Goal: Transaction & Acquisition: Purchase product/service

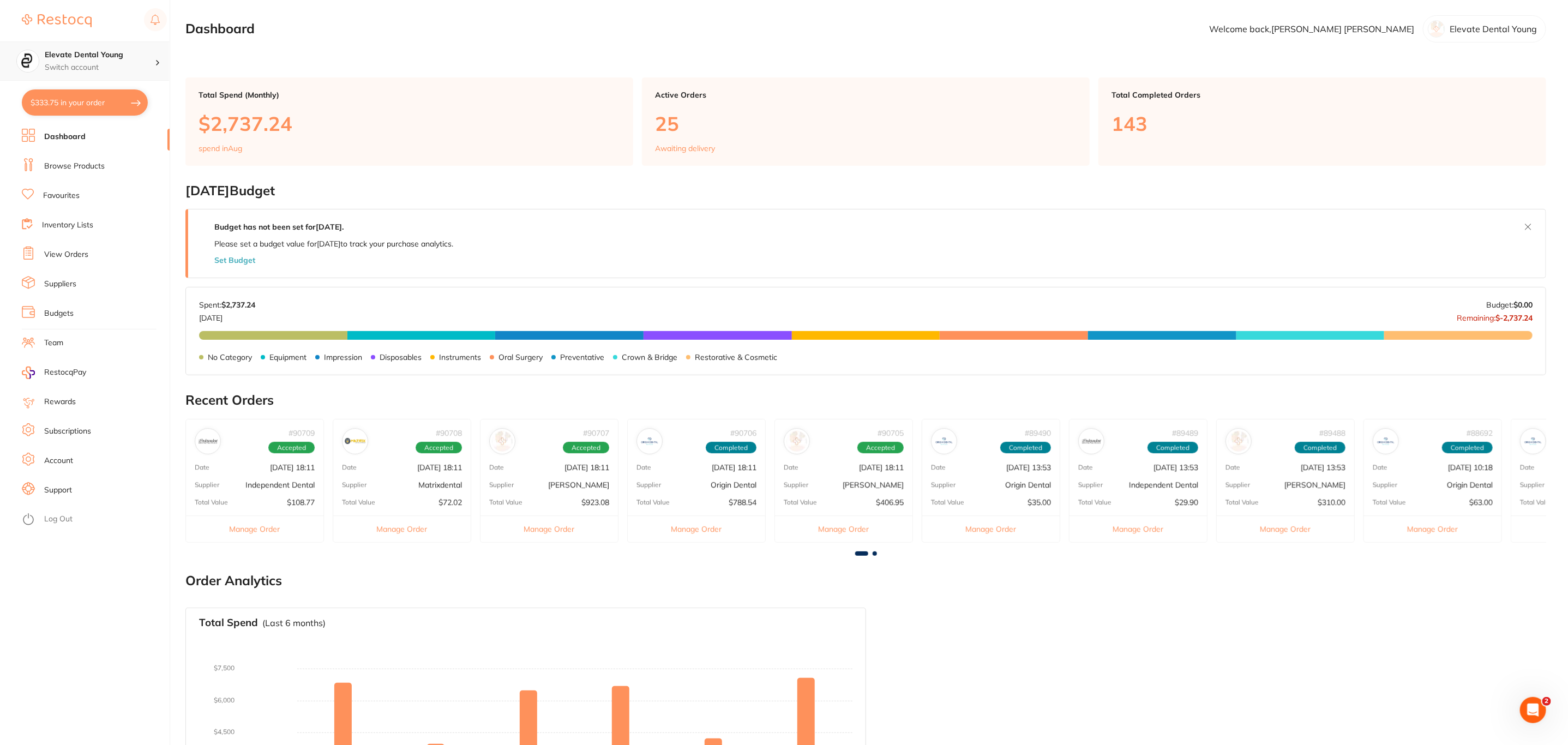
click at [78, 57] on h4 "Elevate Dental Young" at bounding box center [99, 55] width 110 height 11
click at [126, 204] on h4 "Experteeth Chatswood" at bounding box center [104, 209] width 114 height 11
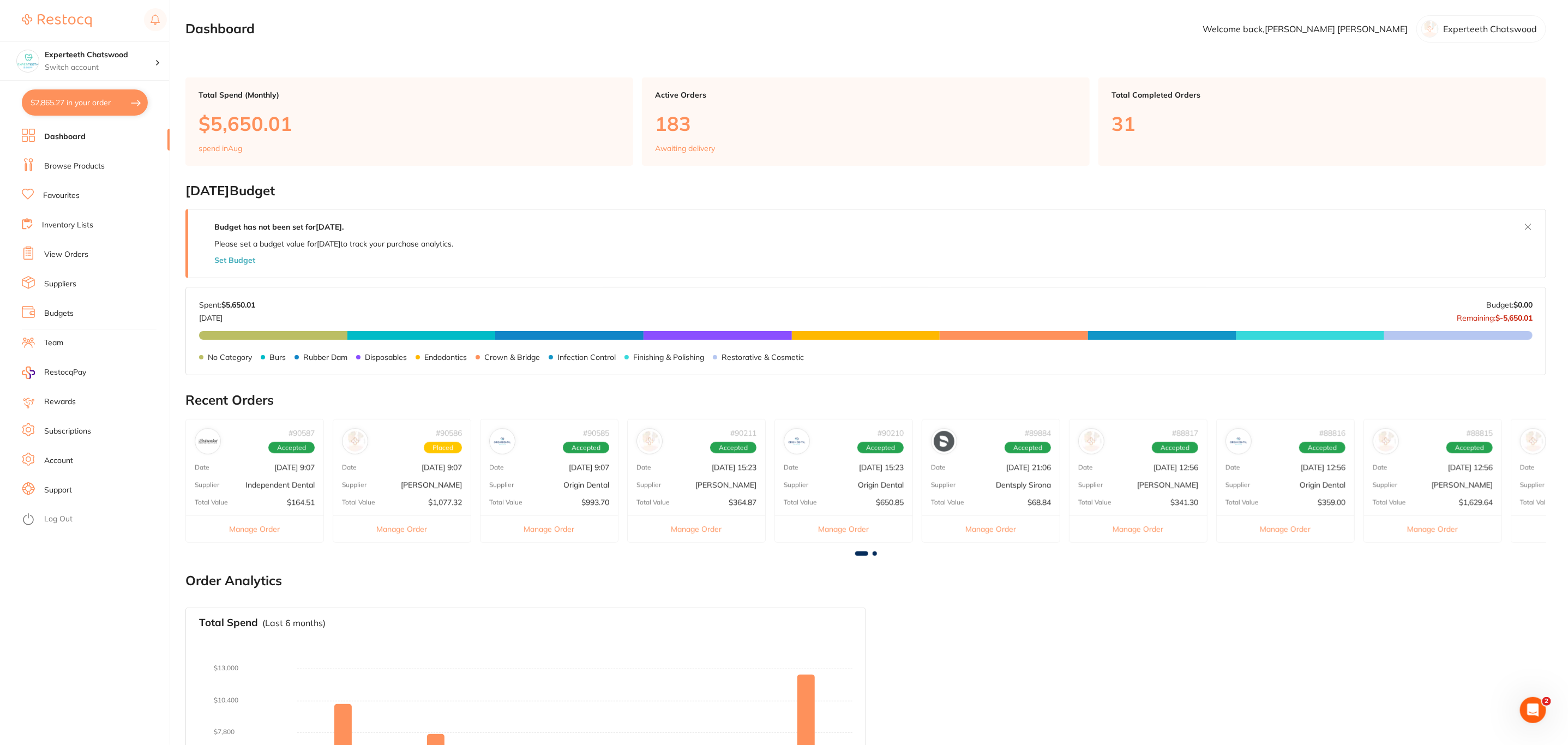
click at [123, 100] on button "$2,865.27 in your order" at bounding box center [85, 102] width 126 height 26
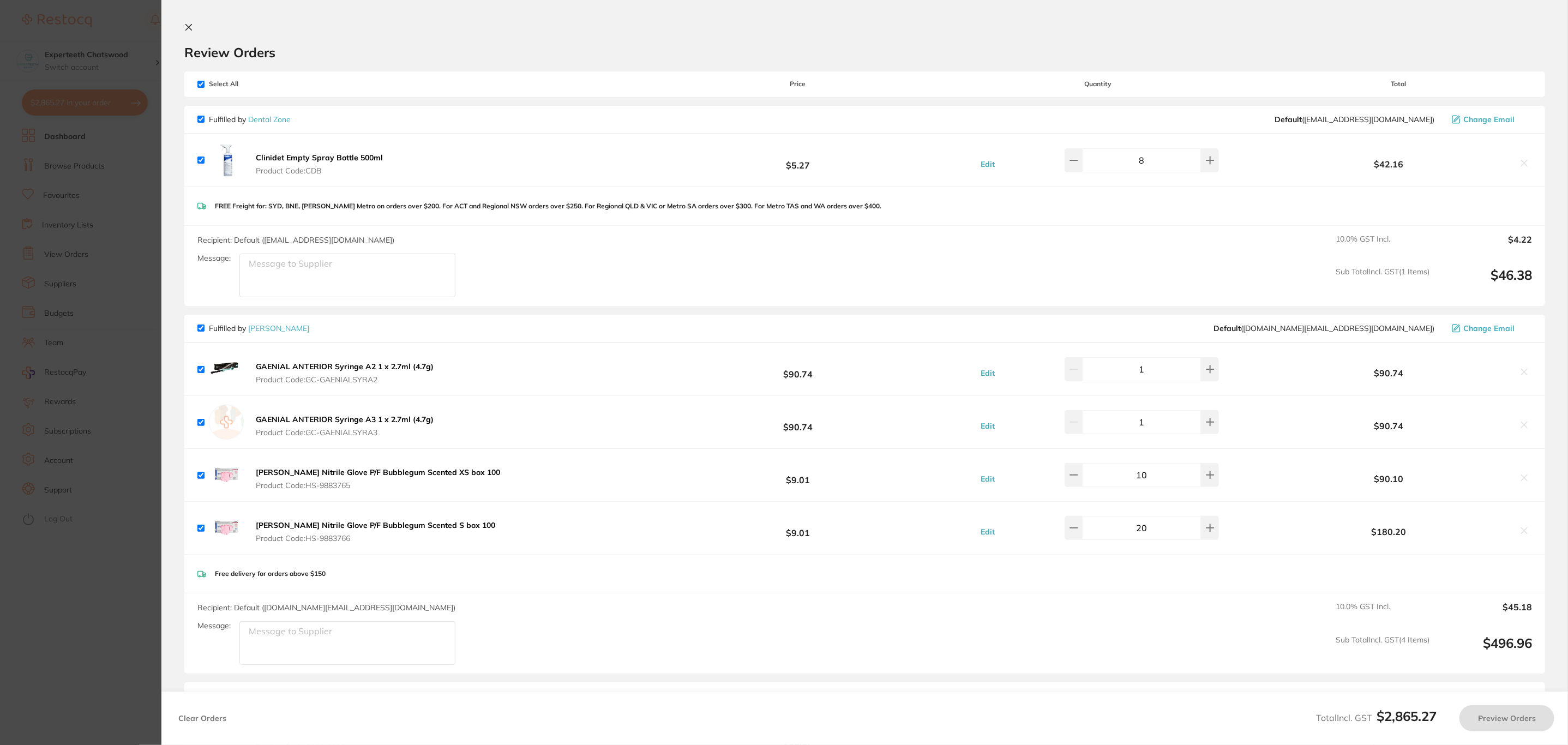
checkbox input "true"
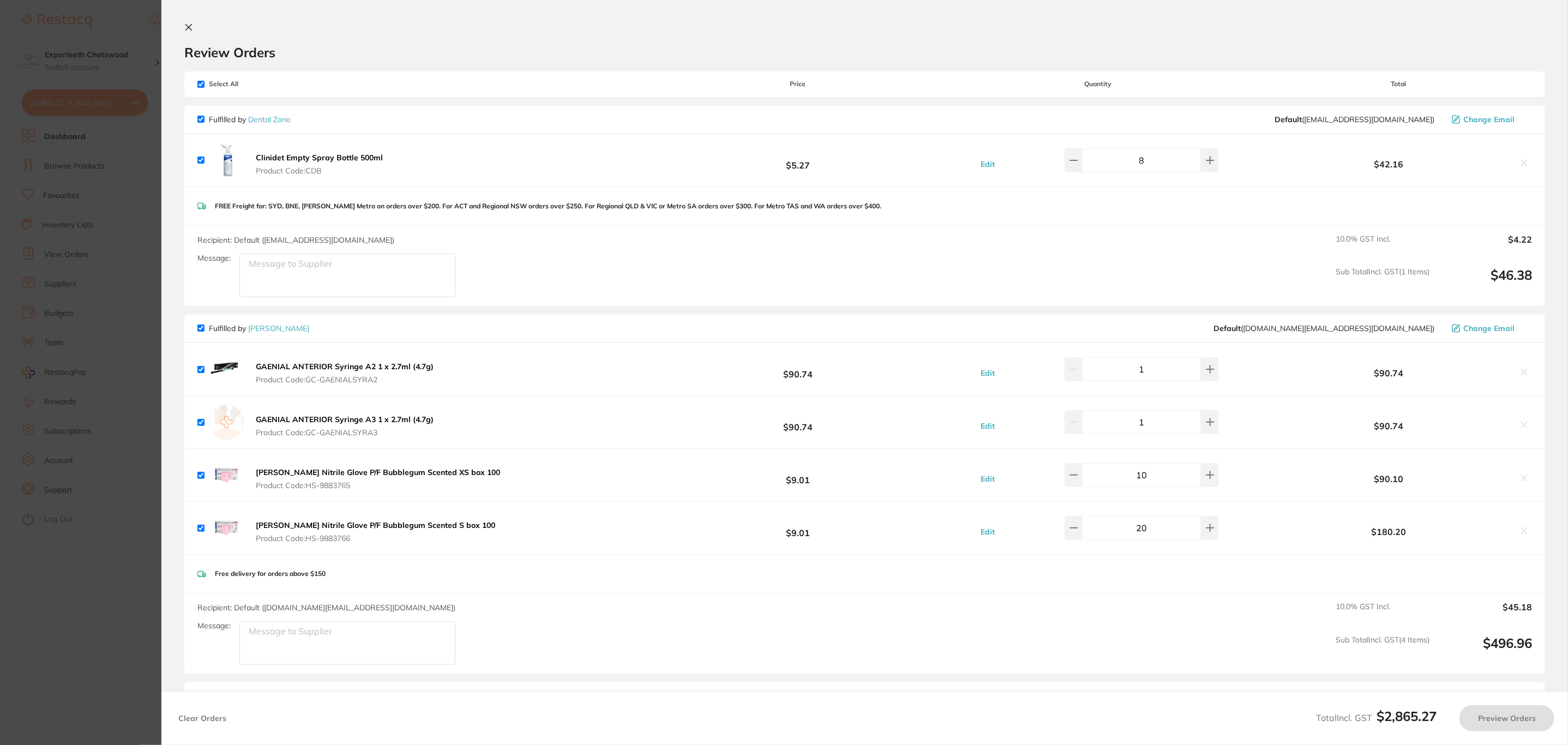
checkbox input "true"
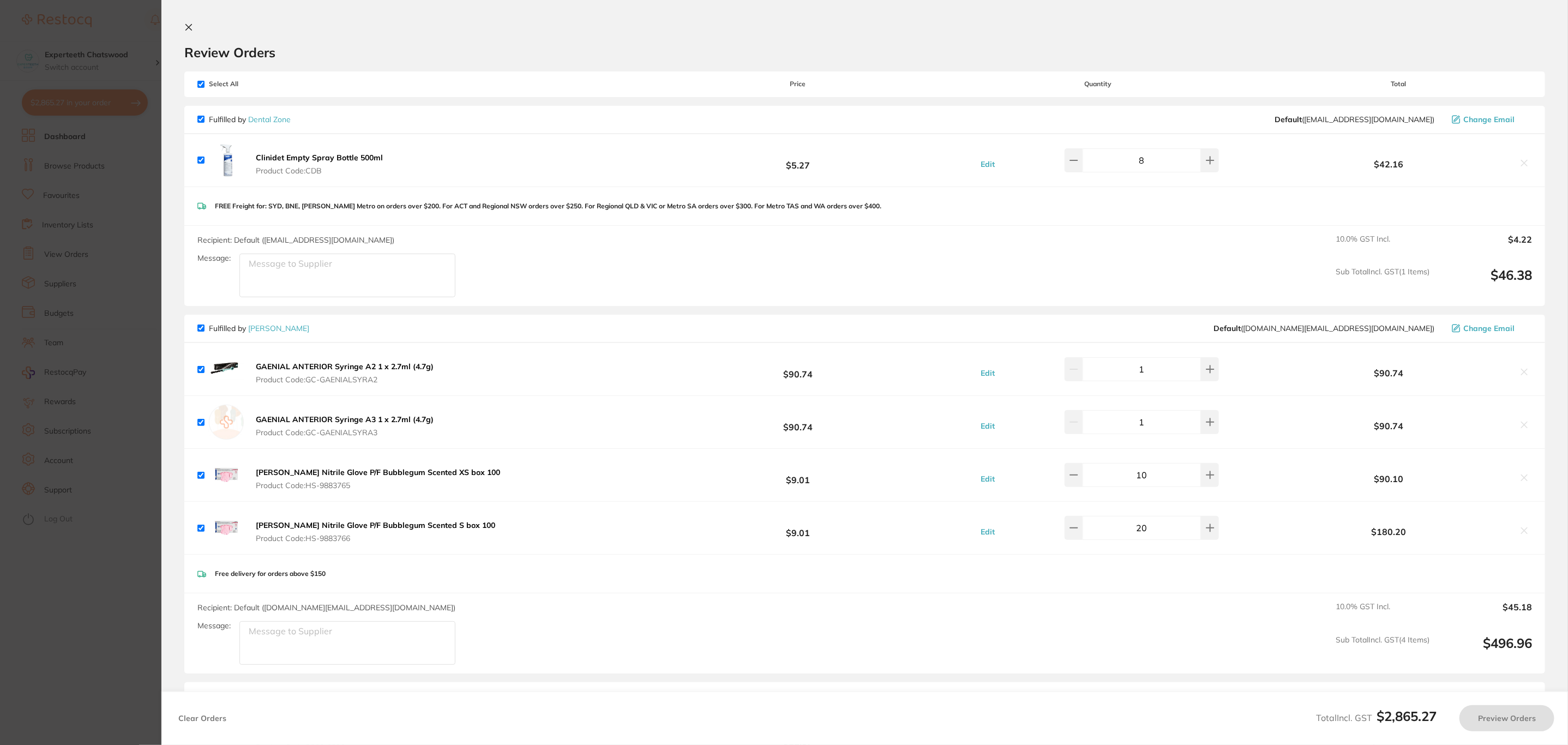
checkbox input "true"
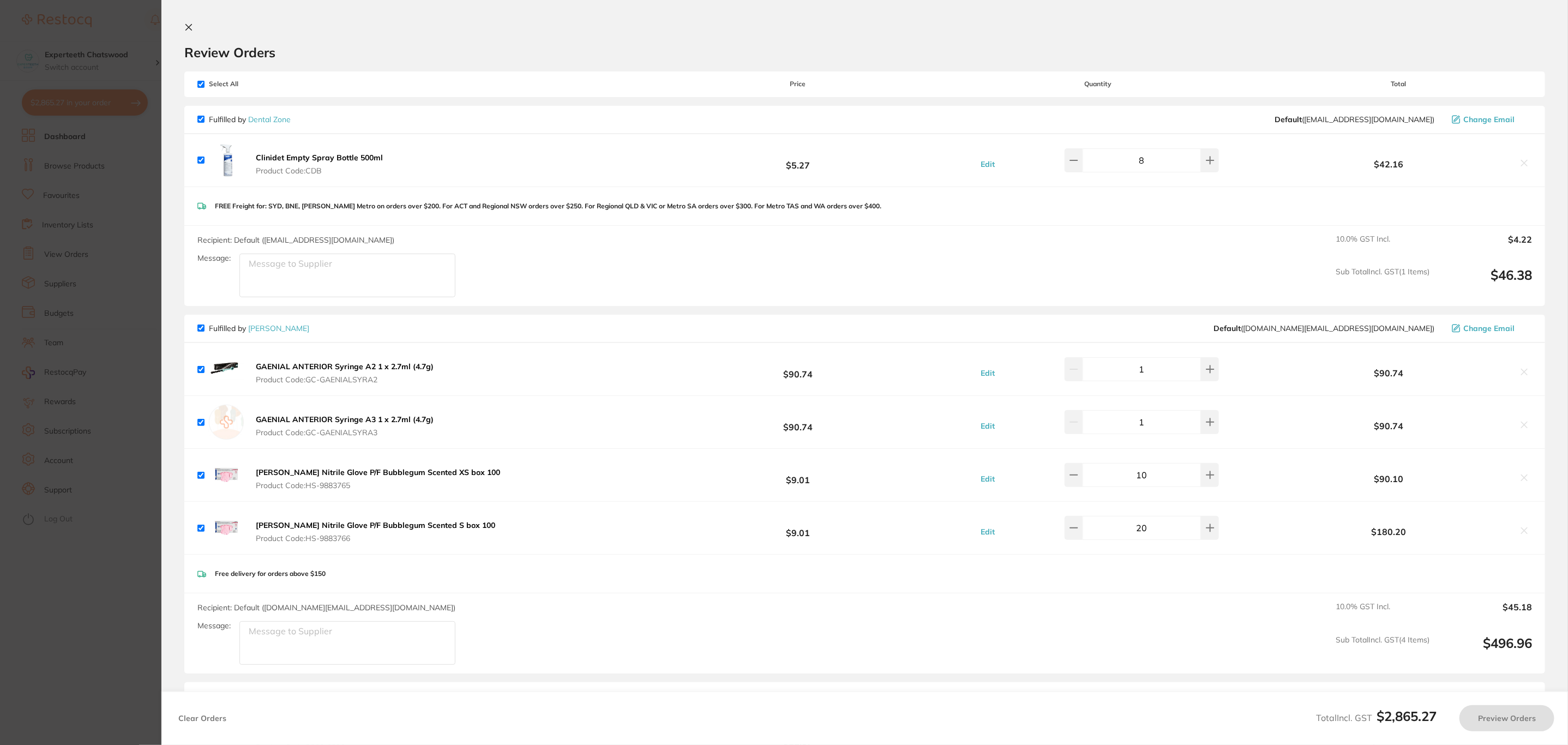
checkbox input "true"
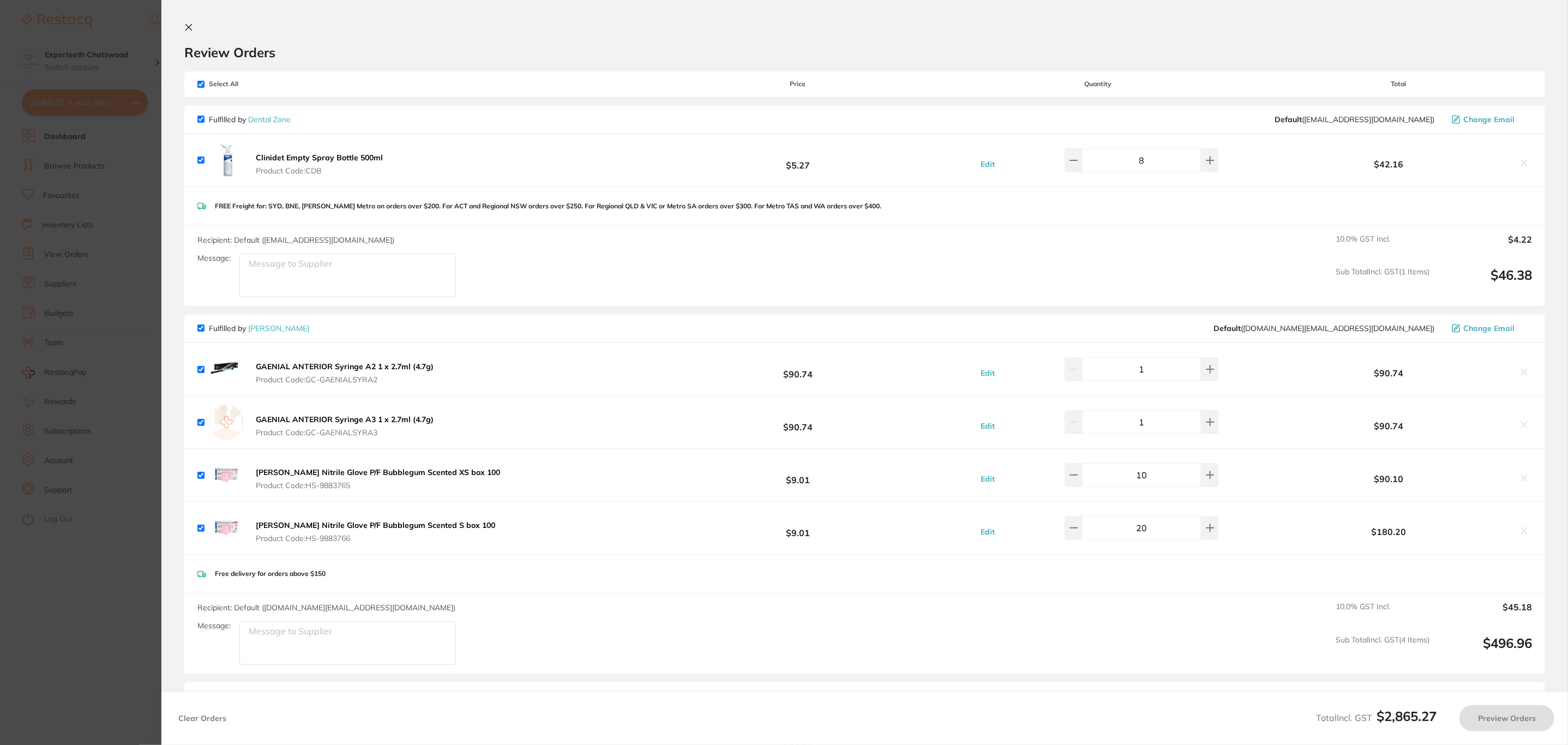
checkbox input "true"
click at [1525, 367] on button at bounding box center [1527, 372] width 15 height 11
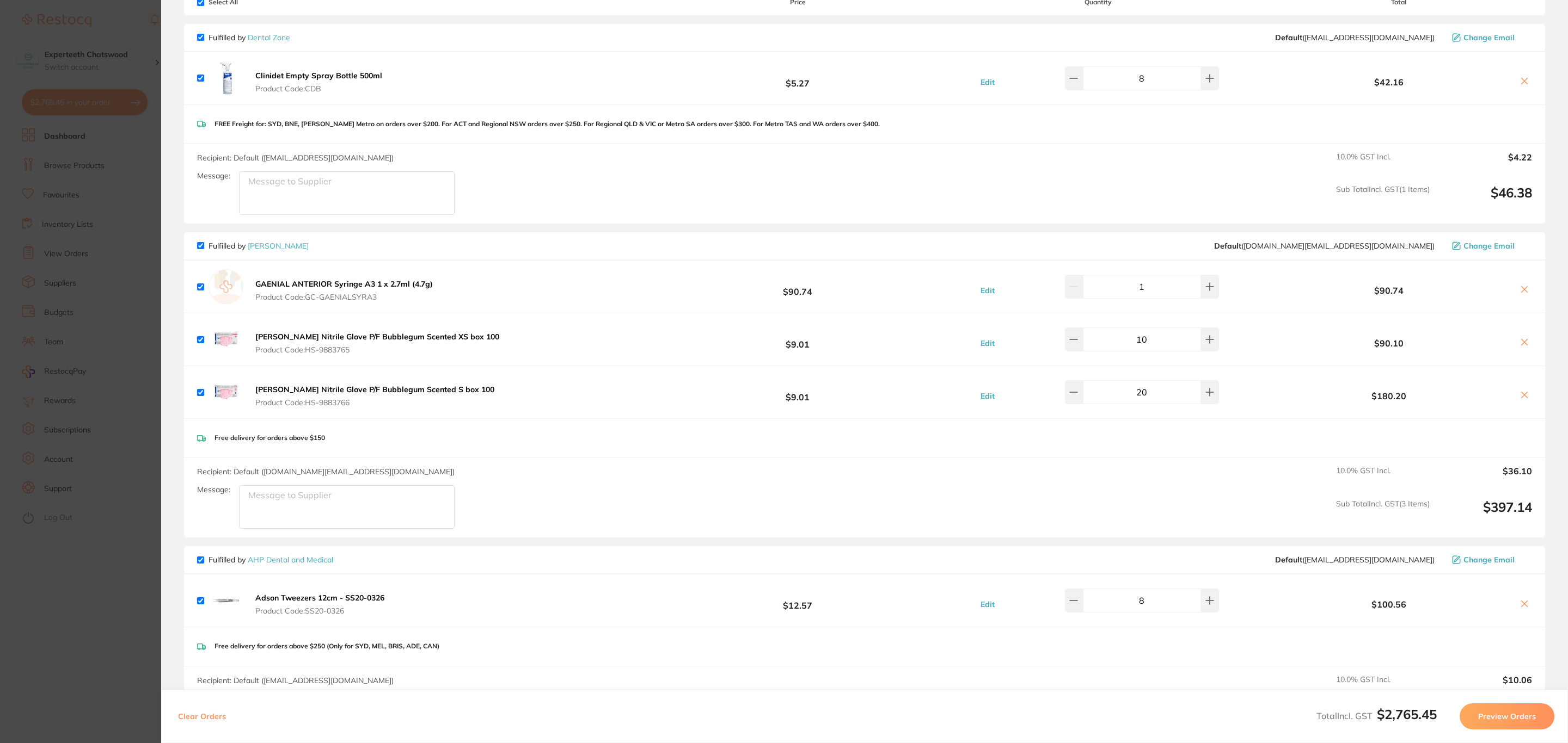
scroll to position [163, 0]
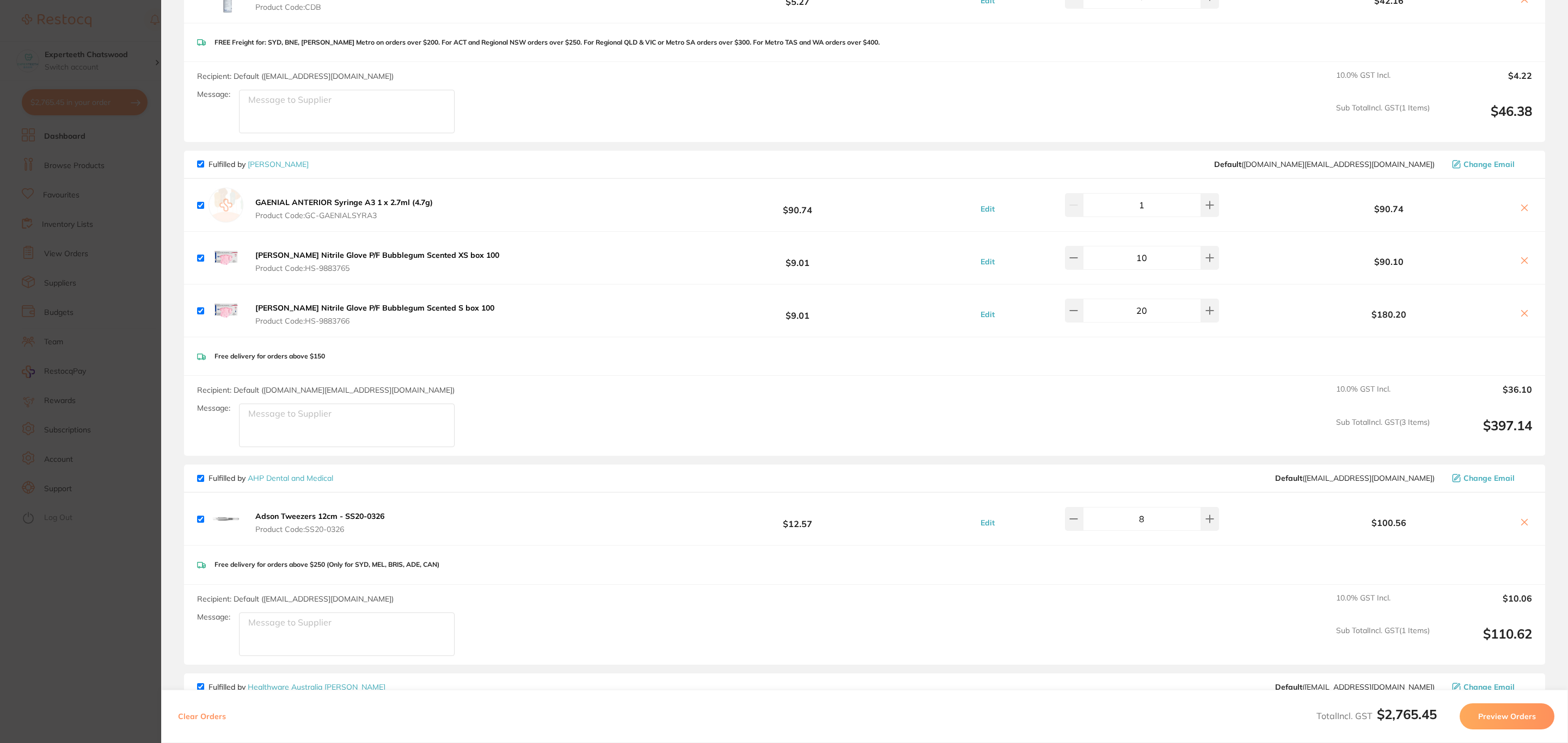
click at [364, 514] on b "Adson Tweezers 12cm - SS20-0326" at bounding box center [320, 516] width 129 height 10
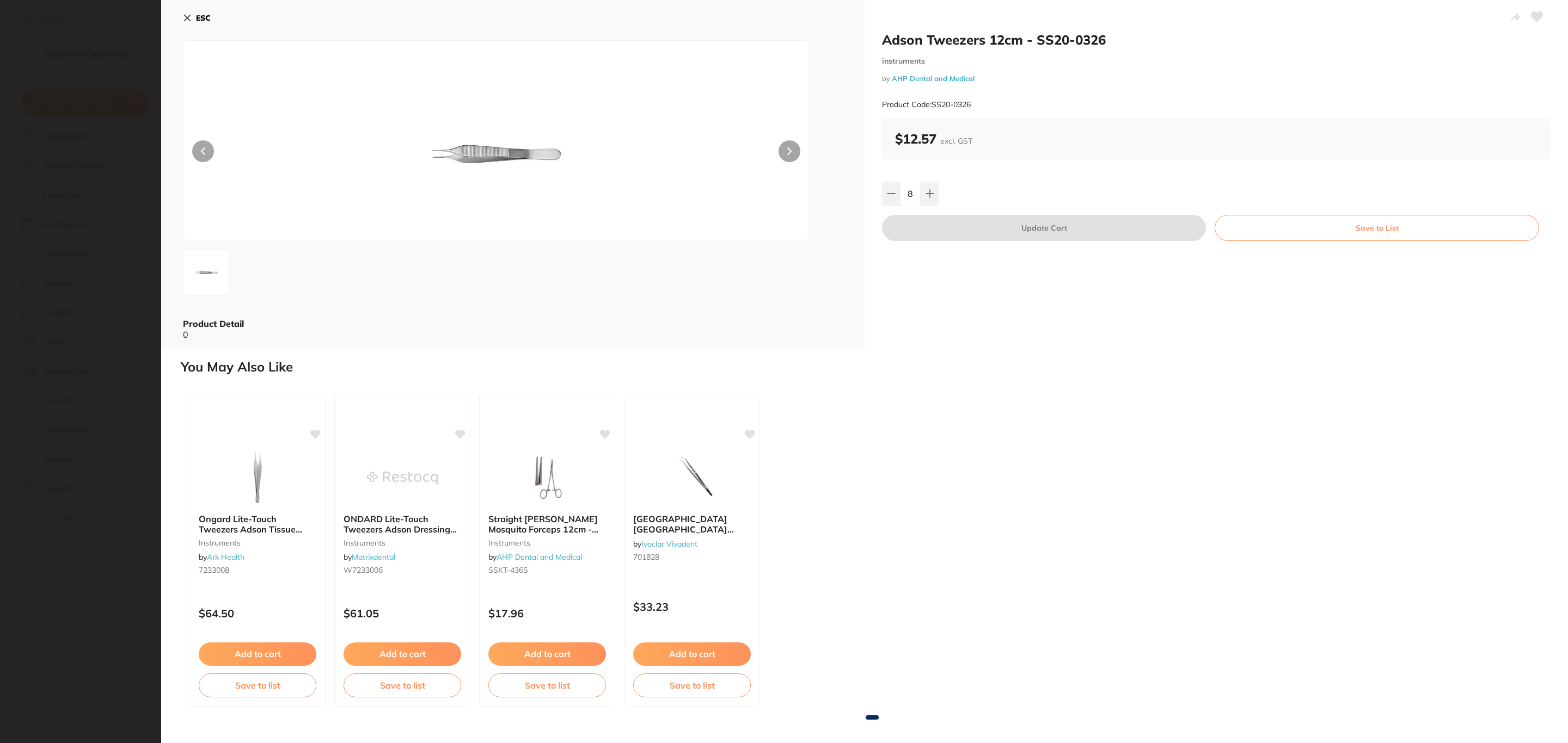
scroll to position [0, 0]
click at [194, 13] on button "ESC" at bounding box center [197, 18] width 28 height 19
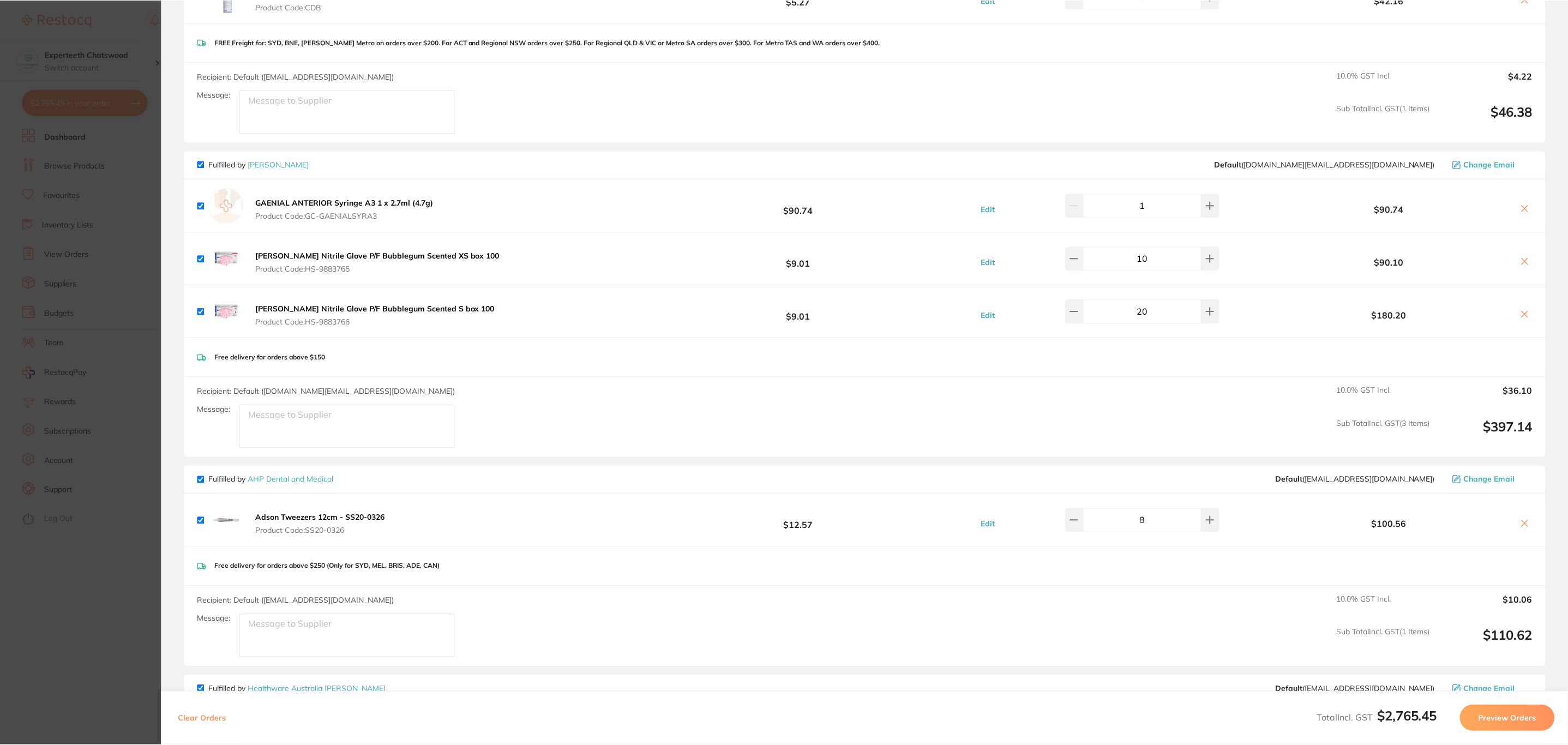
scroll to position [1, 0]
click at [1524, 524] on icon at bounding box center [1524, 523] width 6 height 6
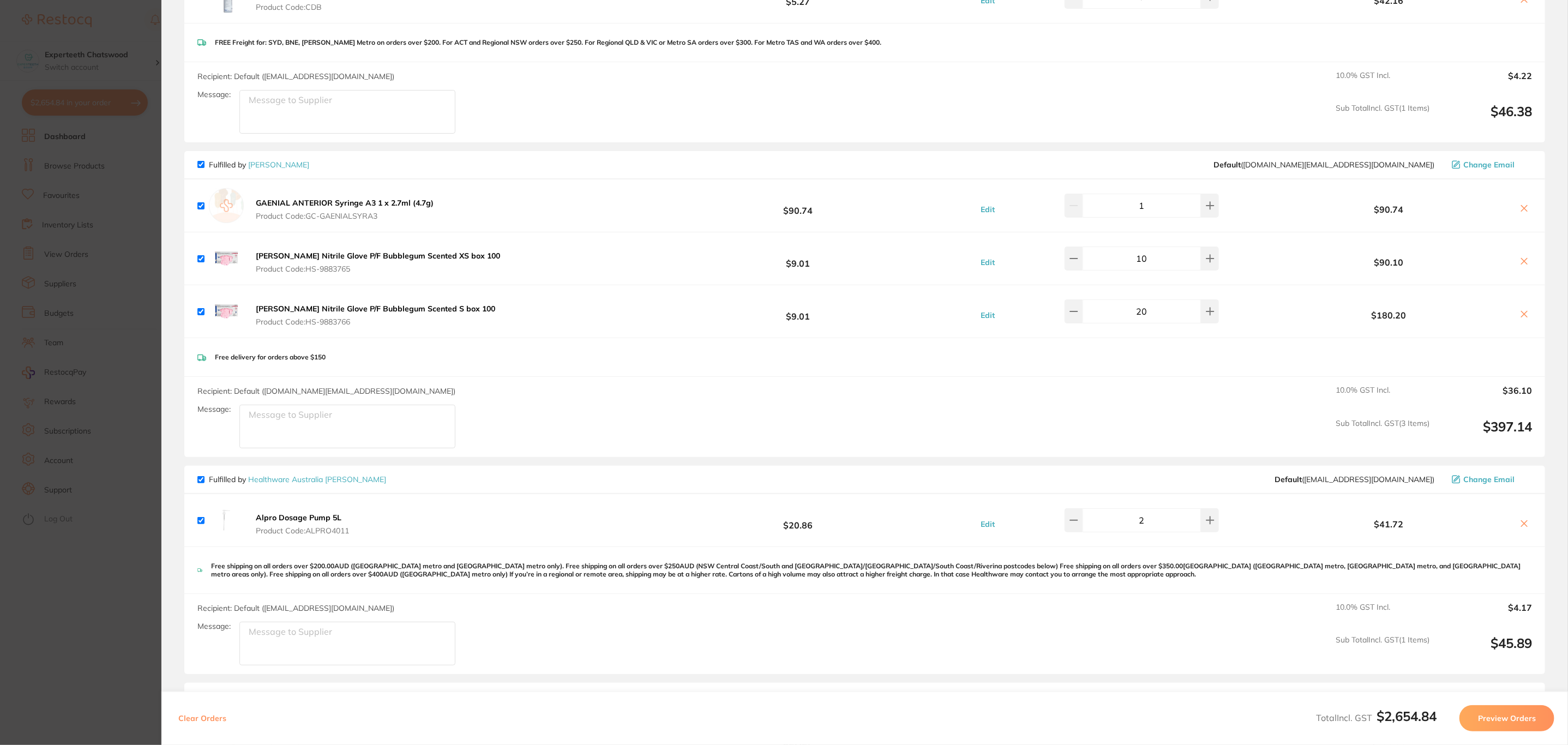
scroll to position [174, 0]
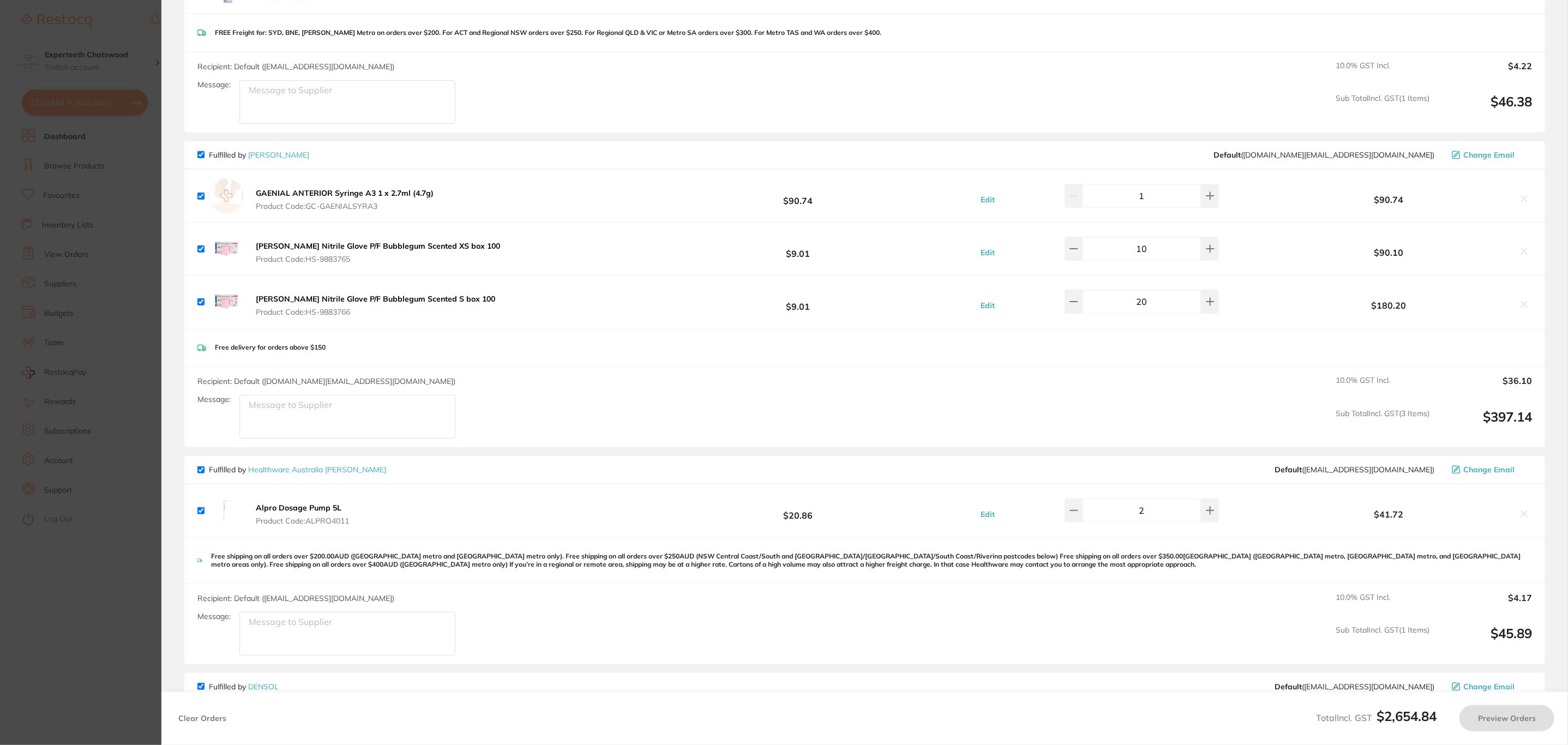
checkbox input "true"
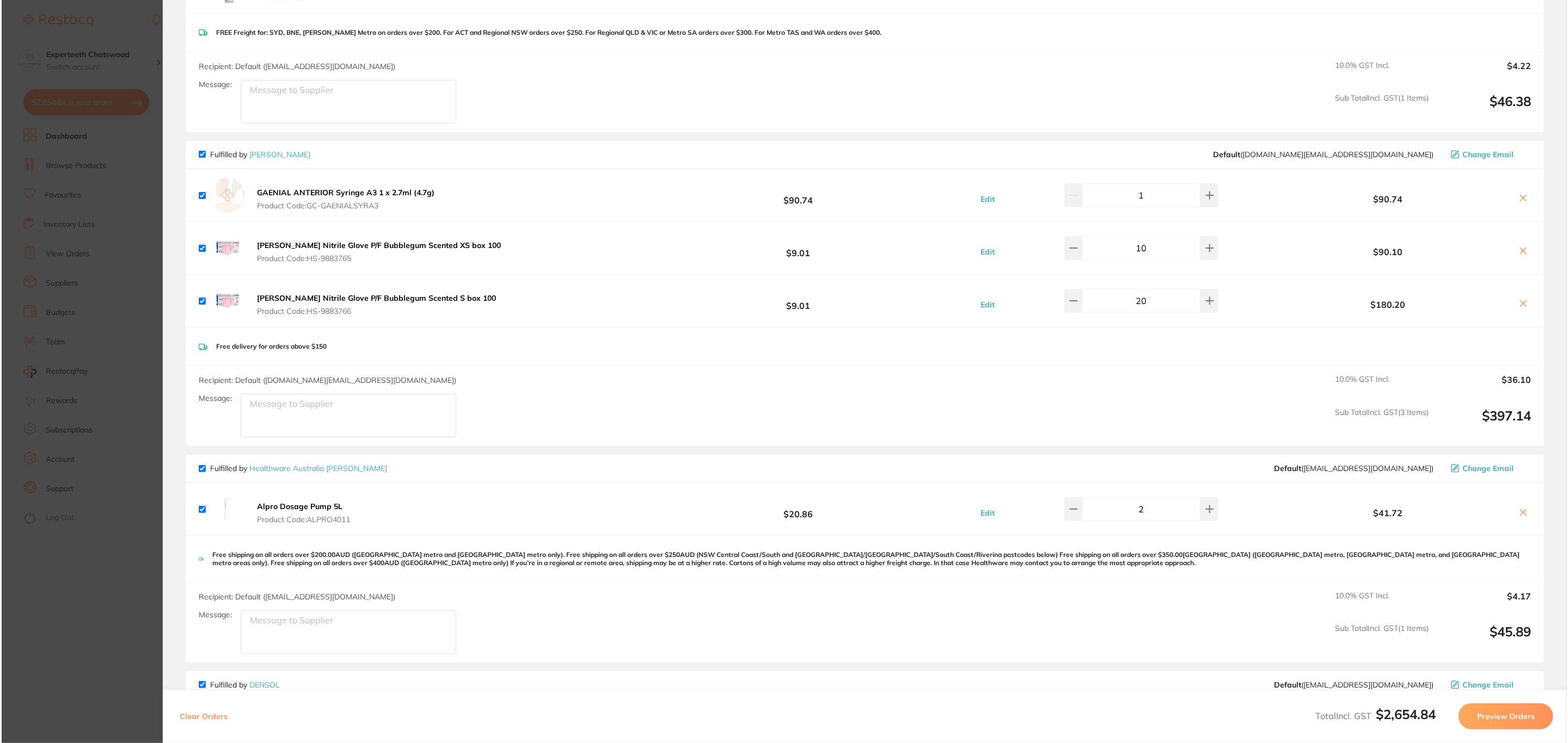
scroll to position [0, 0]
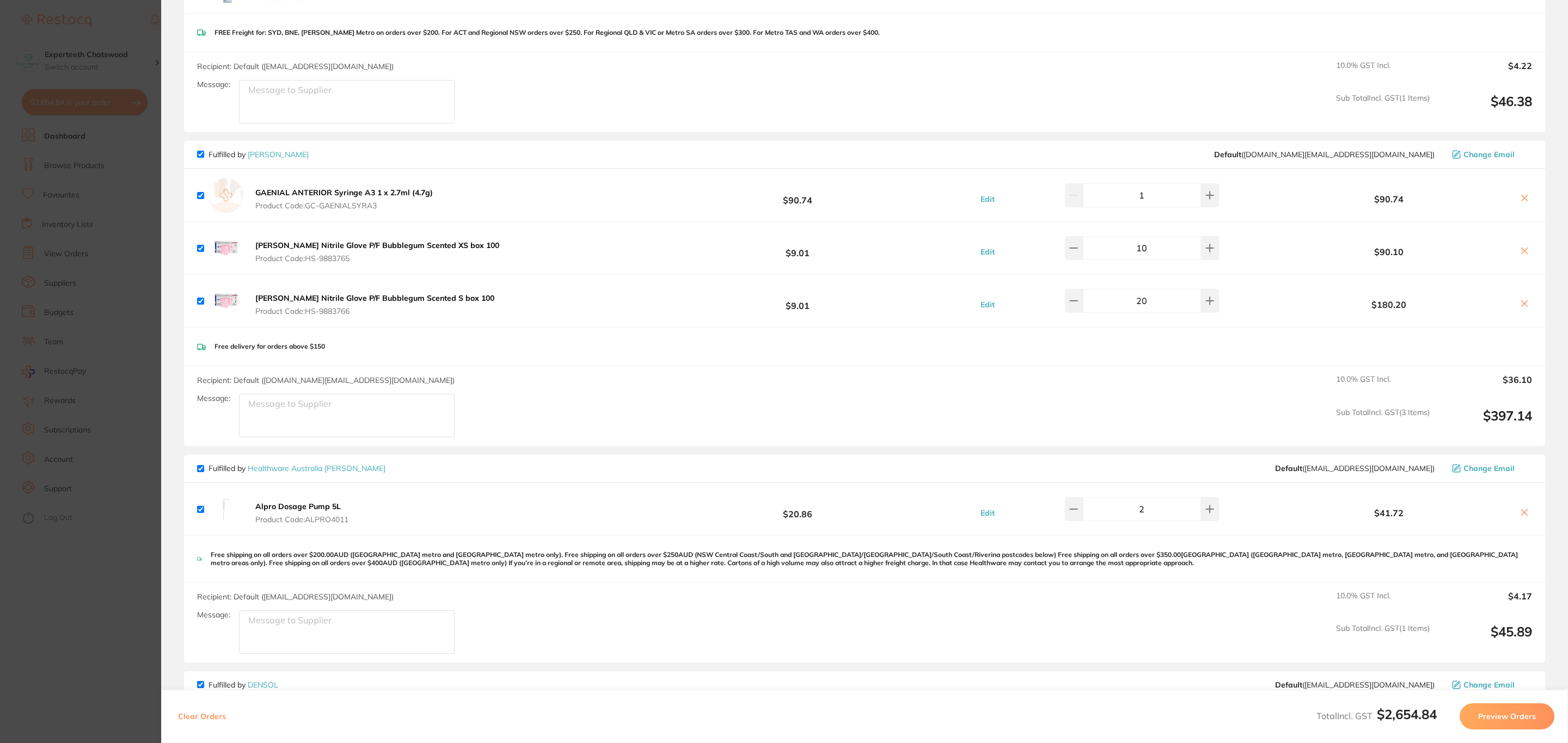
click at [307, 506] on b "Alpro Dosage Pump 5L" at bounding box center [298, 506] width 86 height 10
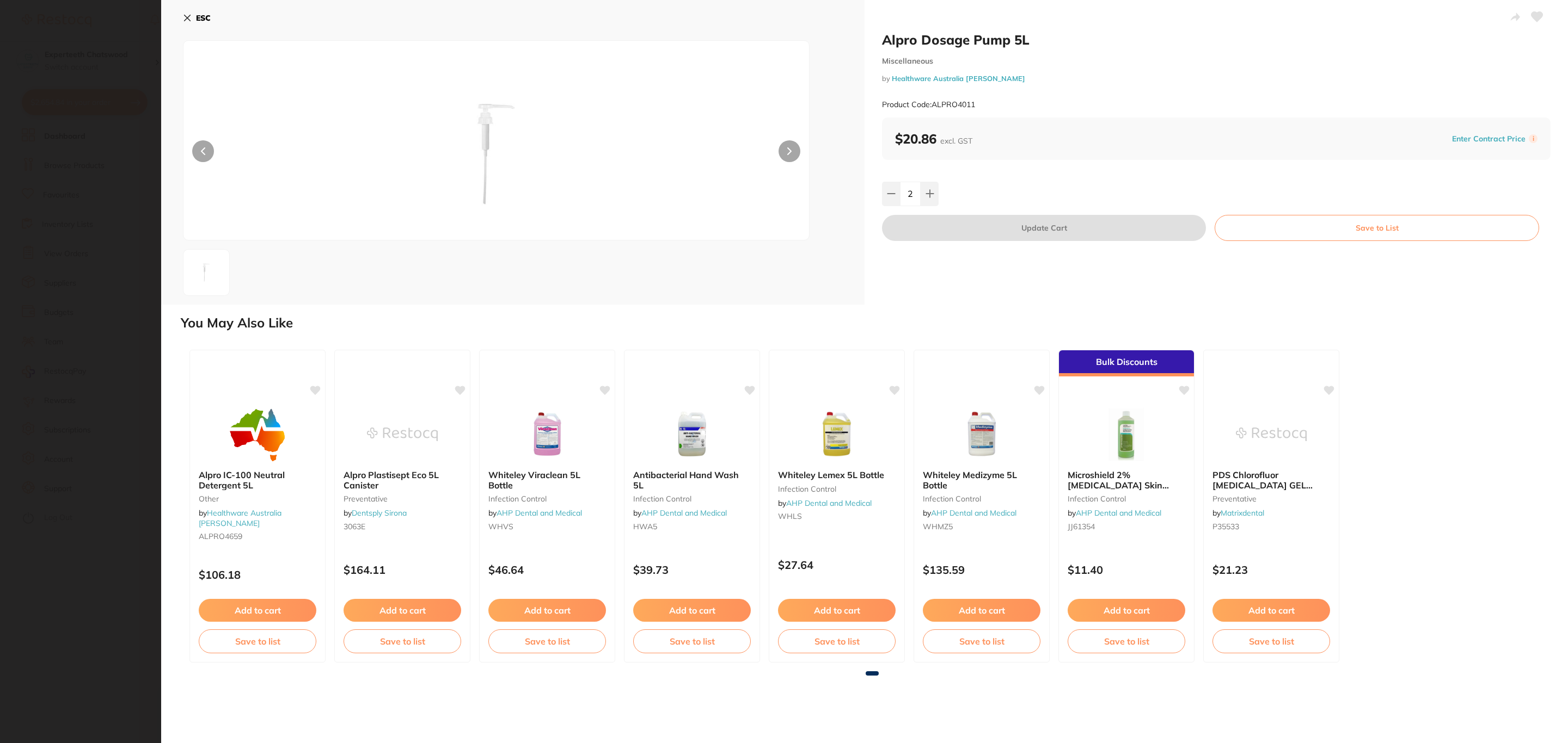
click at [97, 436] on section "Alpro Dosage Pump 5L Miscellaneous by Healthware Australia [PERSON_NAME] Produc…" at bounding box center [784, 371] width 1568 height 743
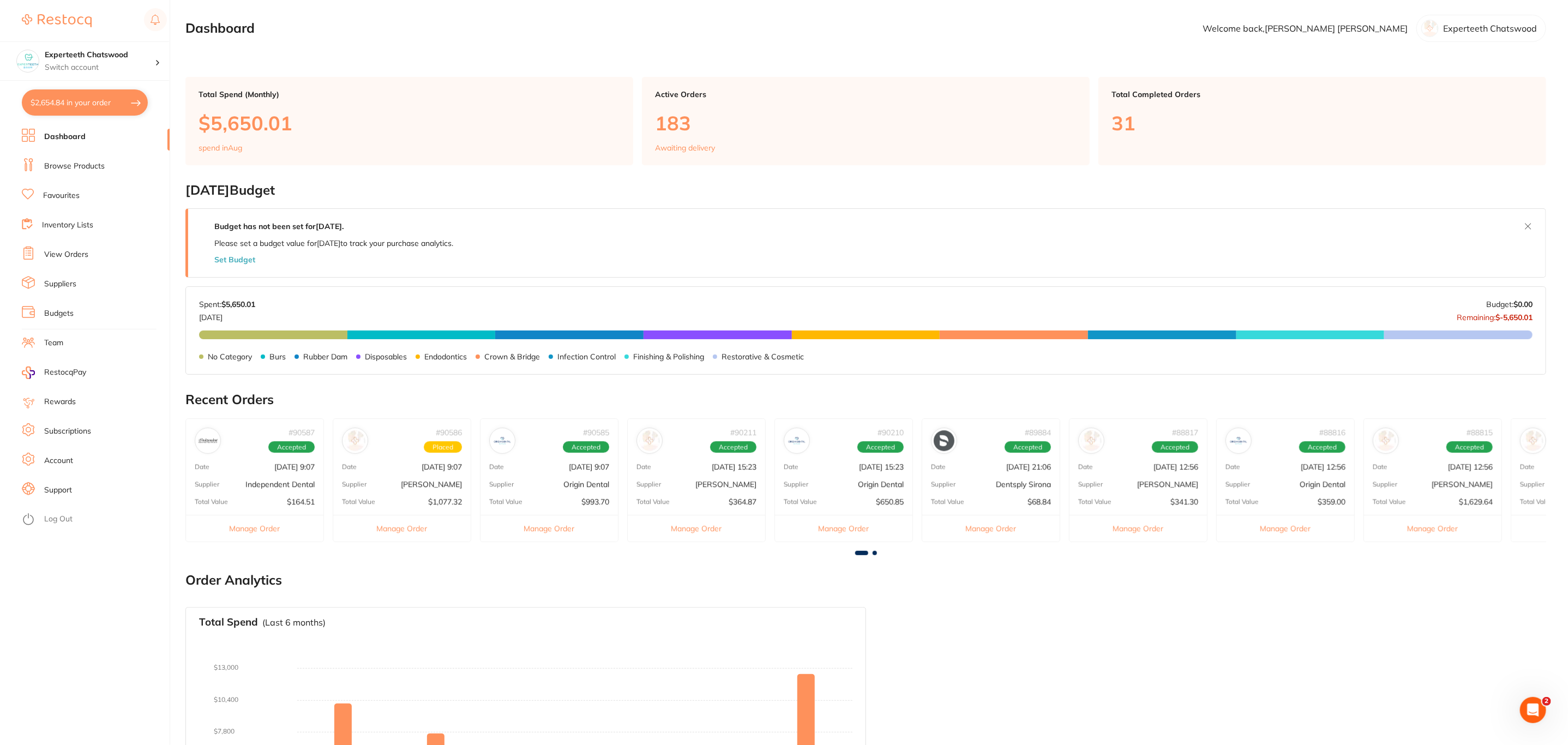
click at [110, 103] on button "$2,654.84 in your order" at bounding box center [85, 102] width 126 height 26
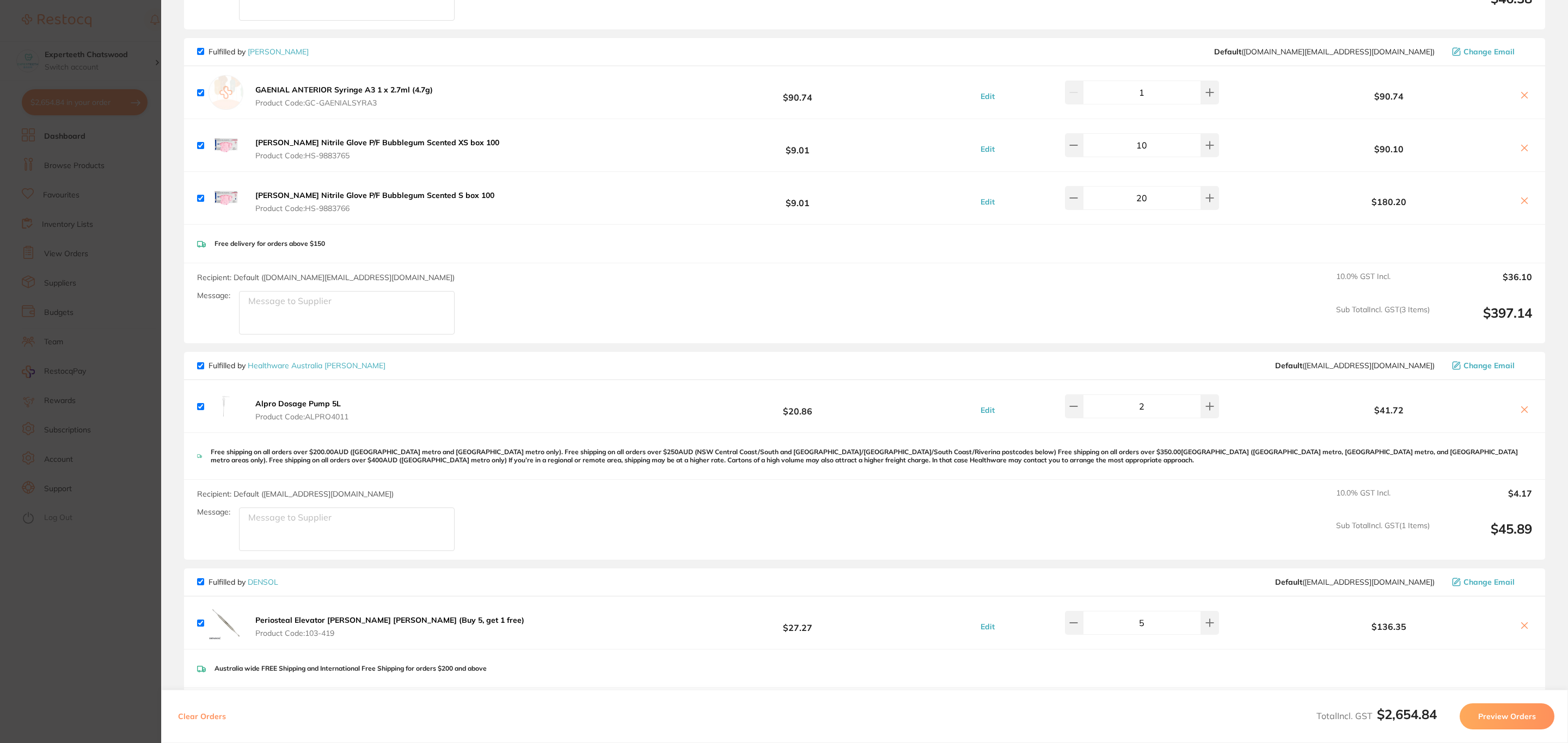
scroll to position [499, 0]
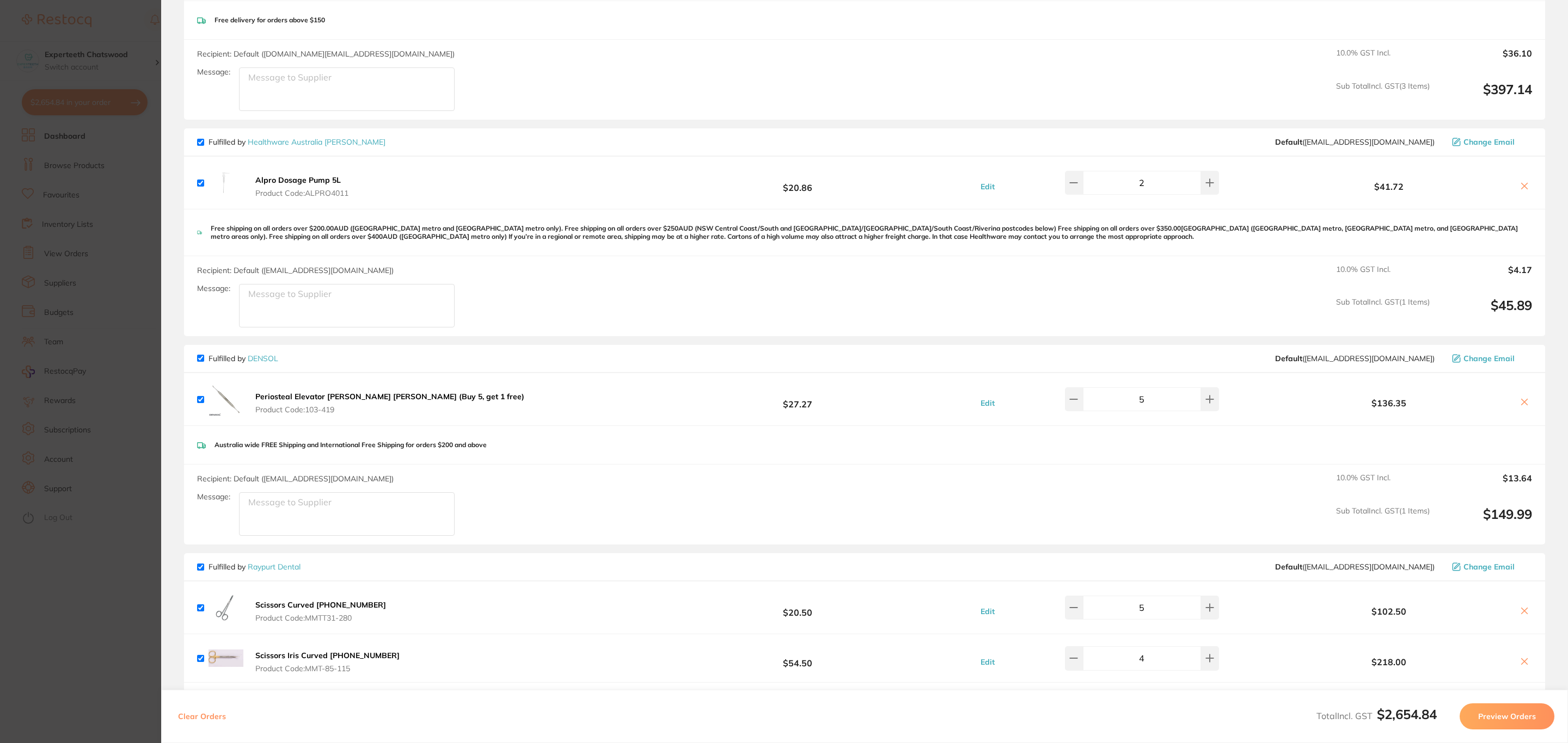
click at [373, 394] on b "Periosteal Elevator [PERSON_NAME] [PERSON_NAME] (Buy 5, get 1 free)" at bounding box center [389, 396] width 269 height 10
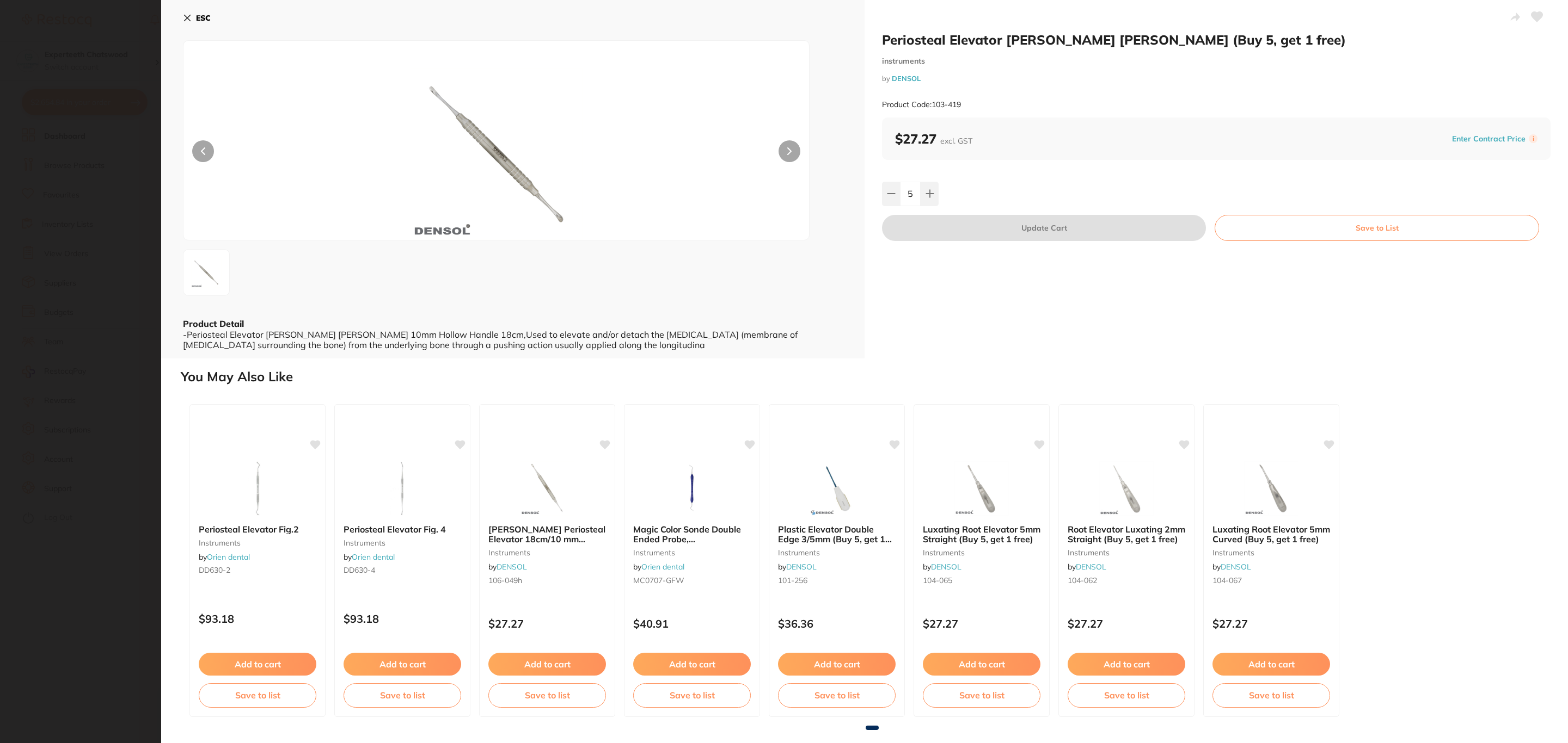
scroll to position [0, 0]
click at [118, 430] on section "Periosteal Elevator [PERSON_NAME] [PERSON_NAME] (Buy 5, get 1 free) instruments…" at bounding box center [784, 371] width 1568 height 743
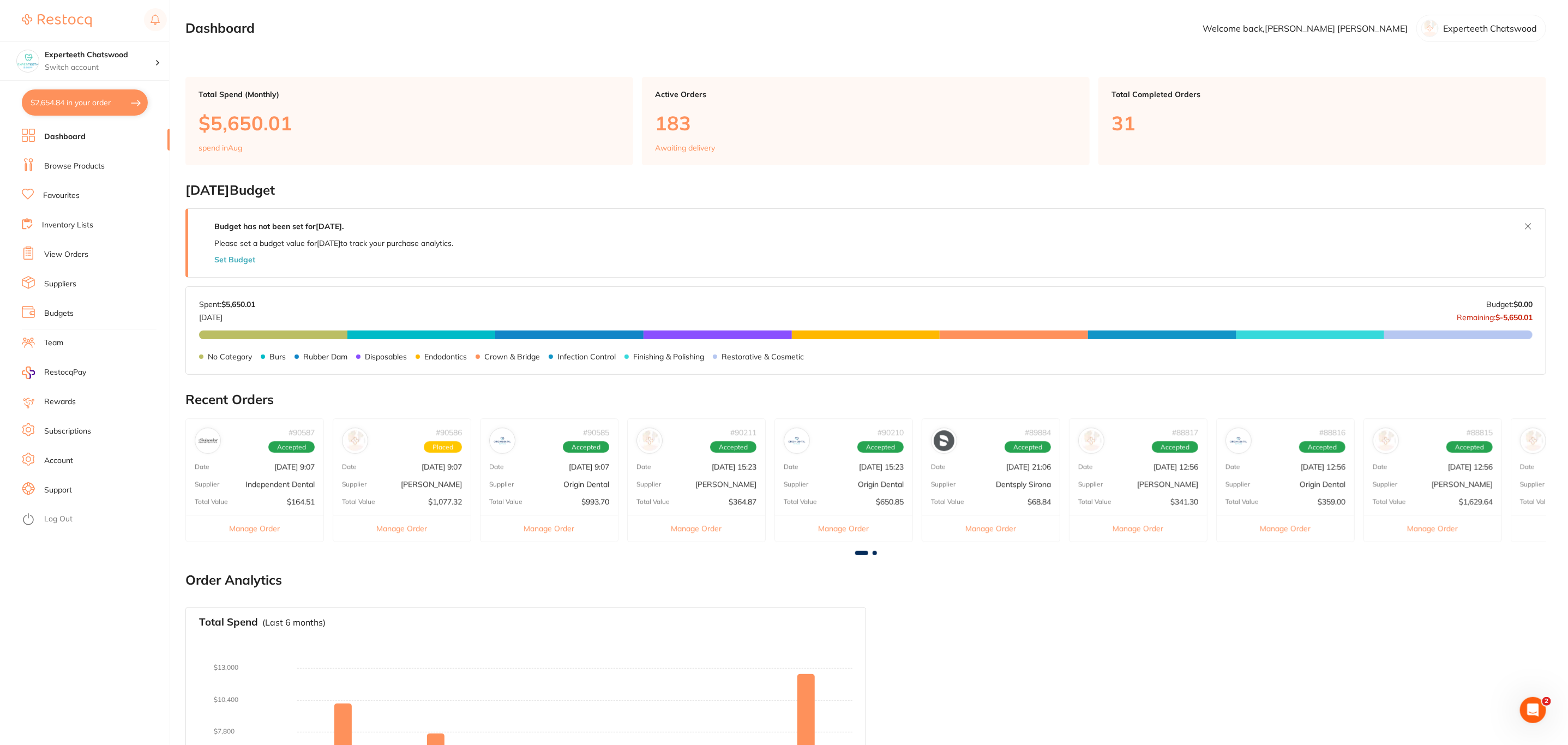
click at [92, 113] on button "$2,654.84 in your order" at bounding box center [85, 102] width 126 height 26
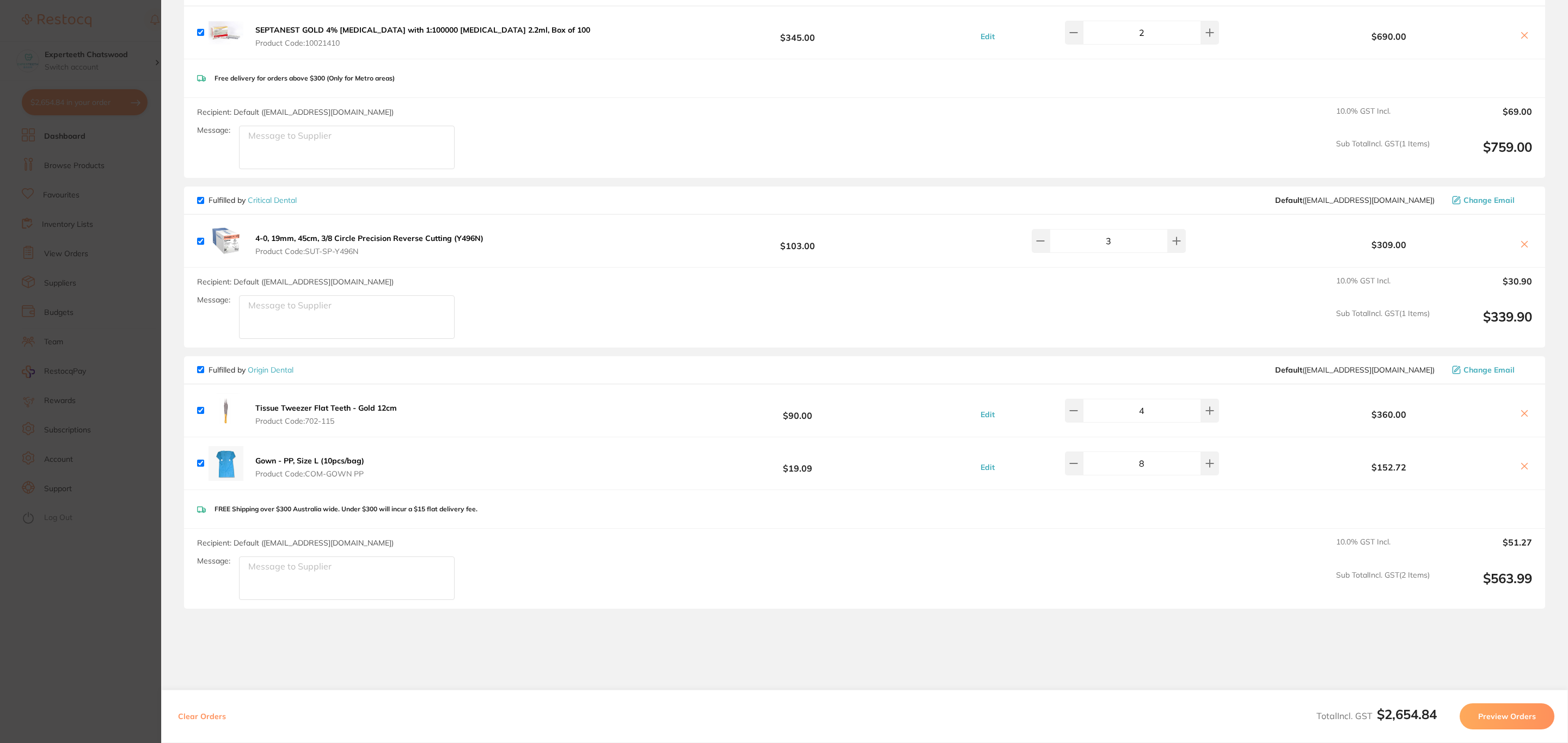
scroll to position [1443, 0]
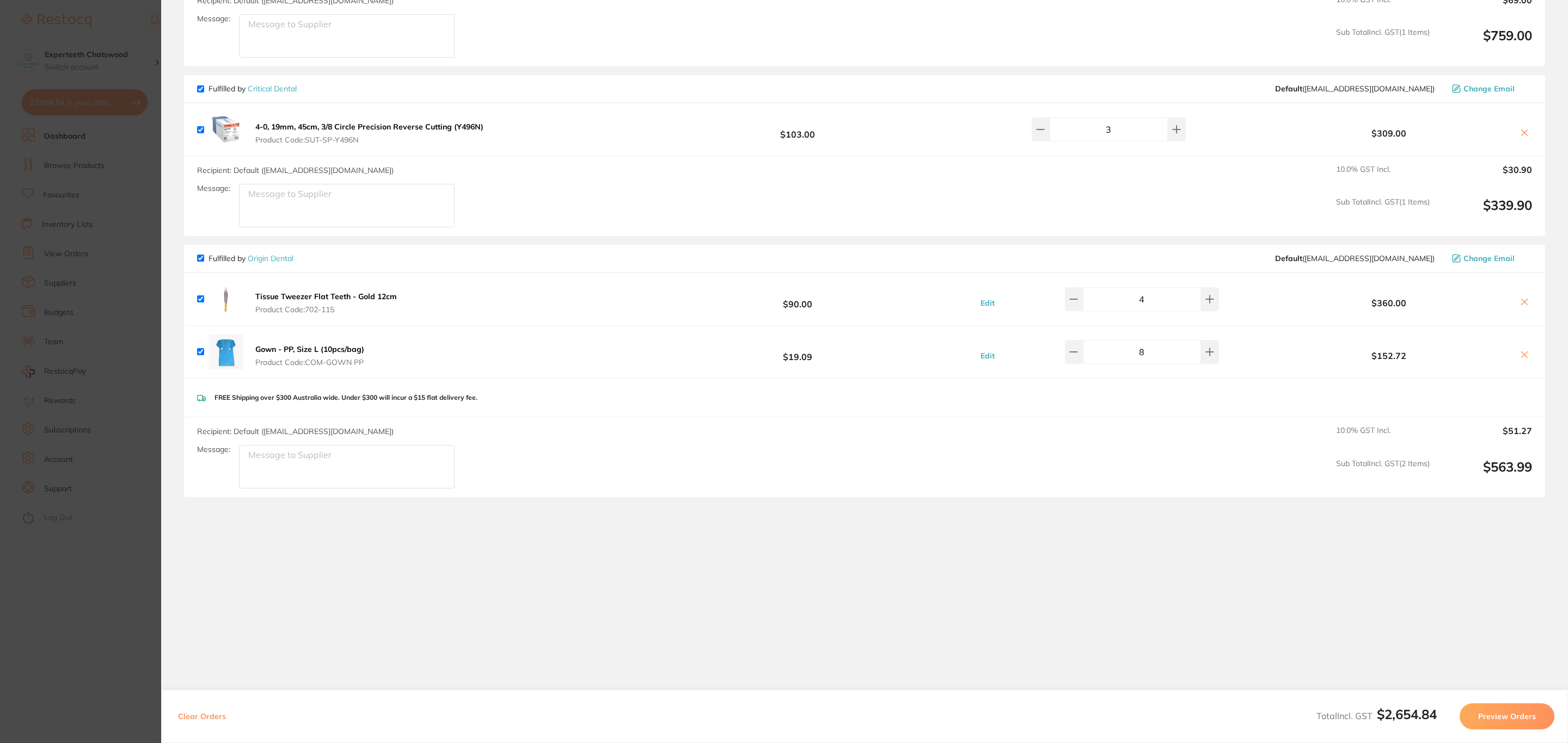
click at [103, 445] on section "Update RRP Set your pre negotiated price for this item. Item Agreed RRP (excl. …" at bounding box center [784, 371] width 1568 height 743
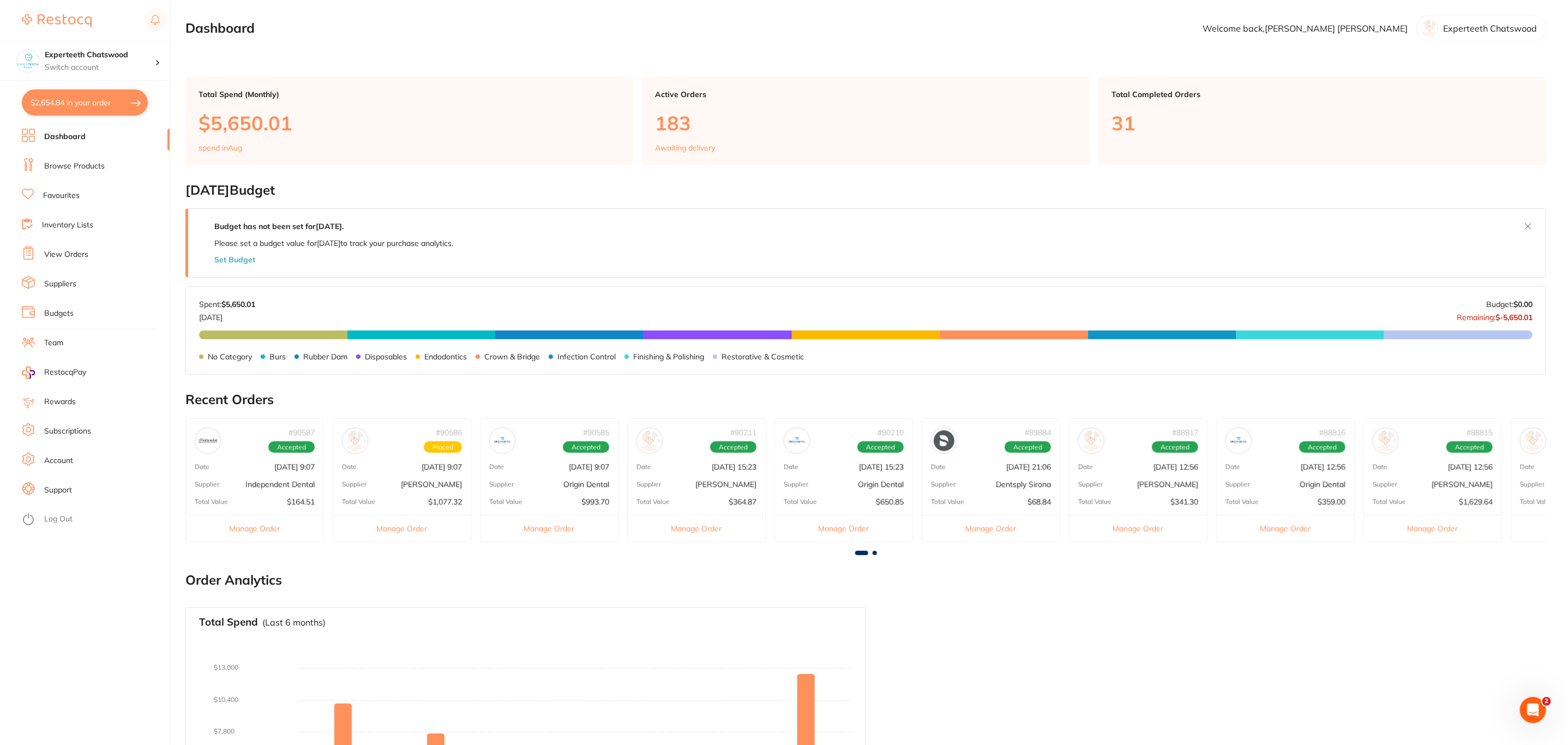
click at [77, 172] on li "Browse Products" at bounding box center [95, 166] width 148 height 17
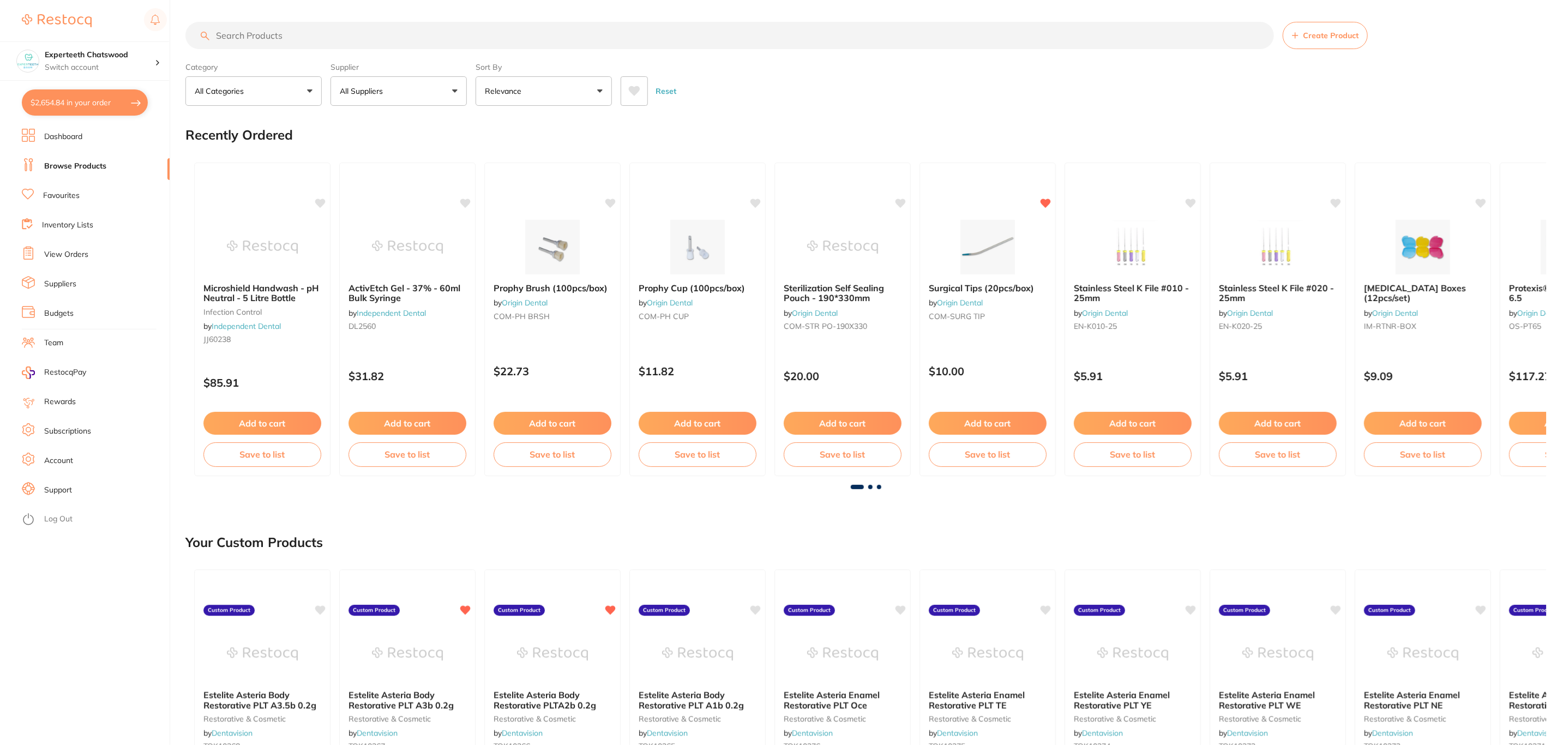
click at [389, 38] on input "search" at bounding box center [730, 35] width 1088 height 27
type input "monofil"
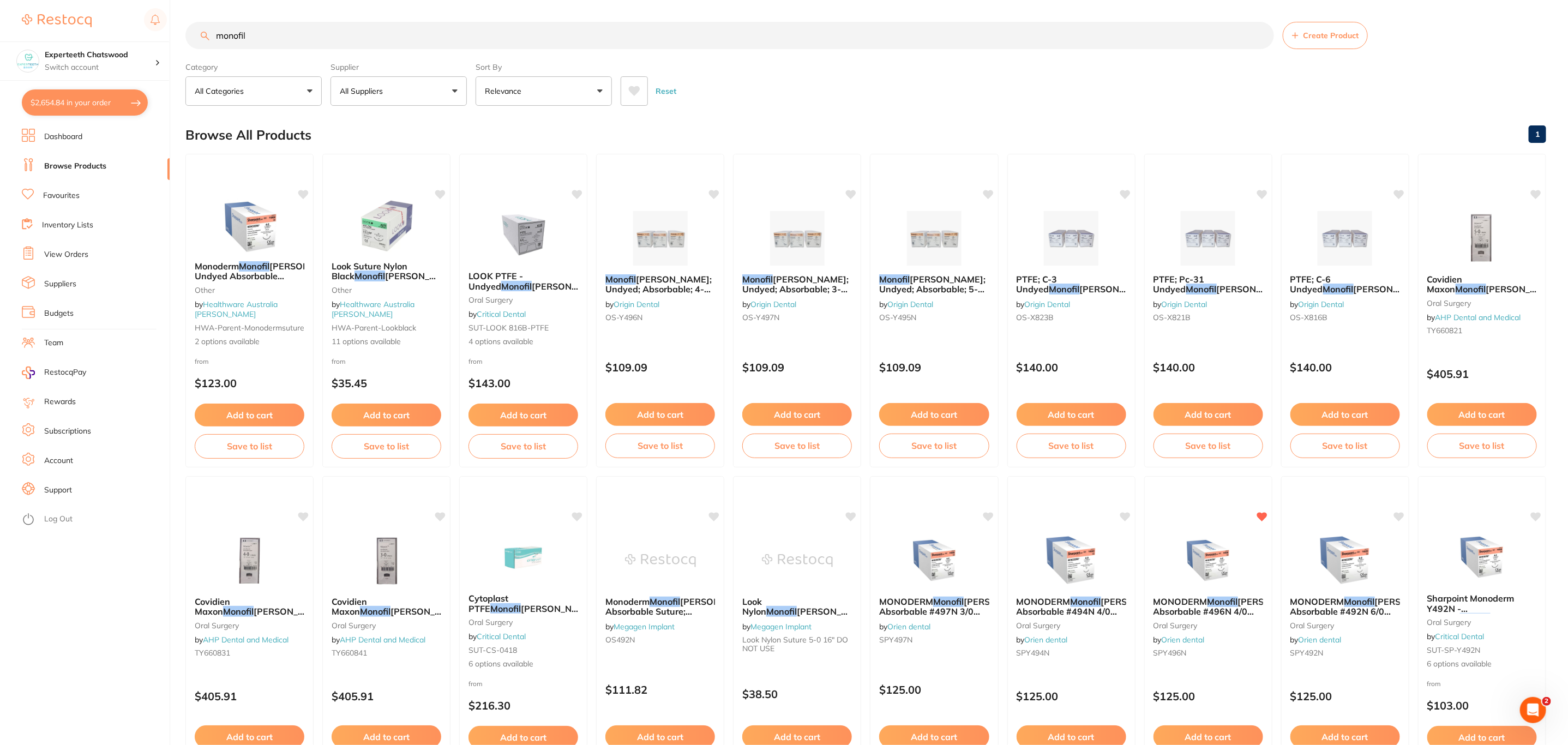
click at [396, 100] on button "All Suppliers" at bounding box center [398, 91] width 136 height 29
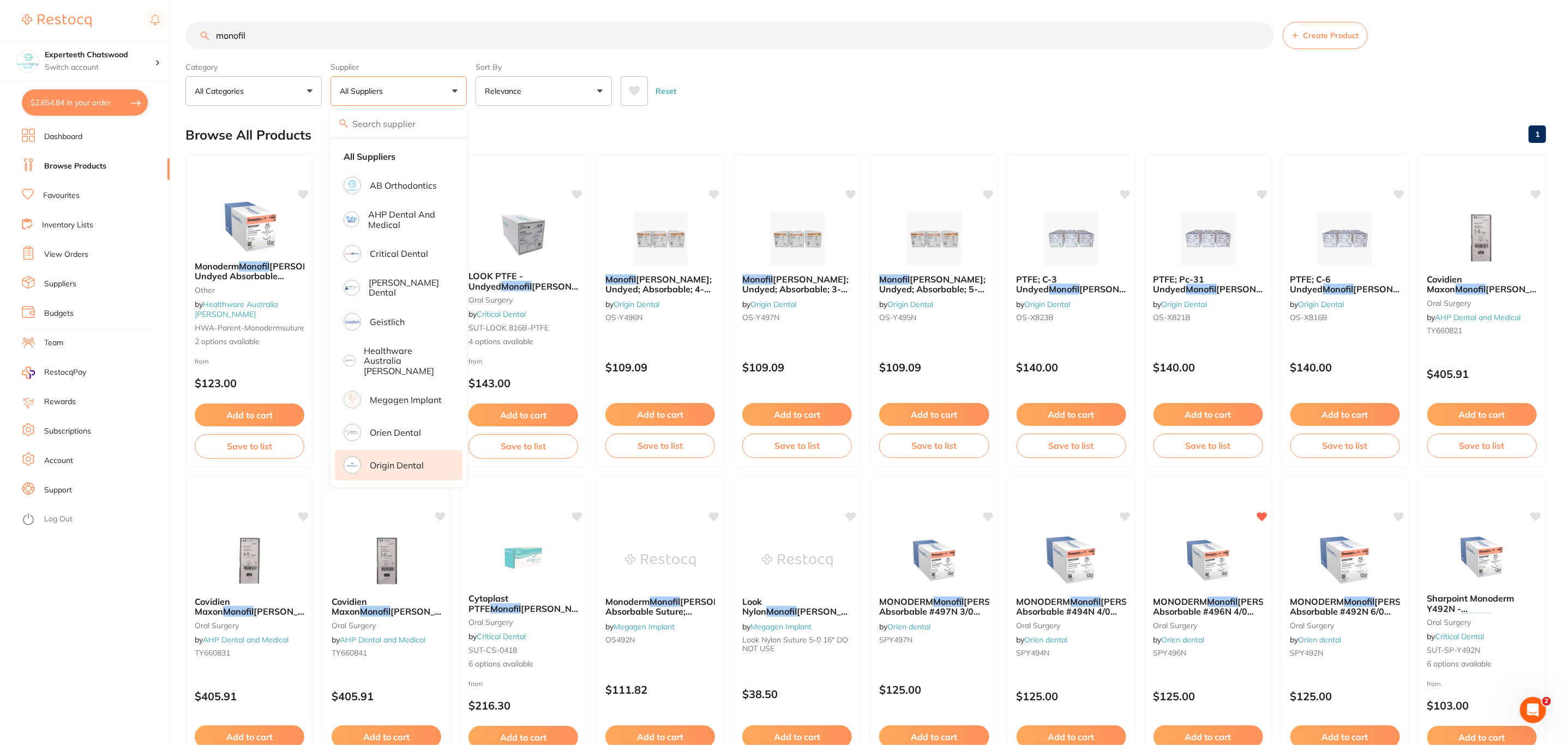
click at [386, 463] on li "Origin Dental" at bounding box center [399, 465] width 128 height 31
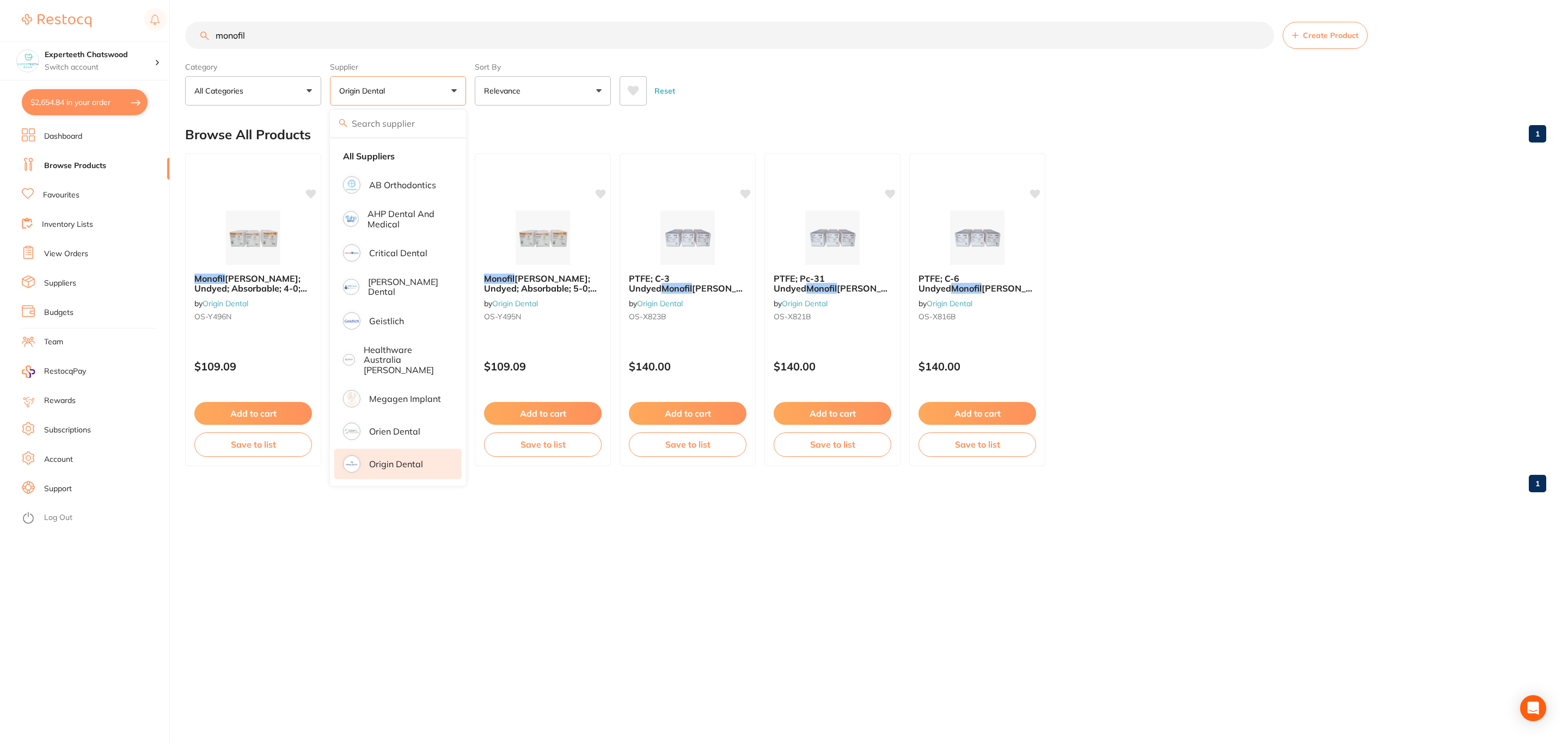
click at [835, 96] on div "Reset" at bounding box center [1078, 86] width 918 height 38
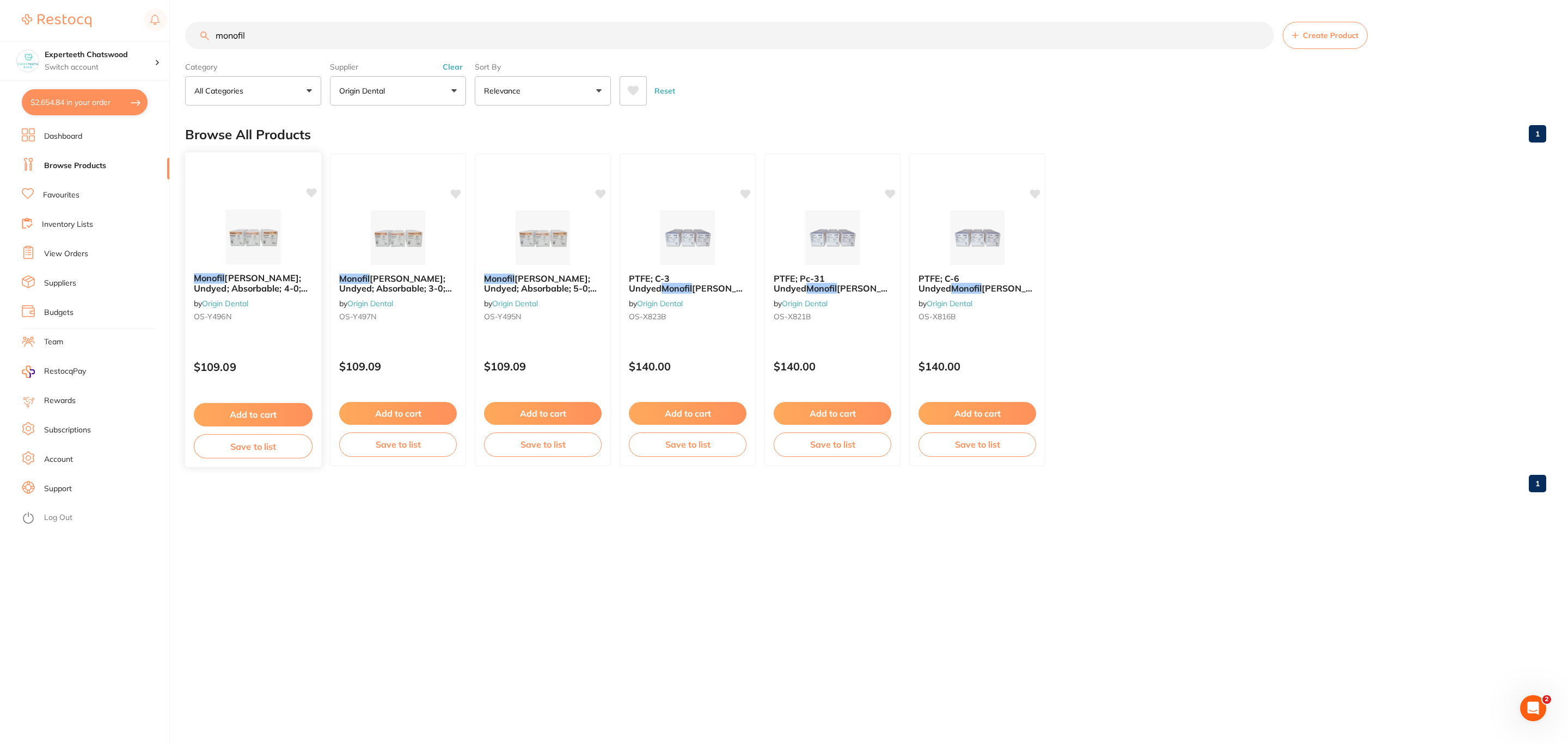
click at [255, 229] on img at bounding box center [253, 236] width 71 height 55
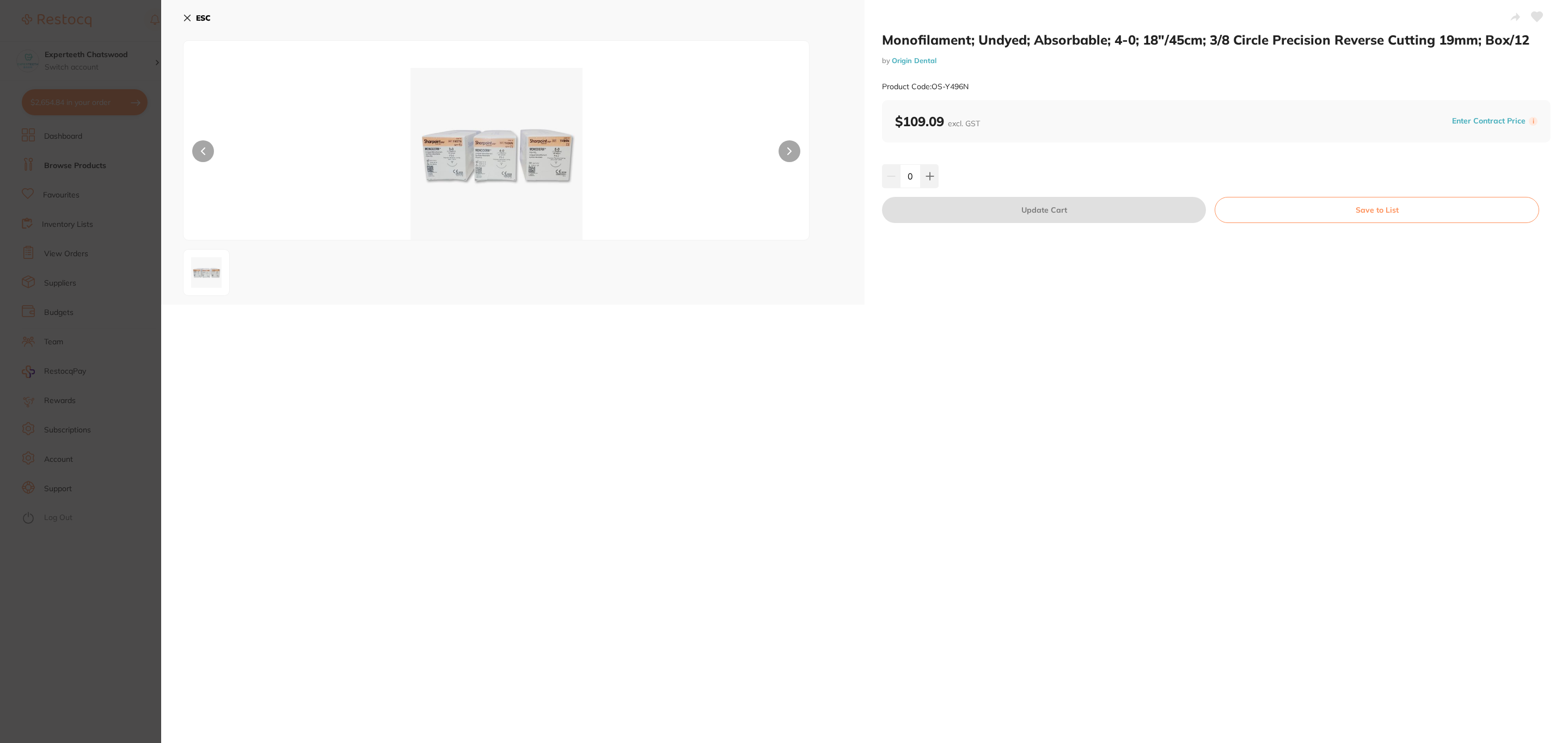
click at [942, 173] on div "0" at bounding box center [1215, 176] width 668 height 24
click at [930, 176] on icon at bounding box center [929, 175] width 7 height 7
type input "3"
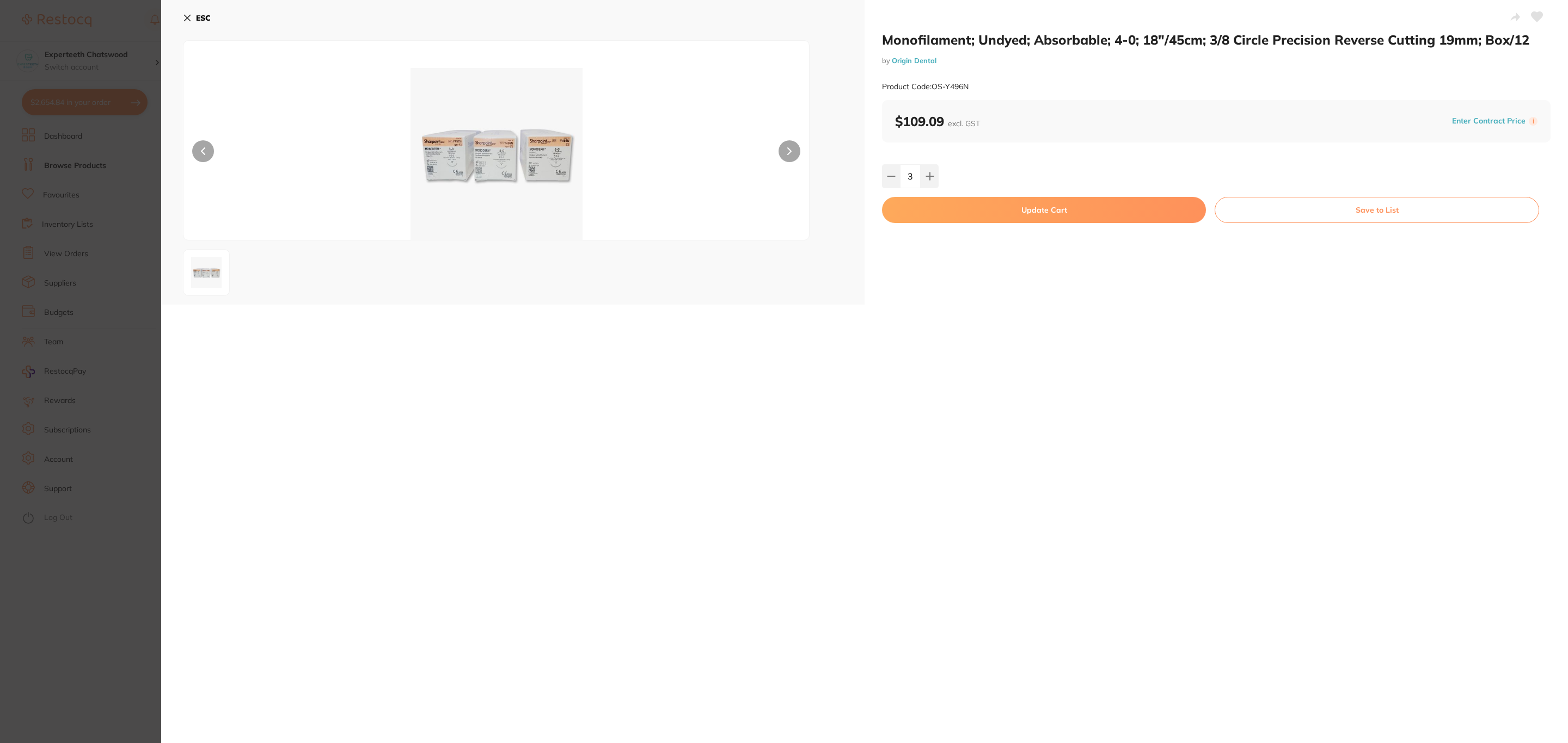
click at [937, 205] on button "Update Cart" at bounding box center [1044, 210] width 324 height 26
checkbox input "false"
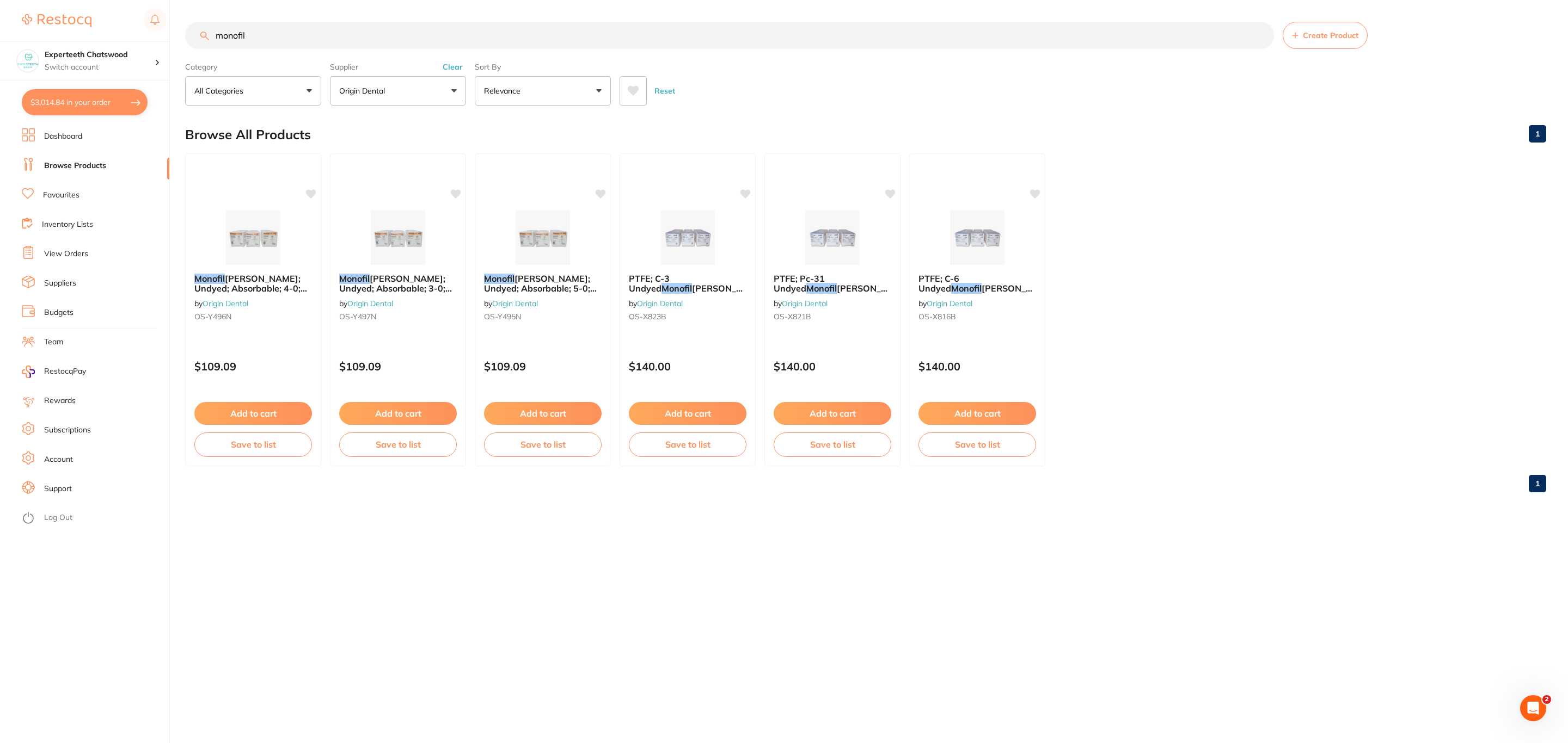
click at [80, 112] on button "$3,014.84 in your order" at bounding box center [85, 102] width 126 height 26
checkbox input "true"
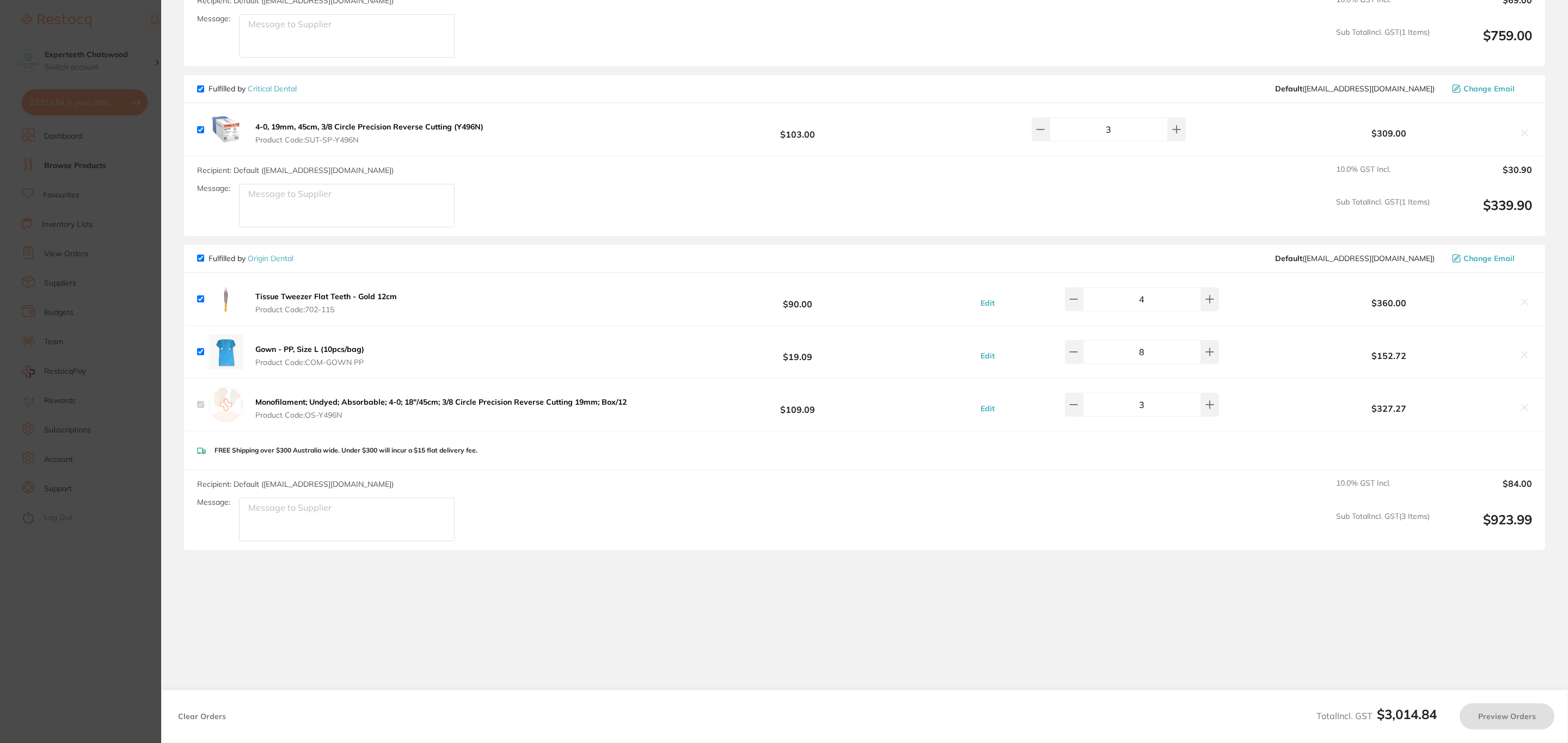
checkbox input "false"
checkbox input "true"
click at [1522, 129] on icon at bounding box center [1524, 133] width 9 height 9
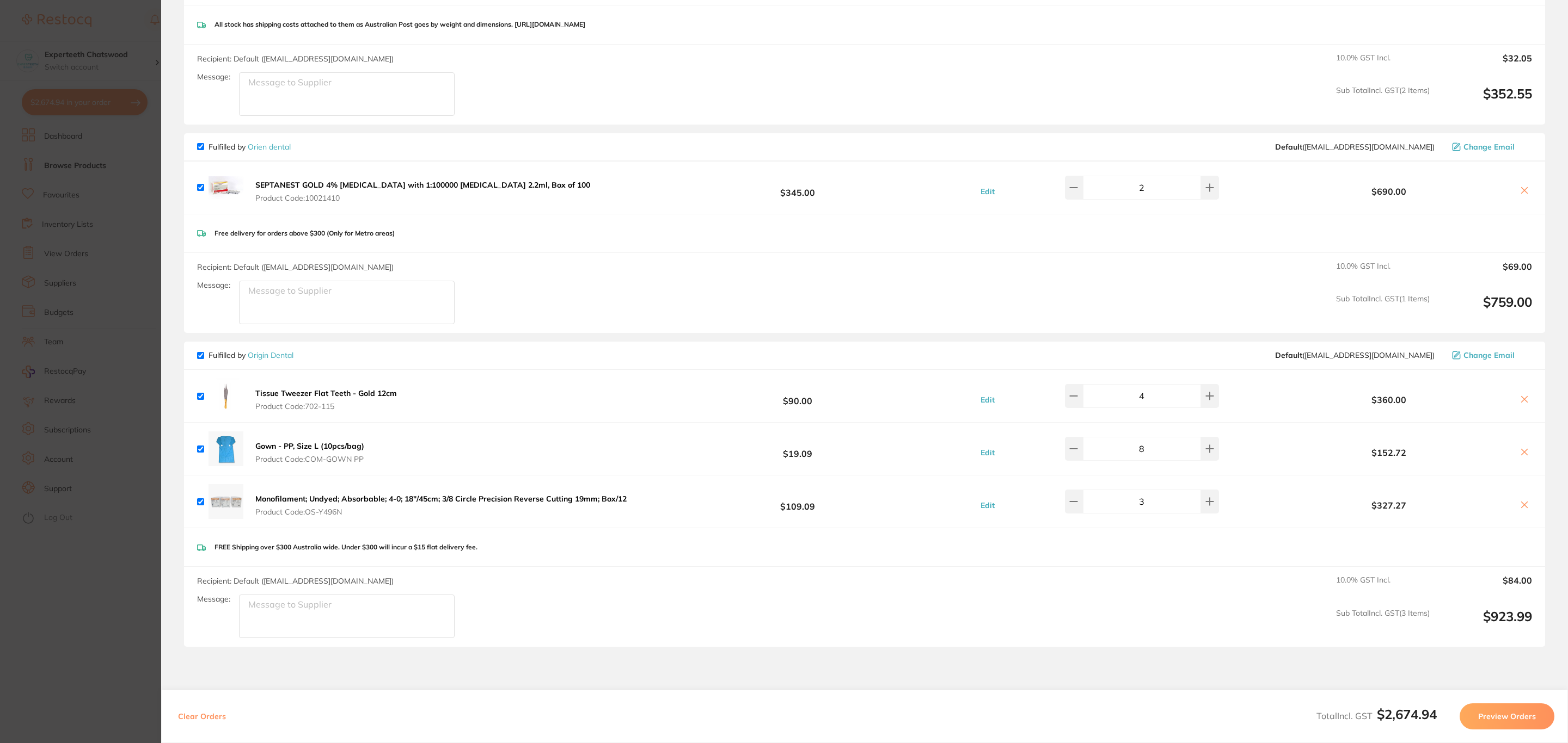
scroll to position [1164, 0]
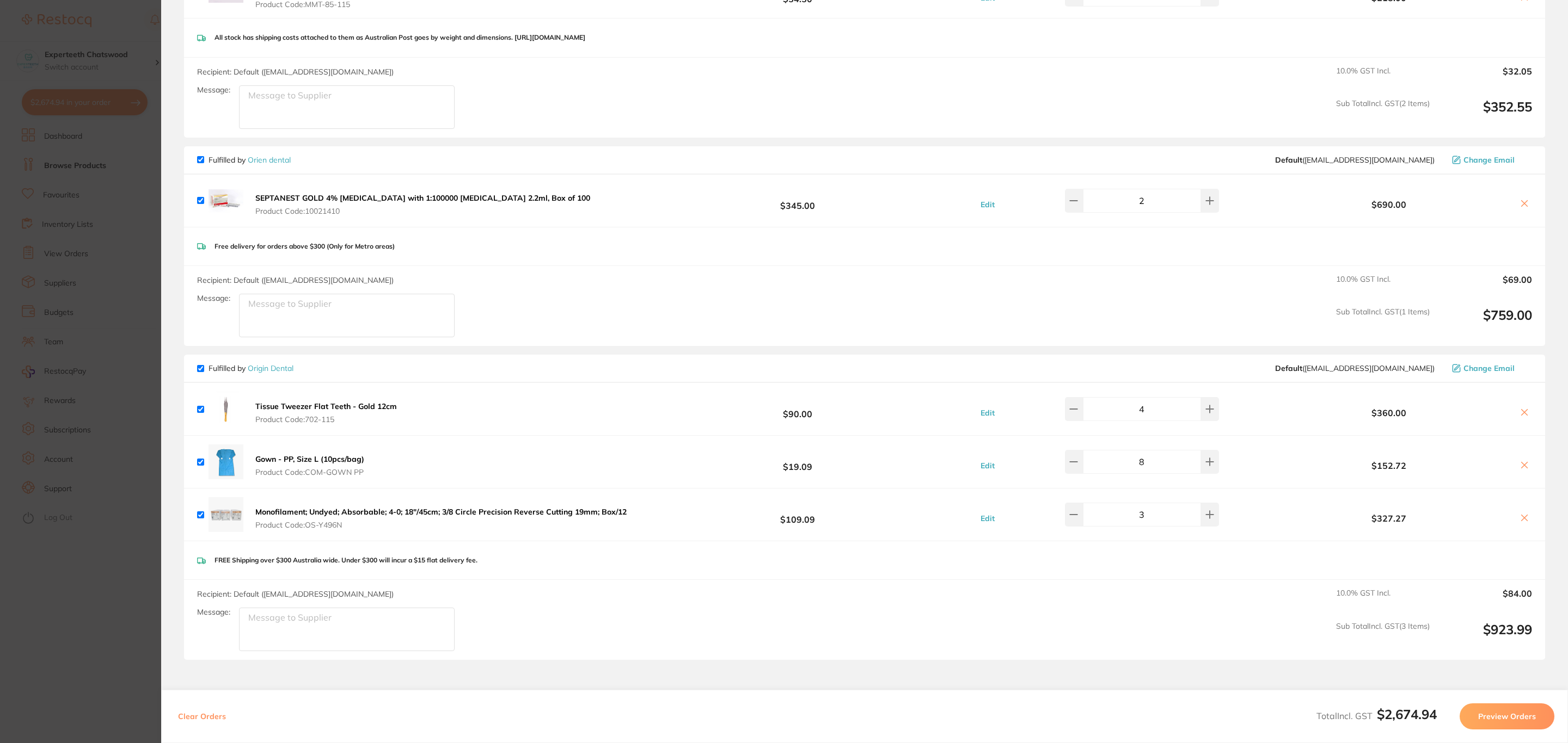
click at [1524, 201] on icon at bounding box center [1524, 204] width 9 height 9
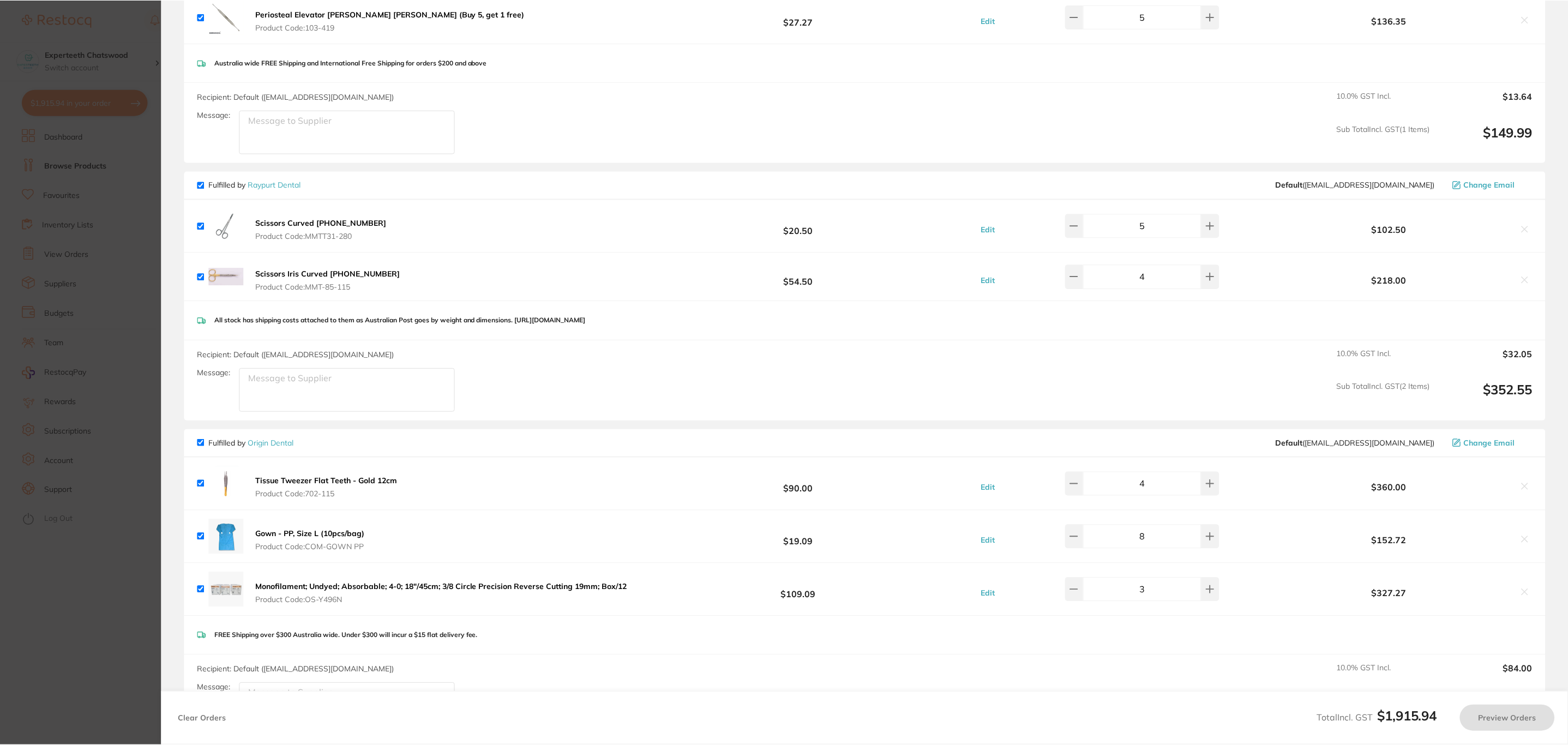
scroll to position [876, 0]
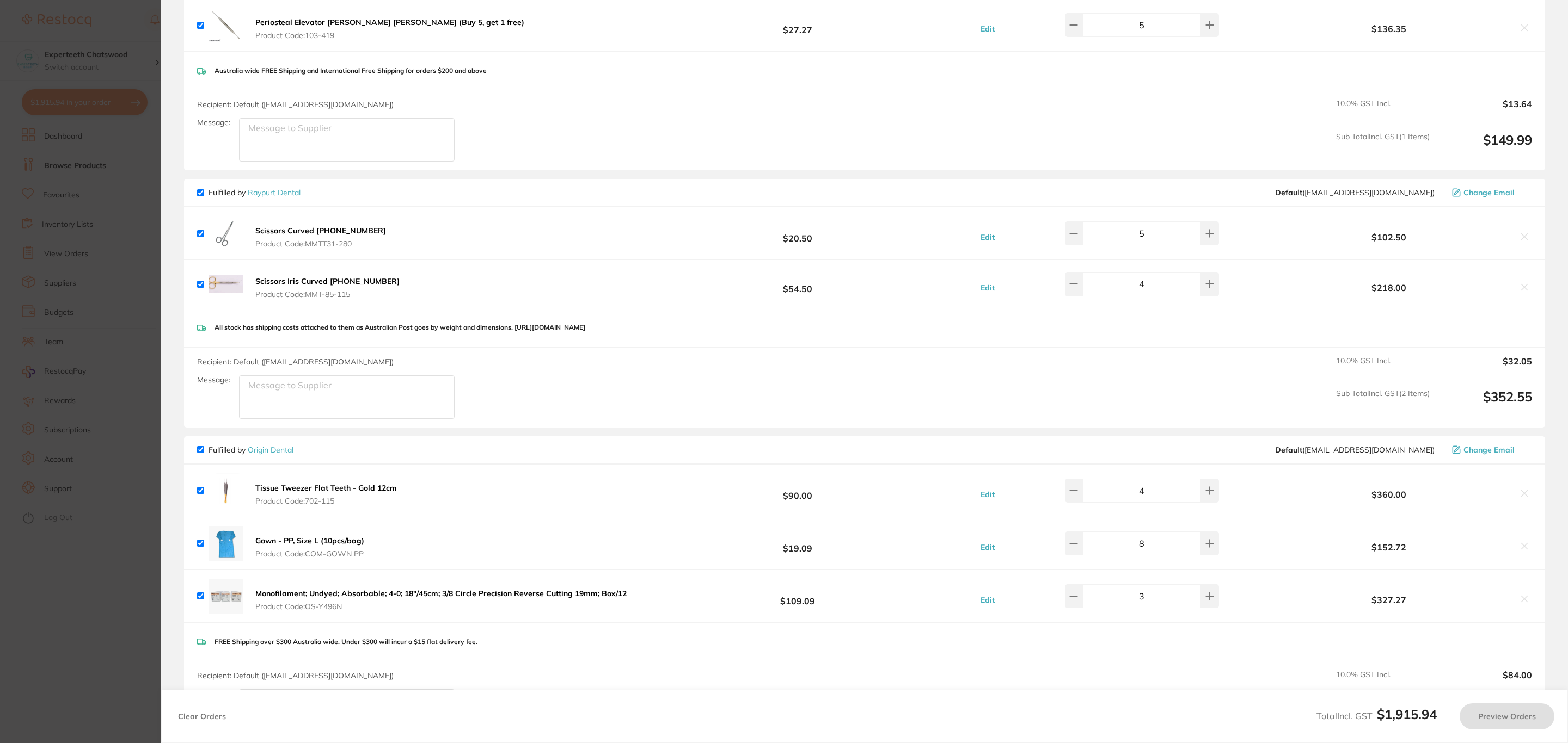
checkbox input "true"
click at [118, 308] on section "Update RRP Set your pre negotiated price for this item. Item Agreed RRP (excl. …" at bounding box center [784, 371] width 1568 height 743
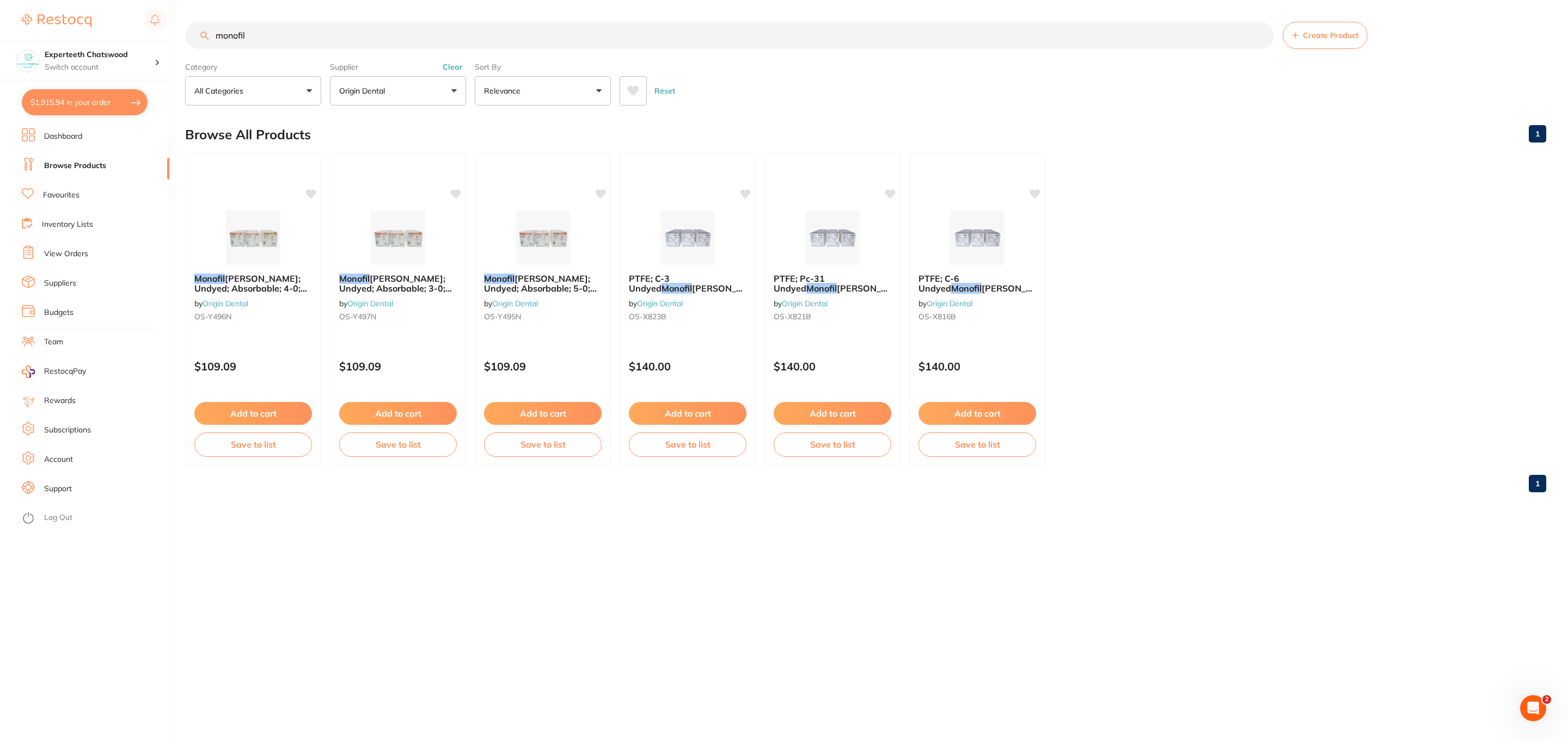
drag, startPoint x: 302, startPoint y: 30, endPoint x: 176, endPoint y: 33, distance: 126.0
click at [176, 33] on div "$1,915.94 Experteeth Chatswood Switch account Riaz [MEDICAL_DATA] Experteeth De…" at bounding box center [784, 371] width 1568 height 743
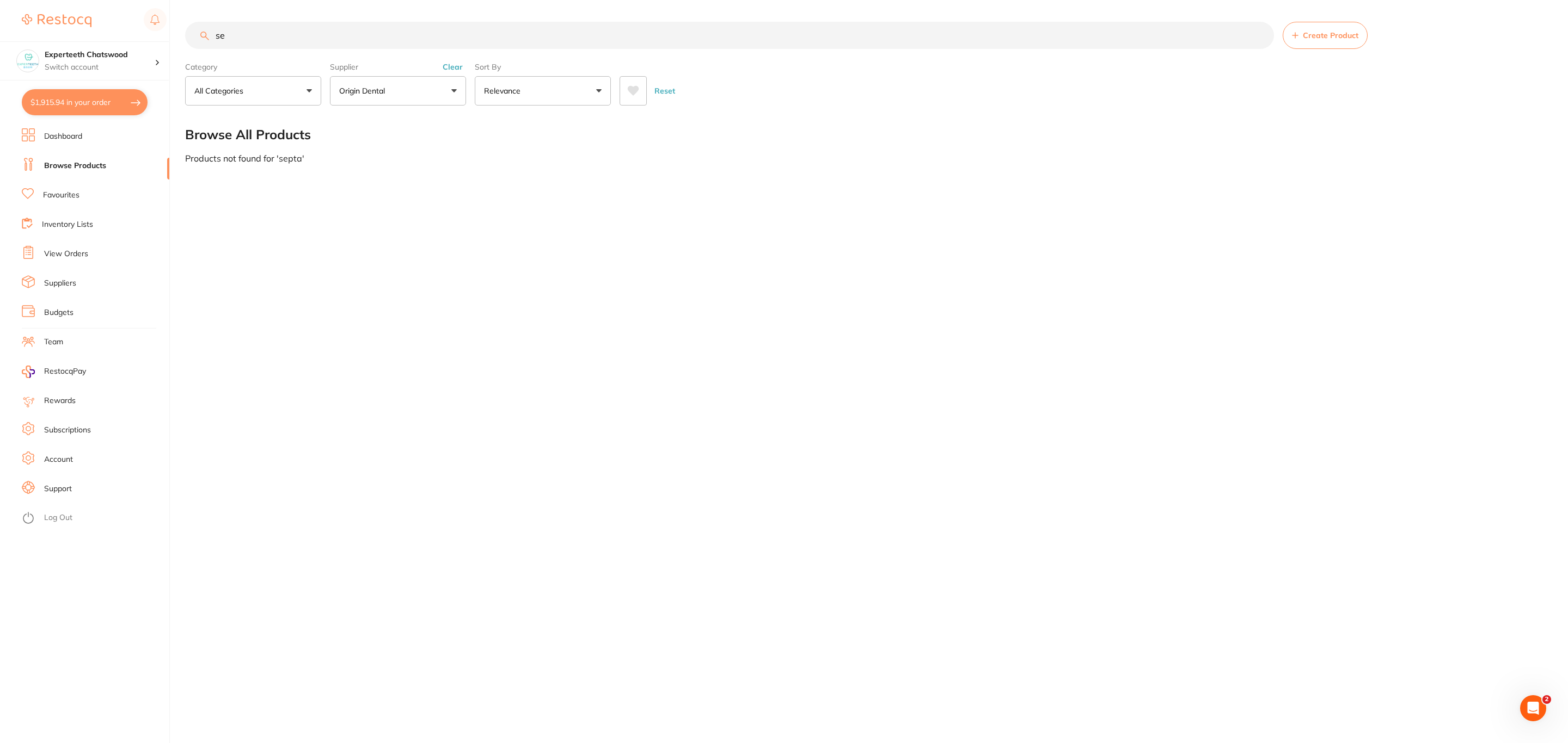
type input "s"
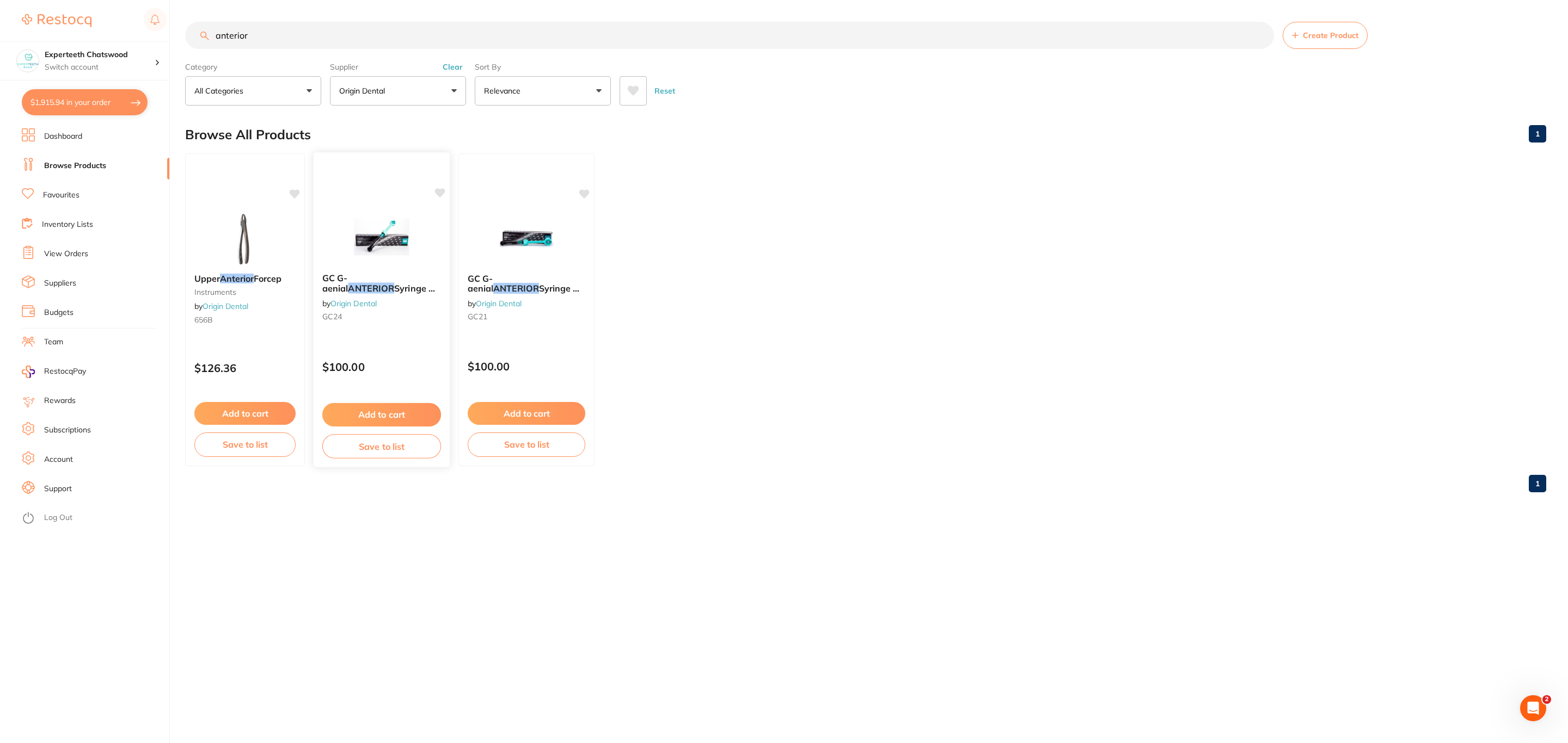
scroll to position [0, 0]
type input "anterior"
click at [374, 205] on div "GC G-aenial ANTERIOR Syringe A2 (Qty: 1) by Origin Dental GC24 $100.00 Add to c…" at bounding box center [382, 310] width 138 height 316
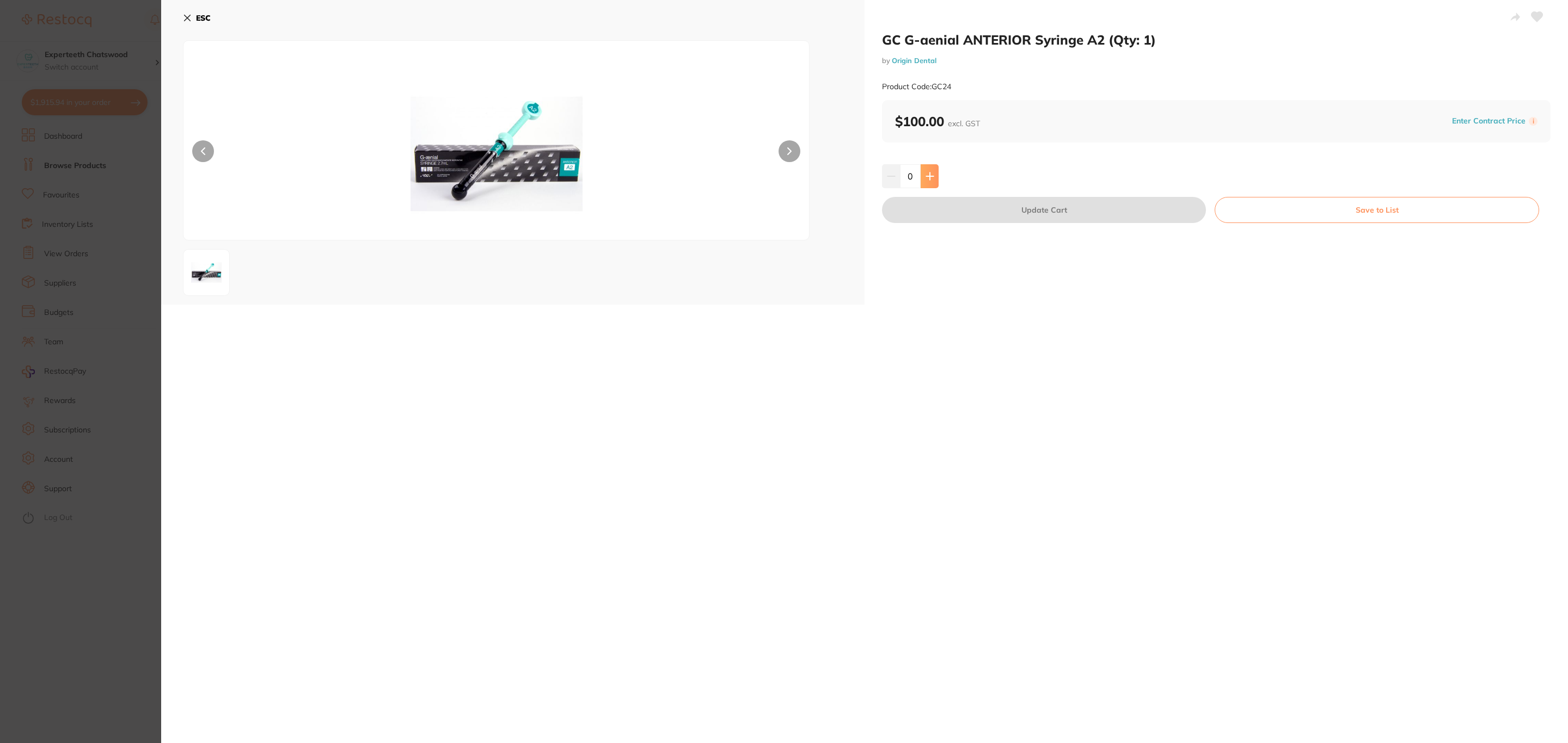
click at [927, 180] on icon at bounding box center [930, 176] width 9 height 9
type input "1"
click at [945, 211] on button "Update Cart" at bounding box center [1044, 210] width 324 height 26
checkbox input "false"
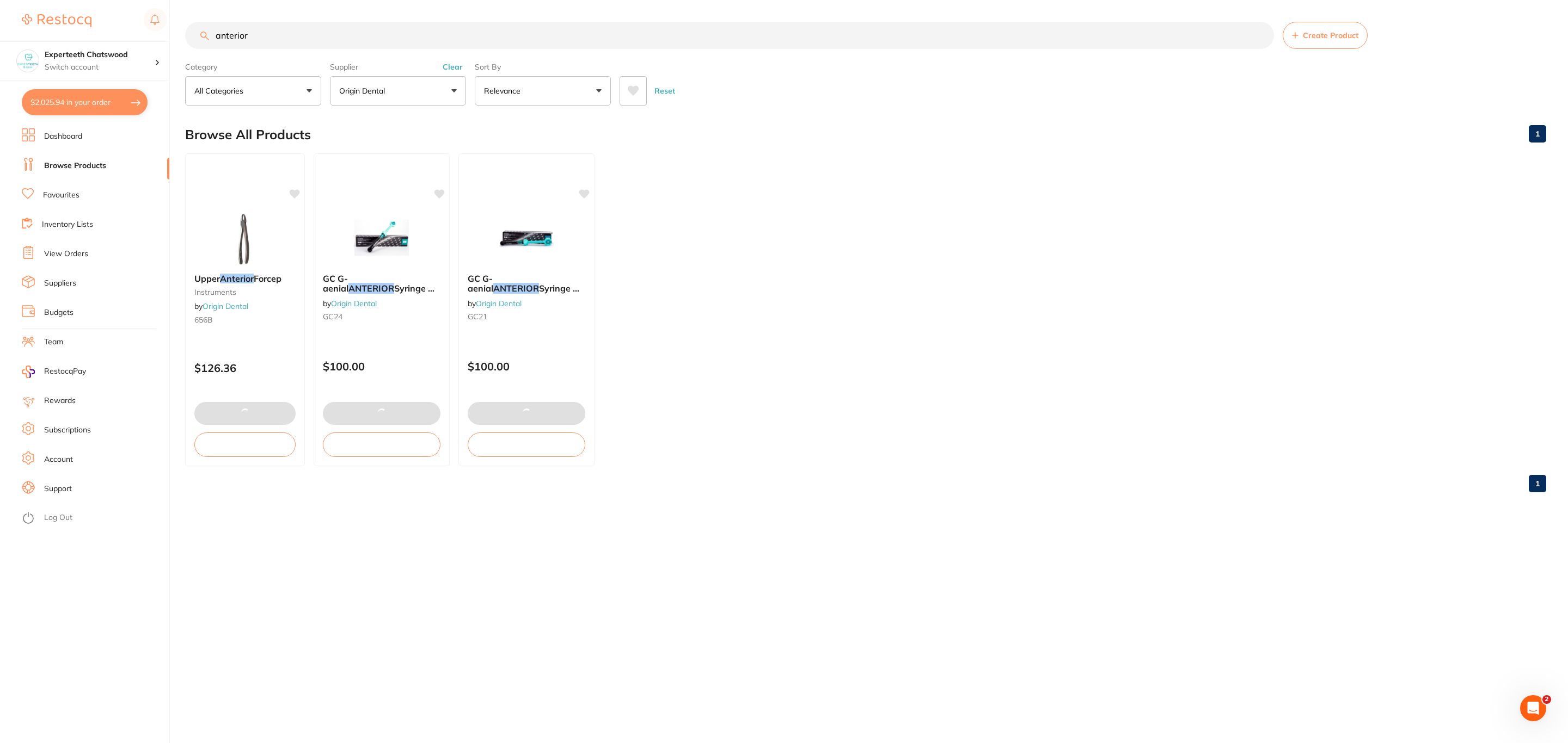
click at [74, 109] on button "$2,025.94 in your order" at bounding box center [85, 102] width 126 height 26
checkbox input "true"
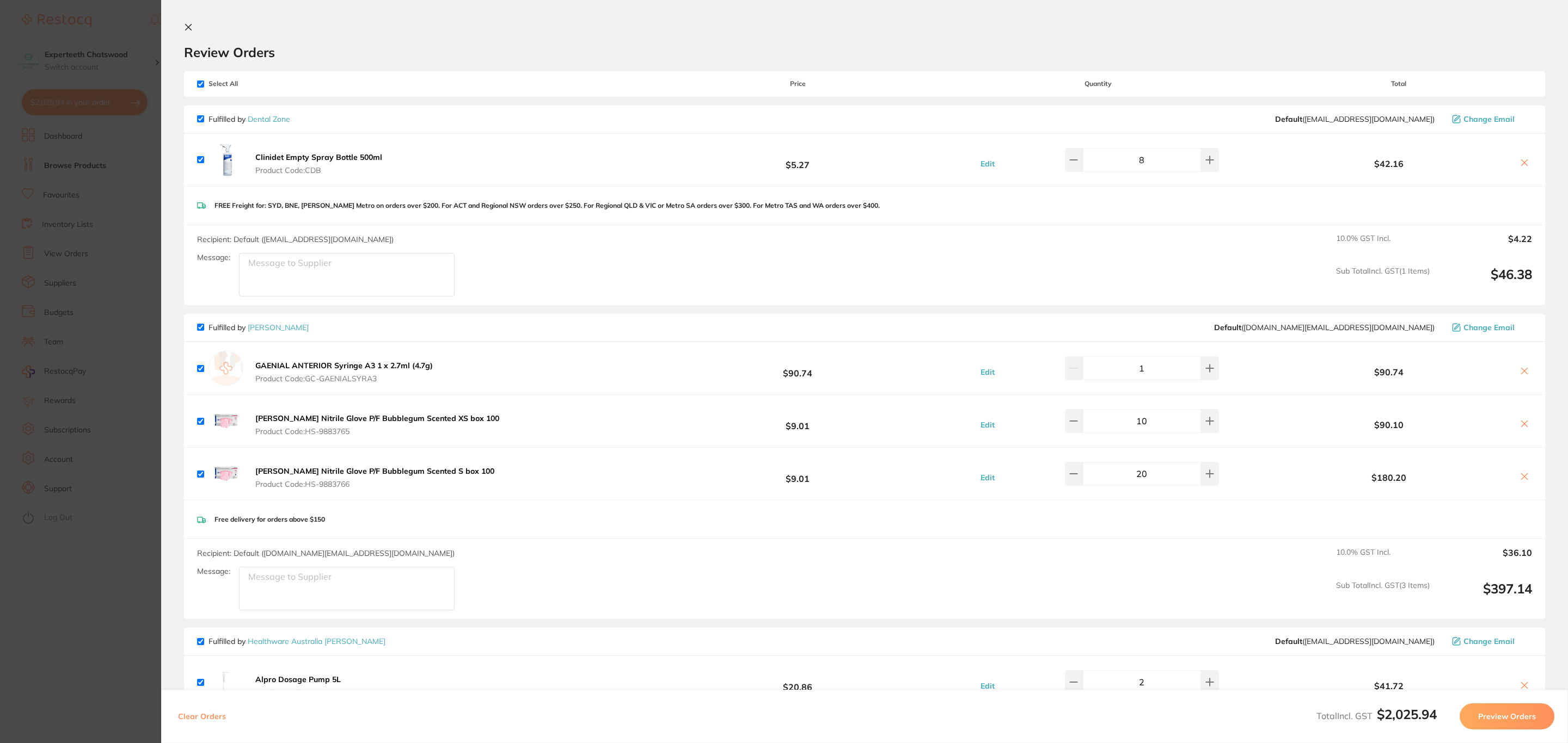
scroll to position [82, 0]
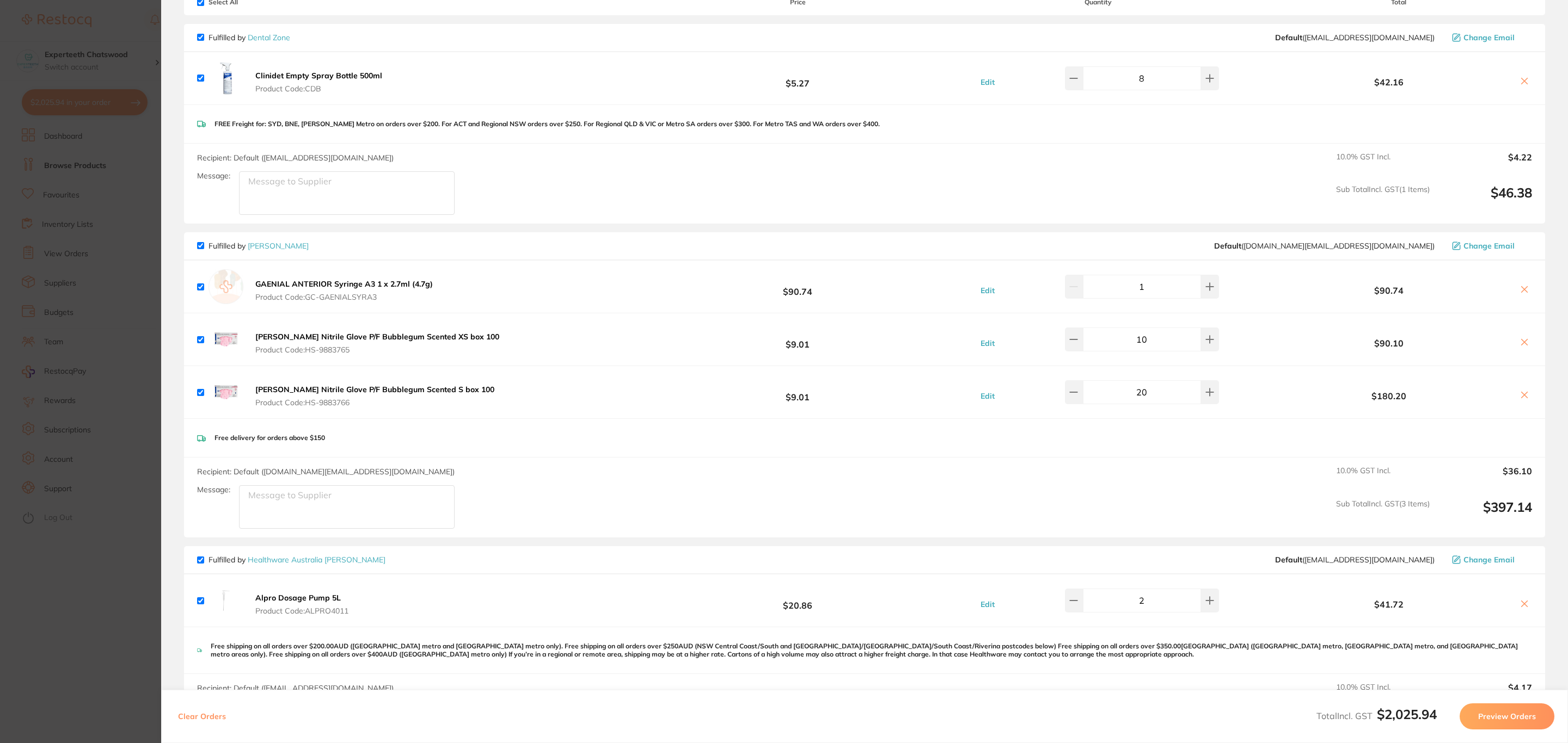
click at [43, 381] on section "Update RRP Set your pre negotiated price for this item. Item Agreed RRP (excl. …" at bounding box center [784, 371] width 1568 height 743
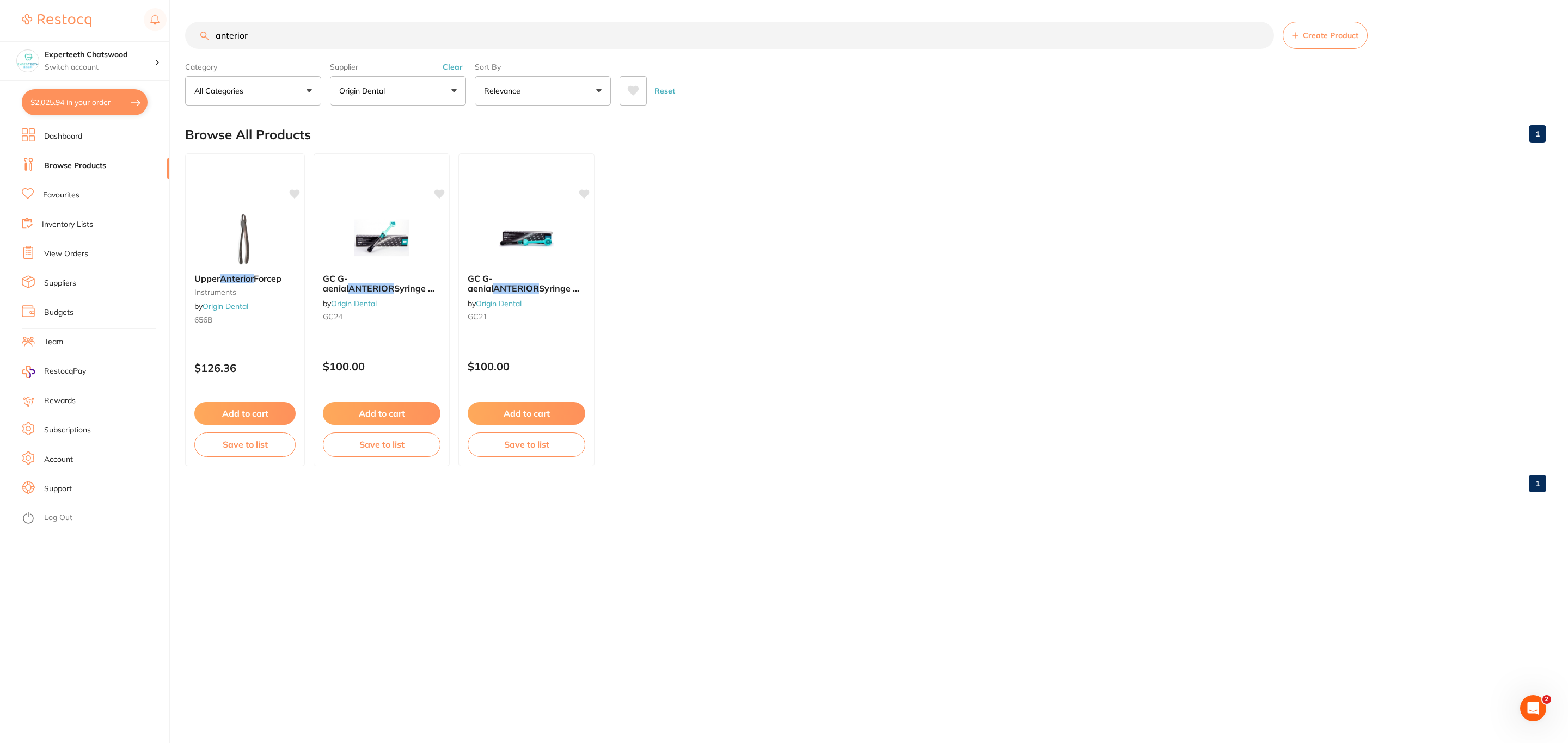
drag, startPoint x: 269, startPoint y: 43, endPoint x: 152, endPoint y: 37, distance: 117.2
click at [152, 37] on div "$2,025.94 Experteeth Chatswood Switch account Riaz [MEDICAL_DATA] Experteeth De…" at bounding box center [784, 371] width 1568 height 743
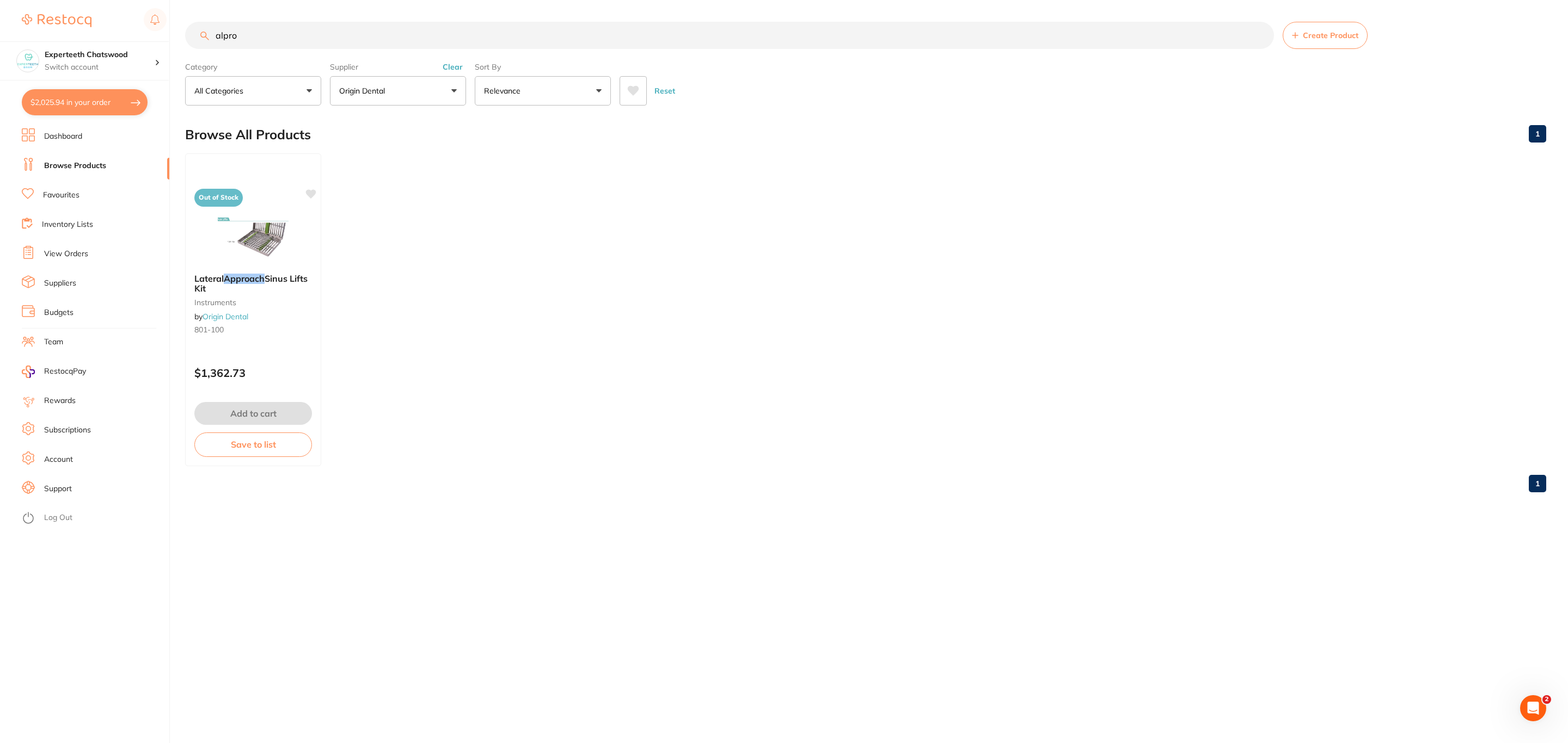
scroll to position [0, 0]
click at [427, 87] on button "Origin Dental" at bounding box center [398, 91] width 136 height 29
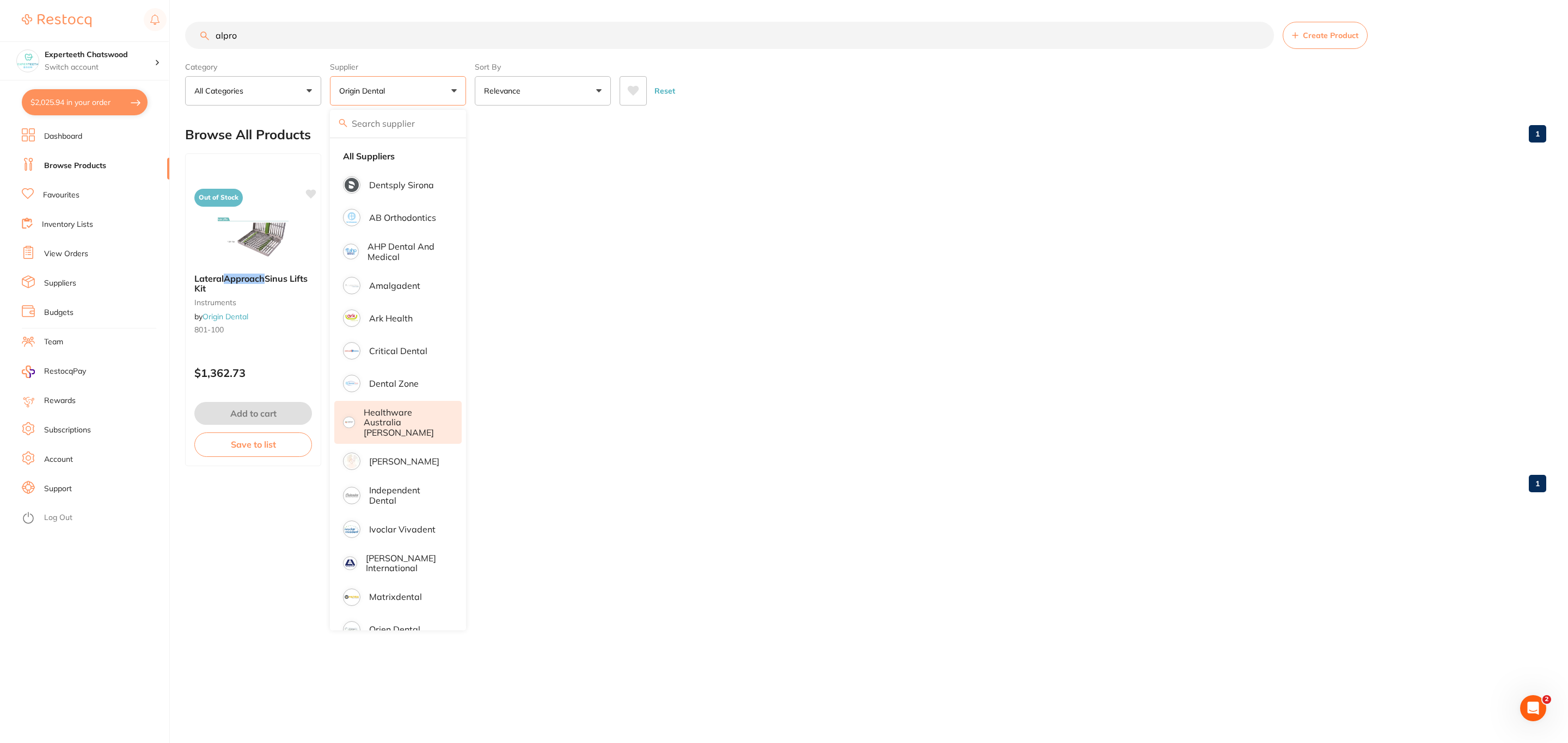
scroll to position [49, 0]
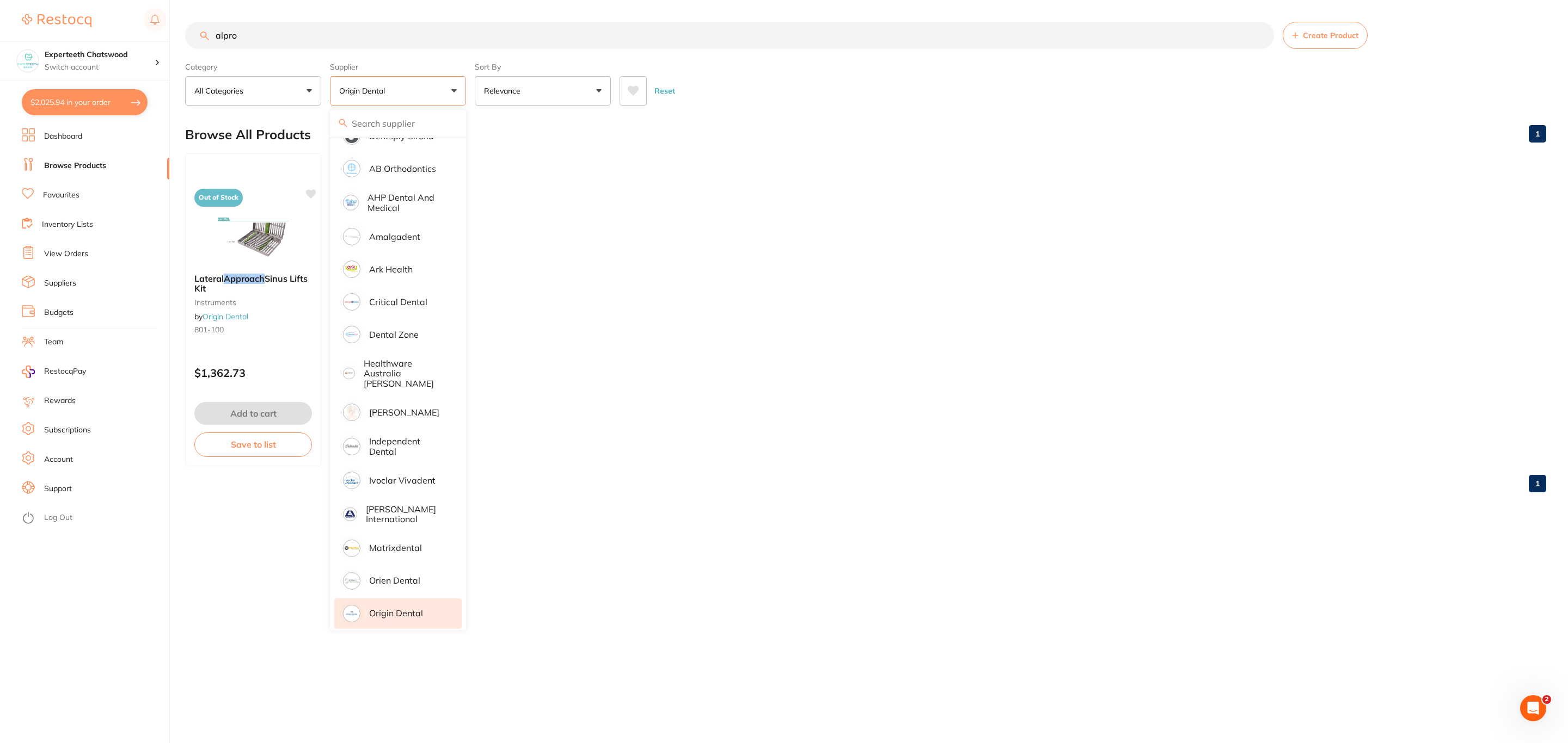
click at [419, 598] on li "Origin Dental" at bounding box center [398, 613] width 128 height 31
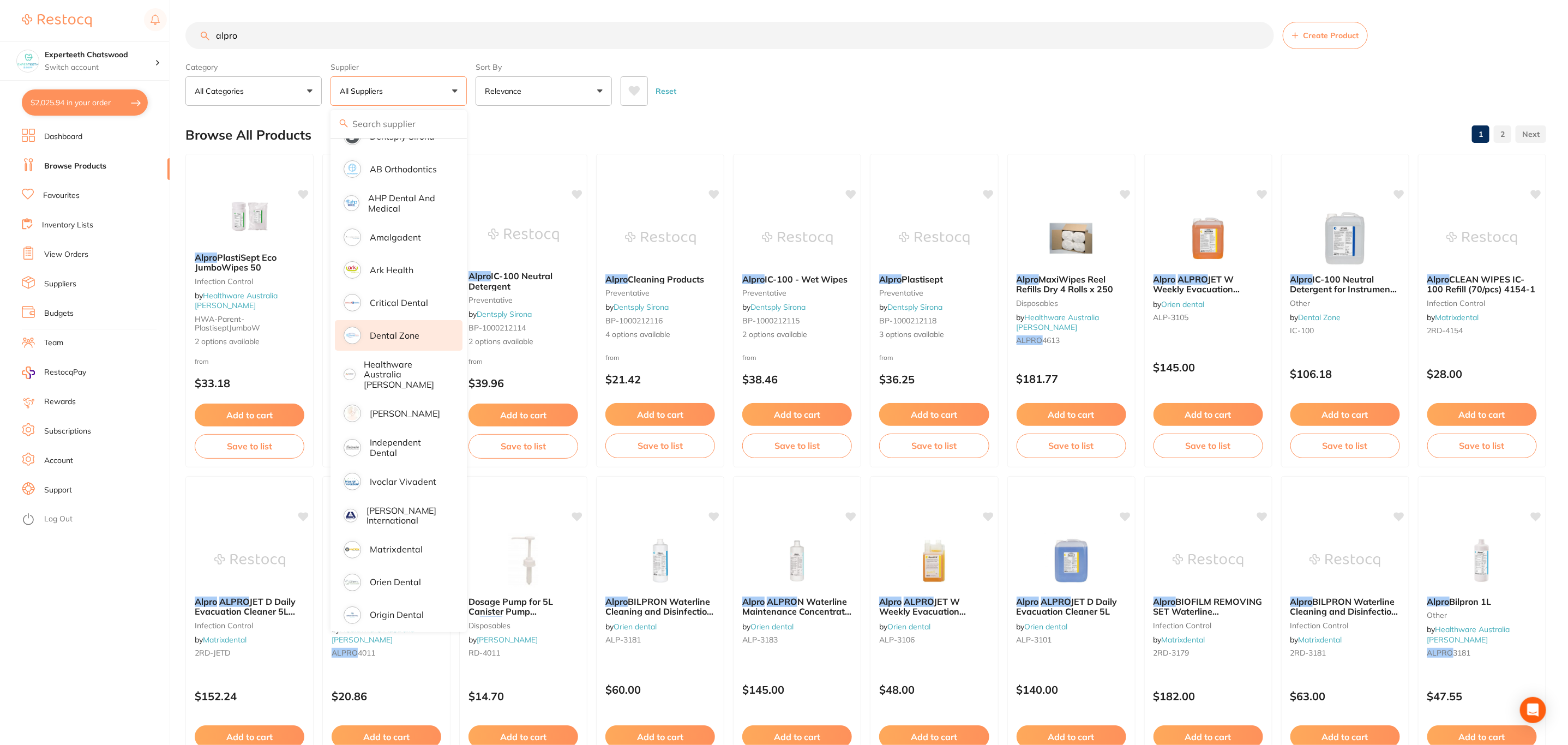
click at [416, 338] on p "Dental Zone" at bounding box center [395, 335] width 50 height 10
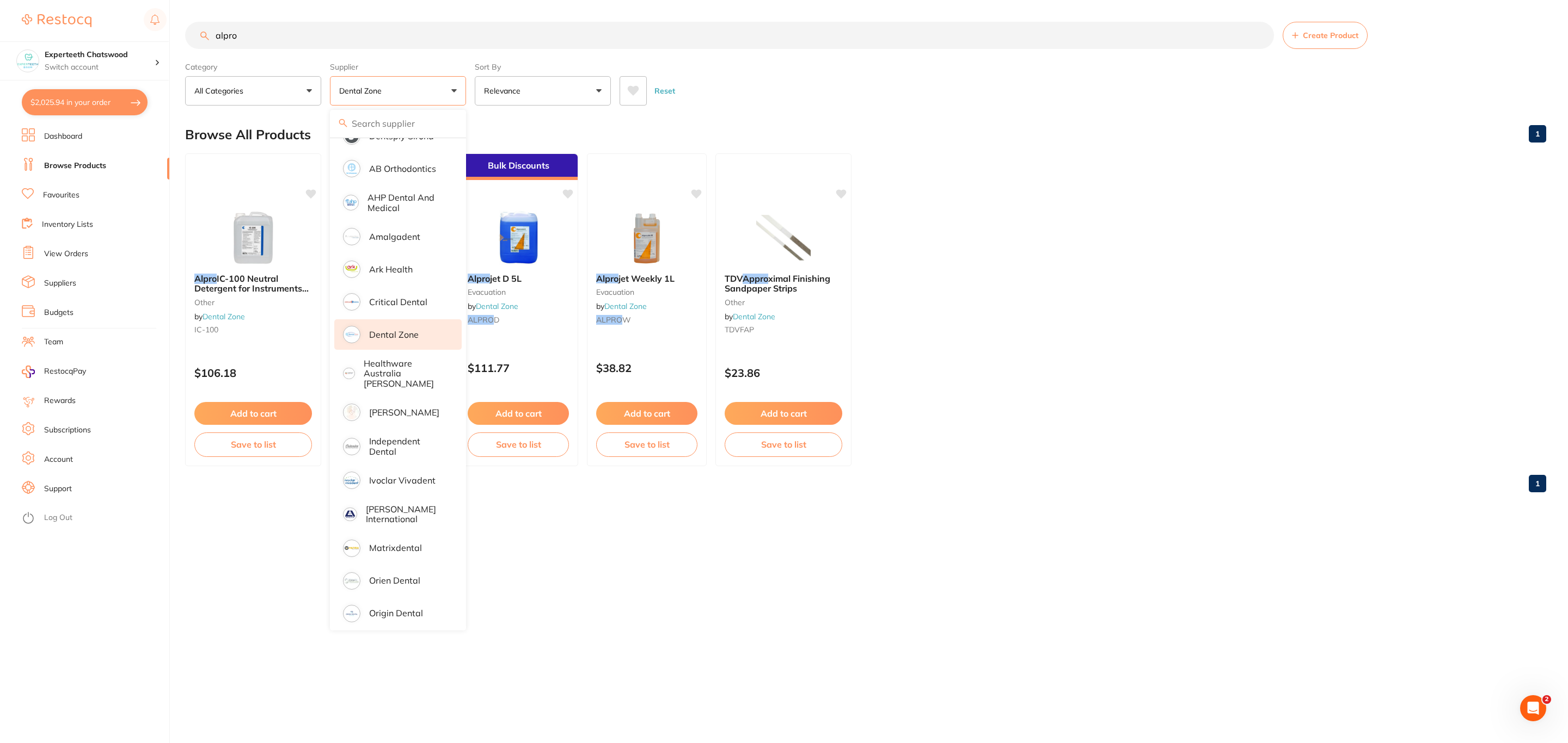
scroll to position [0, 0]
click at [833, 100] on div "Reset" at bounding box center [1078, 86] width 918 height 38
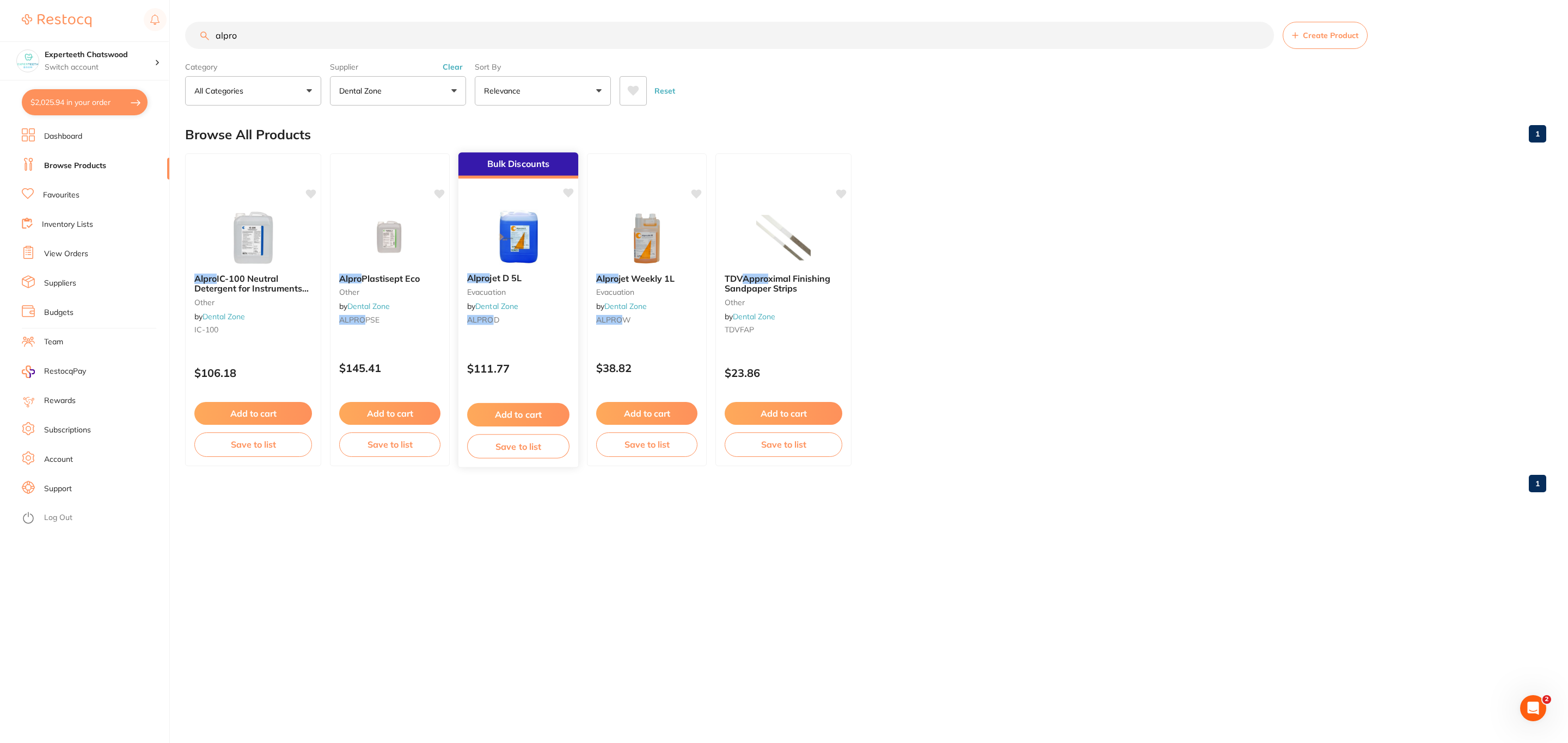
click at [495, 235] on img at bounding box center [518, 236] width 71 height 55
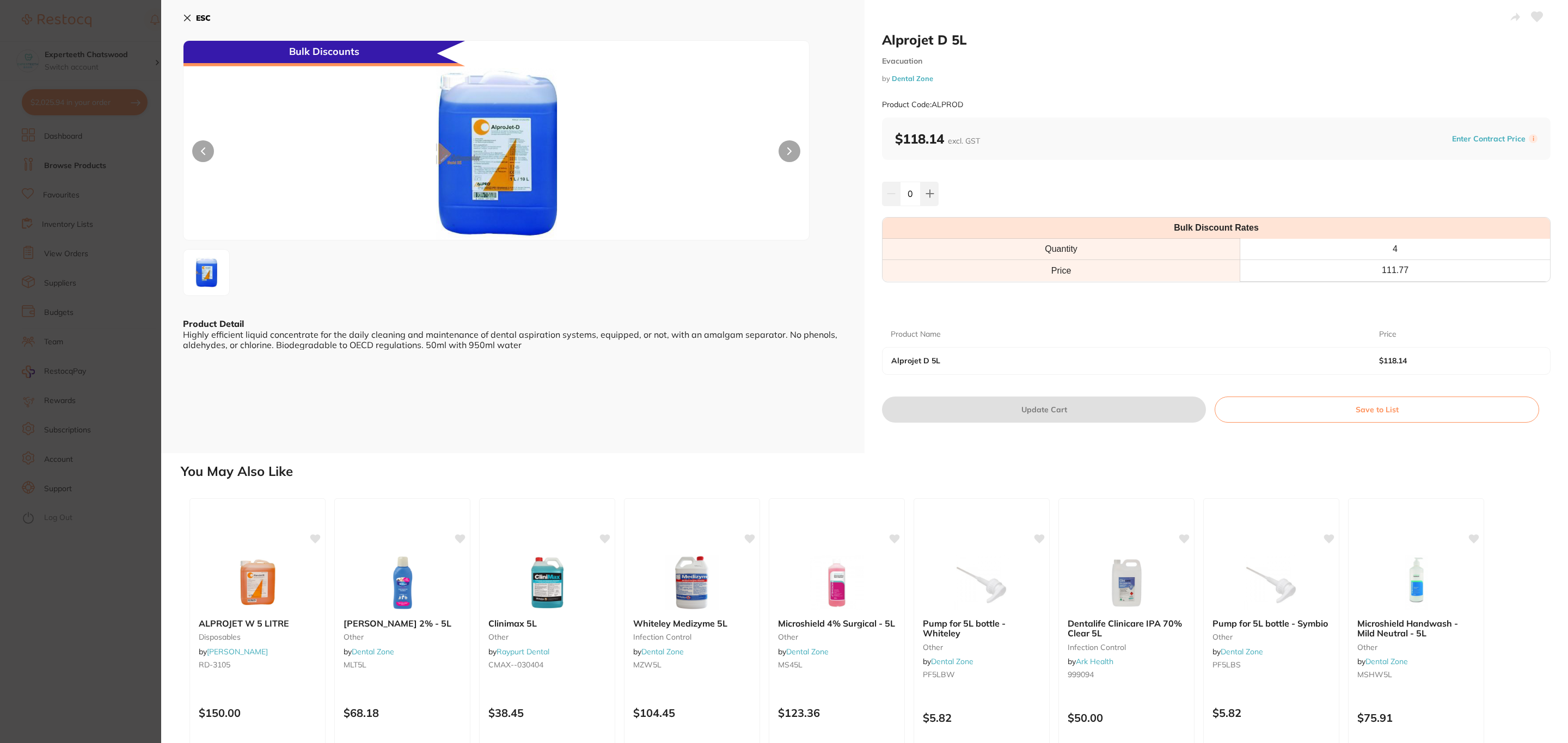
click at [95, 490] on section "Alprojet D 5L Evacuation by Dental Zone Product Code: ALPROD ESC Bulk Discounts…" at bounding box center [784, 371] width 1568 height 743
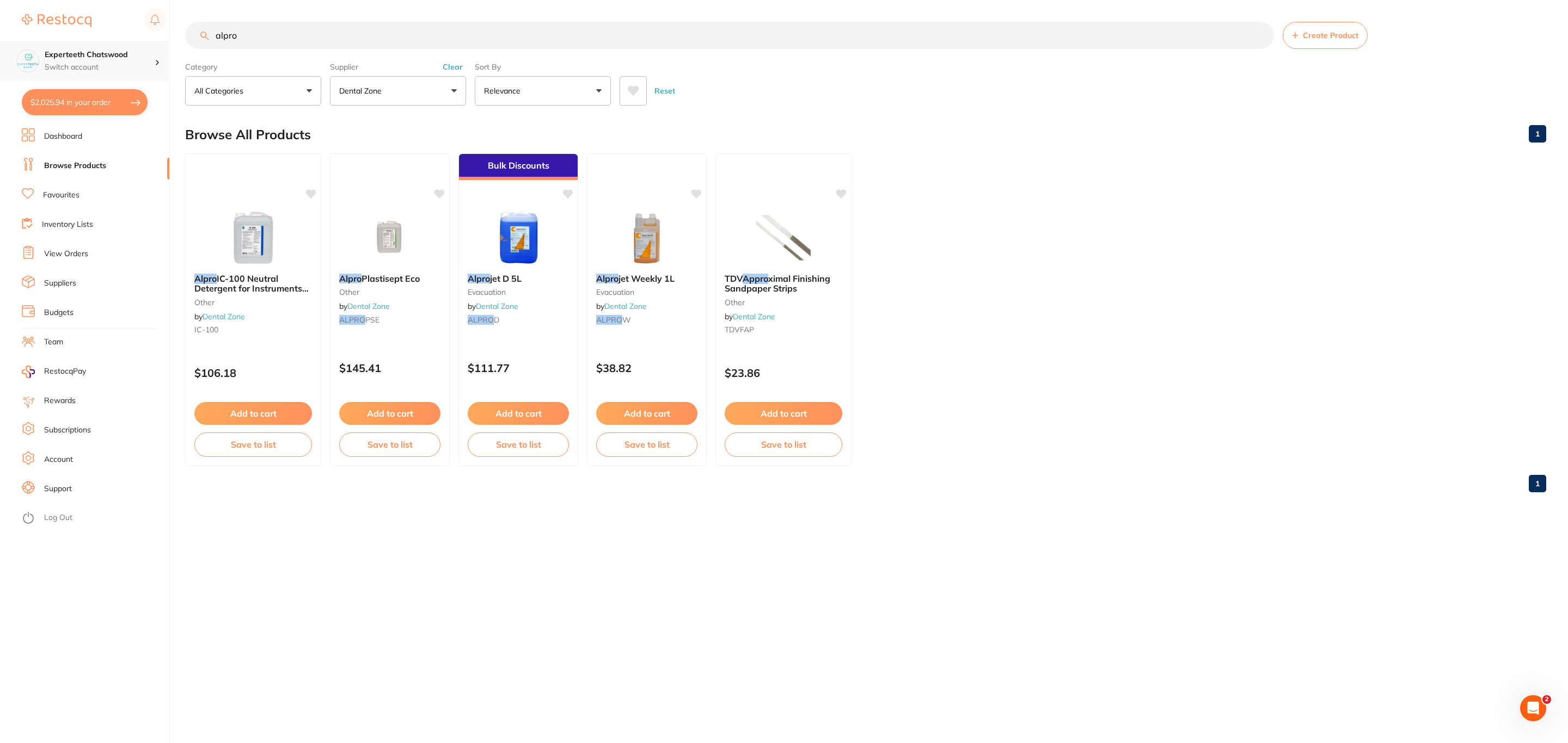
drag, startPoint x: 301, startPoint y: 33, endPoint x: 157, endPoint y: 41, distance: 144.2
click at [157, 41] on div "$2,025.94 Experteeth Chatswood Switch account Riaz [MEDICAL_DATA] Experteeth De…" at bounding box center [784, 371] width 1568 height 743
type input "pump"
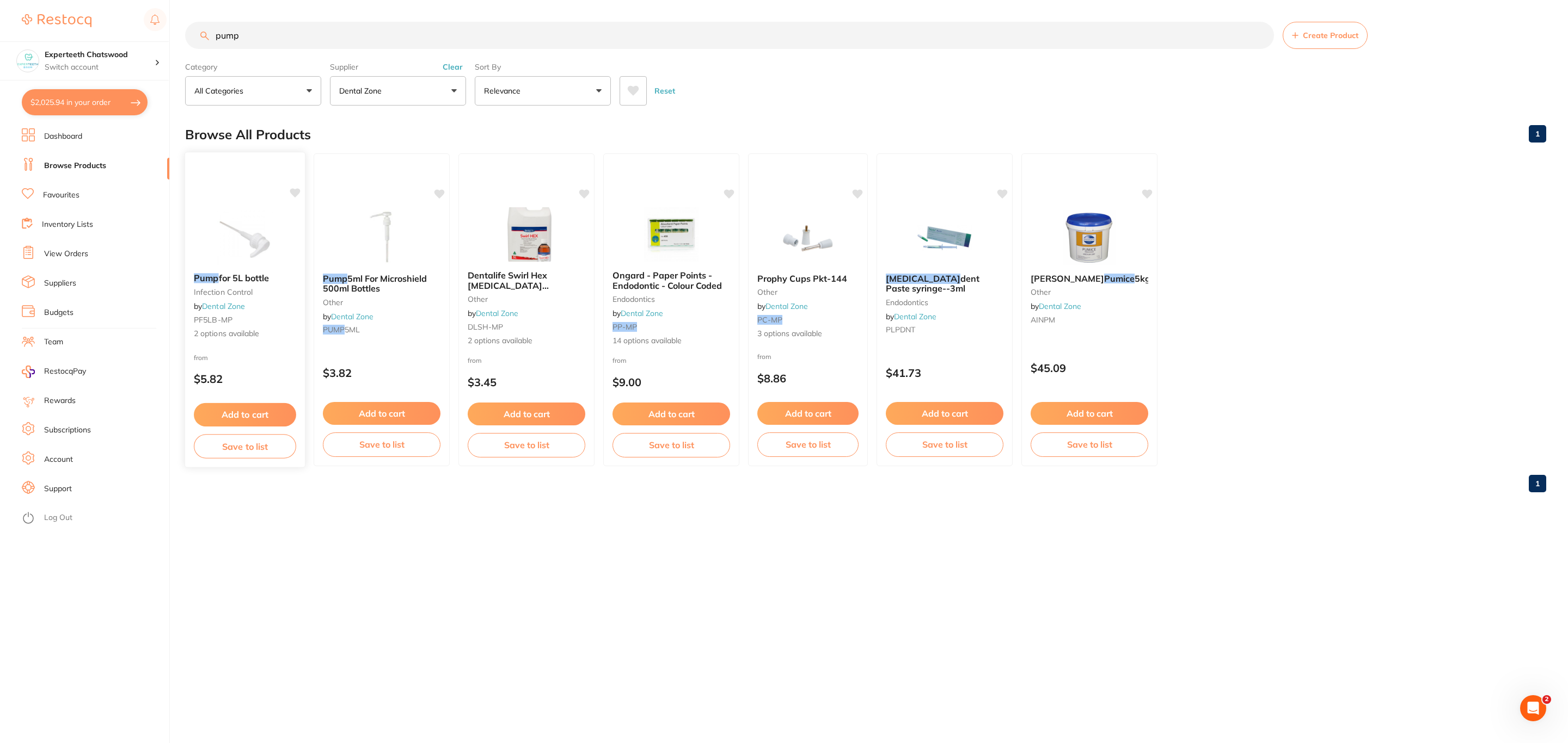
click at [230, 211] on img at bounding box center [245, 236] width 71 height 55
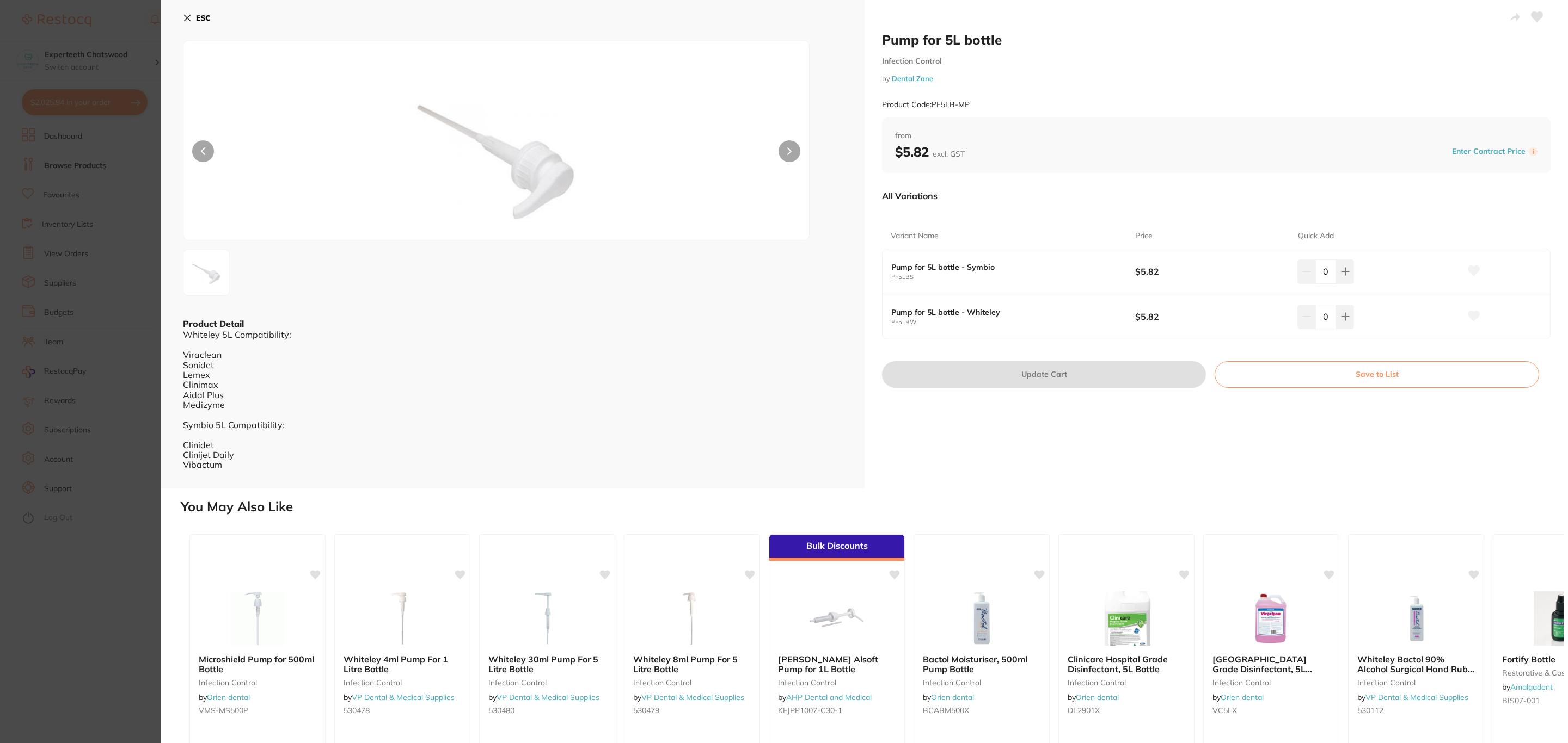
click at [1332, 269] on input "0" at bounding box center [1326, 271] width 21 height 24
click at [1343, 269] on icon at bounding box center [1344, 271] width 7 height 7
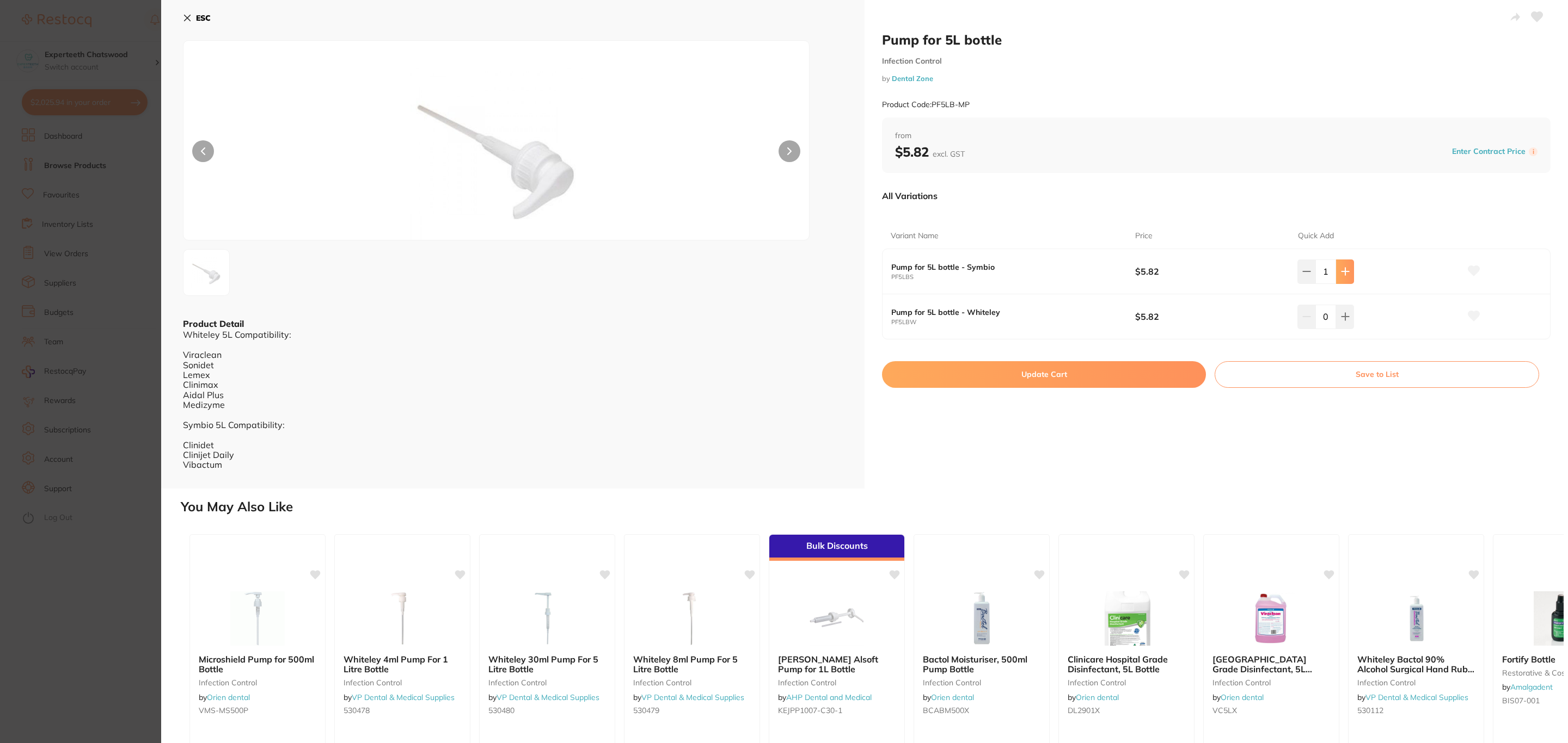
click at [1343, 269] on icon at bounding box center [1344, 271] width 7 height 7
type input "2"
click at [1149, 373] on button "Update Cart" at bounding box center [1044, 374] width 324 height 26
checkbox input "false"
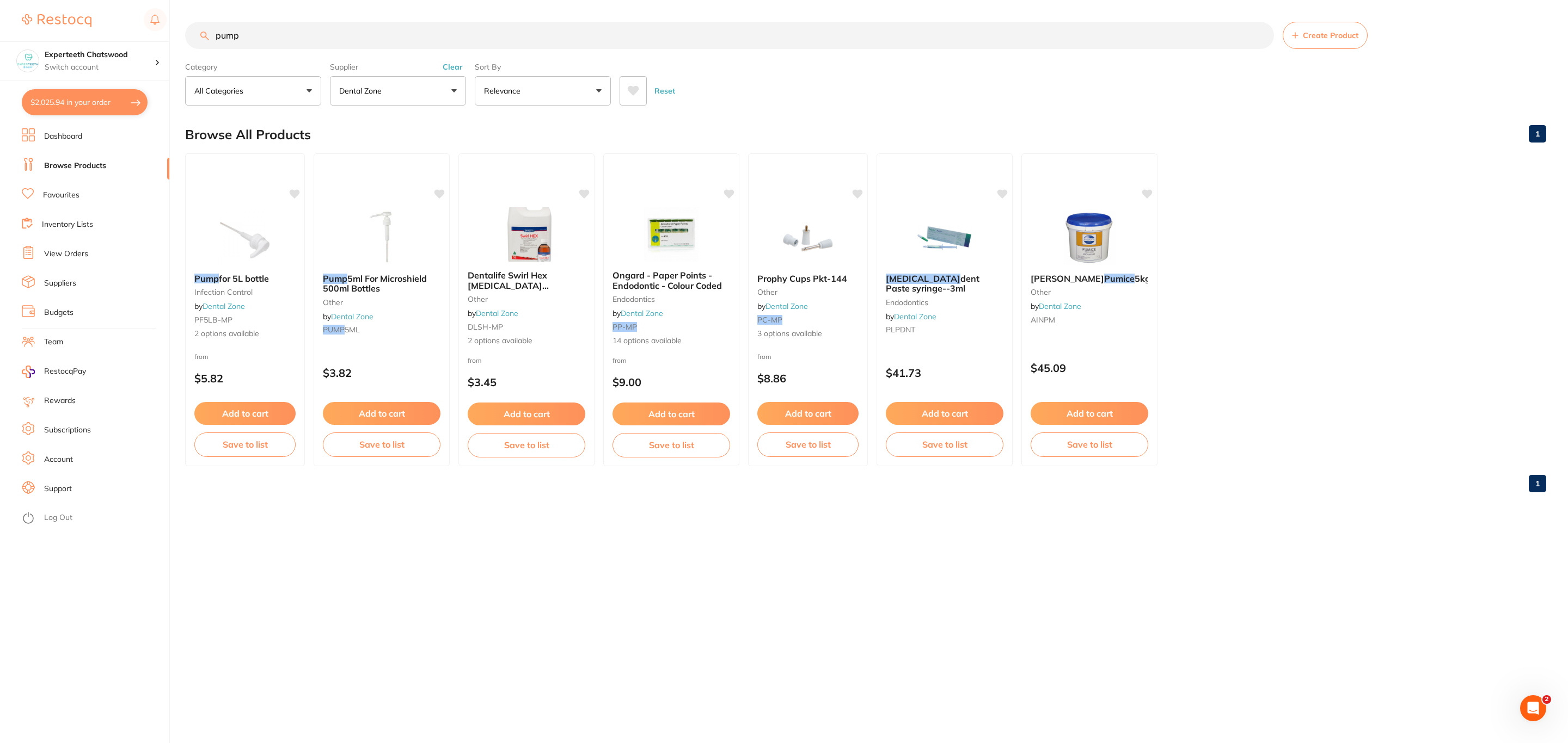
click at [94, 104] on button "$2,025.94 in your order" at bounding box center [85, 102] width 126 height 26
checkbox input "true"
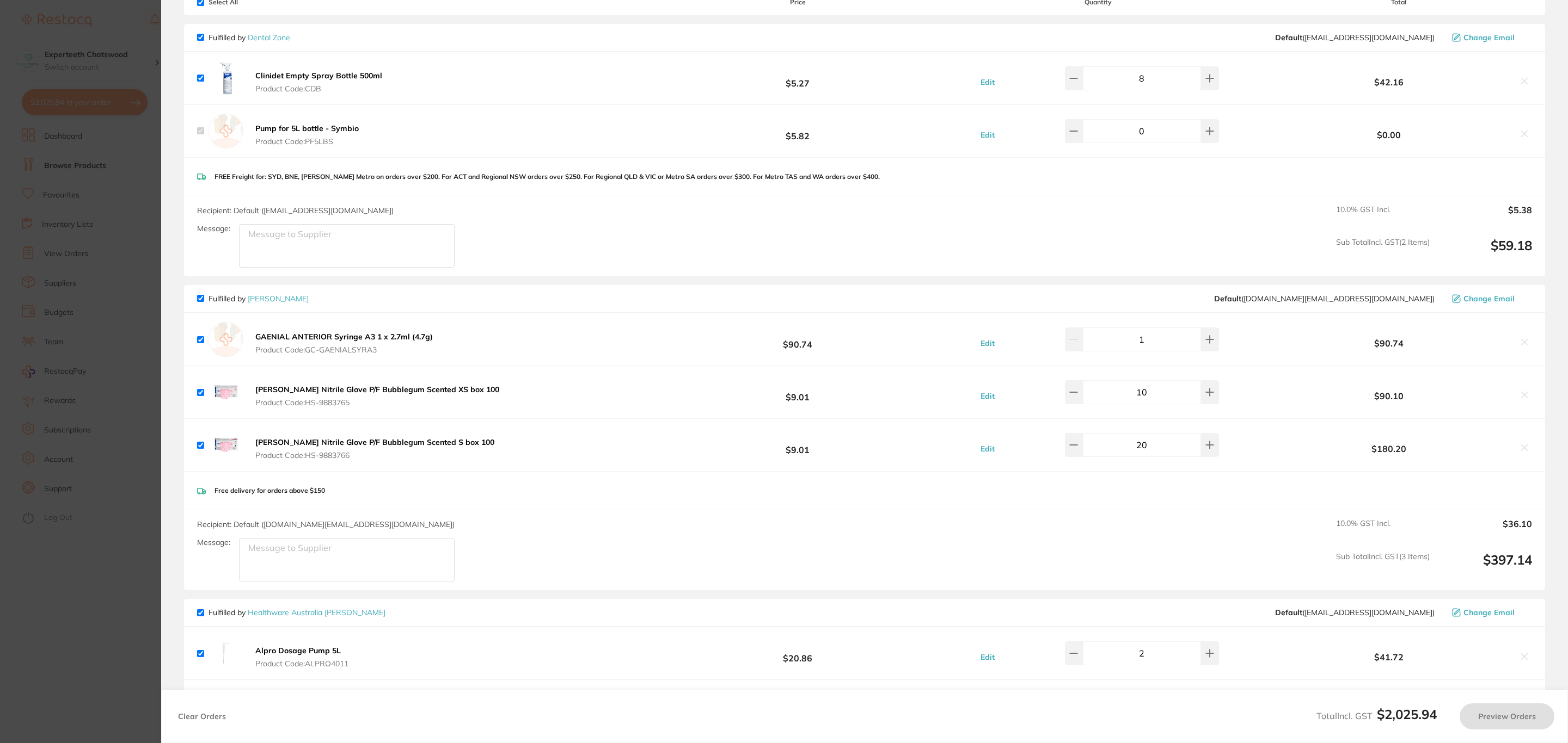
checkbox input "true"
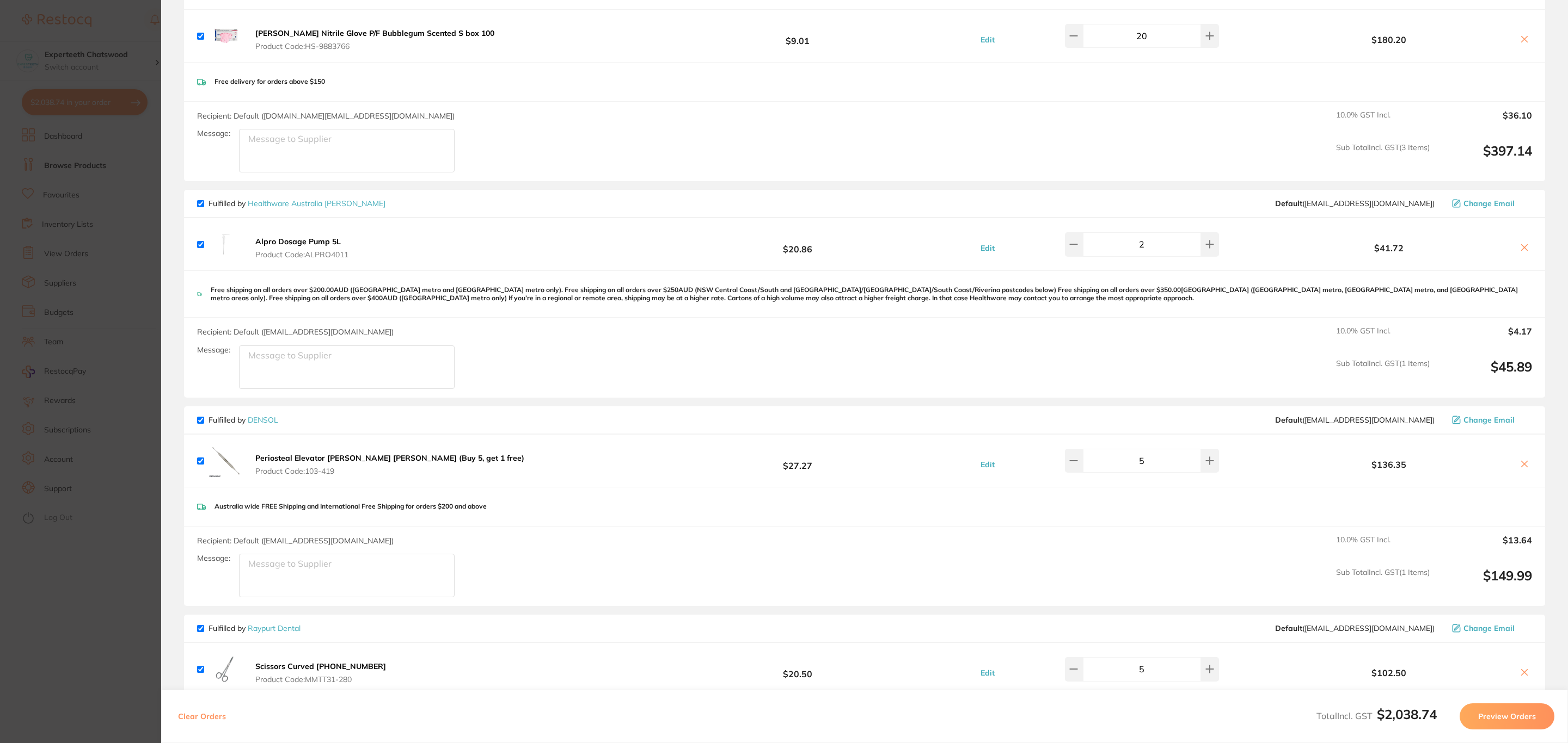
scroll to position [490, 0]
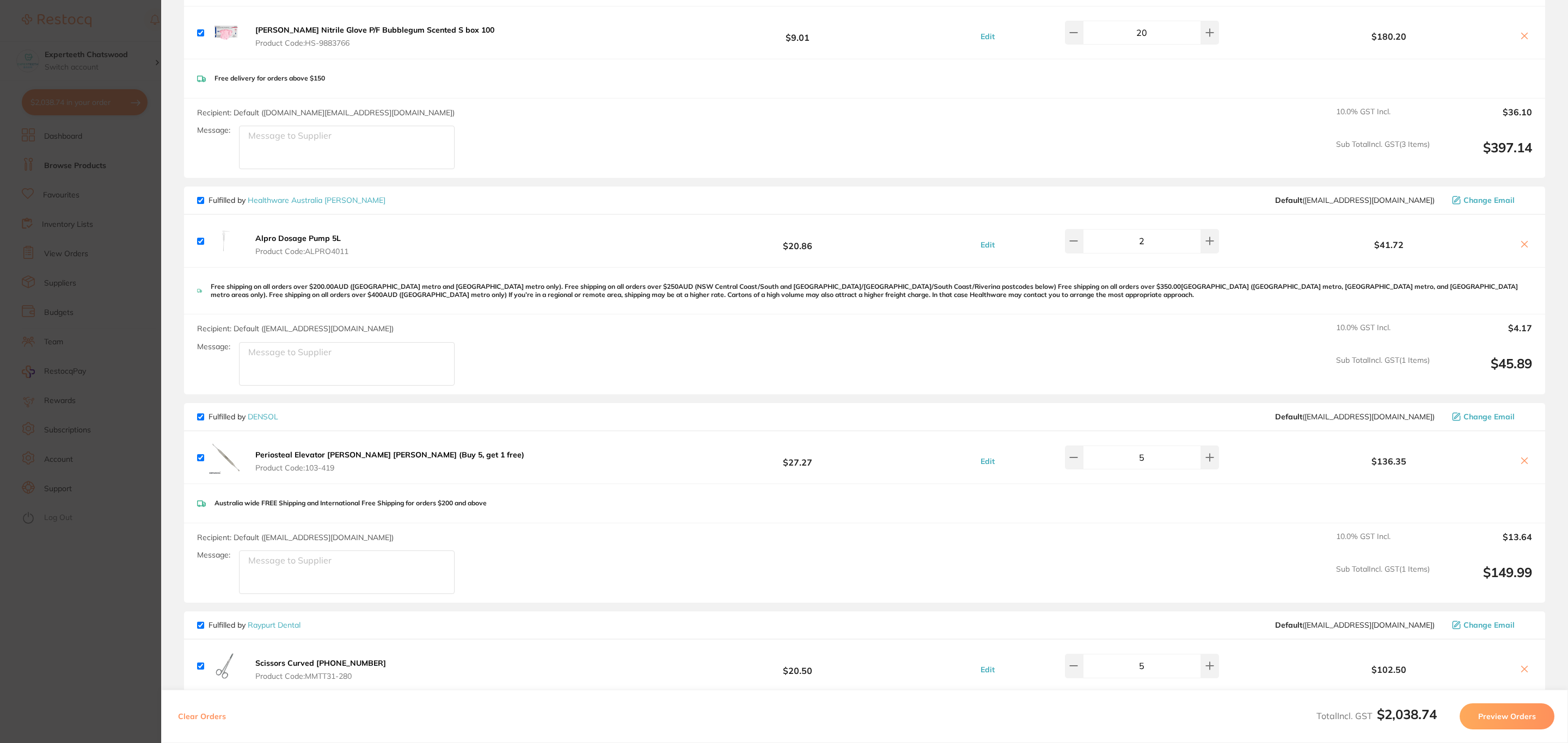
click at [296, 243] on b "Alpro Dosage Pump 5L" at bounding box center [298, 238] width 86 height 10
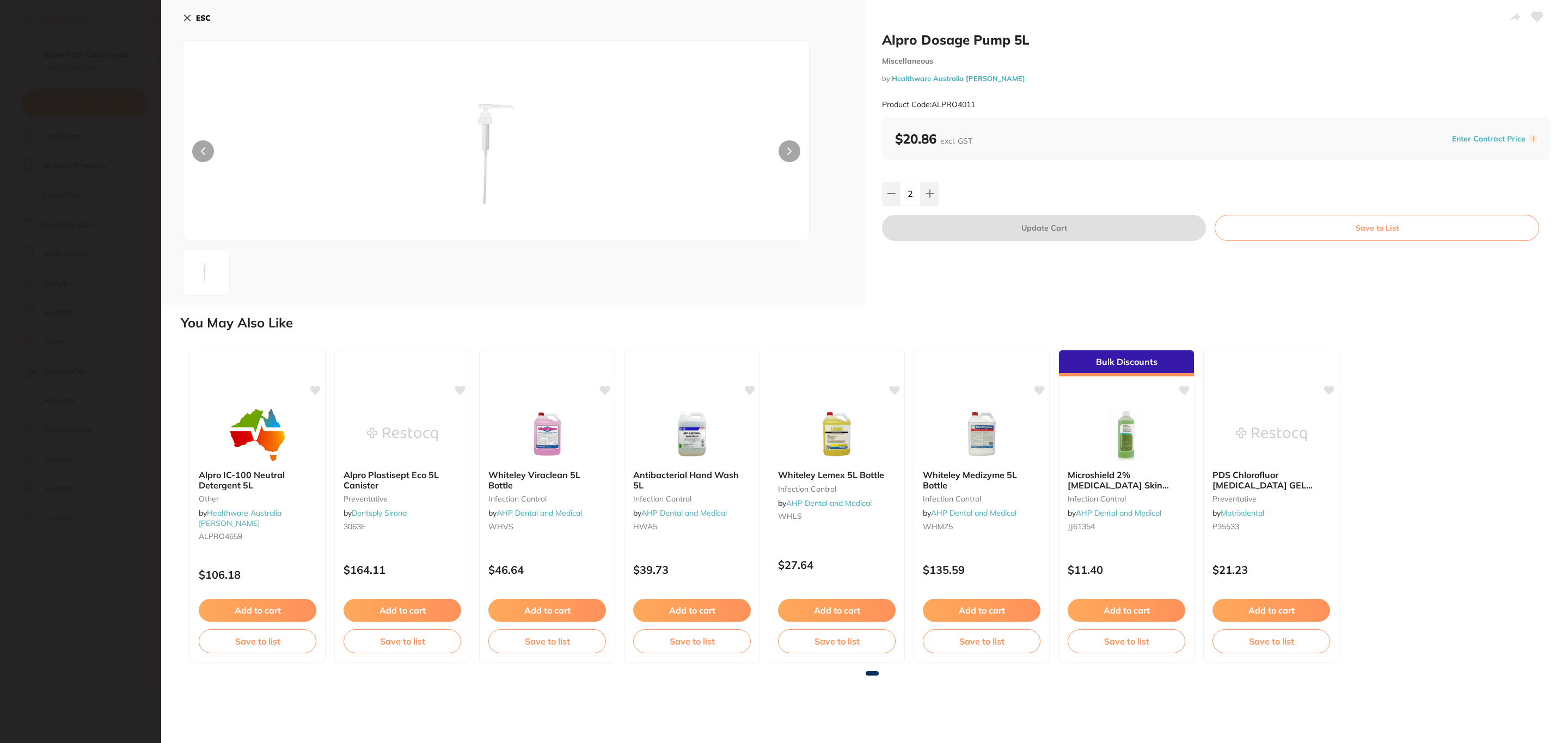
click at [146, 252] on section "Alpro Dosage Pump 5L Miscellaneous by Healthware Australia [PERSON_NAME] Produc…" at bounding box center [784, 371] width 1568 height 743
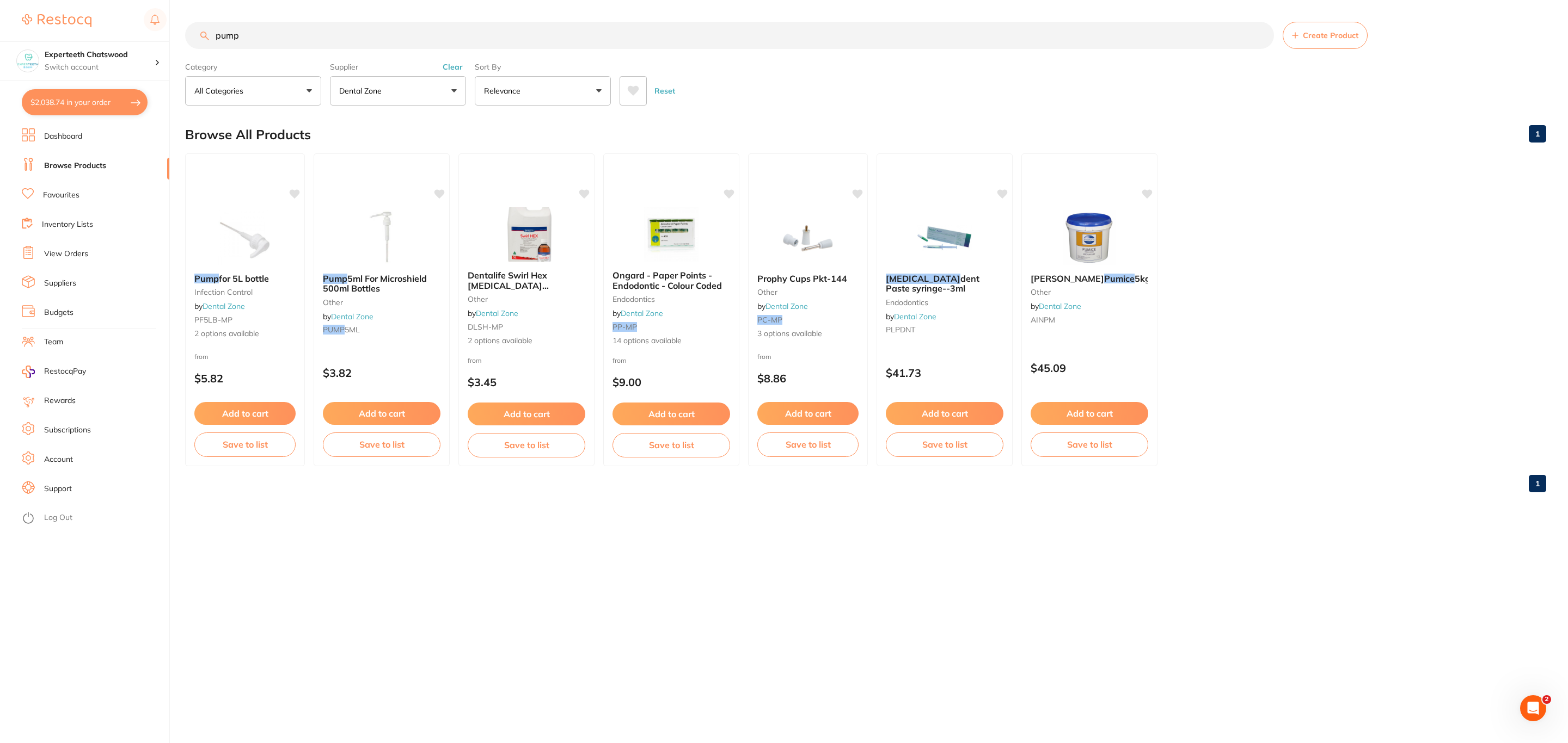
scroll to position [0, 0]
click at [103, 102] on button "$2,038.74 in your order" at bounding box center [85, 102] width 126 height 26
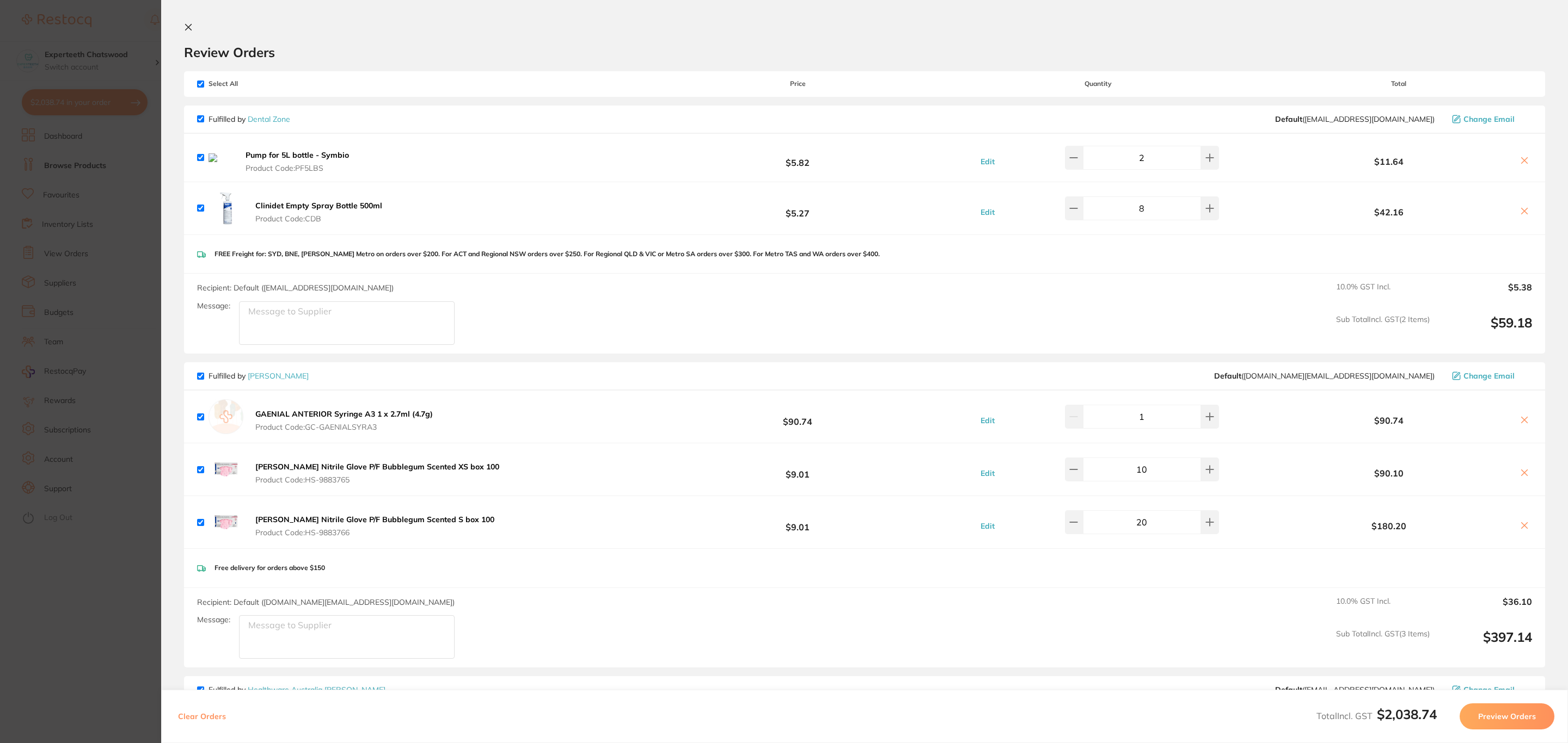
click at [1525, 163] on icon at bounding box center [1524, 160] width 9 height 9
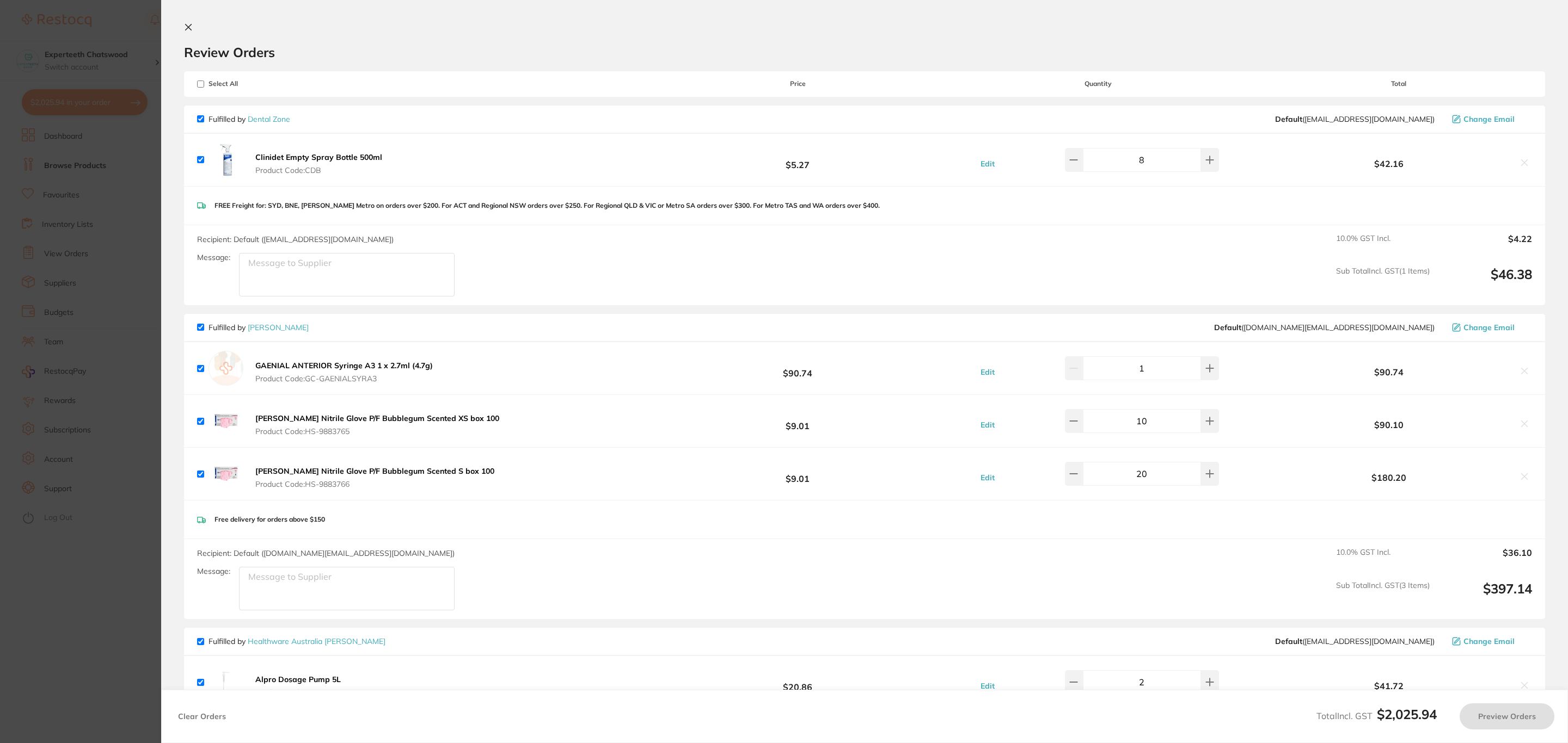
checkbox input "true"
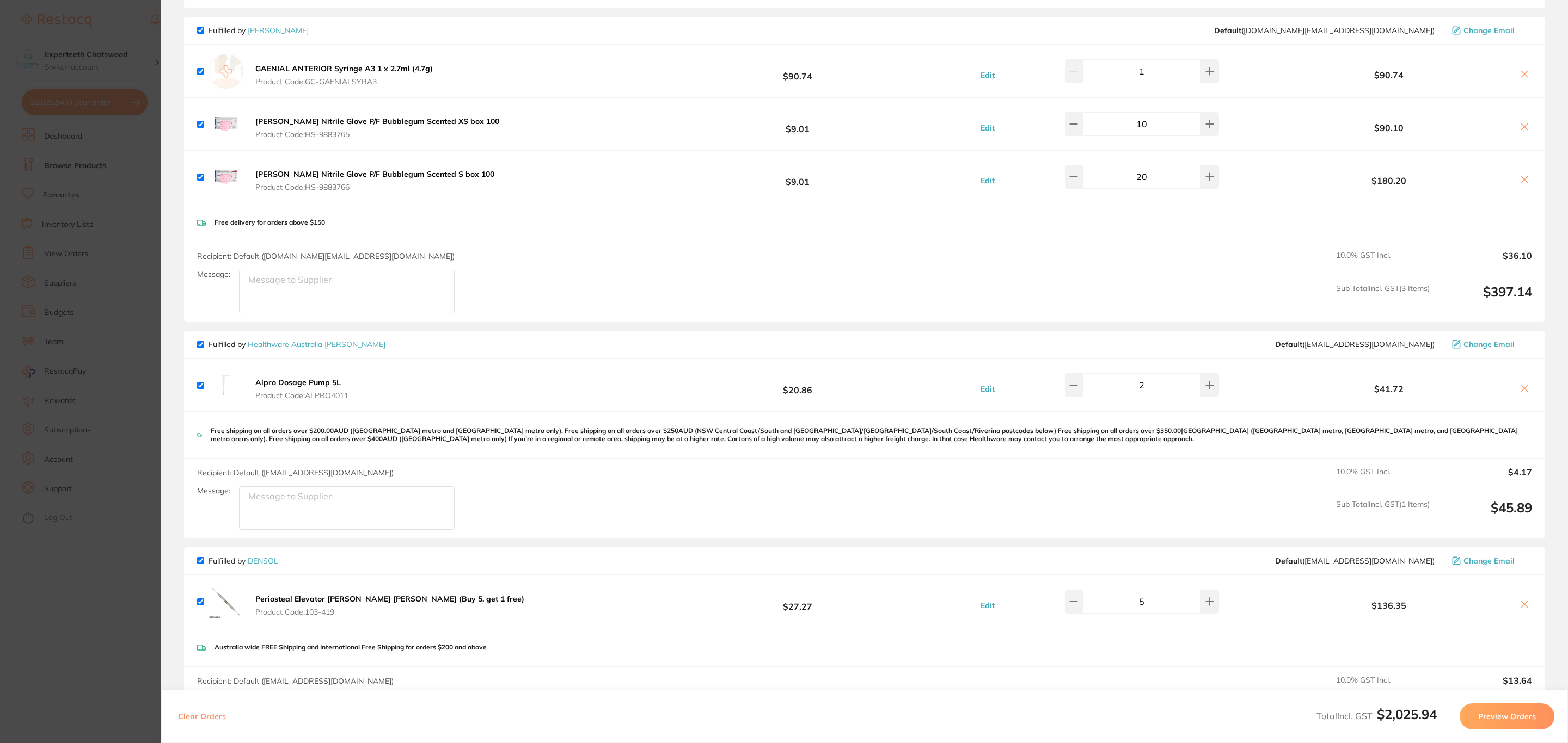
scroll to position [326, 0]
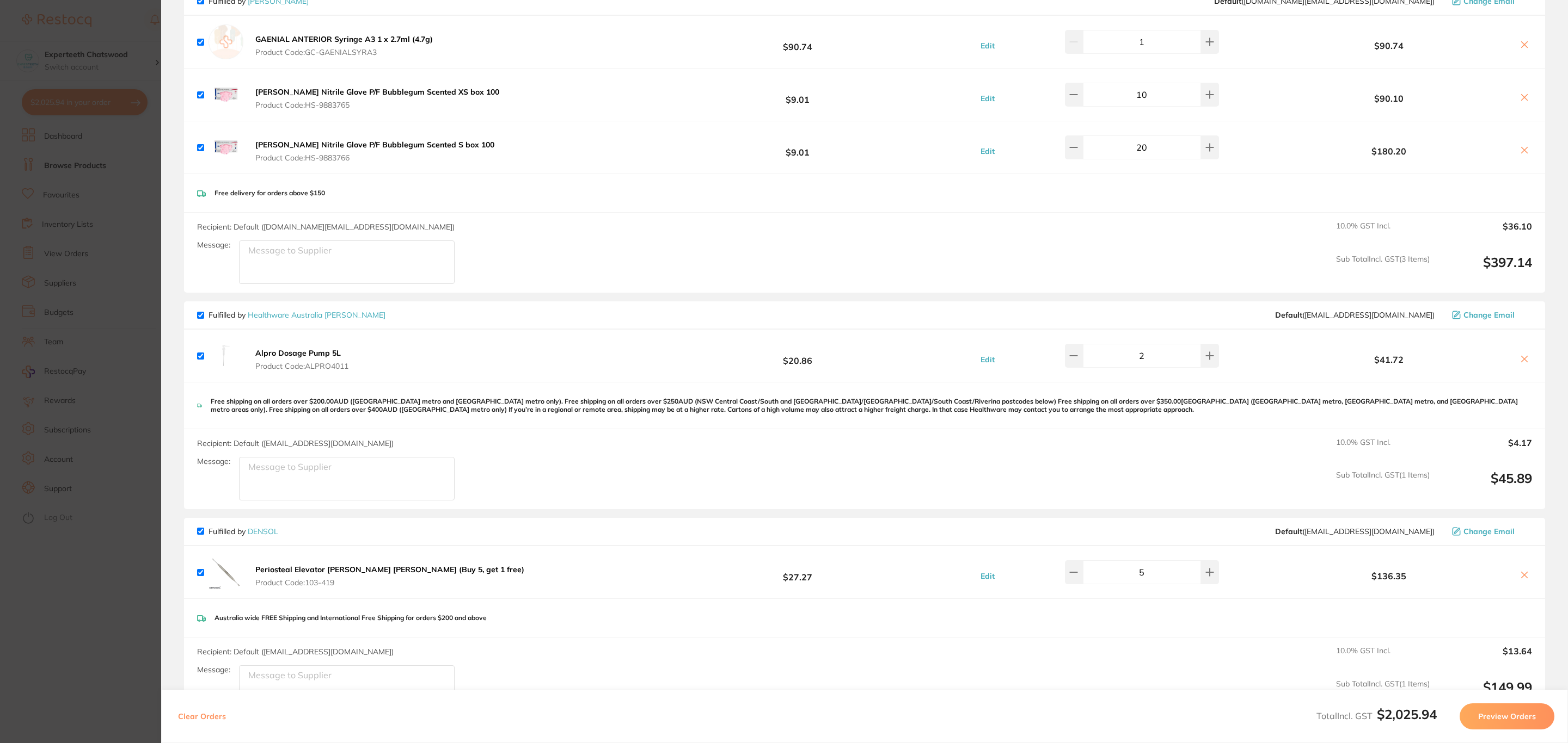
click at [1493, 317] on span "Change Email" at bounding box center [1488, 315] width 51 height 9
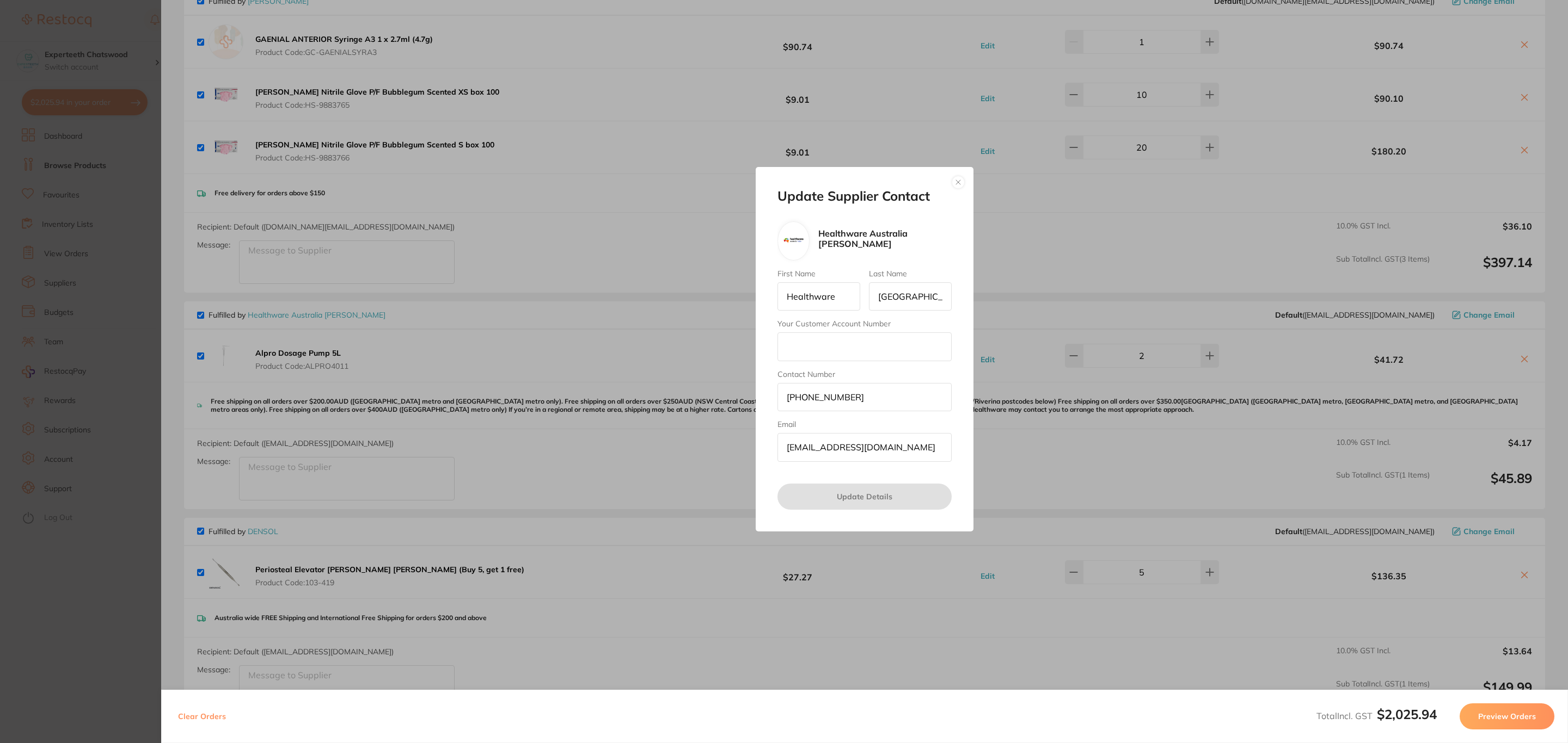
click at [47, 290] on section "Update Supplier Contact Healthware [GEOGRAPHIC_DATA] [PERSON_NAME] First Name H…" at bounding box center [784, 371] width 1568 height 743
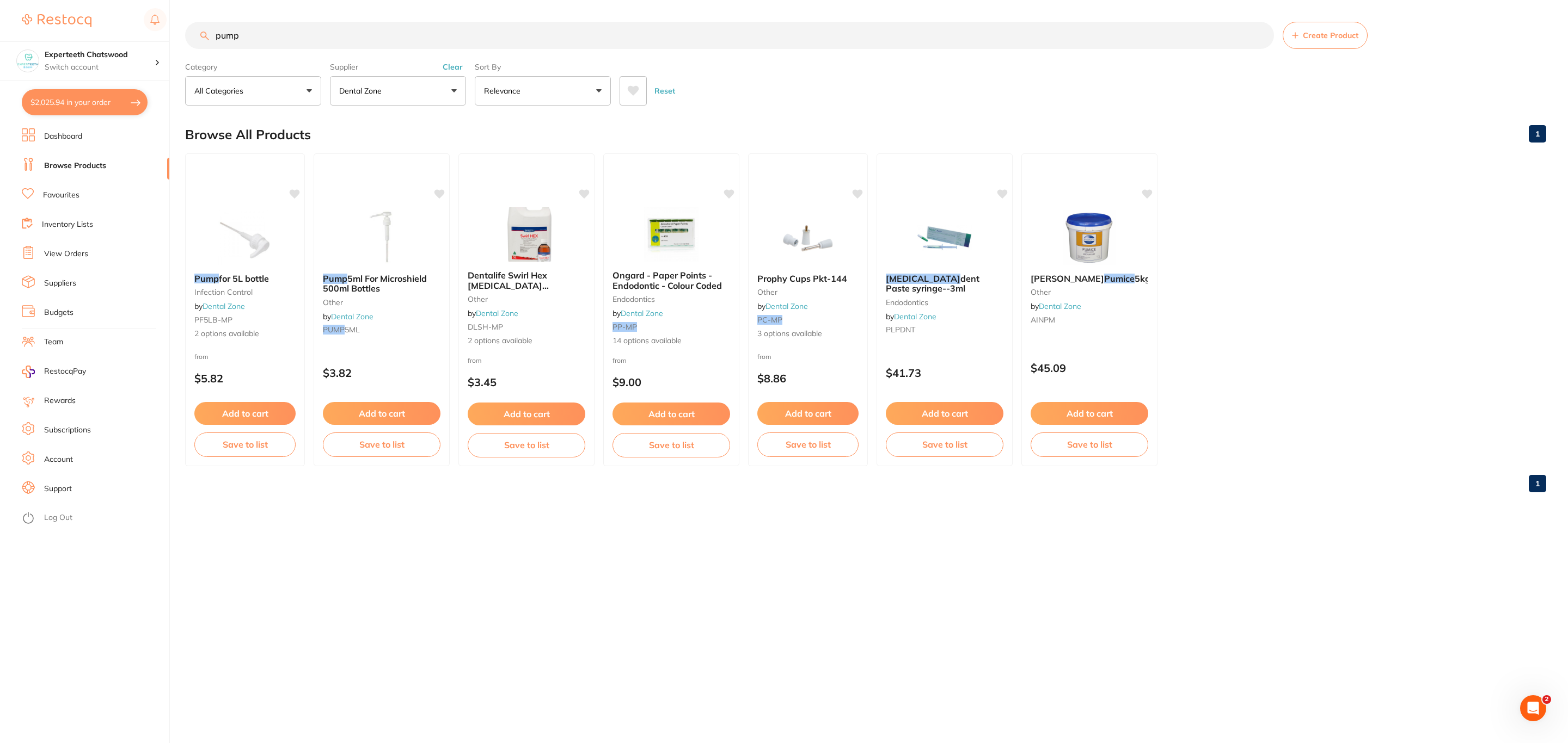
drag, startPoint x: 297, startPoint y: 33, endPoint x: 140, endPoint y: 34, distance: 157.0
click at [140, 34] on div "$2,025.94 Experteeth Chatswood Switch account Riaz [MEDICAL_DATA] Experteeth De…" at bounding box center [784, 371] width 1568 height 743
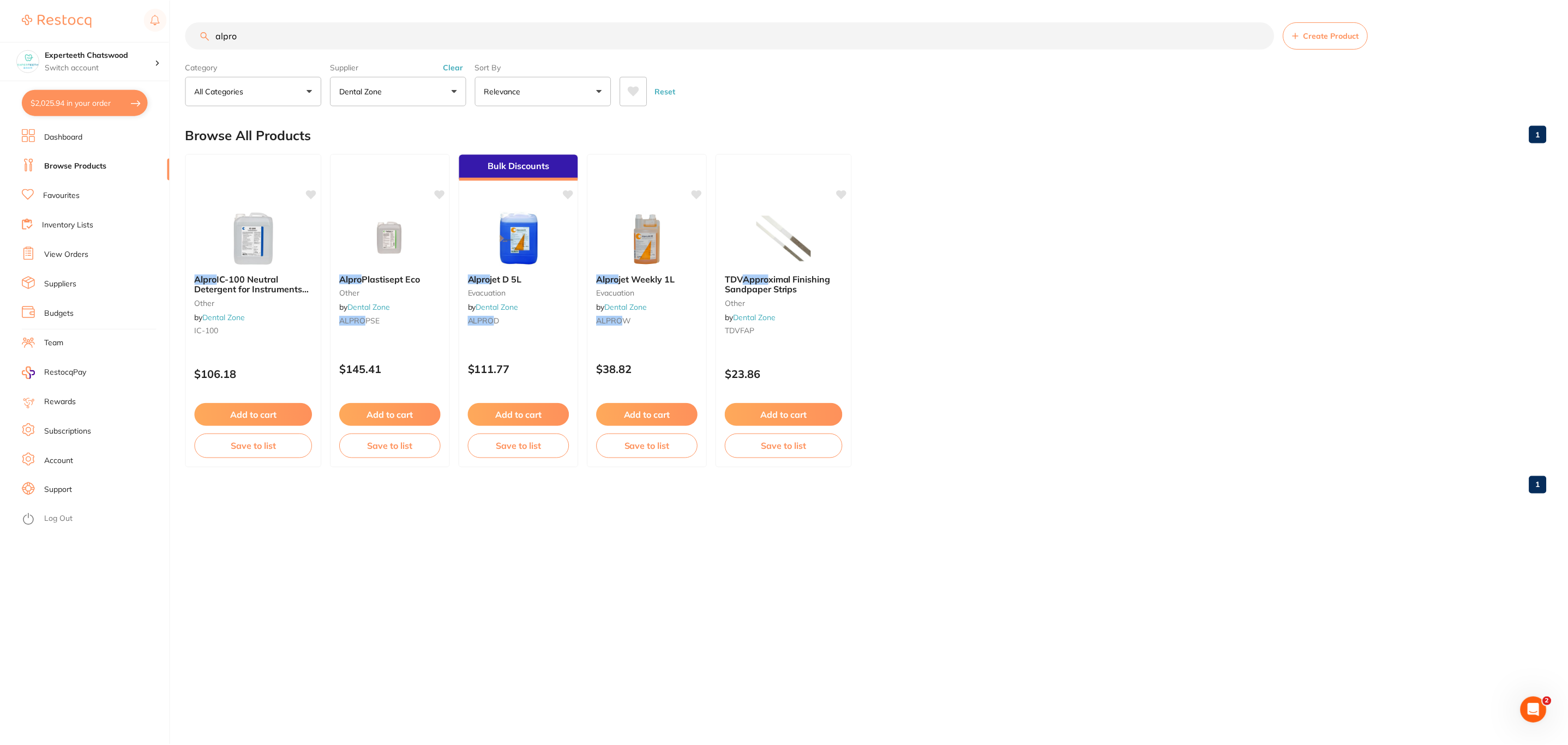
scroll to position [0, 0]
click at [437, 94] on button "Dental Zone" at bounding box center [398, 91] width 136 height 29
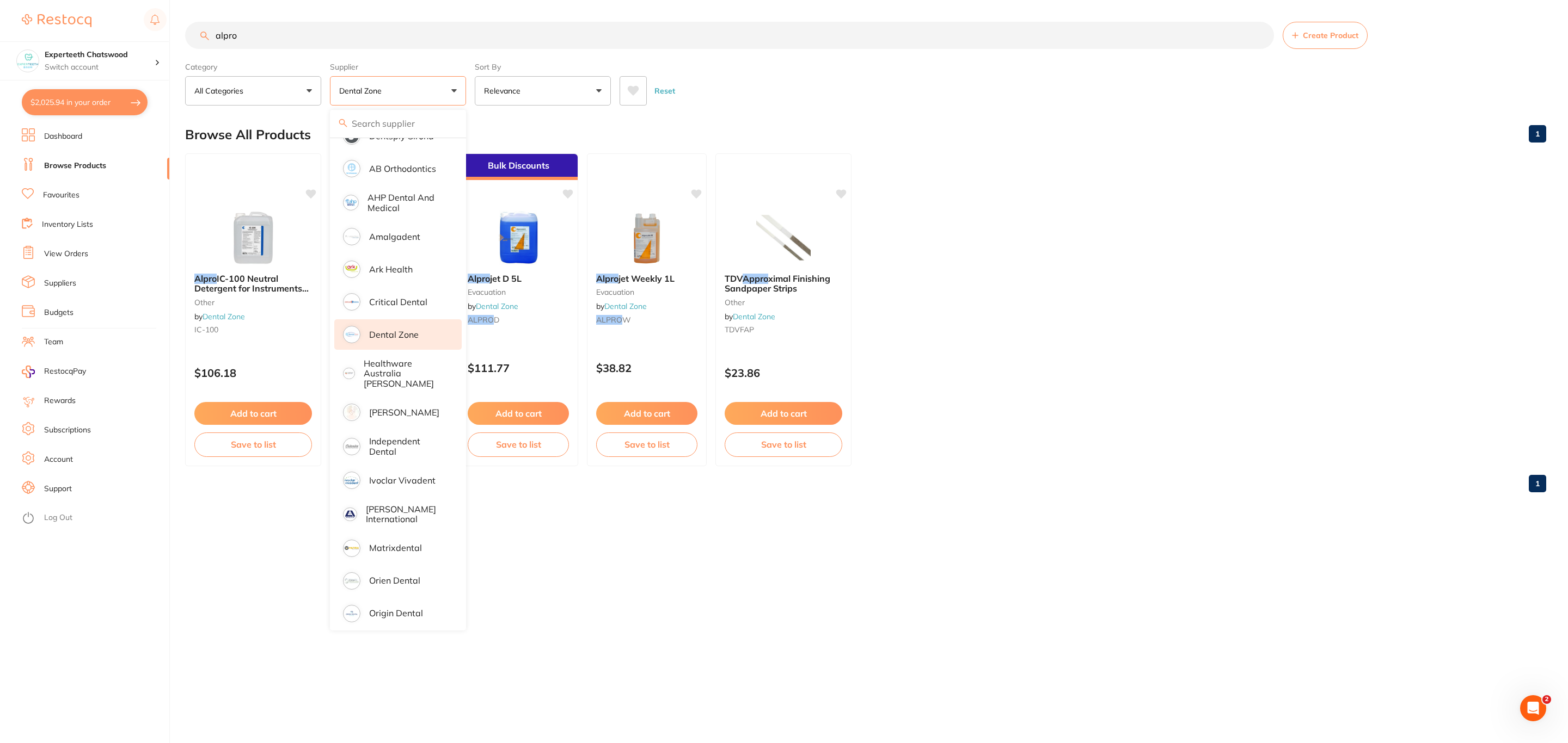
click at [388, 338] on p "Dental Zone" at bounding box center [394, 334] width 50 height 10
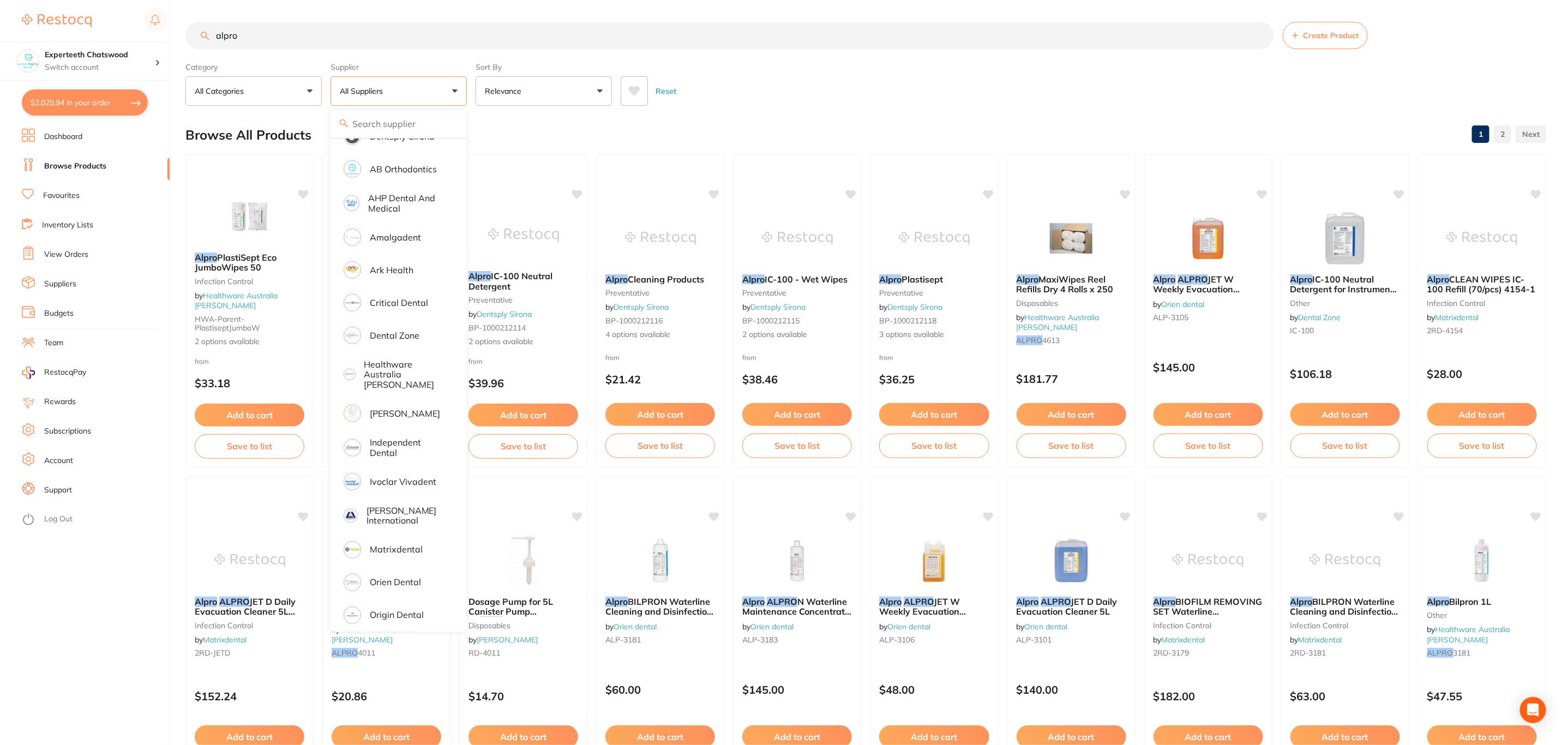
click at [315, 43] on input "alpro" at bounding box center [730, 35] width 1088 height 27
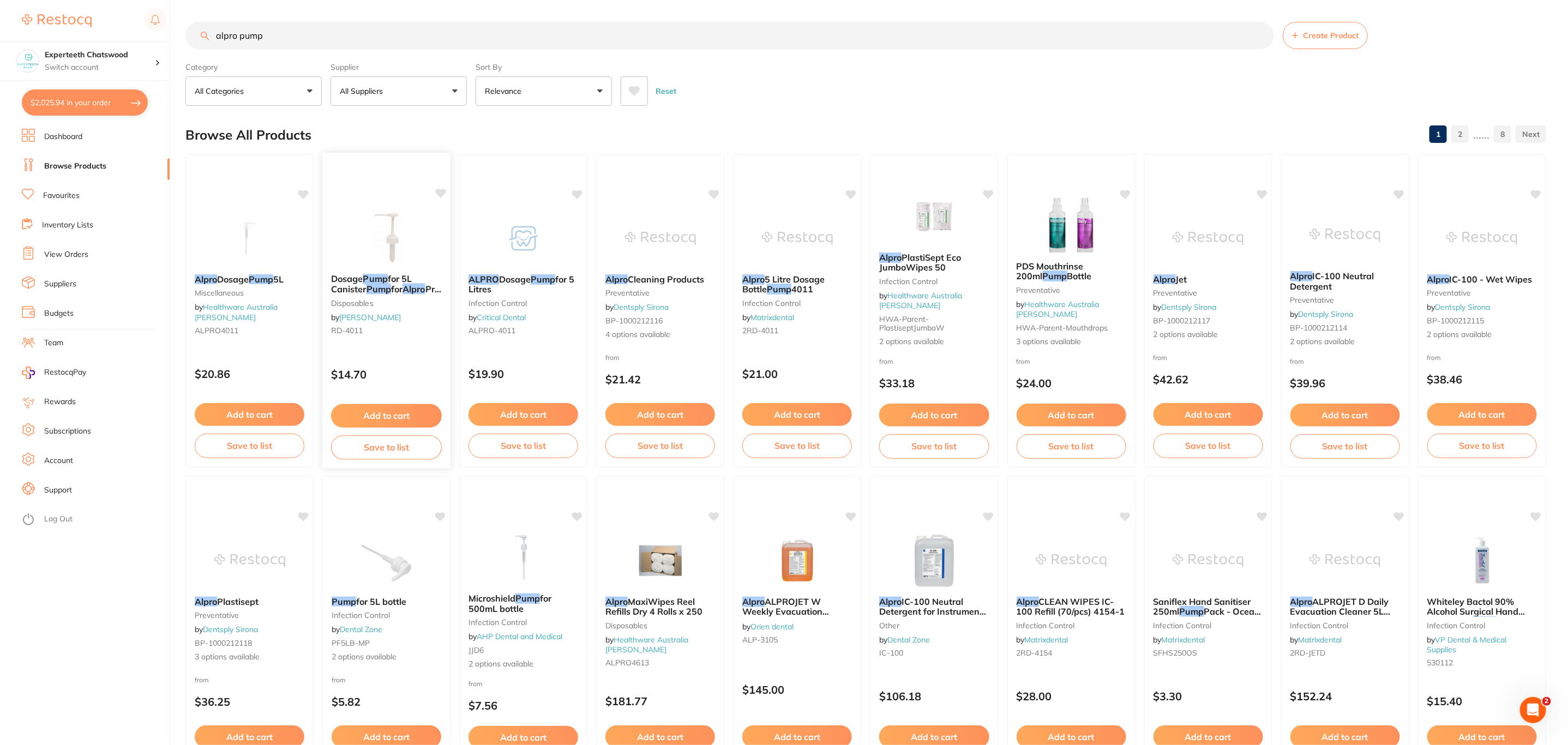
type input "alpro pump"
click at [421, 242] on img at bounding box center [386, 237] width 71 height 55
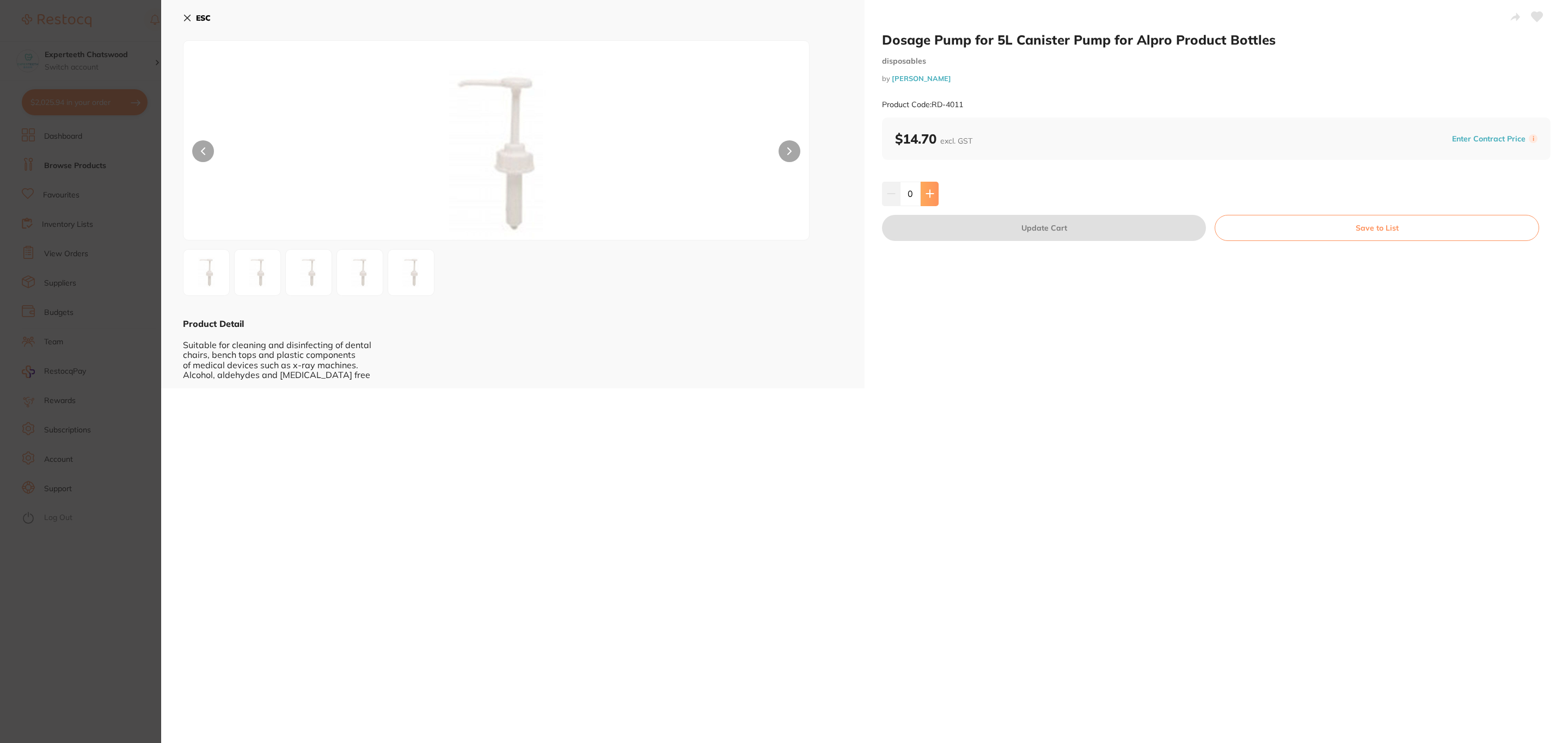
click at [926, 196] on icon at bounding box center [930, 194] width 9 height 9
type input "2"
click at [939, 227] on button "Update Cart" at bounding box center [1044, 228] width 324 height 26
checkbox input "false"
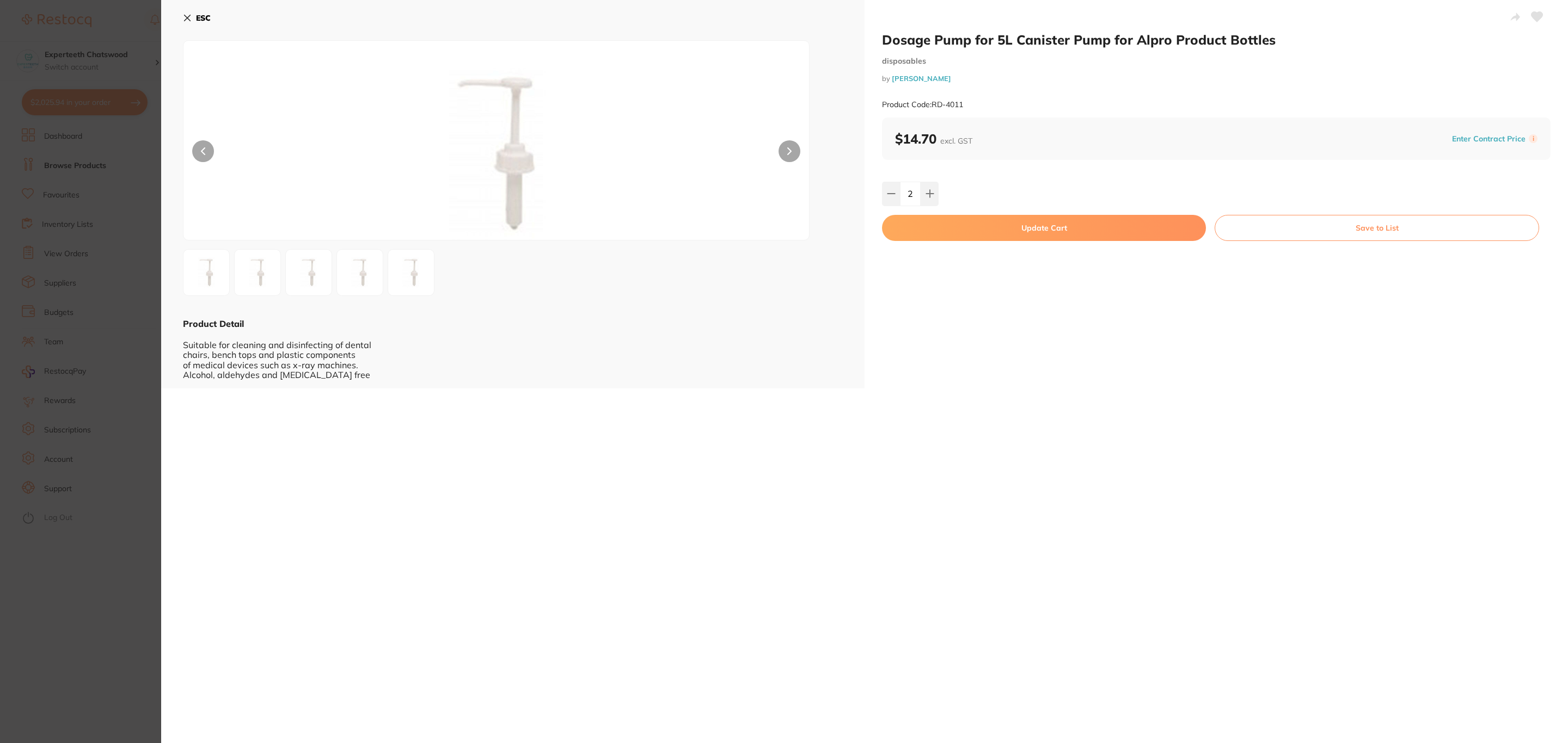
checkbox input "false"
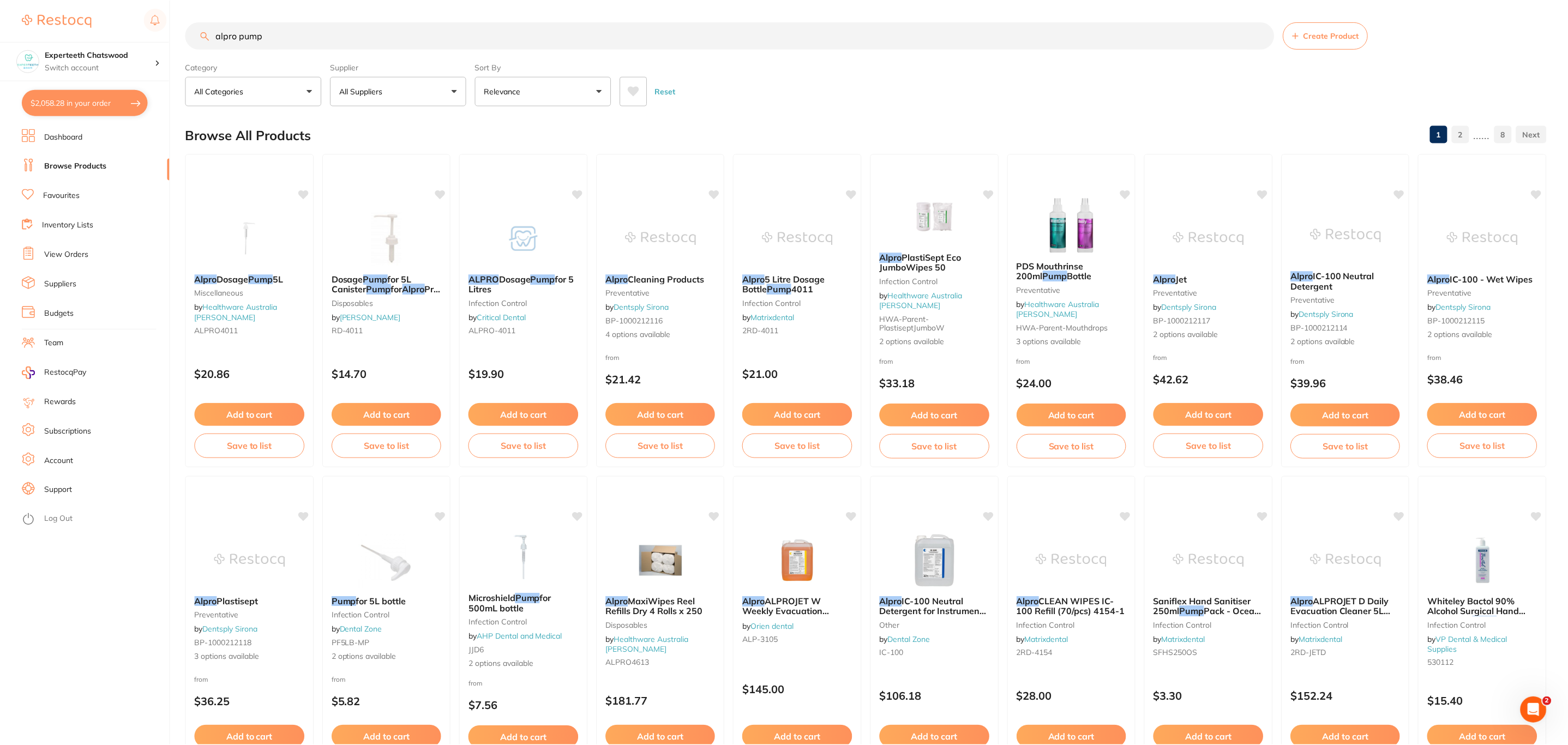
scroll to position [1, 0]
click at [85, 110] on button "$2,058.28 in your order" at bounding box center [85, 102] width 126 height 26
checkbox input "true"
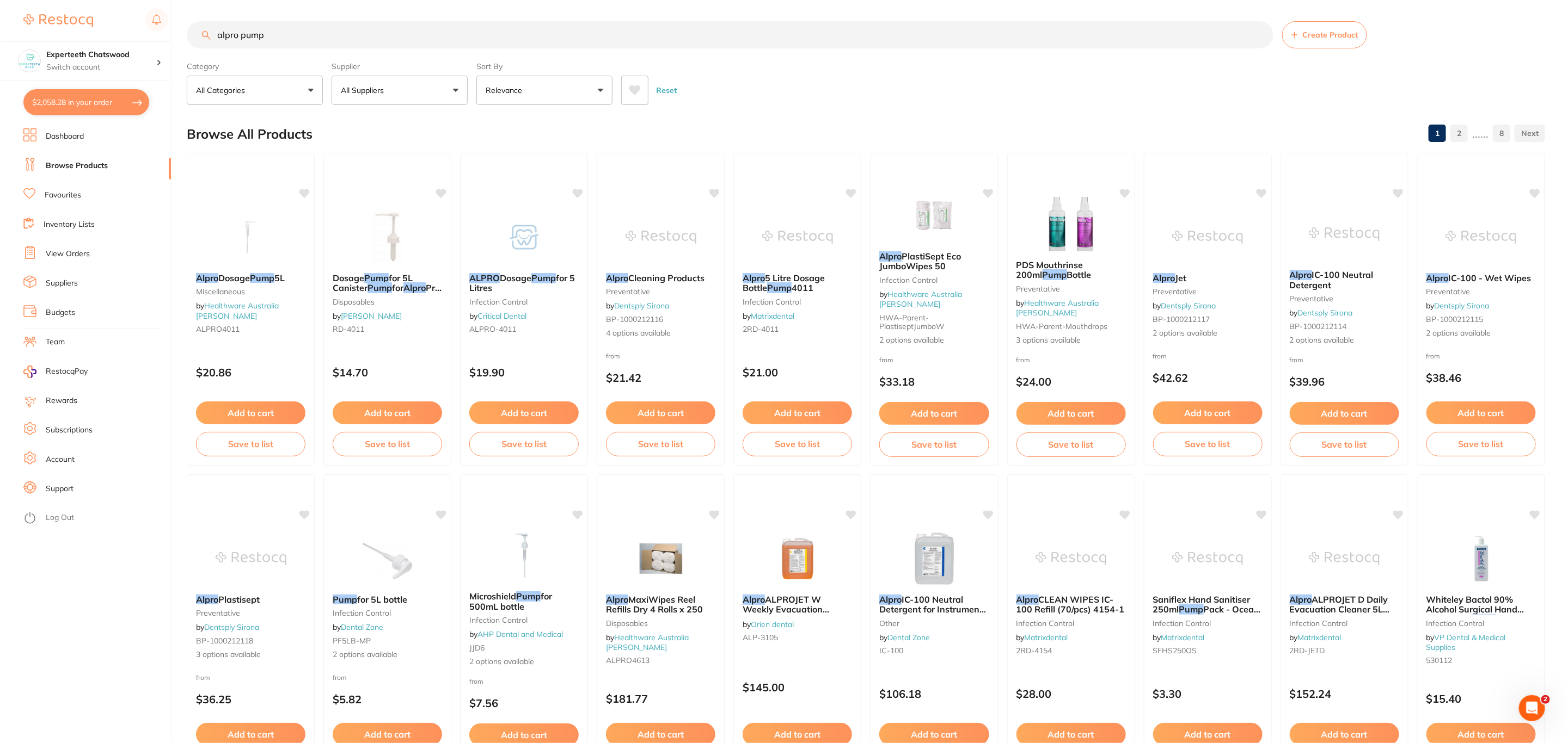
scroll to position [0, 0]
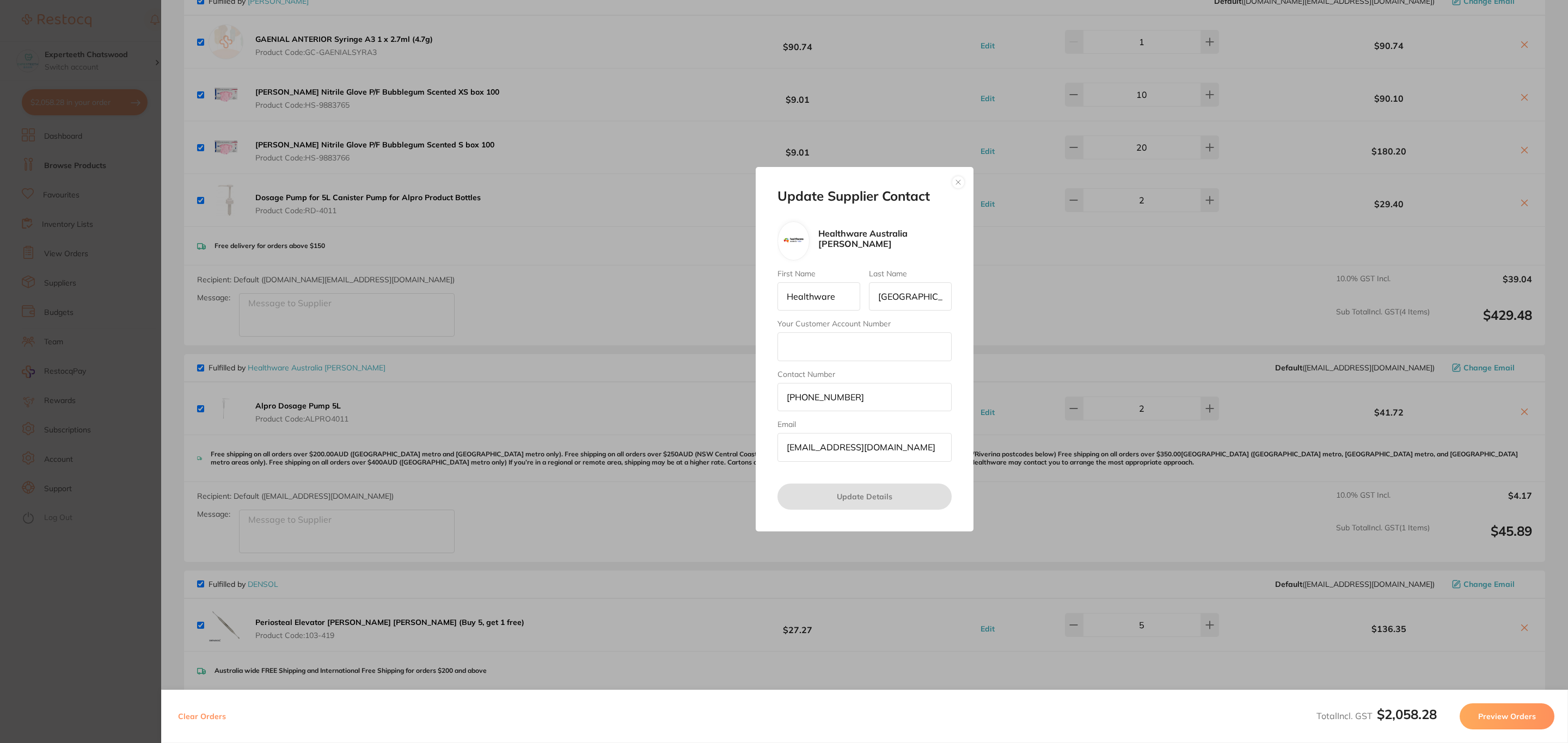
click at [952, 181] on button "button" at bounding box center [957, 181] width 13 height 13
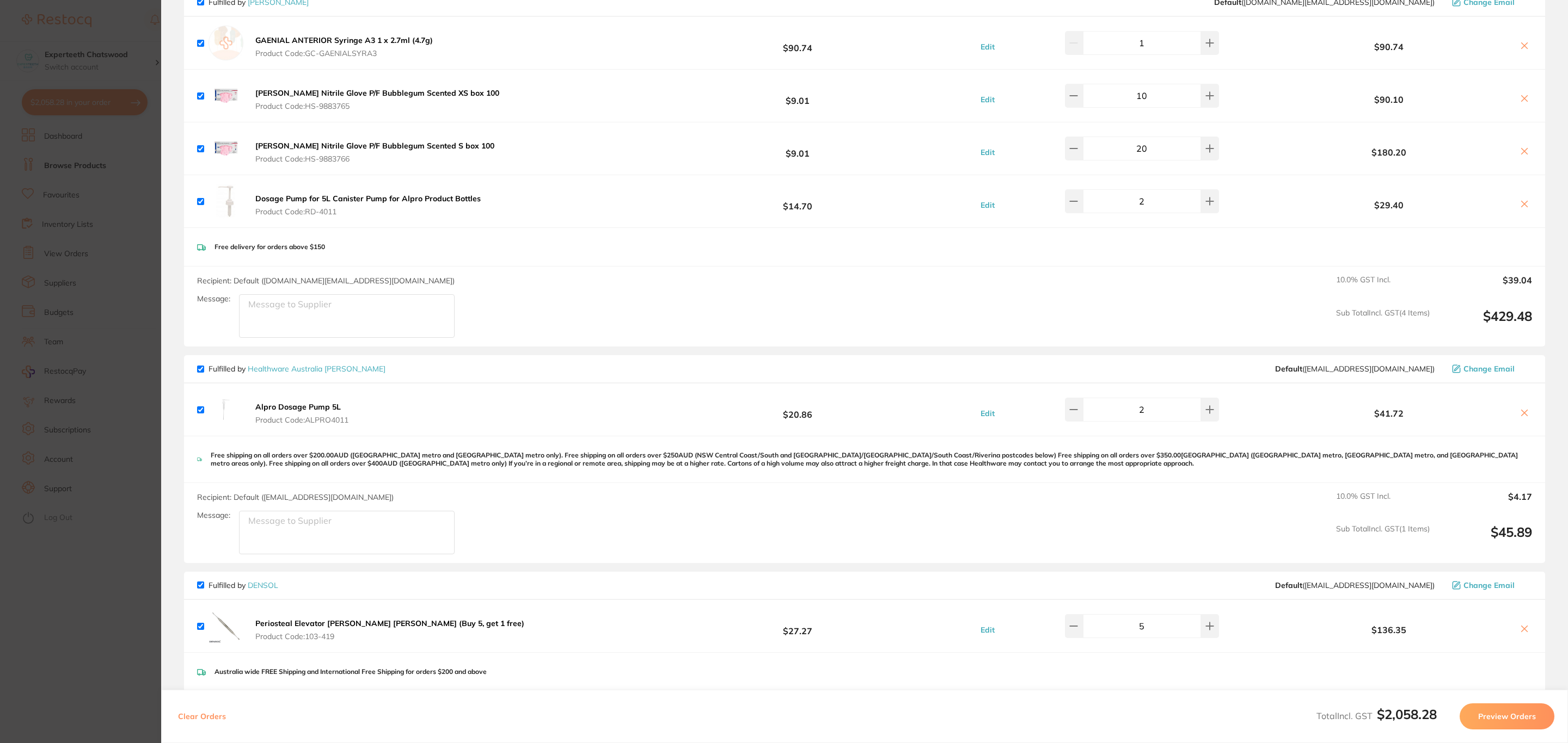
scroll to position [326, 0]
click at [1520, 409] on icon at bounding box center [1524, 412] width 9 height 9
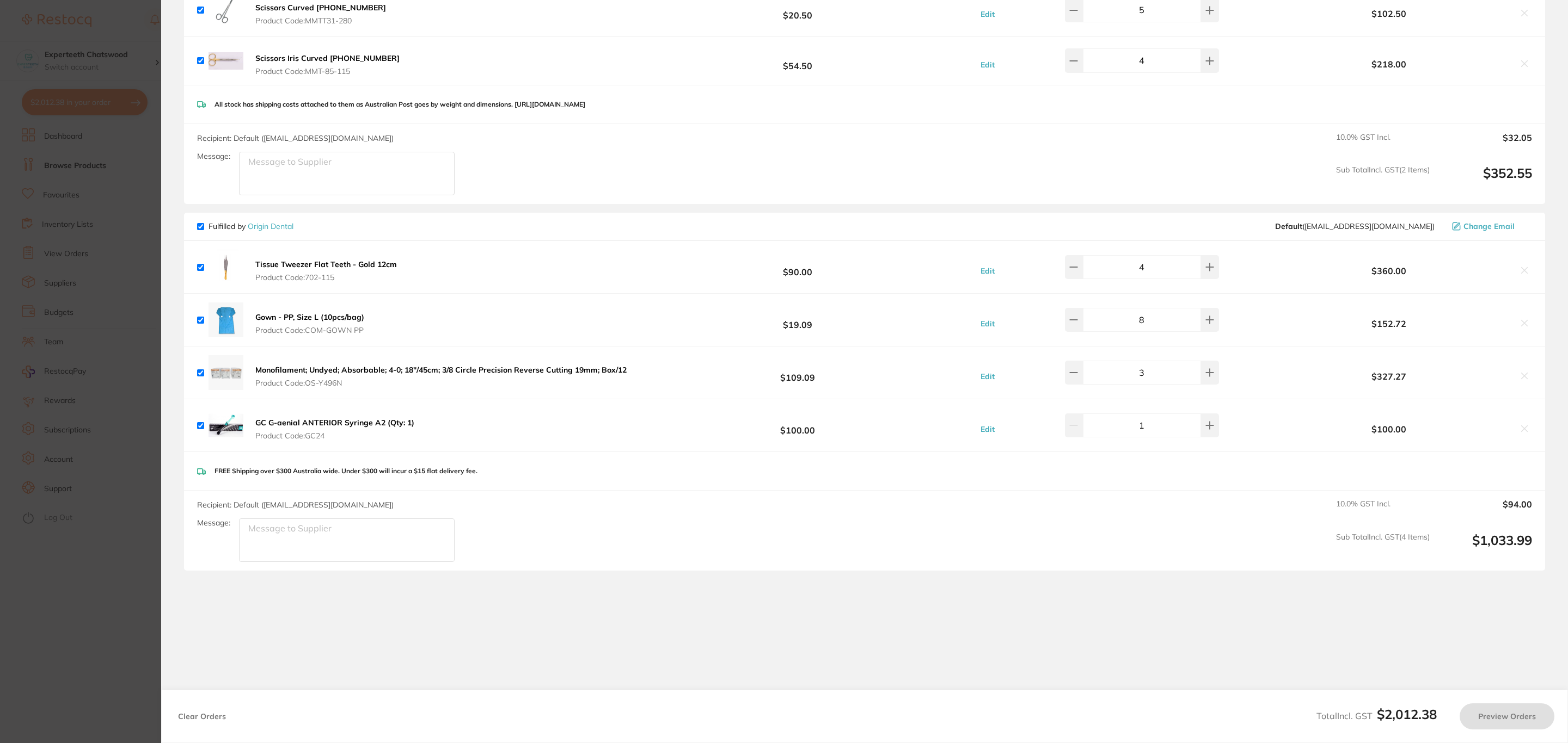
scroll to position [979, 0]
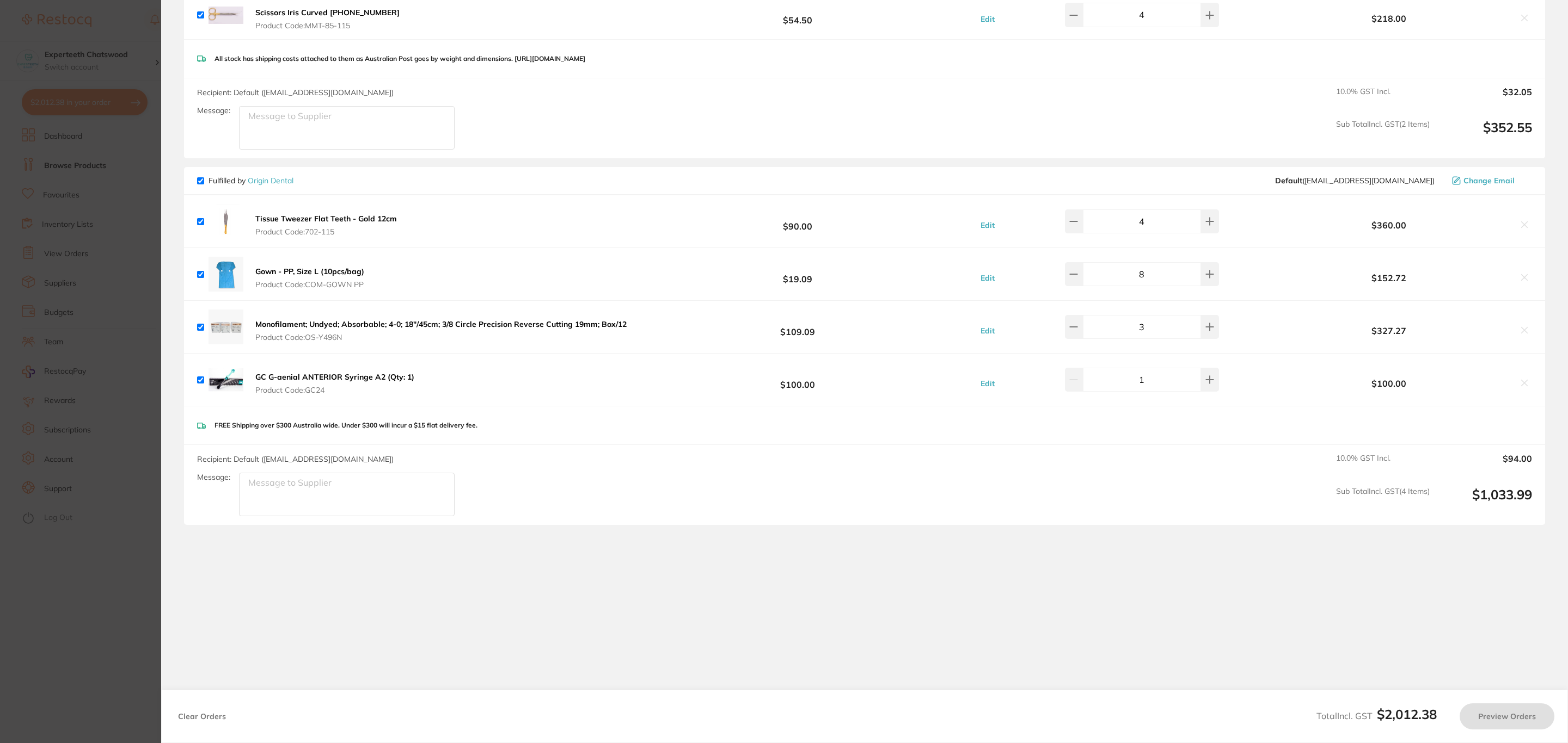
checkbox input "true"
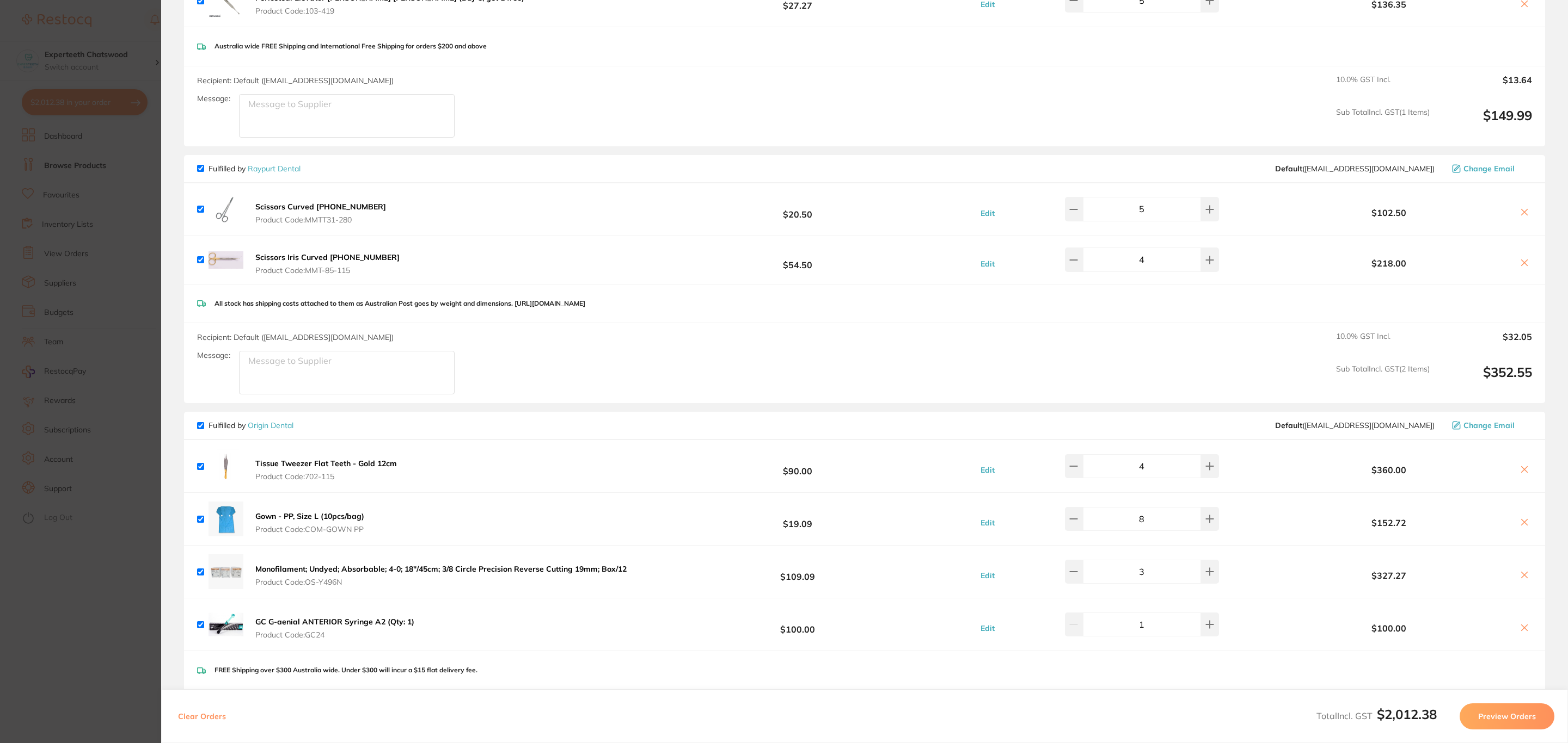
click at [324, 209] on b "Scissors Curved [PHONE_NUMBER]" at bounding box center [320, 206] width 131 height 10
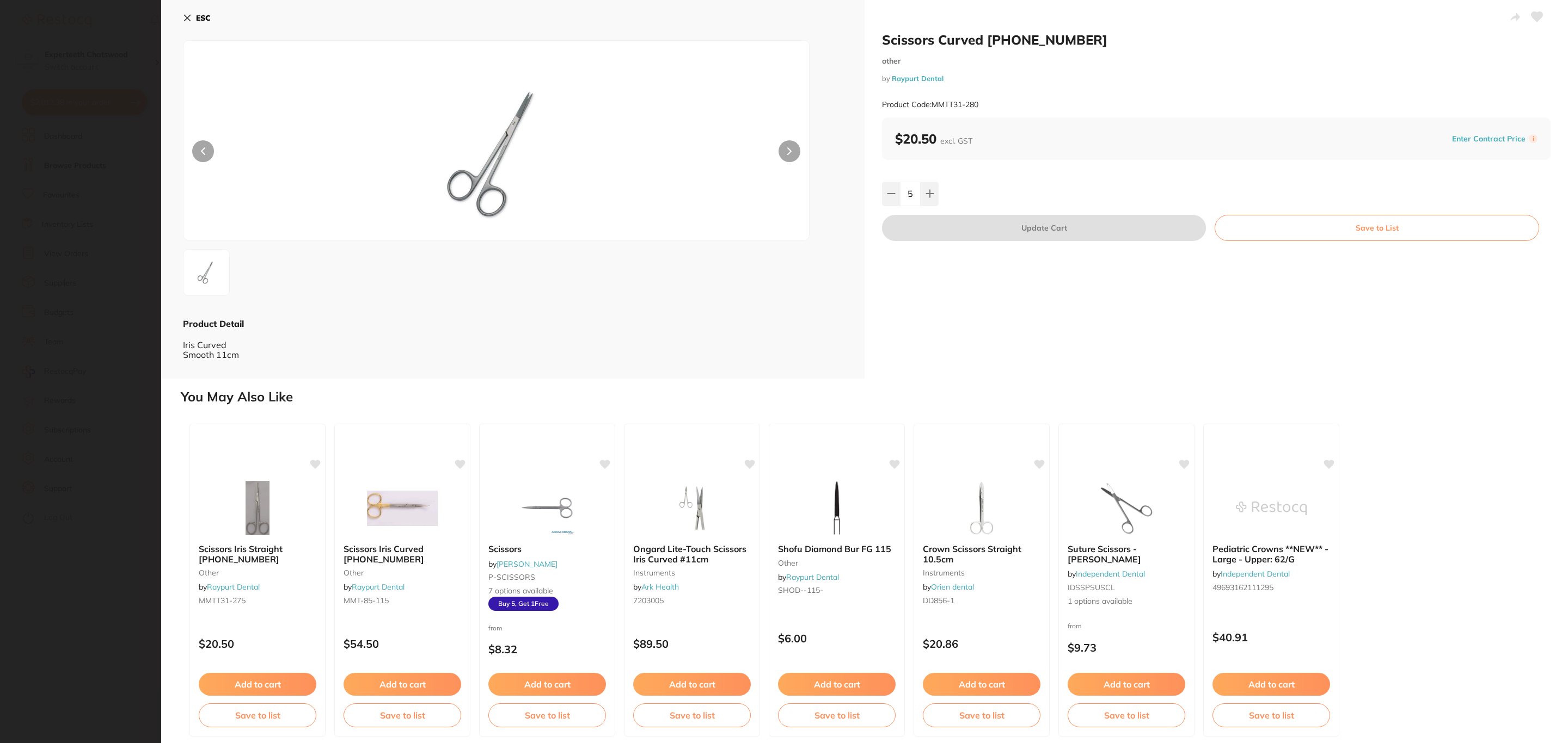
scroll to position [0, 0]
click at [51, 277] on section "Scissors Curved [PHONE_NUMBER] other by Raypurt Dental Product Code: MMTT31-280…" at bounding box center [784, 371] width 1568 height 743
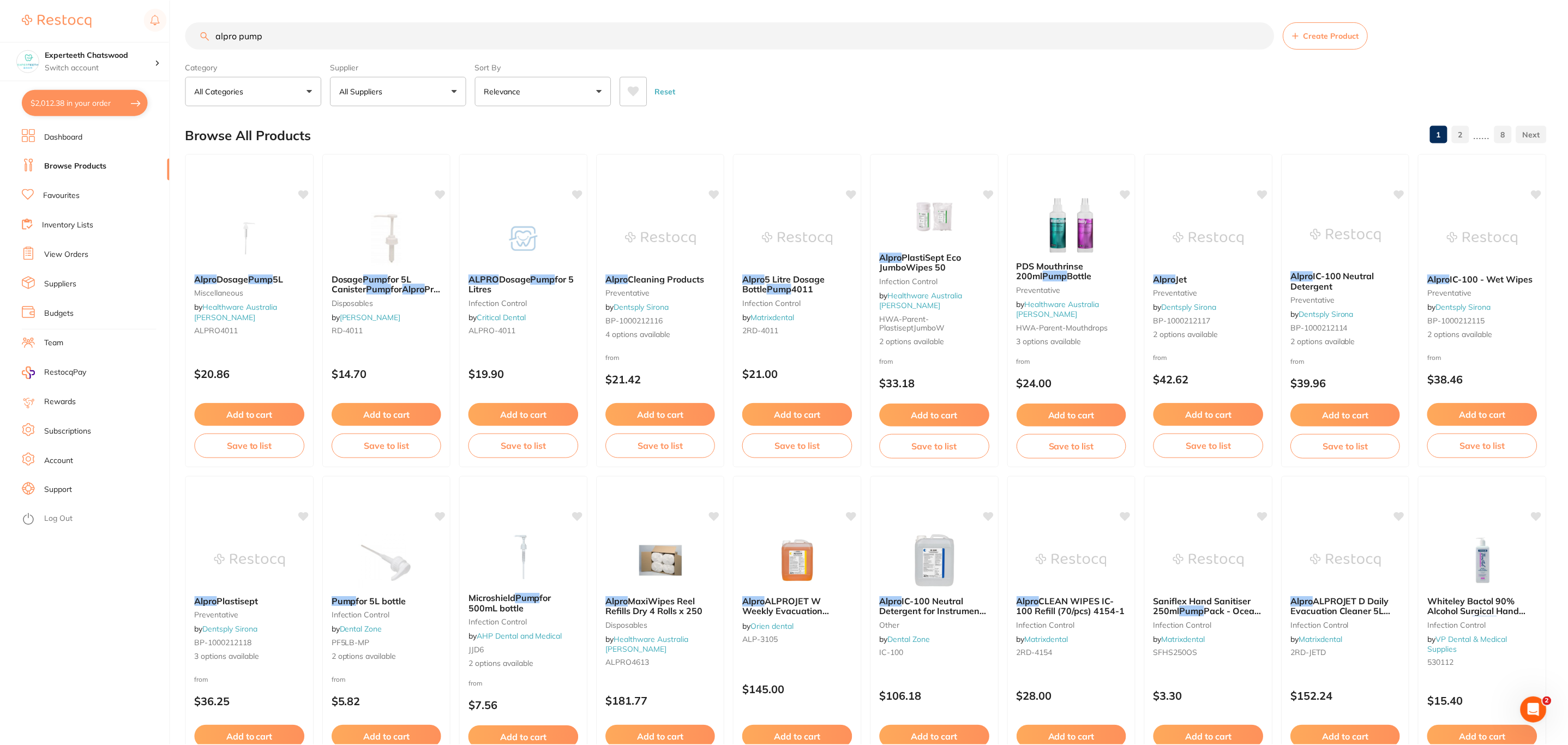
scroll to position [1, 0]
drag, startPoint x: 277, startPoint y: 37, endPoint x: 142, endPoint y: 40, distance: 135.0
click at [142, 40] on div "$2,012.38 Experteeth Chatswood Switch account Riaz [MEDICAL_DATA] Experteeth De…" at bounding box center [784, 371] width 1568 height 745
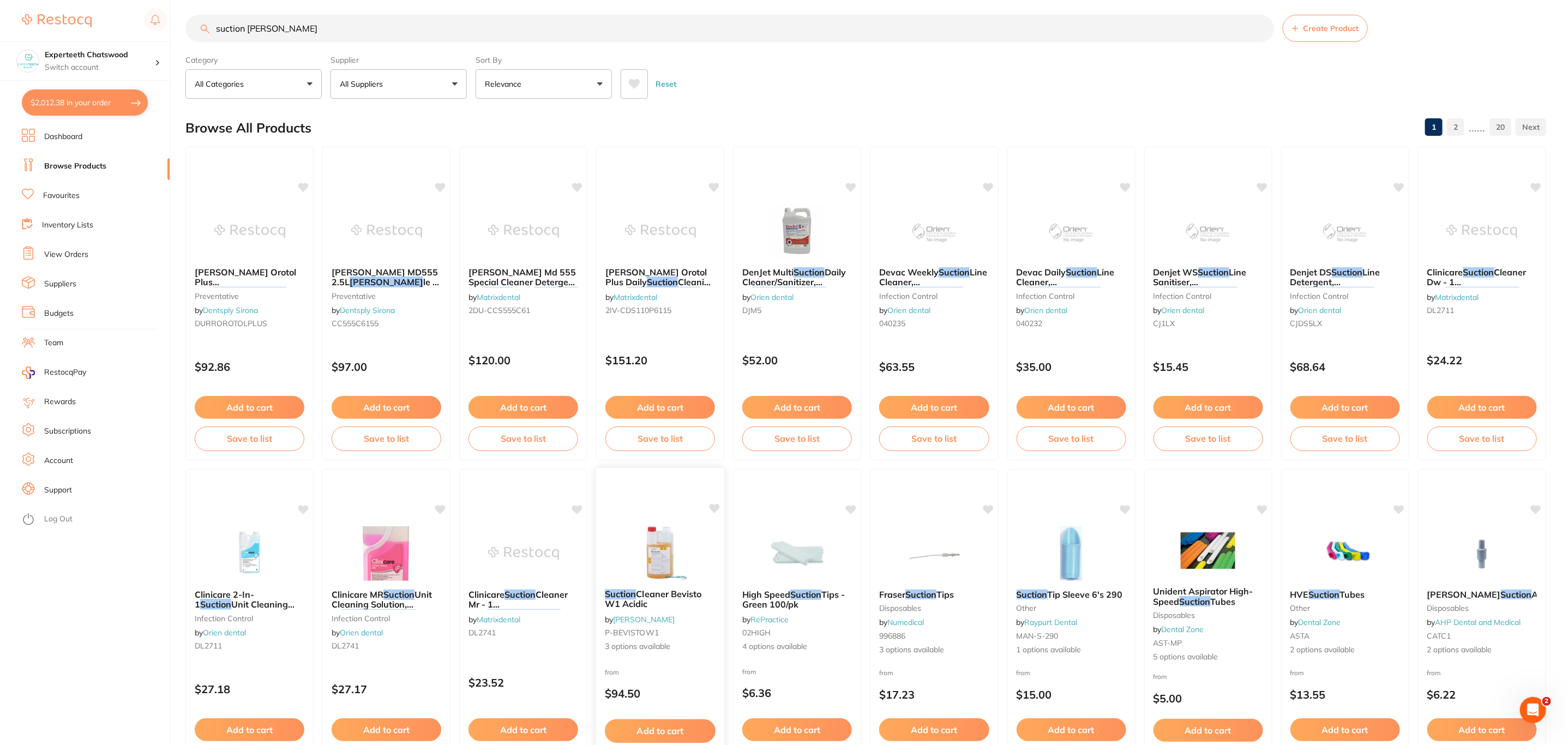
scroll to position [0, 0]
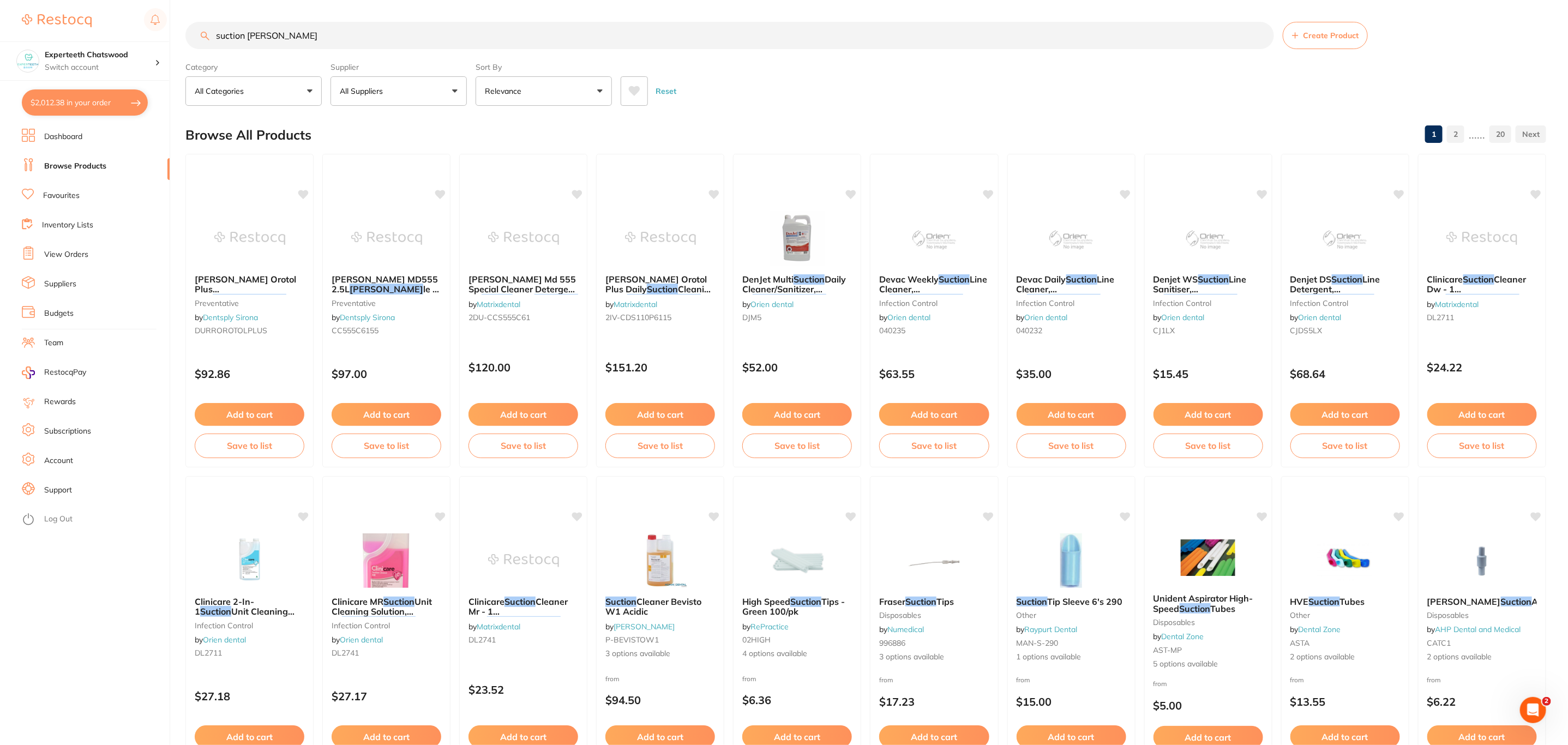
drag, startPoint x: 224, startPoint y: 35, endPoint x: 162, endPoint y: 35, distance: 62.0
click at [162, 35] on div "$2,012.38 Experteeth Chatswood Switch account Riaz [MEDICAL_DATA] Experteeth De…" at bounding box center [784, 372] width 1568 height 745
type input "orotol"
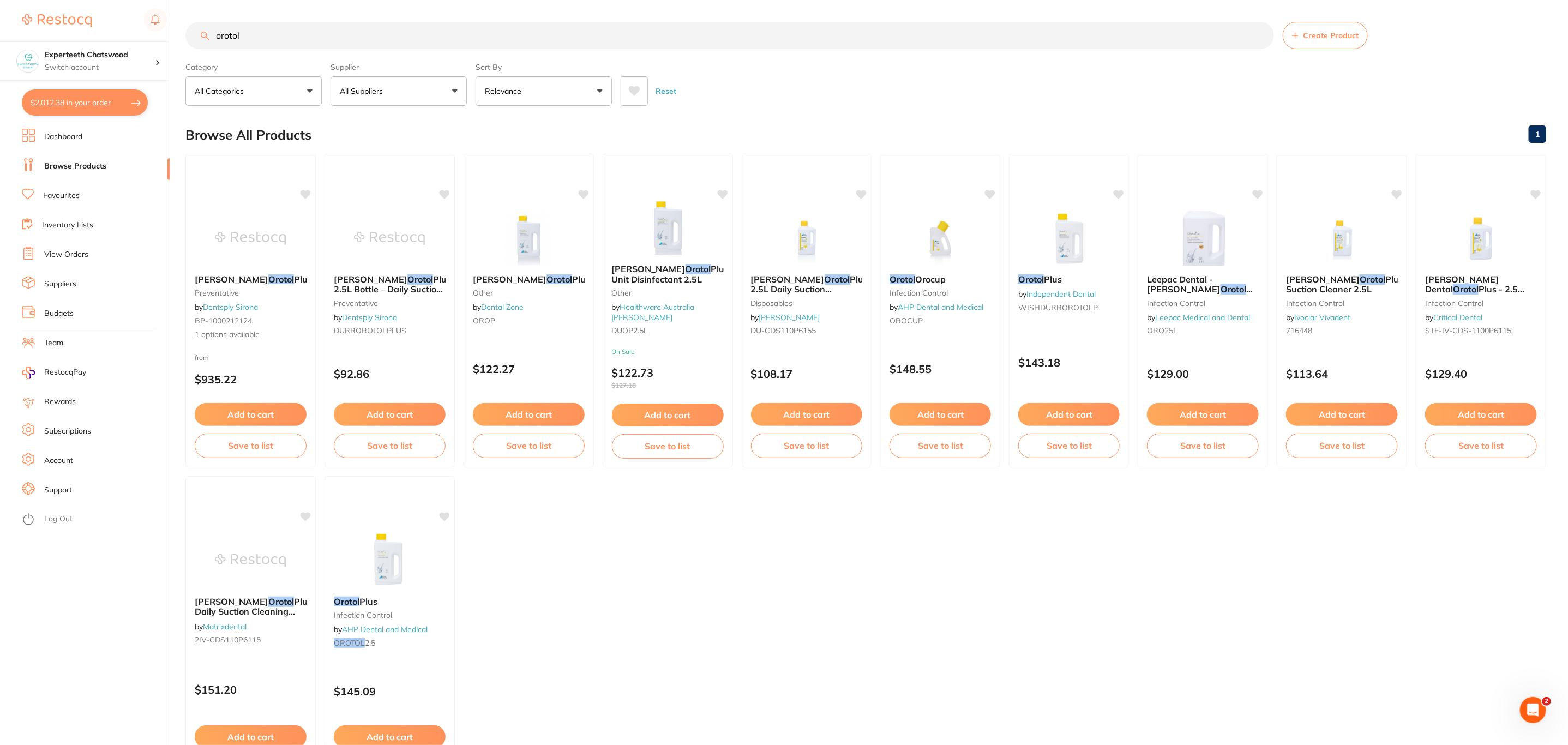
scroll to position [737, 0]
click at [934, 264] on img at bounding box center [940, 237] width 71 height 55
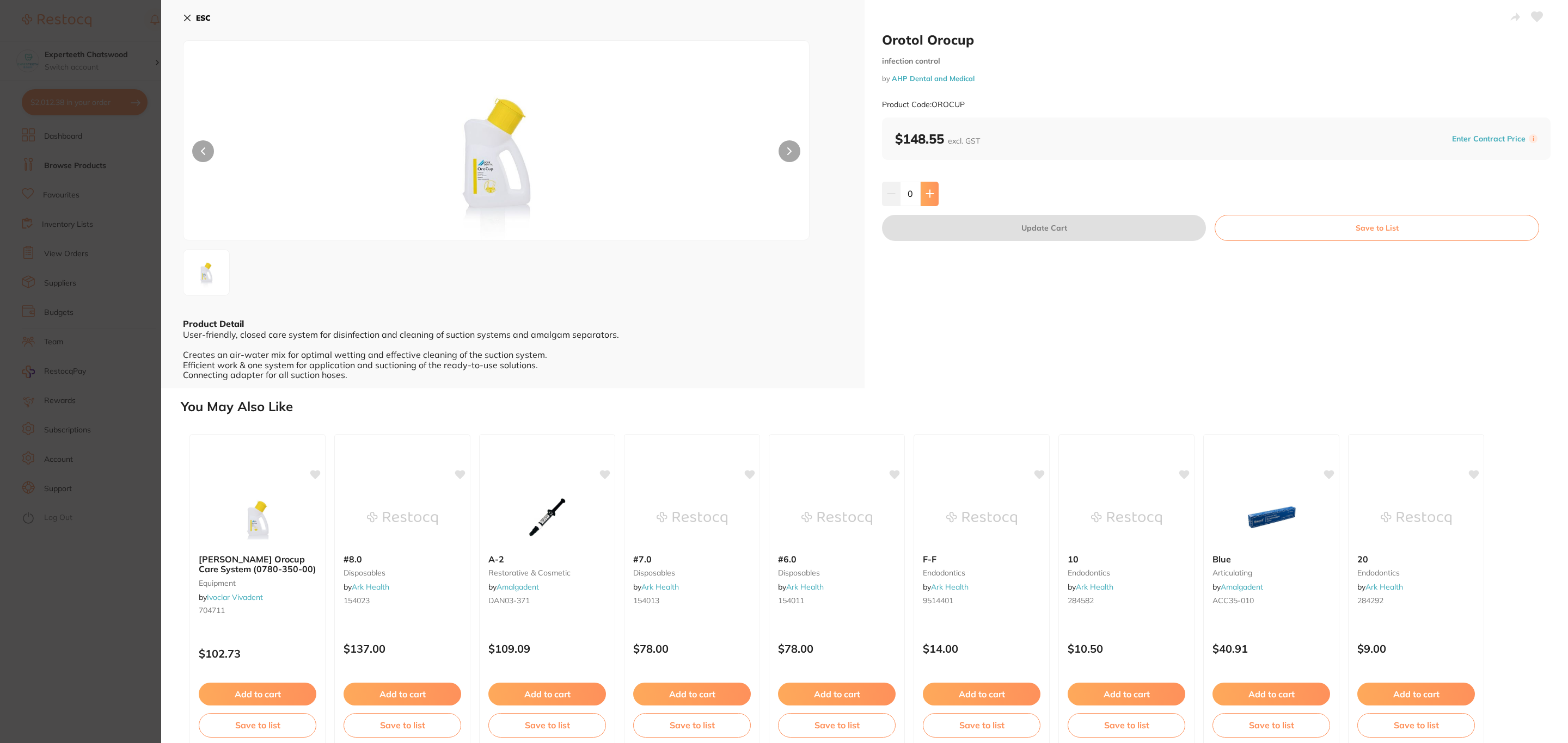
click at [927, 196] on icon at bounding box center [930, 194] width 9 height 9
type input "1"
click at [931, 227] on button "Update Cart" at bounding box center [1044, 228] width 324 height 26
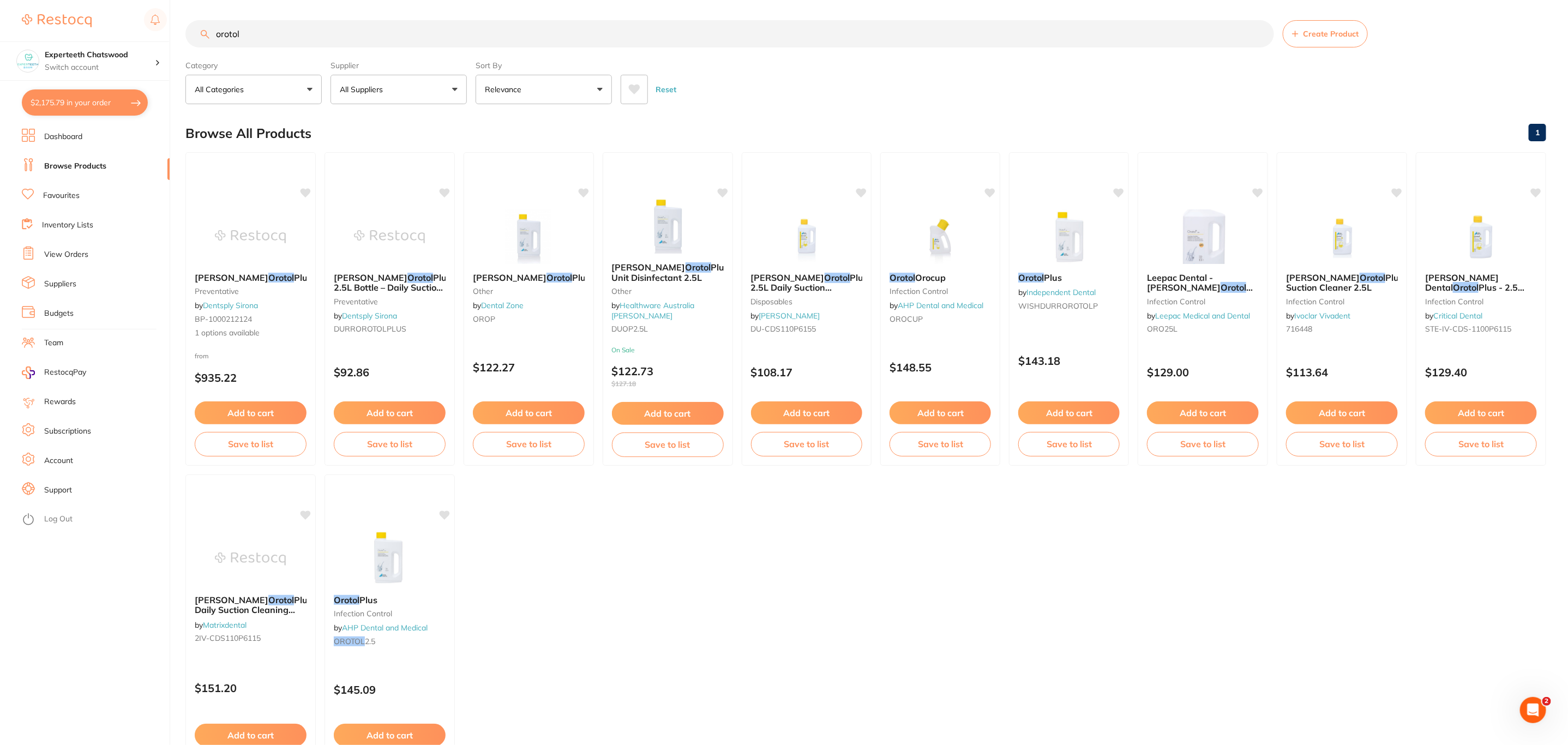
click at [79, 107] on button "$2,175.79 in your order" at bounding box center [85, 102] width 126 height 26
checkbox input "true"
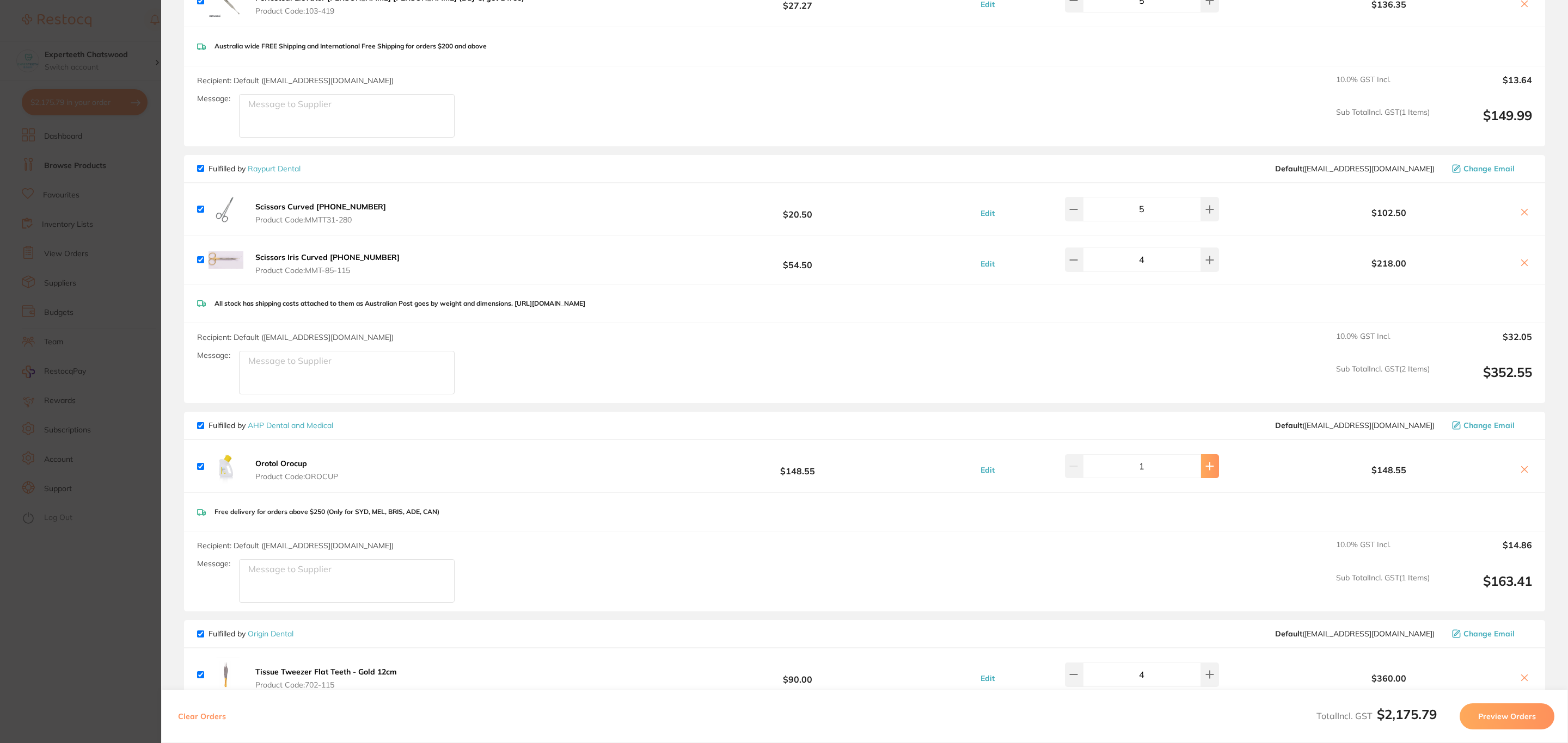
click at [1210, 475] on button at bounding box center [1210, 466] width 18 height 24
type input "2"
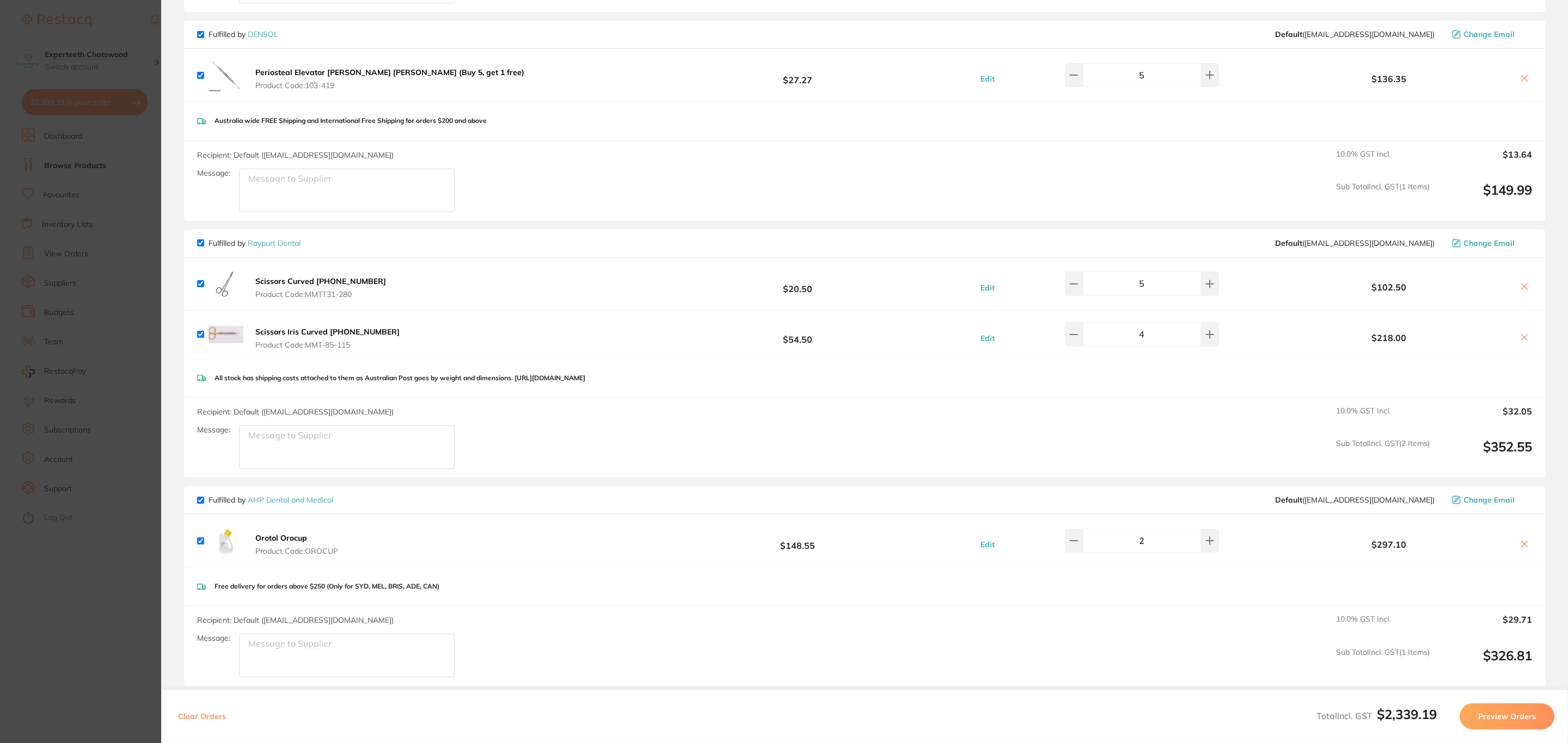
scroll to position [816, 0]
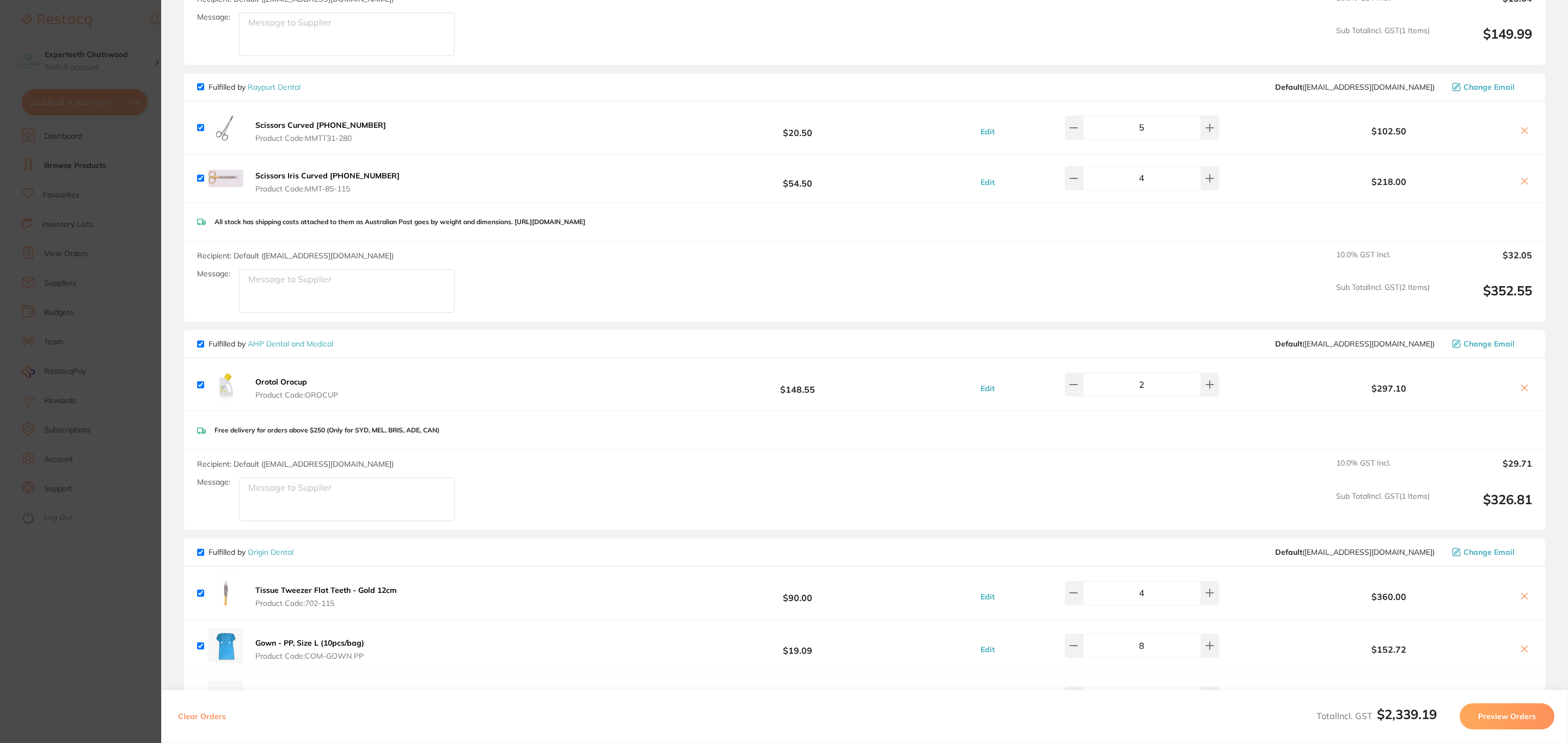
click at [119, 221] on section "Update RRP Set your pre negotiated price for this item. Item Agreed RRP (excl. …" at bounding box center [784, 371] width 1568 height 743
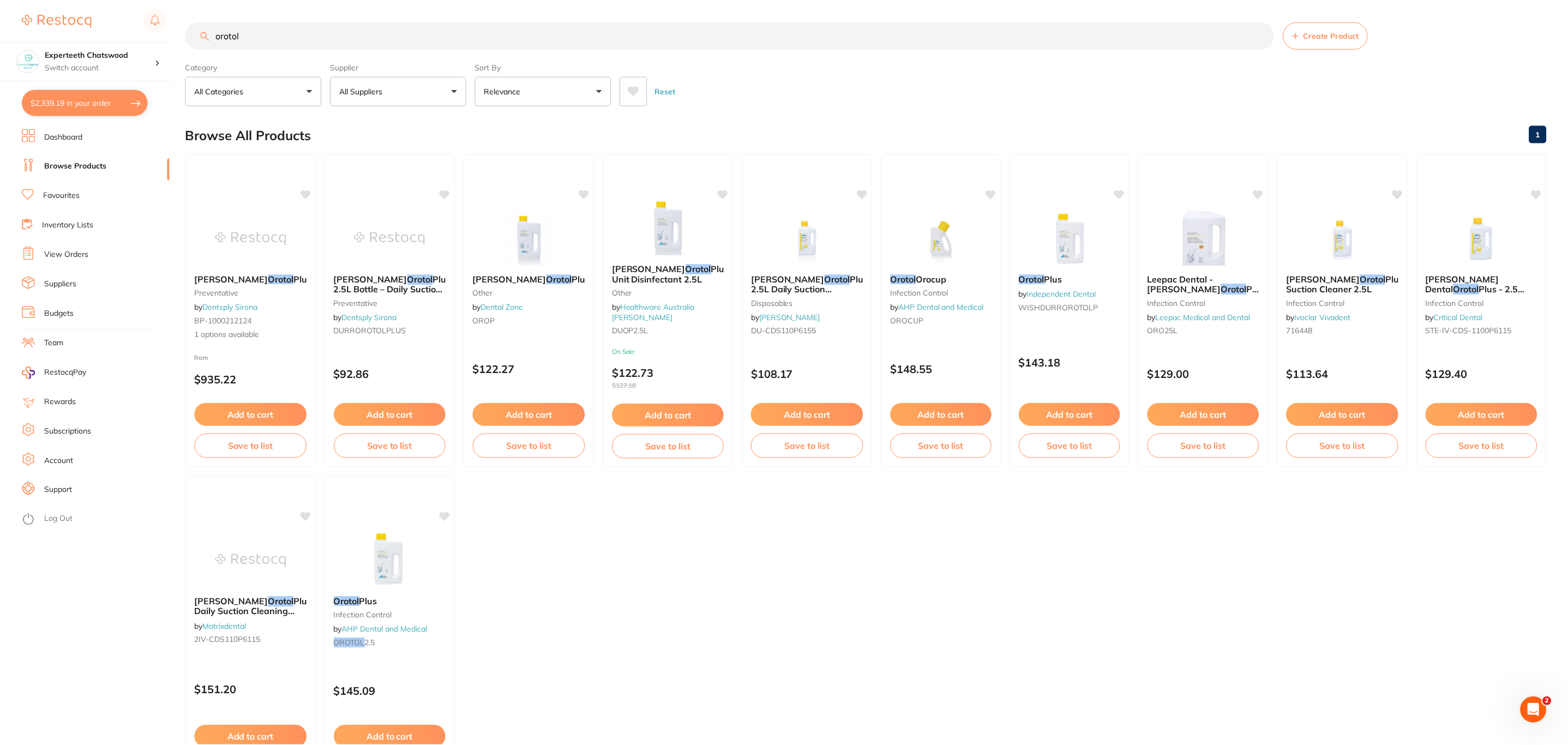
scroll to position [2, 0]
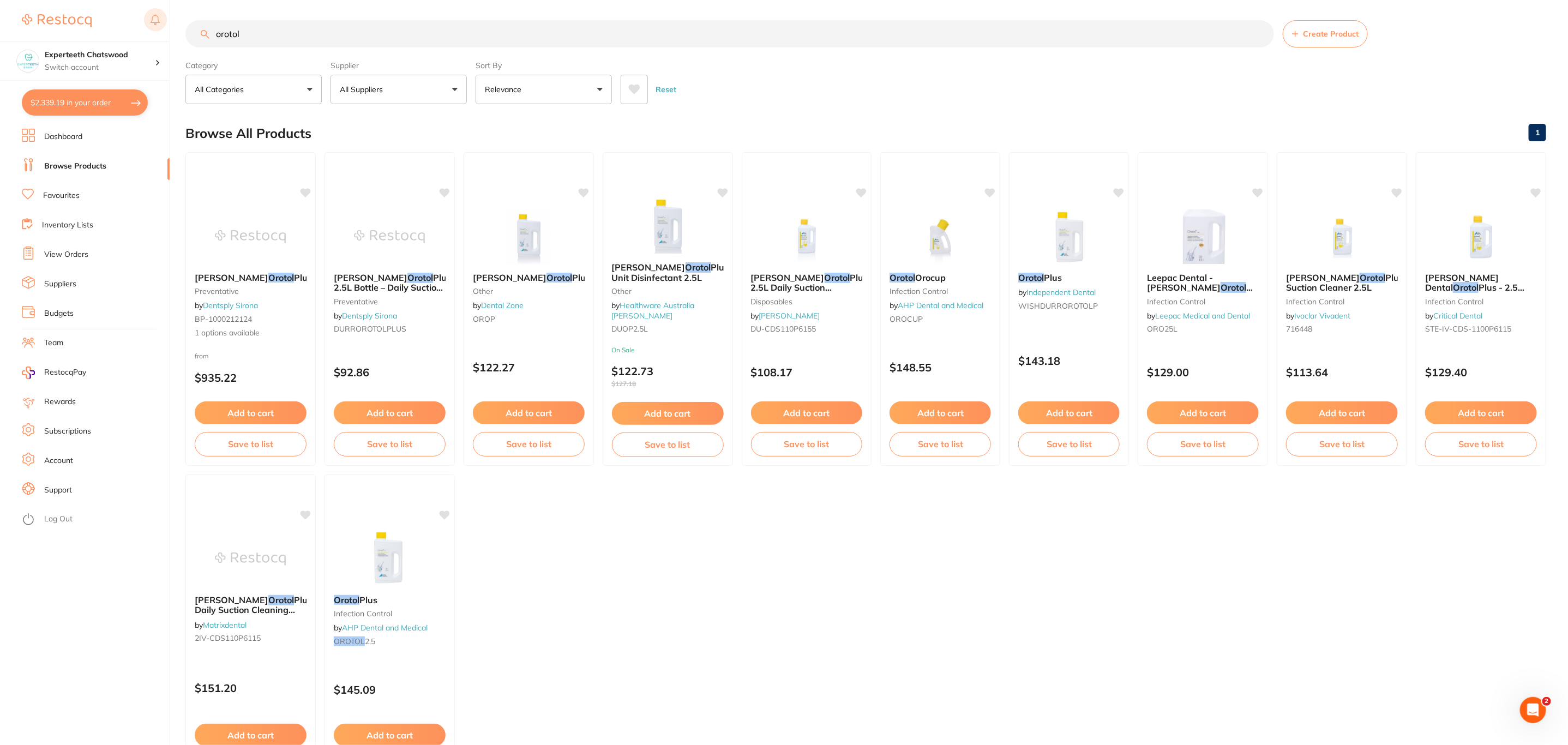
drag, startPoint x: 304, startPoint y: 26, endPoint x: 153, endPoint y: 28, distance: 151.0
click at [153, 28] on div "$2,339.19 Experteeth Chatswood Switch account Riaz Dental Surgery Experteeth De…" at bounding box center [784, 371] width 1568 height 745
type input "orotol-"
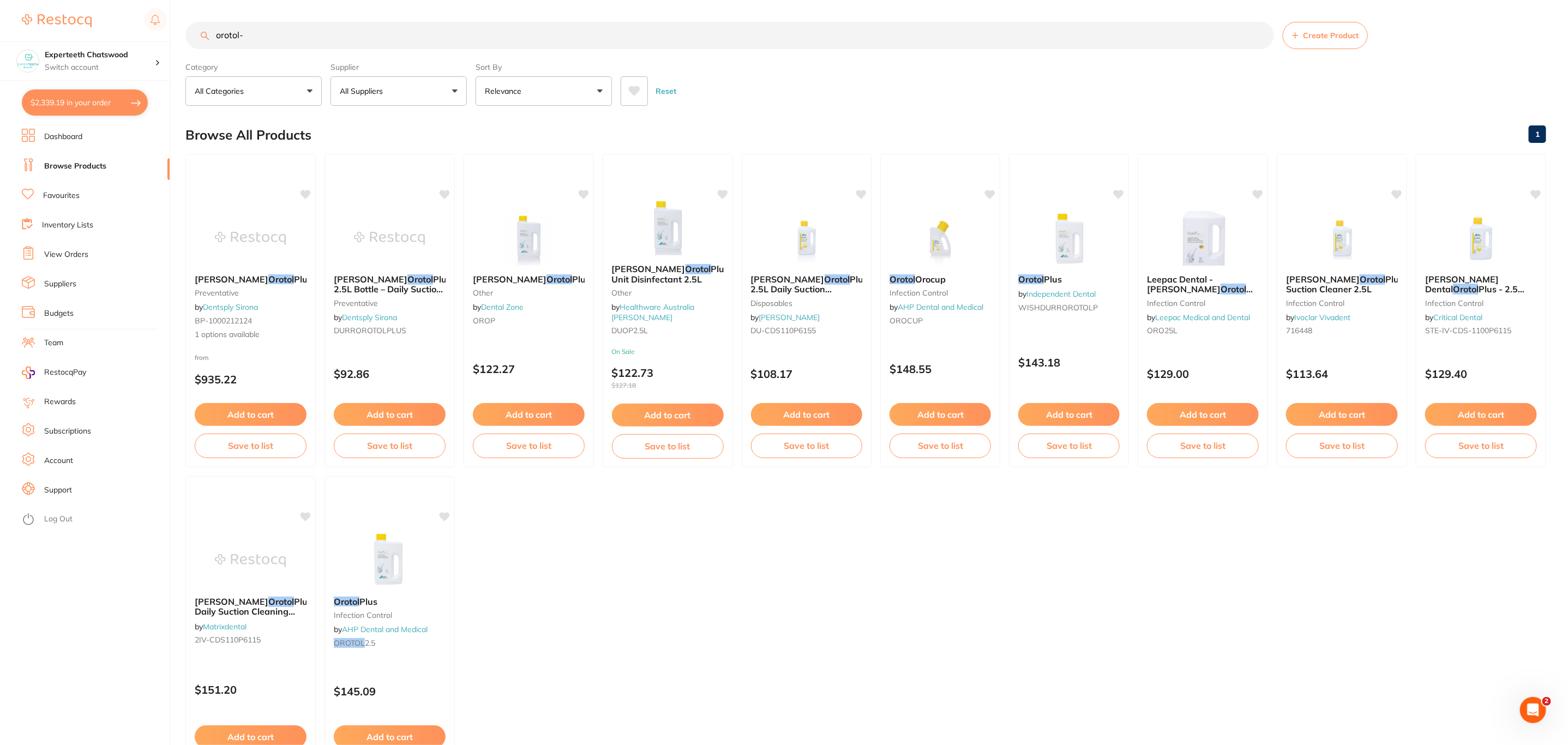
scroll to position [0, 0]
drag, startPoint x: 293, startPoint y: 32, endPoint x: 207, endPoint y: 41, distance: 86.5
click at [207, 41] on input "orotol-" at bounding box center [730, 35] width 1088 height 27
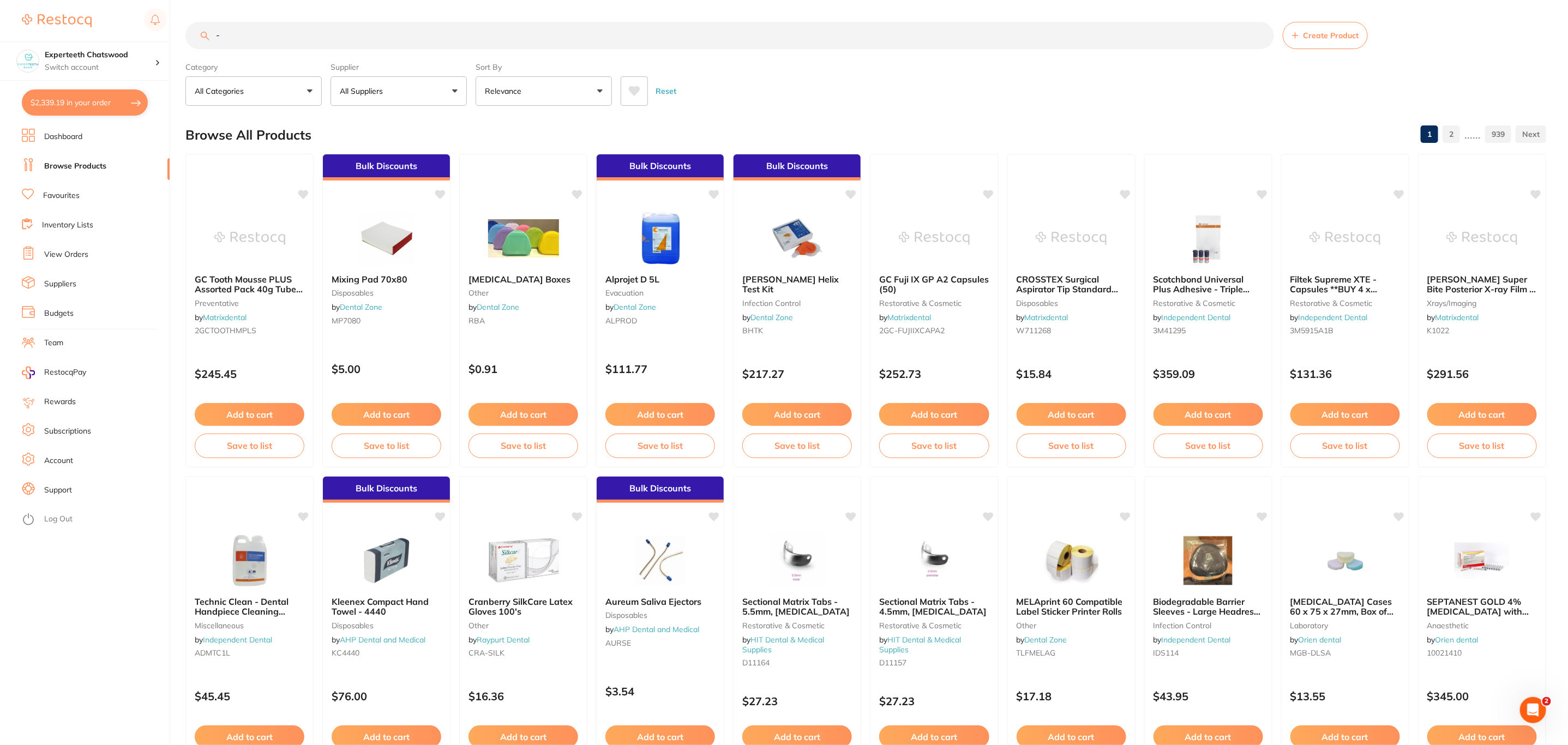
type input "-"
click at [108, 98] on button "$2,339.19 in your order" at bounding box center [85, 102] width 126 height 26
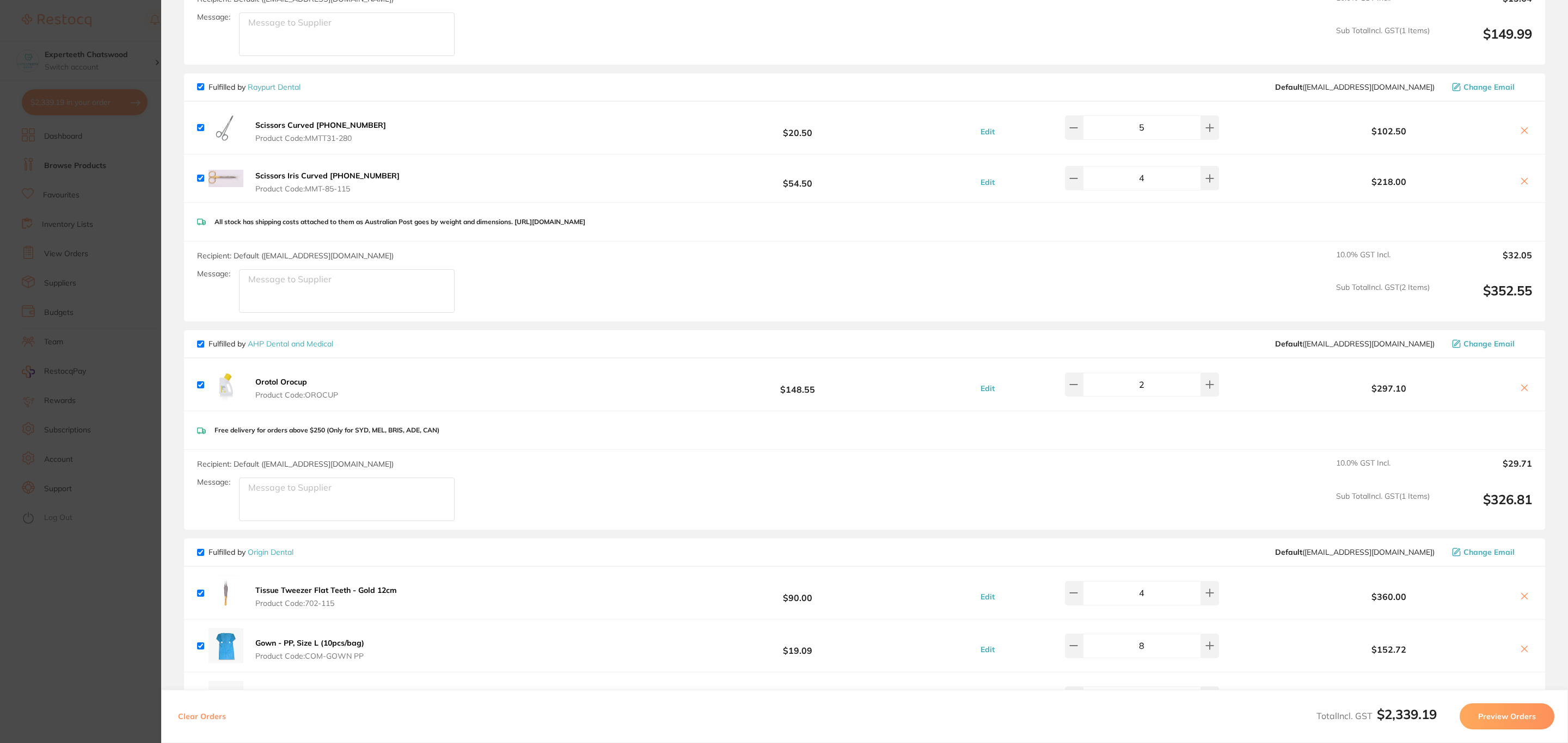
scroll to position [1216, 0]
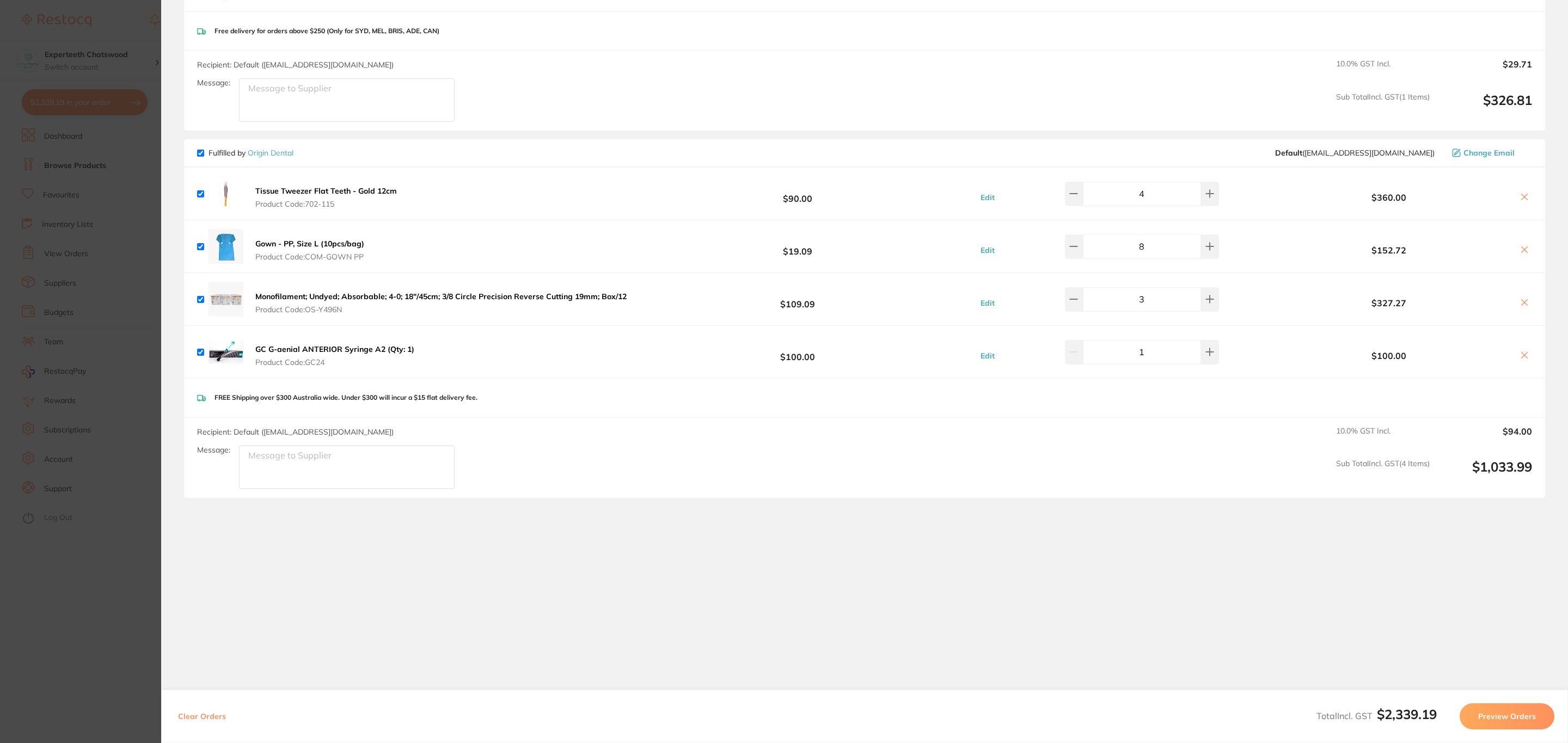
click at [307, 472] on textarea "Message:" at bounding box center [347, 467] width 215 height 43
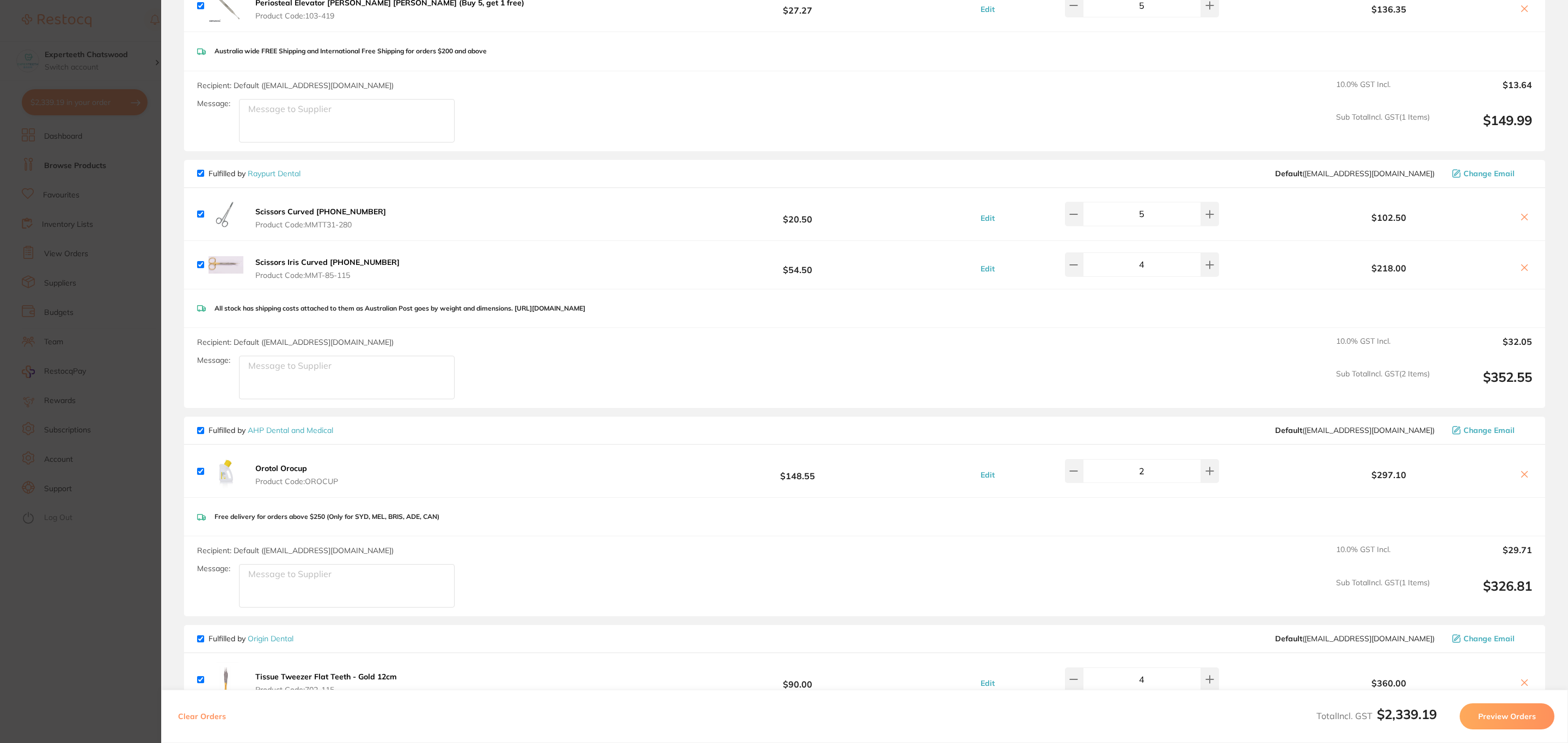
scroll to position [727, 0]
click at [345, 261] on b "Scissors Iris Curved [PHONE_NUMBER]" at bounding box center [327, 265] width 144 height 10
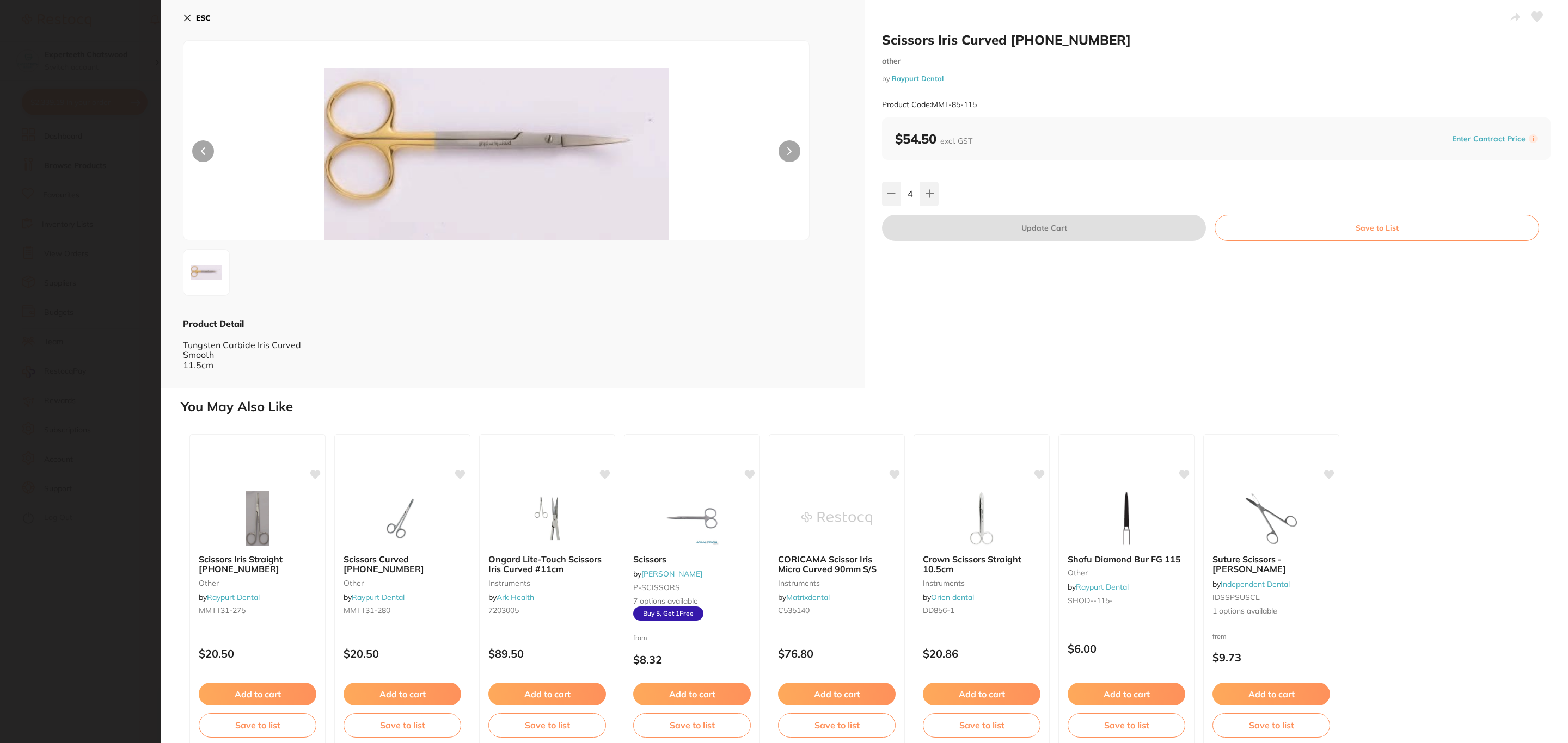
scroll to position [0, 0]
click at [196, 15] on b "ESC" at bounding box center [203, 17] width 15 height 10
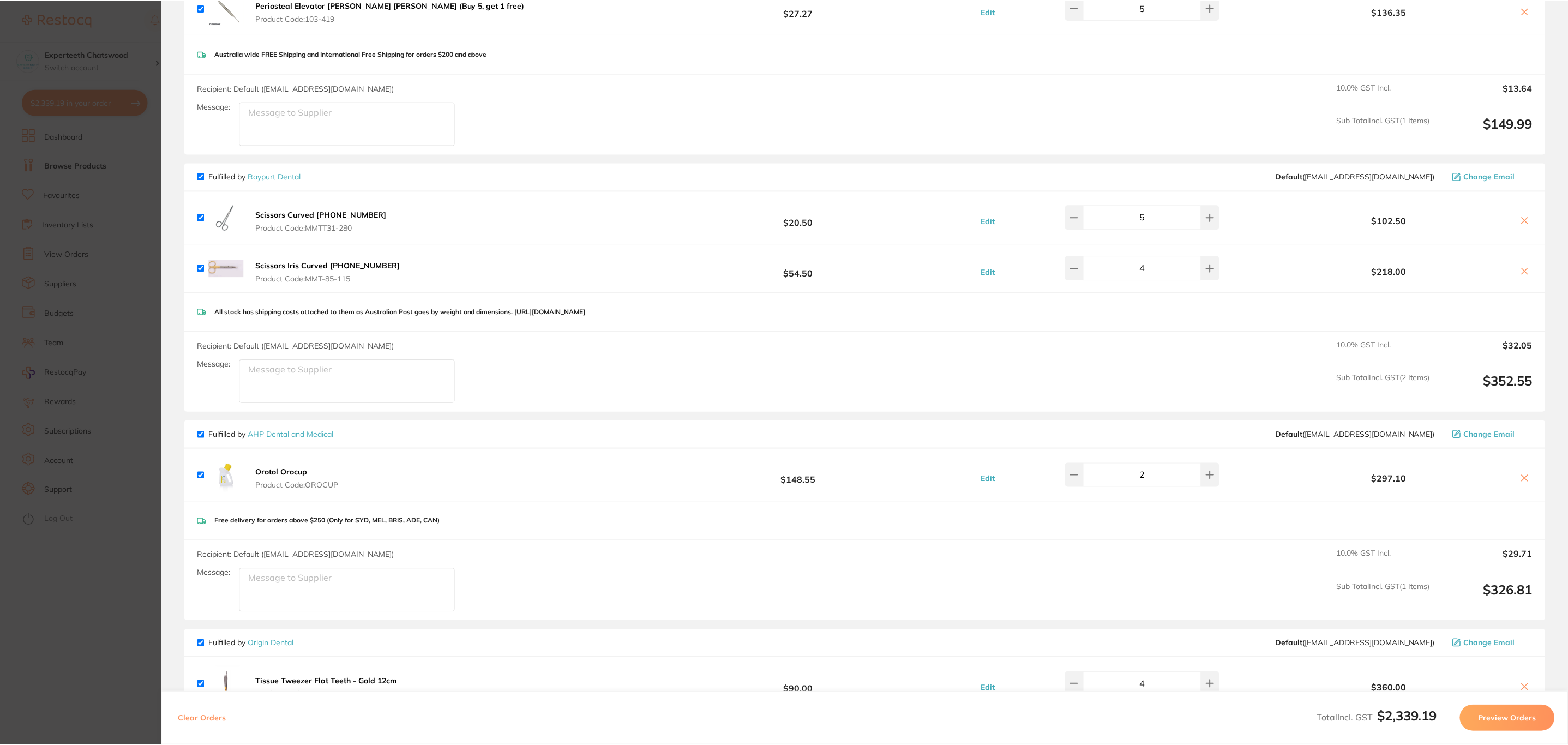
scroll to position [2, 0]
click at [313, 214] on b "Scissors Curved [PHONE_NUMBER]" at bounding box center [321, 214] width 131 height 10
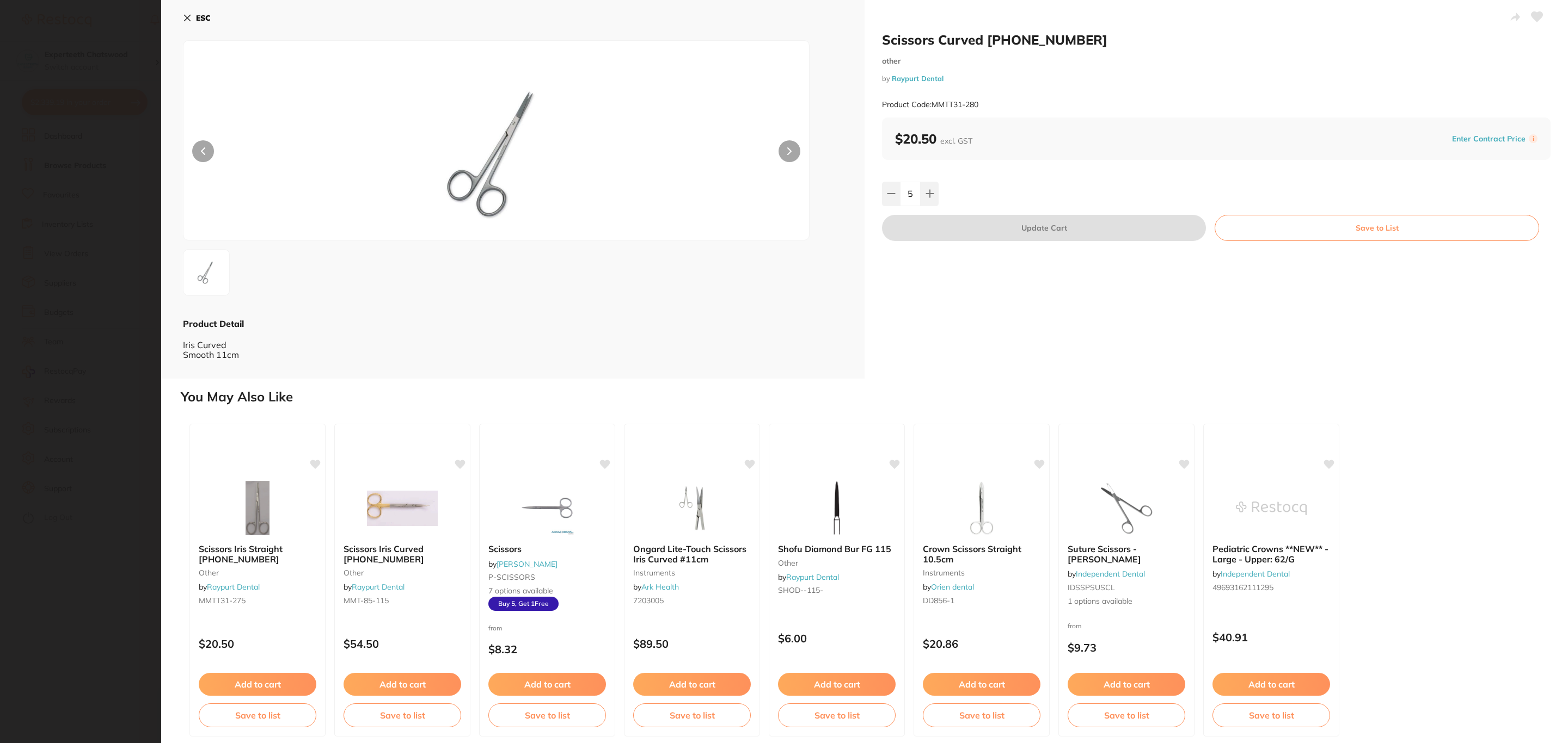
scroll to position [0, 0]
click at [194, 19] on button "ESC" at bounding box center [197, 18] width 28 height 19
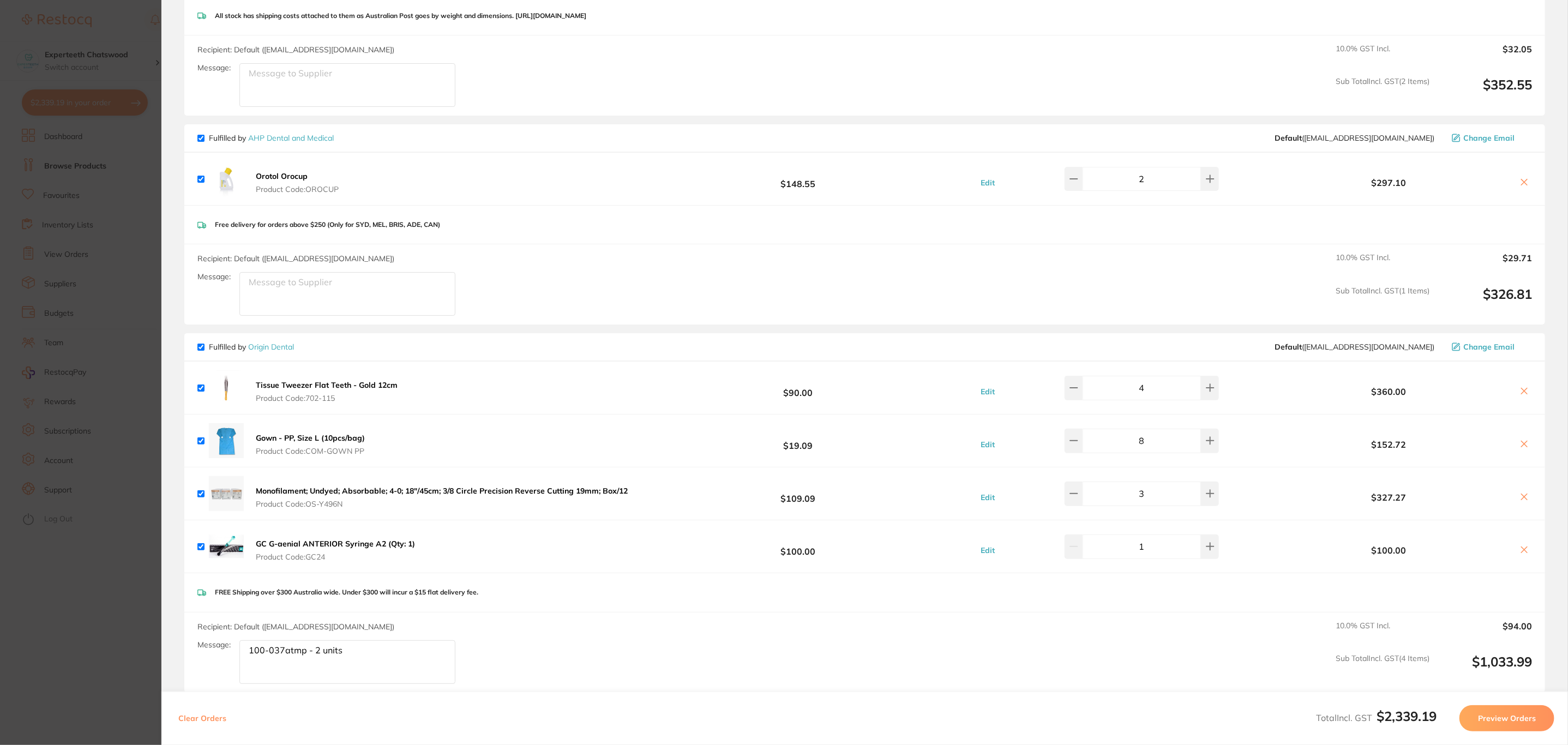
scroll to position [1056, 0]
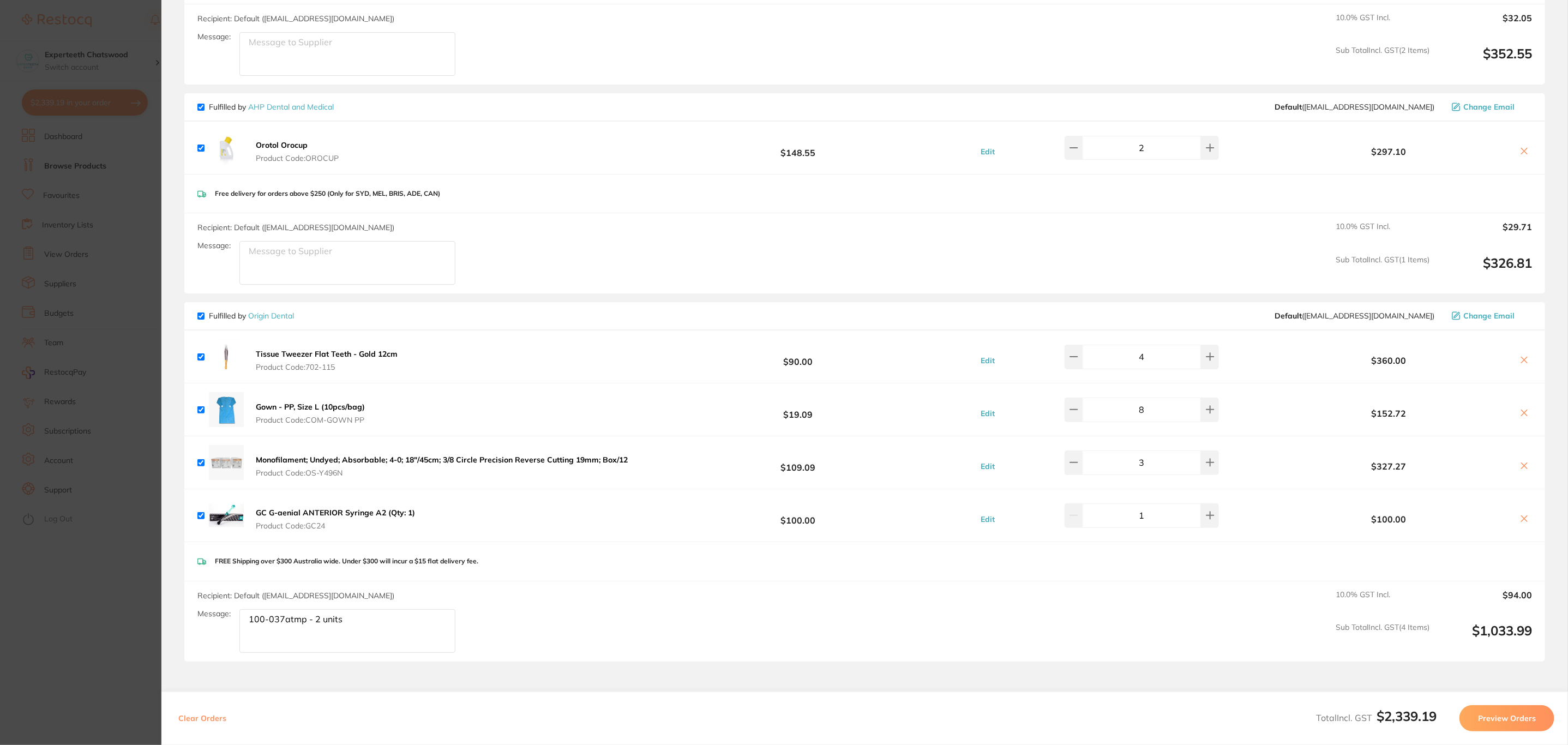
click at [374, 625] on textarea "100-037atmp - 2 units" at bounding box center [347, 631] width 216 height 44
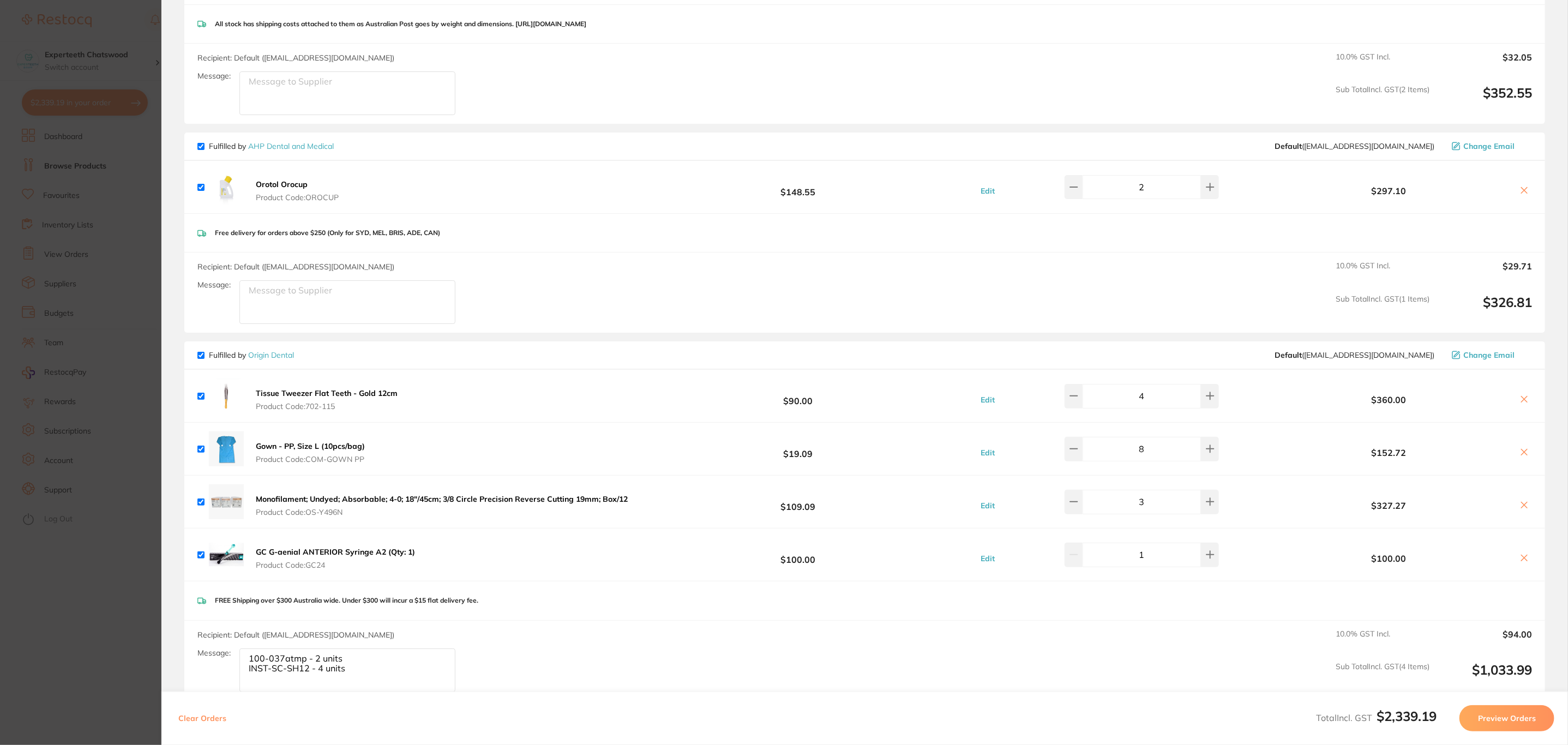
scroll to position [810, 0]
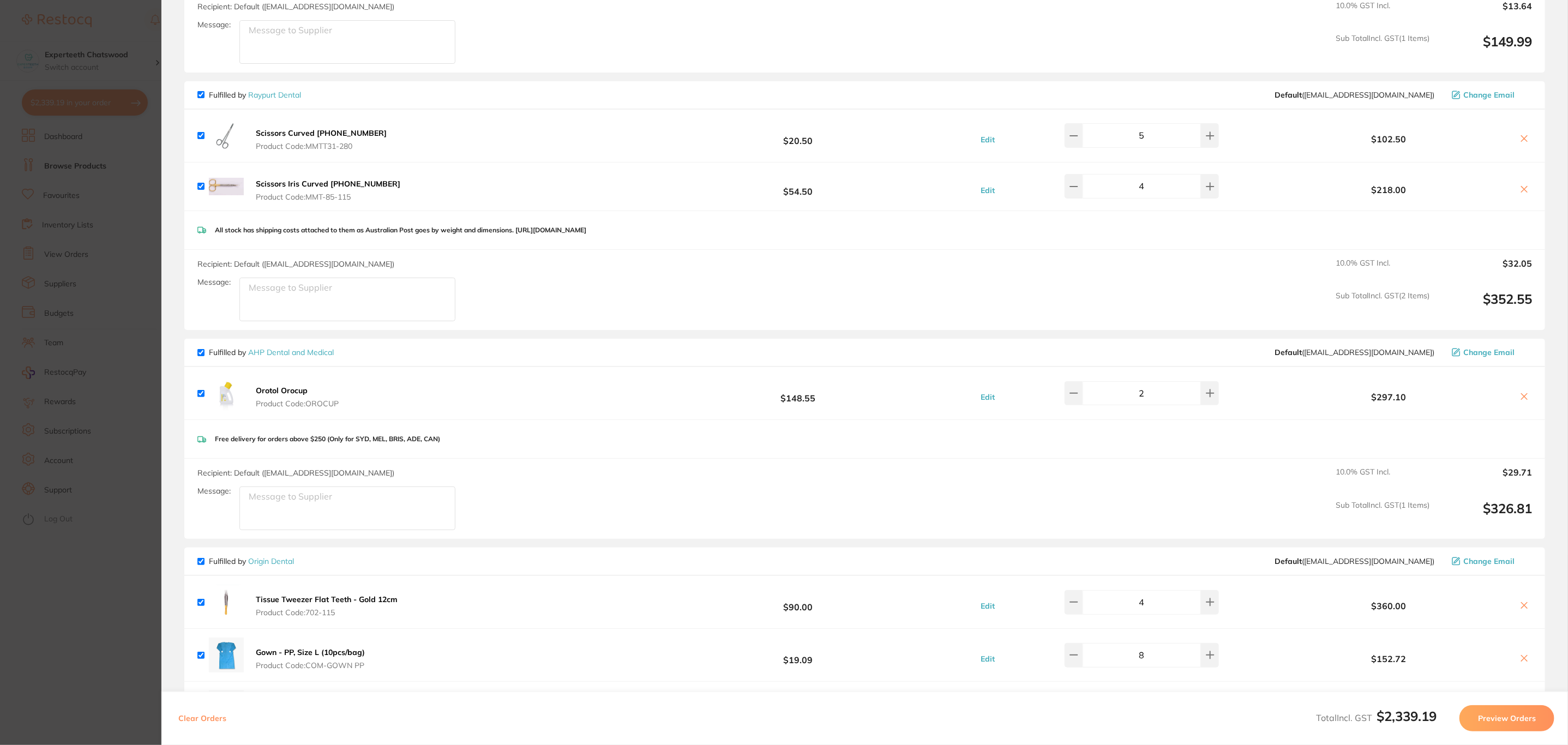
type textarea "100-037atmp - 2 units INST-SC-SH12 - 4 units"
click at [1527, 190] on button at bounding box center [1524, 189] width 15 height 11
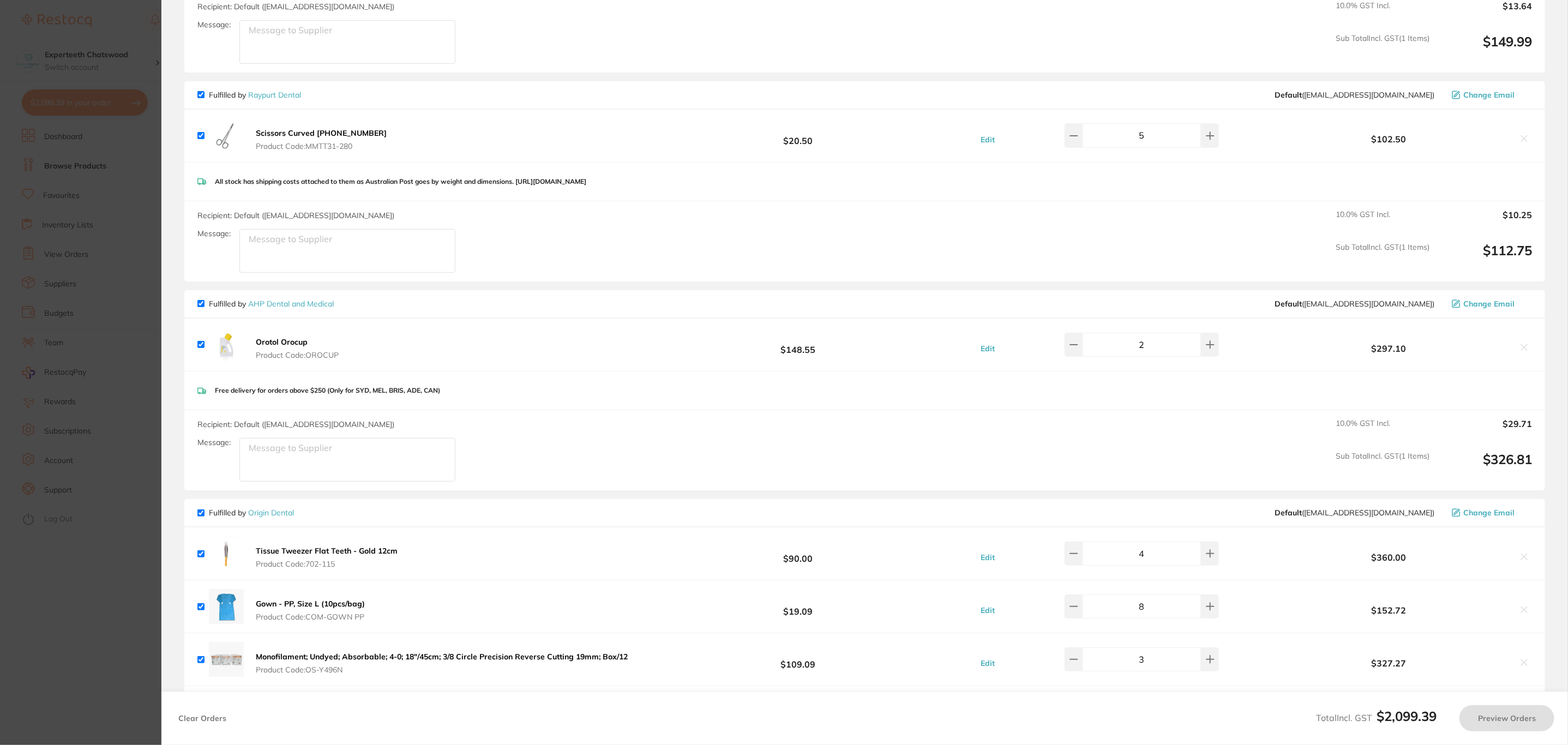
checkbox input "true"
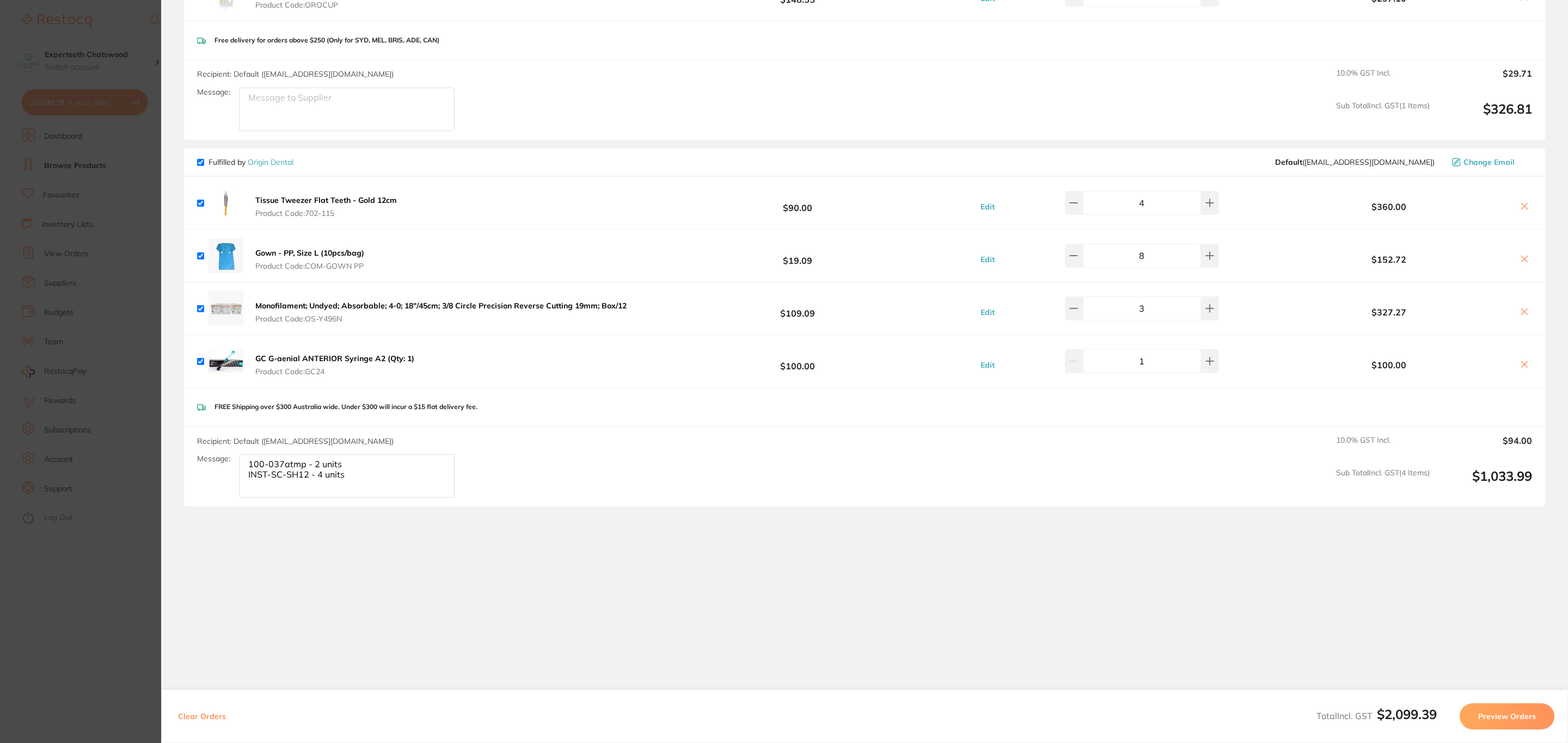
scroll to position [1169, 0]
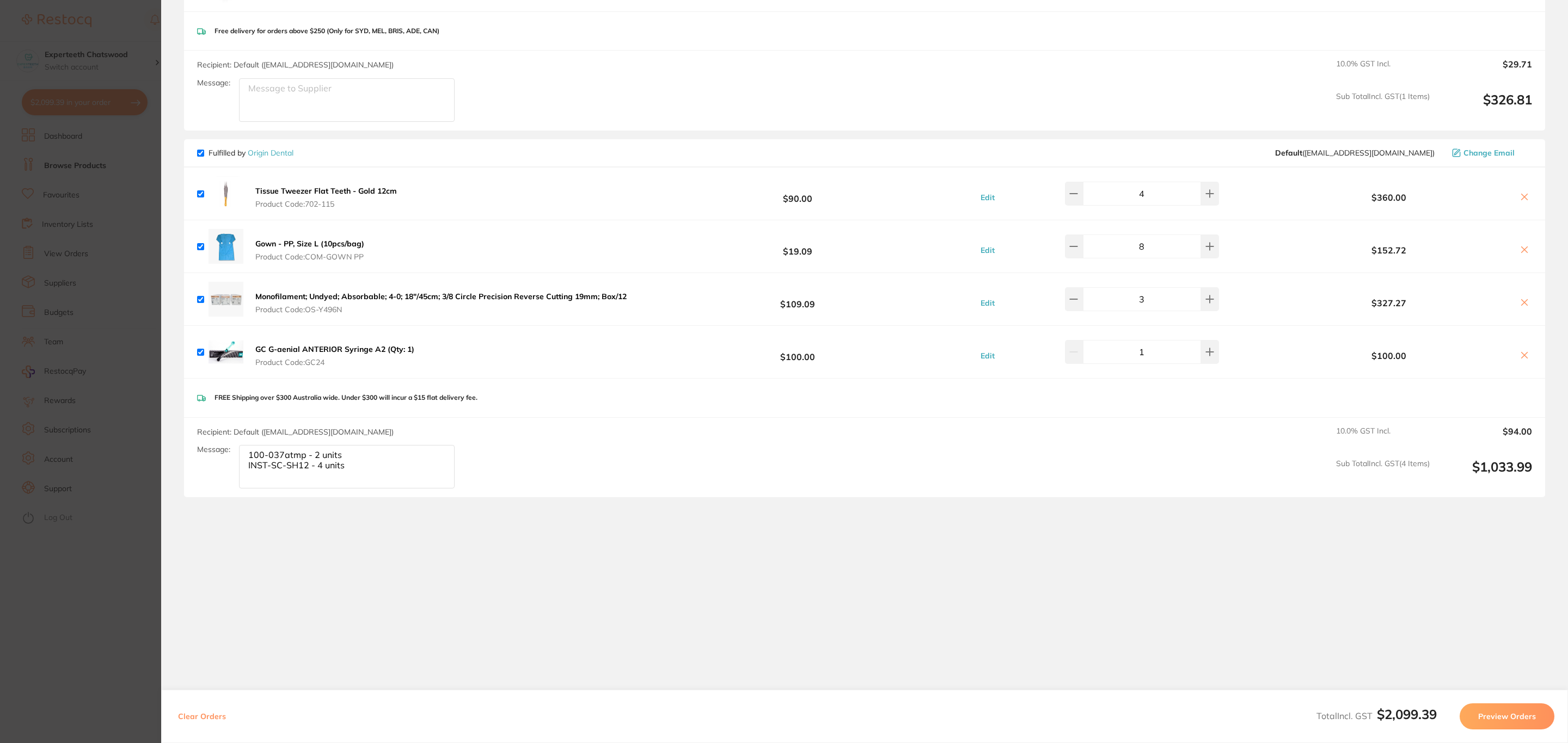
click at [364, 467] on textarea "100-037atmp - 2 units INST-SC-SH12 - 4 units" at bounding box center [347, 467] width 215 height 43
click at [319, 465] on textarea "100-037atmp - 2 units INST-SC-SH12 - 4 units INST-SC-CA12 -3 units" at bounding box center [347, 467] width 215 height 43
click at [319, 462] on textarea "100-037atmp - 2 units INST-SC-SH12 - units INST-SC-CA12 -3 units" at bounding box center [347, 467] width 215 height 43
click at [323, 465] on textarea "100-037atmp - 2 units INST-SC-SH12 - 6units INST-SC-CA12 -3 units" at bounding box center [347, 467] width 215 height 43
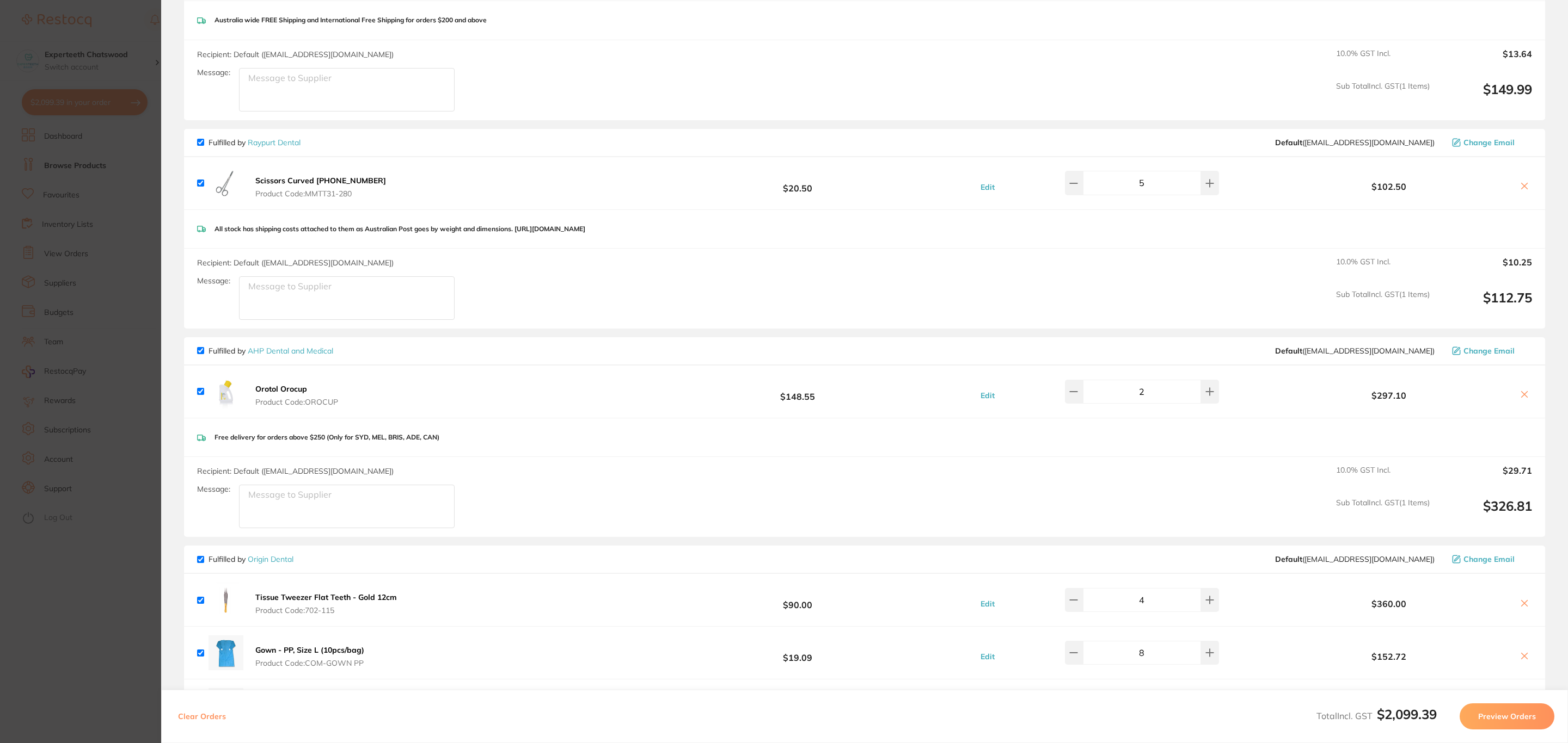
type textarea "100-037atmp - 2 units INST-SC-SH12 - 6 units INST-SC-CA12 -3 units"
click at [1516, 185] on button at bounding box center [1524, 187] width 15 height 11
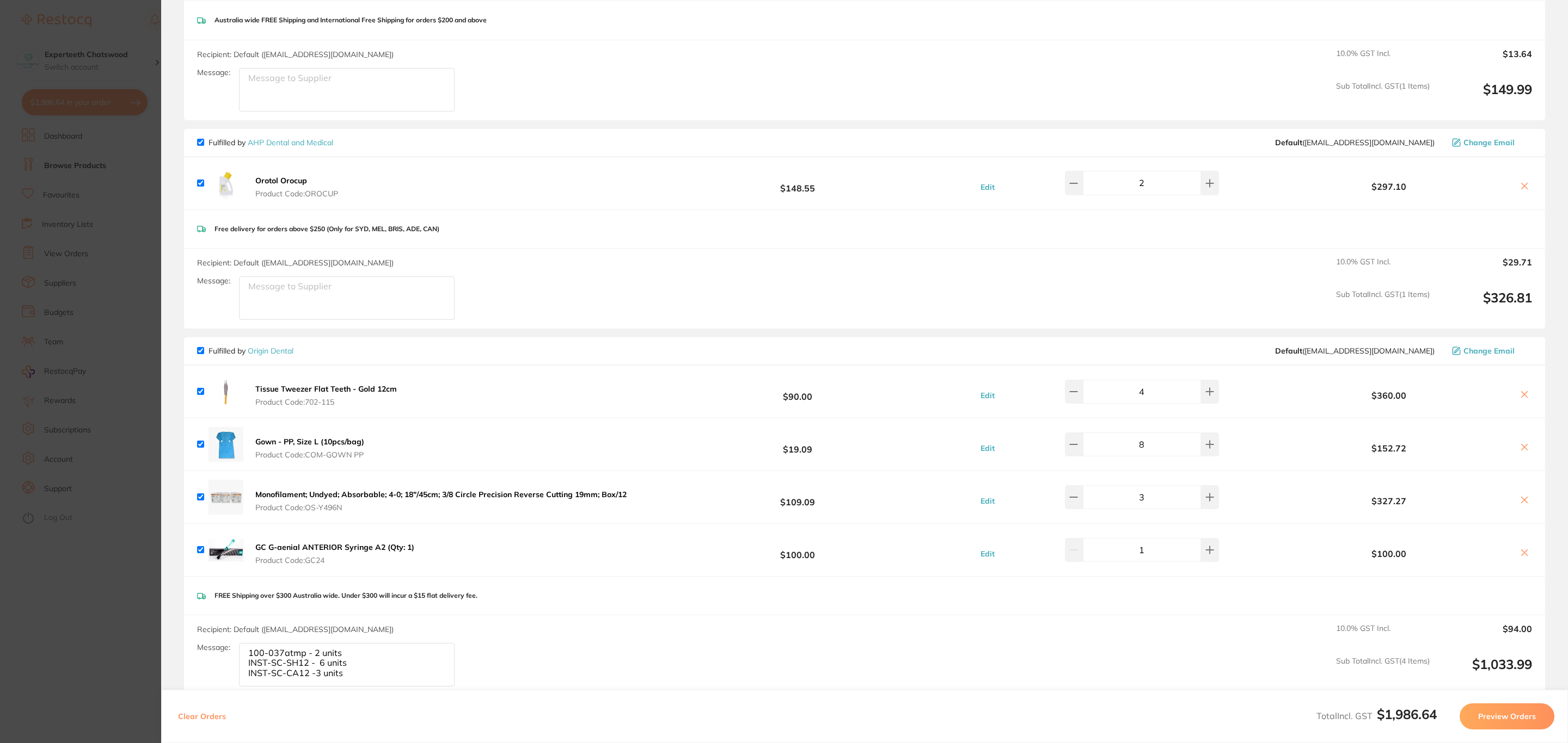
checkbox input "true"
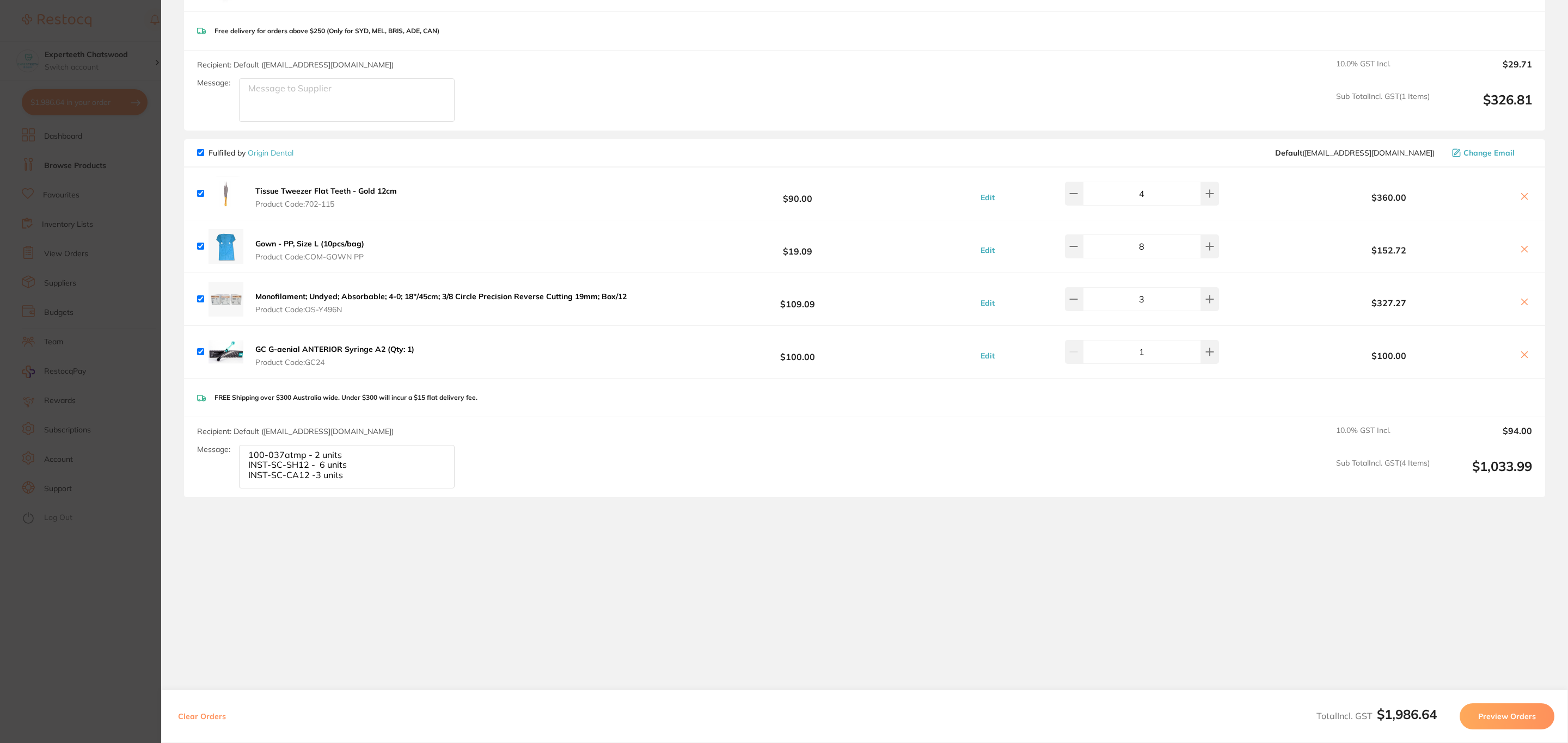
scroll to position [960, 0]
click at [355, 479] on textarea "100-037atmp - 2 units INST-SC-SH12 - 6 units INST-SC-CA12 -3 units" at bounding box center [347, 467] width 215 height 43
click at [254, 482] on textarea "100-037atmp - 2 units INST-SC-SH12 - 6 units INST-SC-CA12 -3 units -702-115 4 u…" at bounding box center [347, 467] width 215 height 43
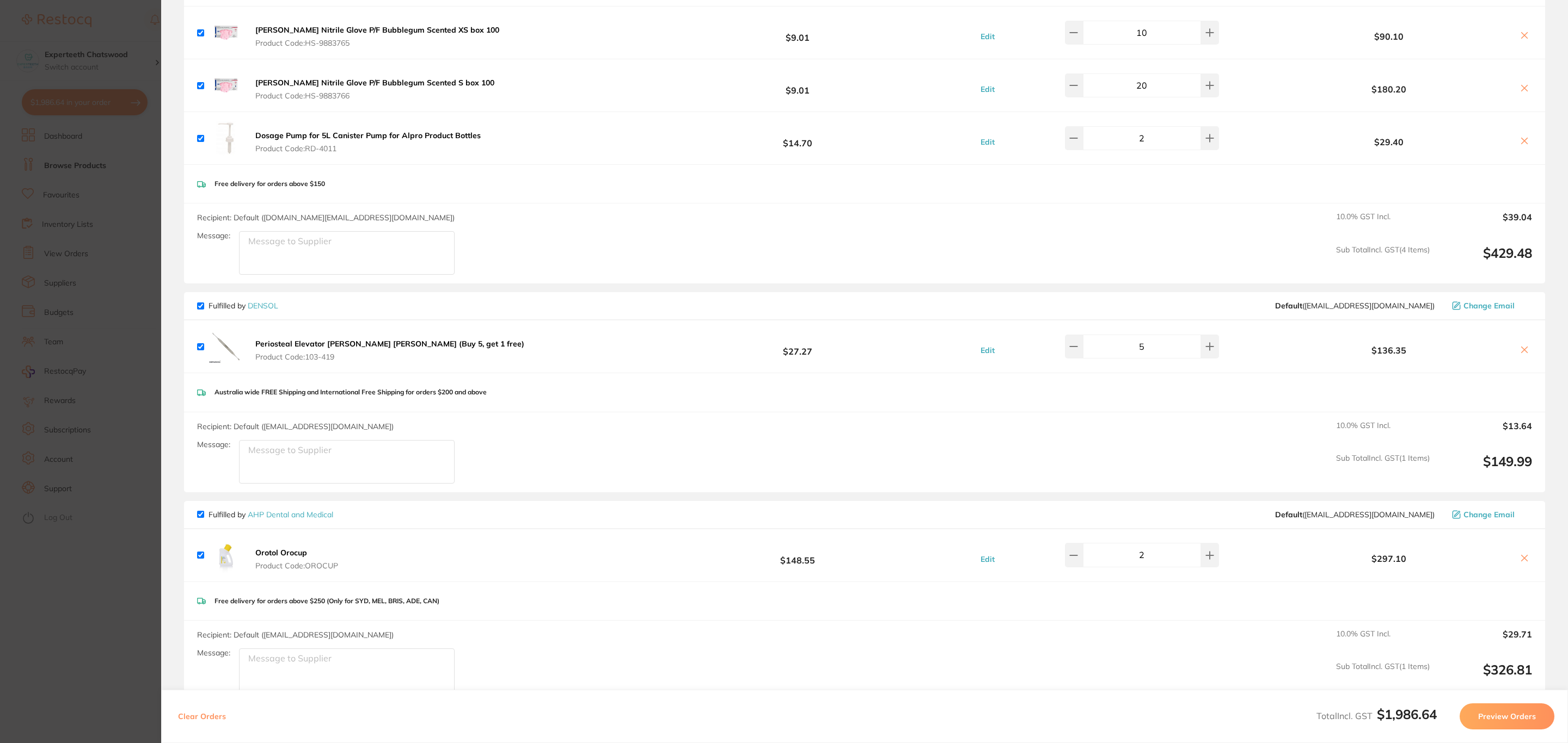
scroll to position [144, 0]
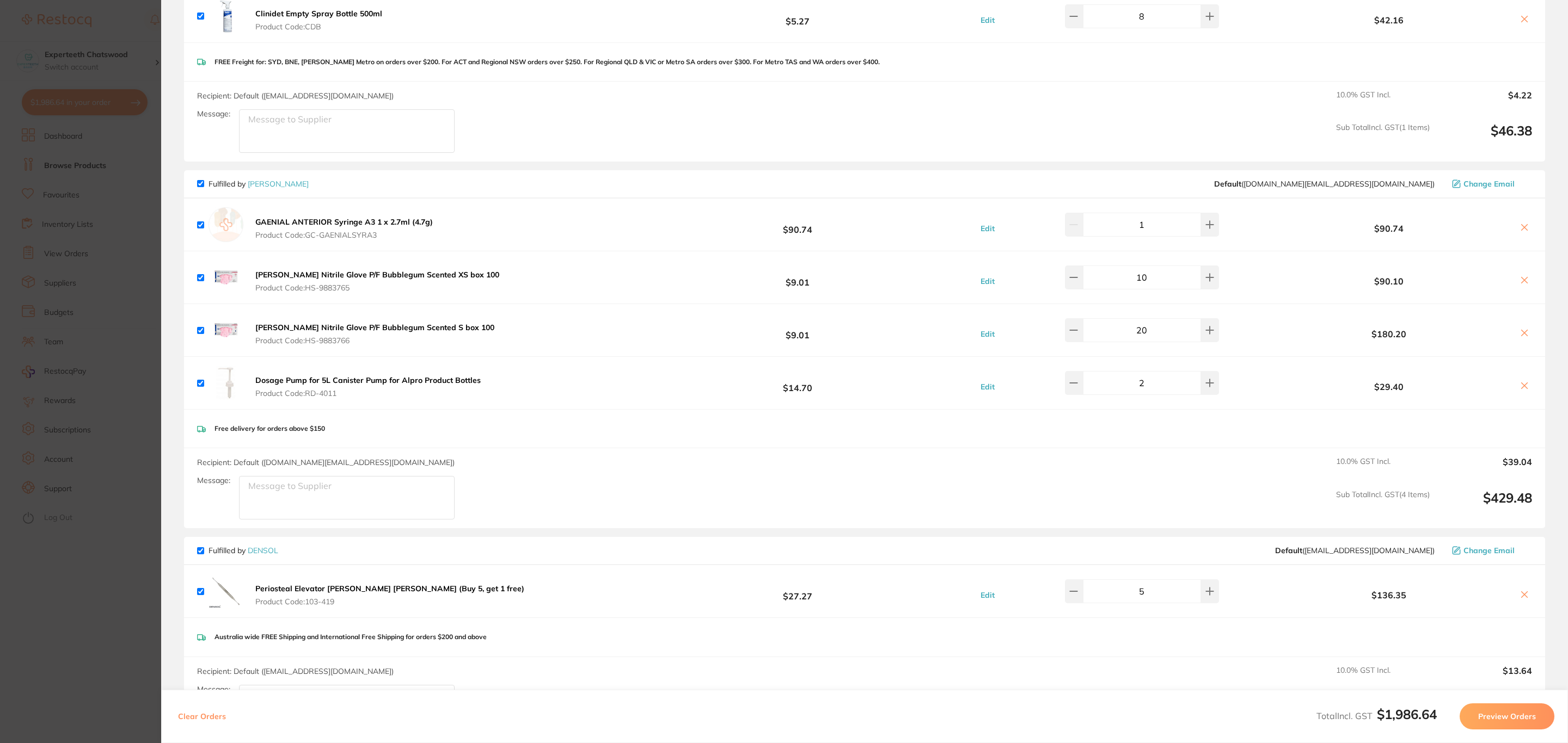
type textarea "100-037atmp - 2 units INST-SC-SH12 - 6 units INST-SC-CA12 -3 units 702-115 4 un…"
click at [320, 584] on b "Periosteal Elevator [PERSON_NAME] [PERSON_NAME] (Buy 5, get 1 free)" at bounding box center [389, 589] width 269 height 10
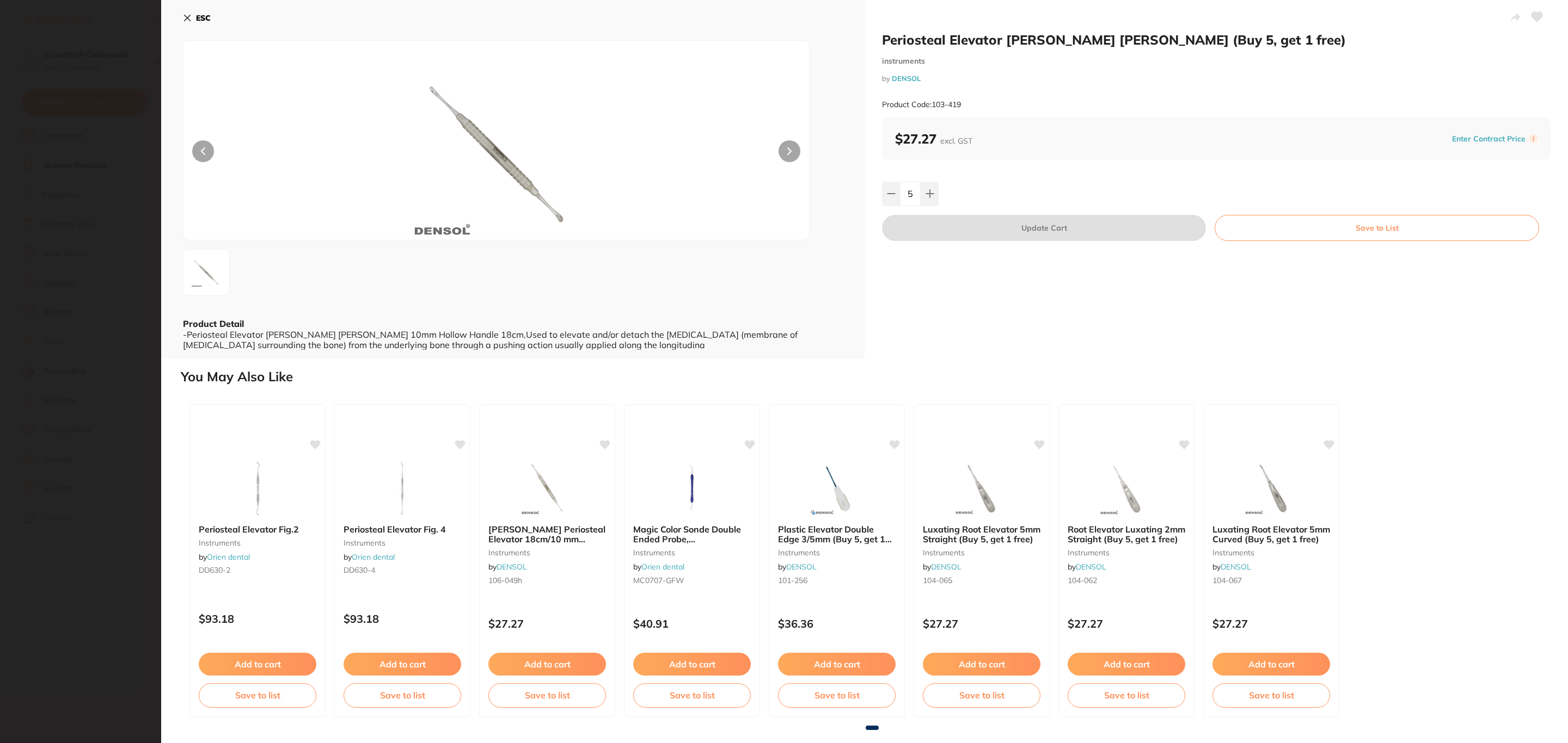
scroll to position [0, 0]
drag, startPoint x: 207, startPoint y: 8, endPoint x: 201, endPoint y: 12, distance: 7.2
click at [206, 10] on button "ESC" at bounding box center [197, 18] width 28 height 19
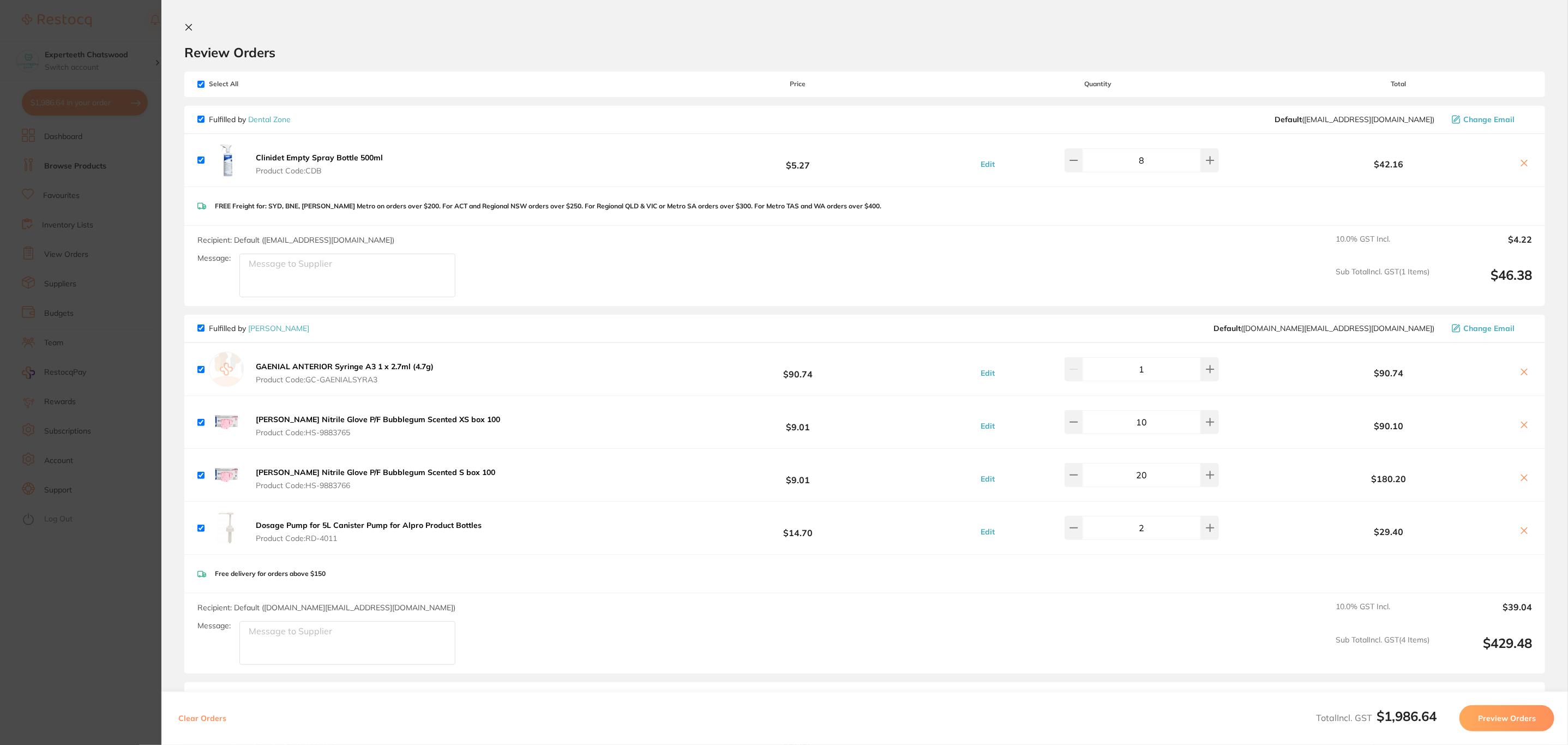
click at [1504, 722] on button "Preview Orders" at bounding box center [1507, 718] width 95 height 26
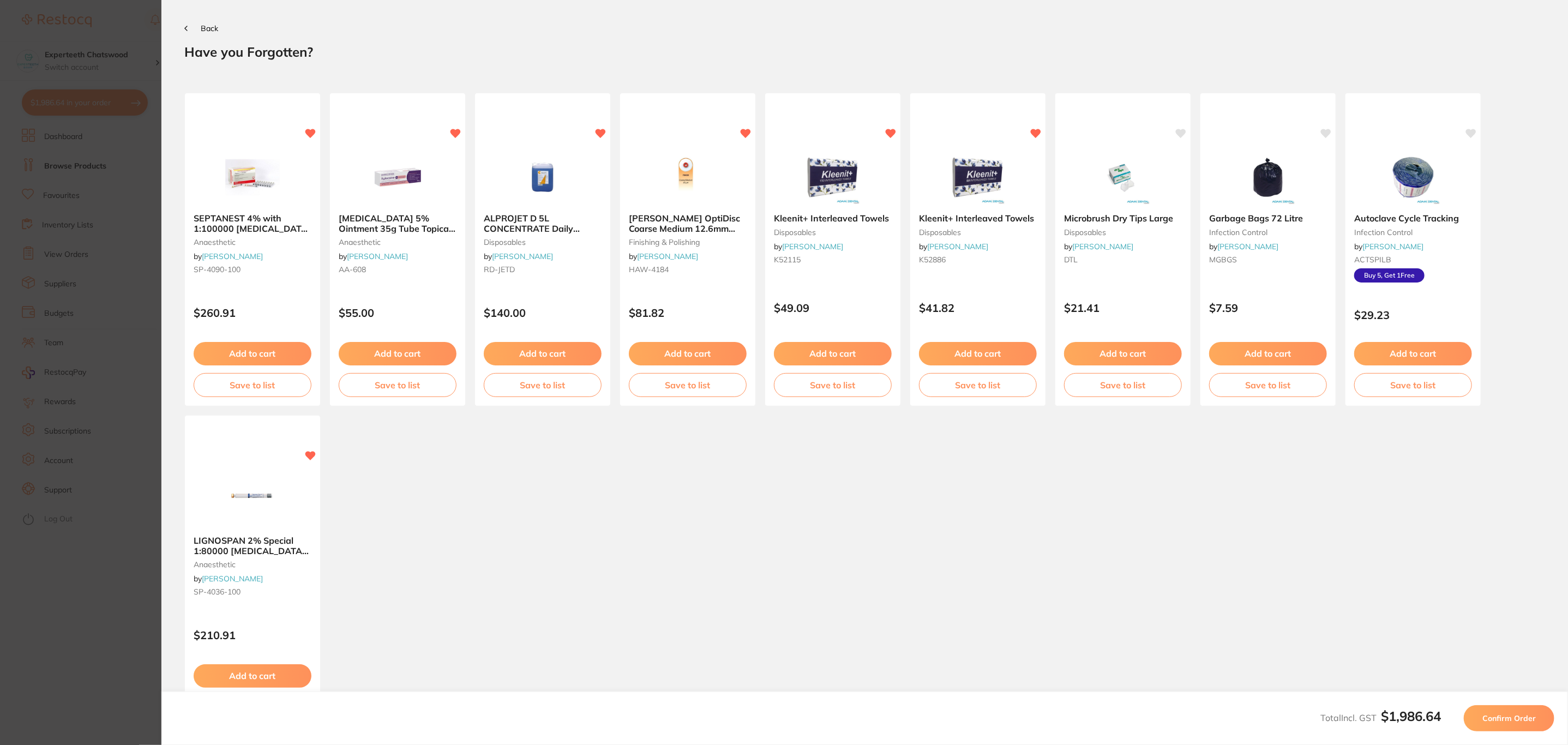
click at [1504, 722] on button "Confirm Order" at bounding box center [1509, 718] width 90 height 26
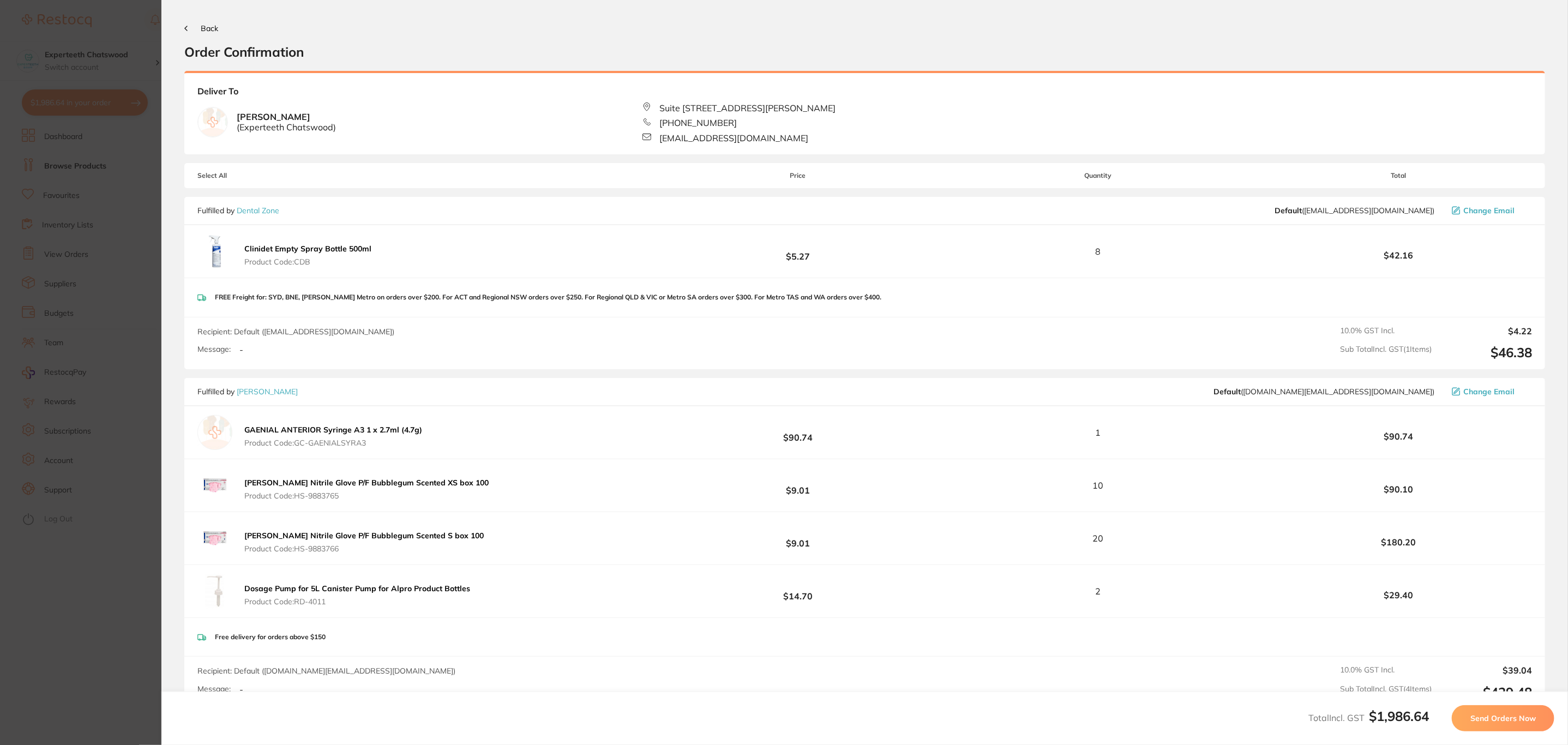
click at [1504, 722] on button "Send Orders Now" at bounding box center [1503, 718] width 102 height 26
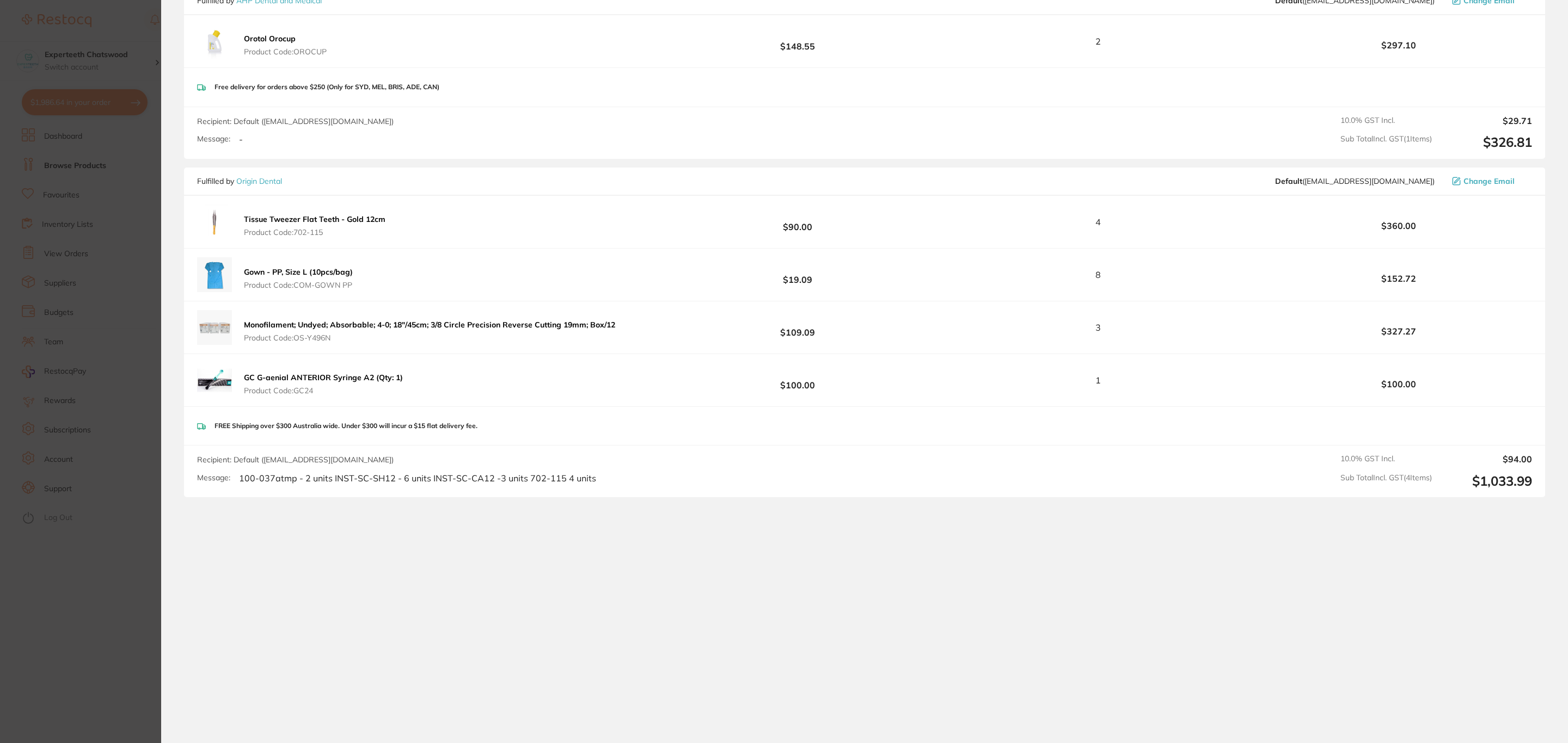
scroll to position [244, 0]
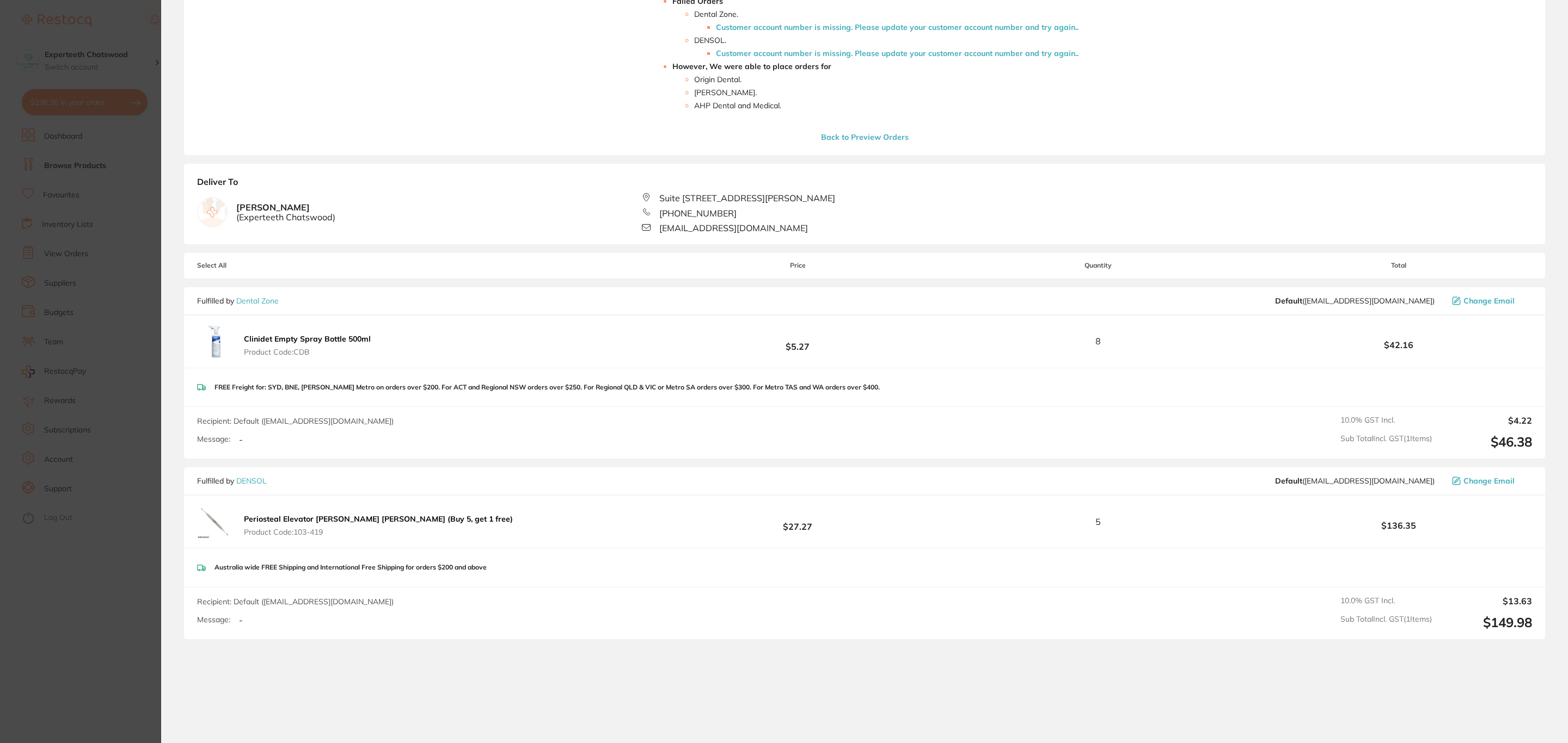
click at [1472, 301] on span "Change Email" at bounding box center [1488, 301] width 51 height 9
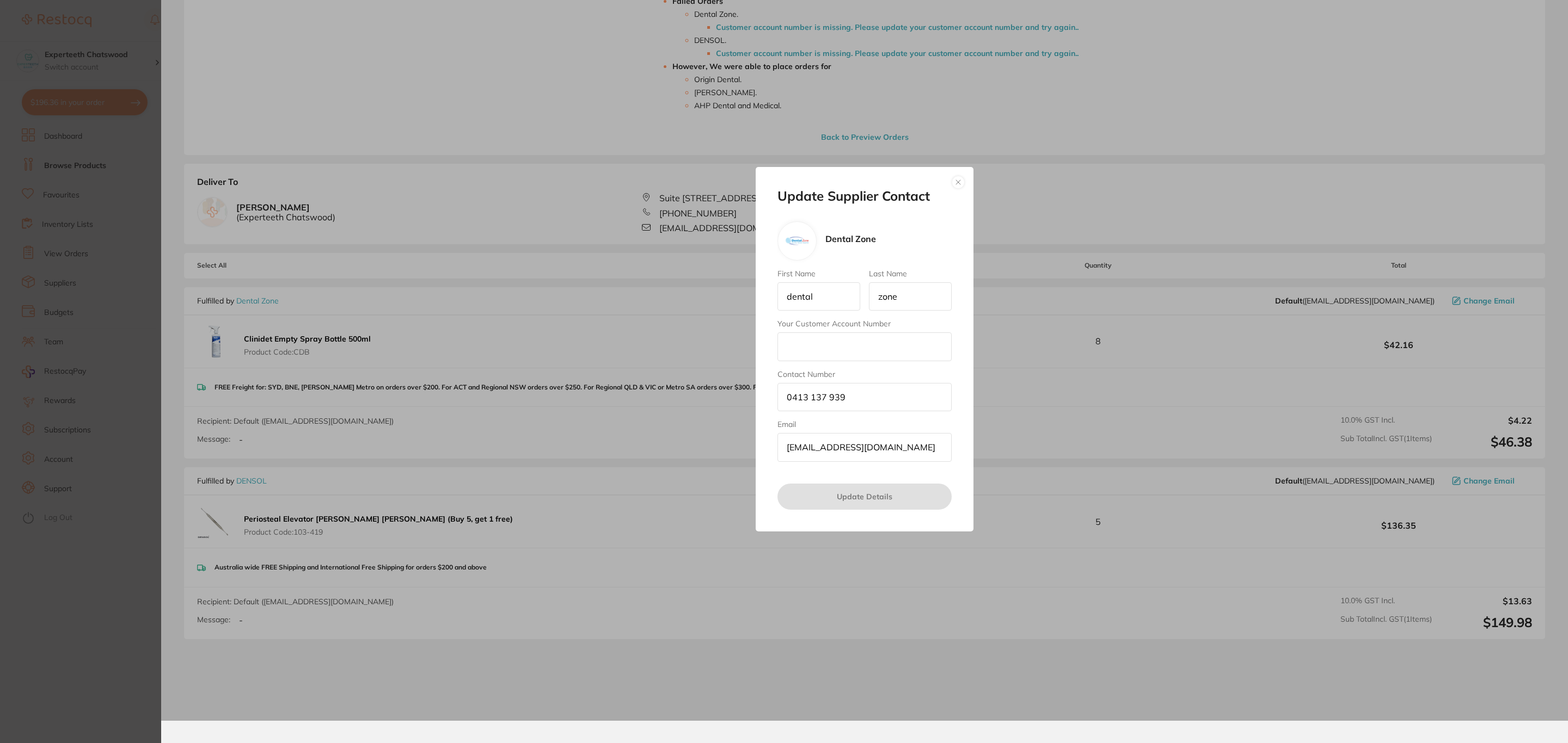
click at [963, 179] on button "button" at bounding box center [957, 181] width 13 height 13
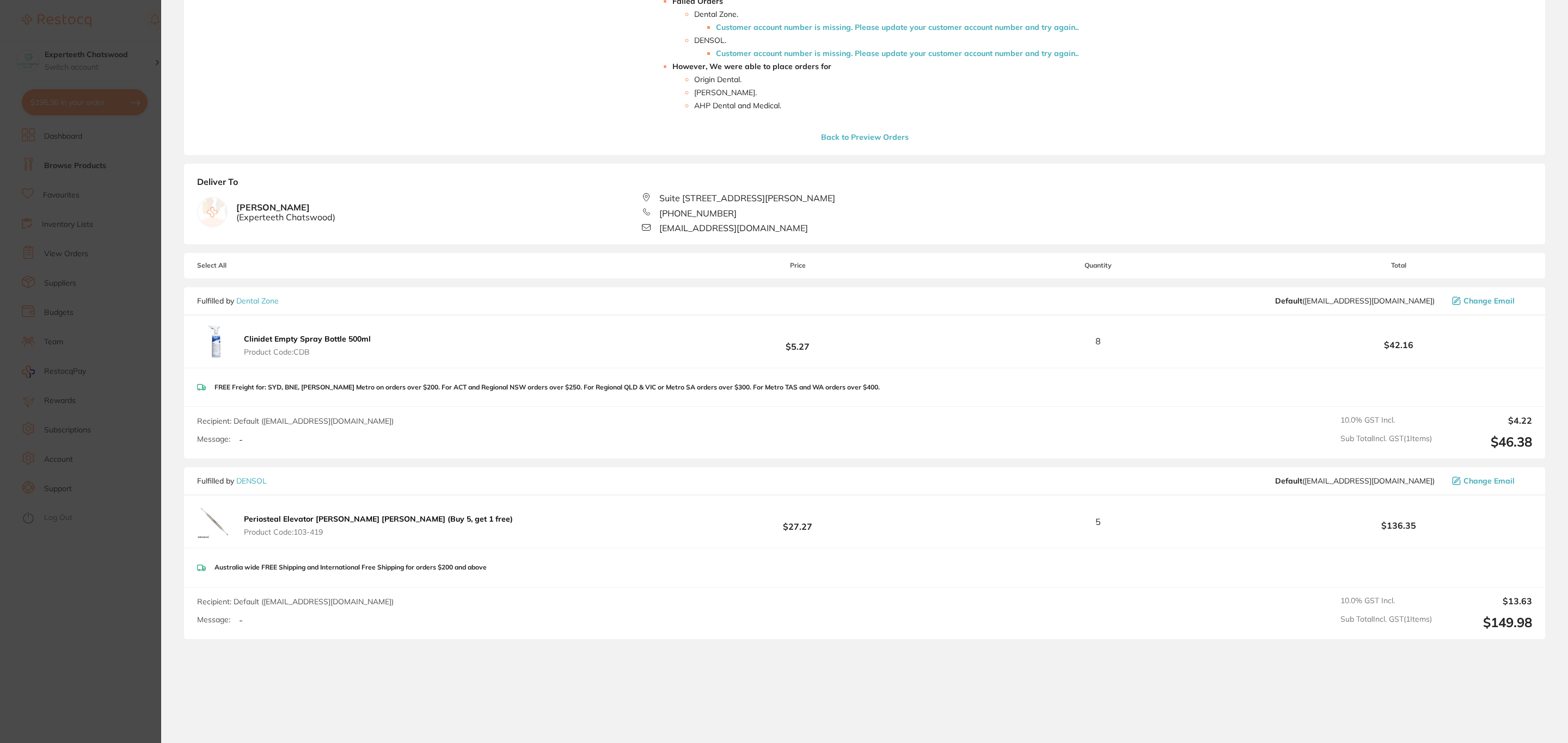
click at [136, 154] on section "Update RRP Set your pre negotiated price for this item. Item Agreed RRP (excl. …" at bounding box center [784, 371] width 1568 height 743
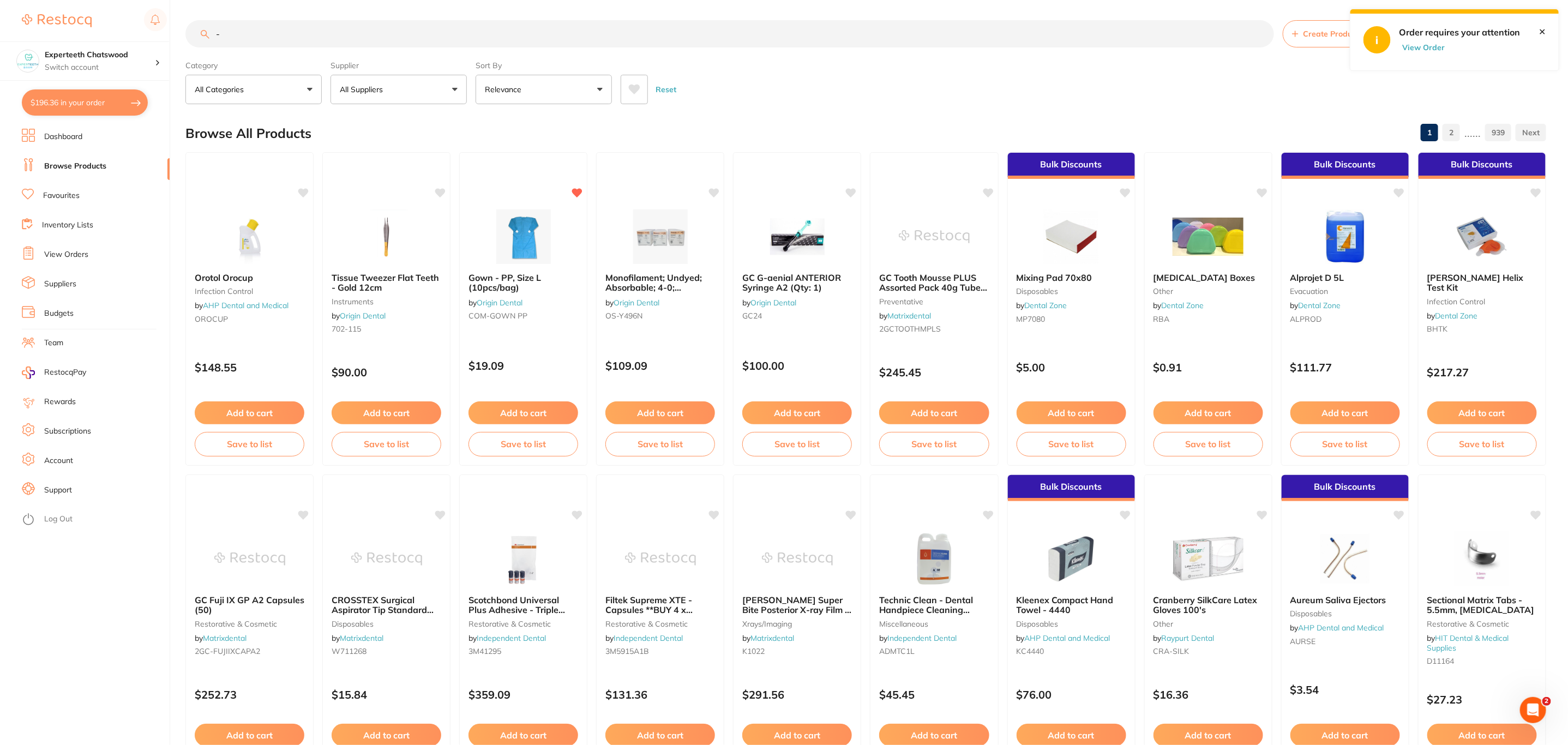
scroll to position [0, 0]
click at [132, 112] on button "$196.36 in your order" at bounding box center [85, 102] width 126 height 26
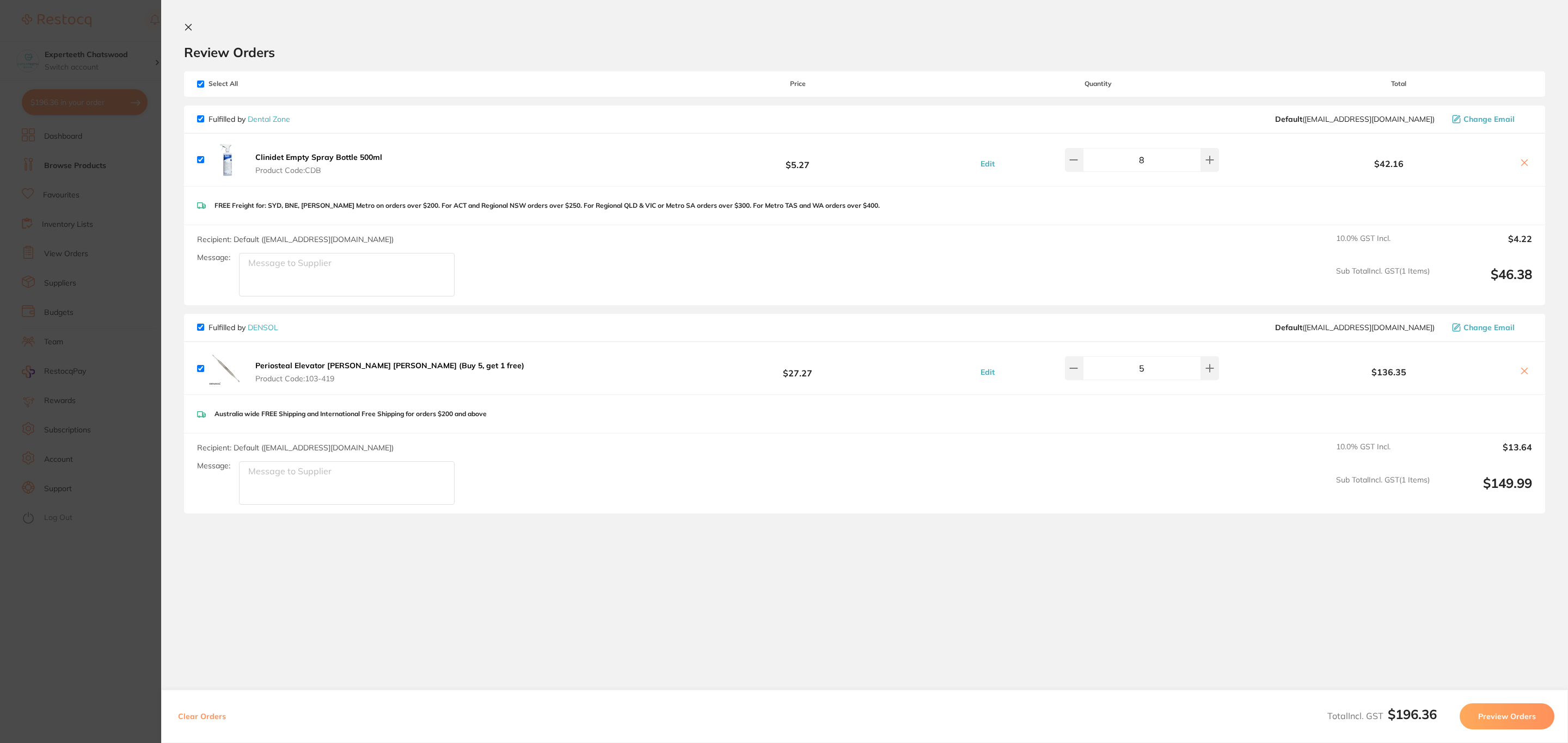
click at [78, 261] on section "Update RRP Set your pre negotiated price for this item. Item Agreed RRP (excl. …" at bounding box center [784, 371] width 1568 height 743
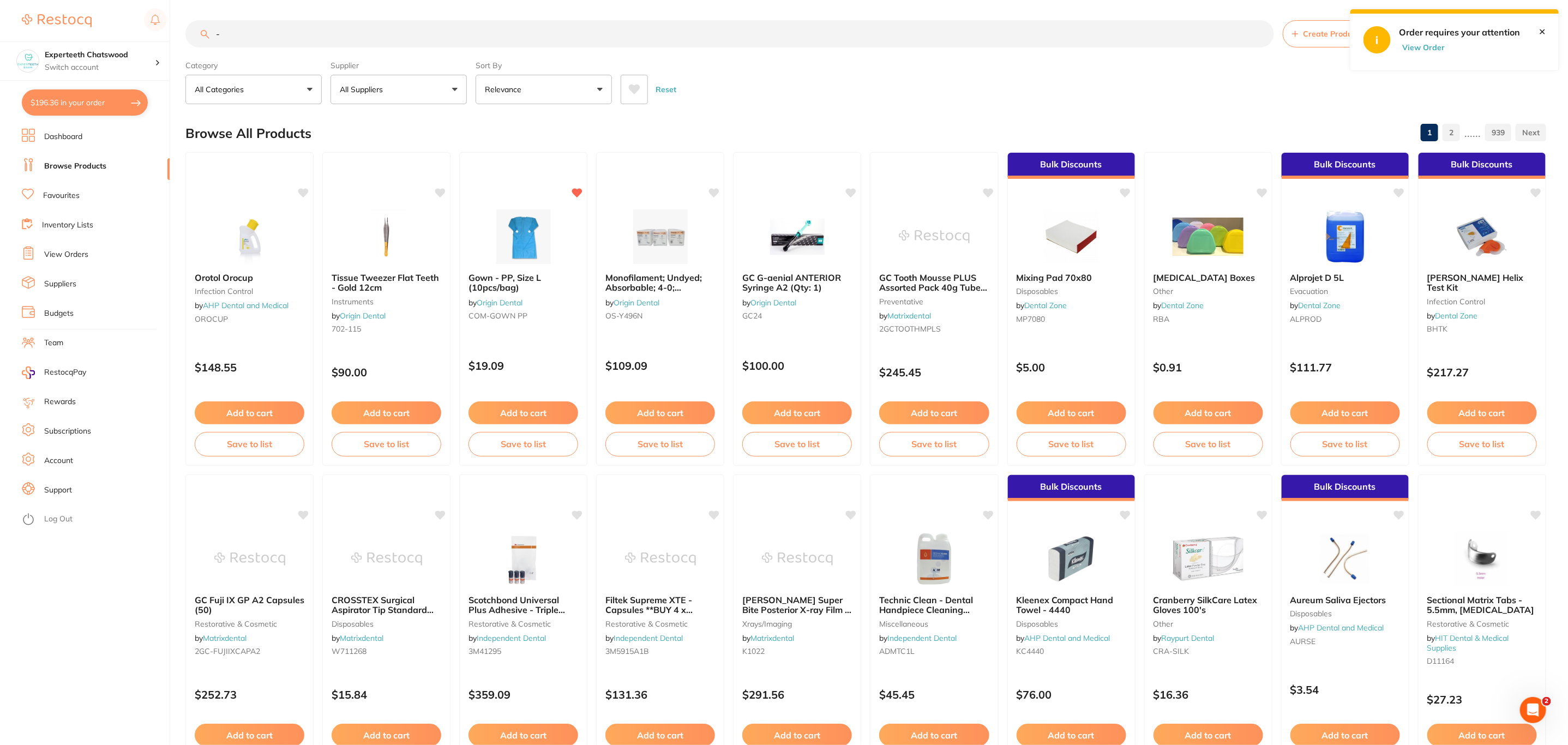
click at [78, 250] on link "View Orders" at bounding box center [66, 255] width 44 height 11
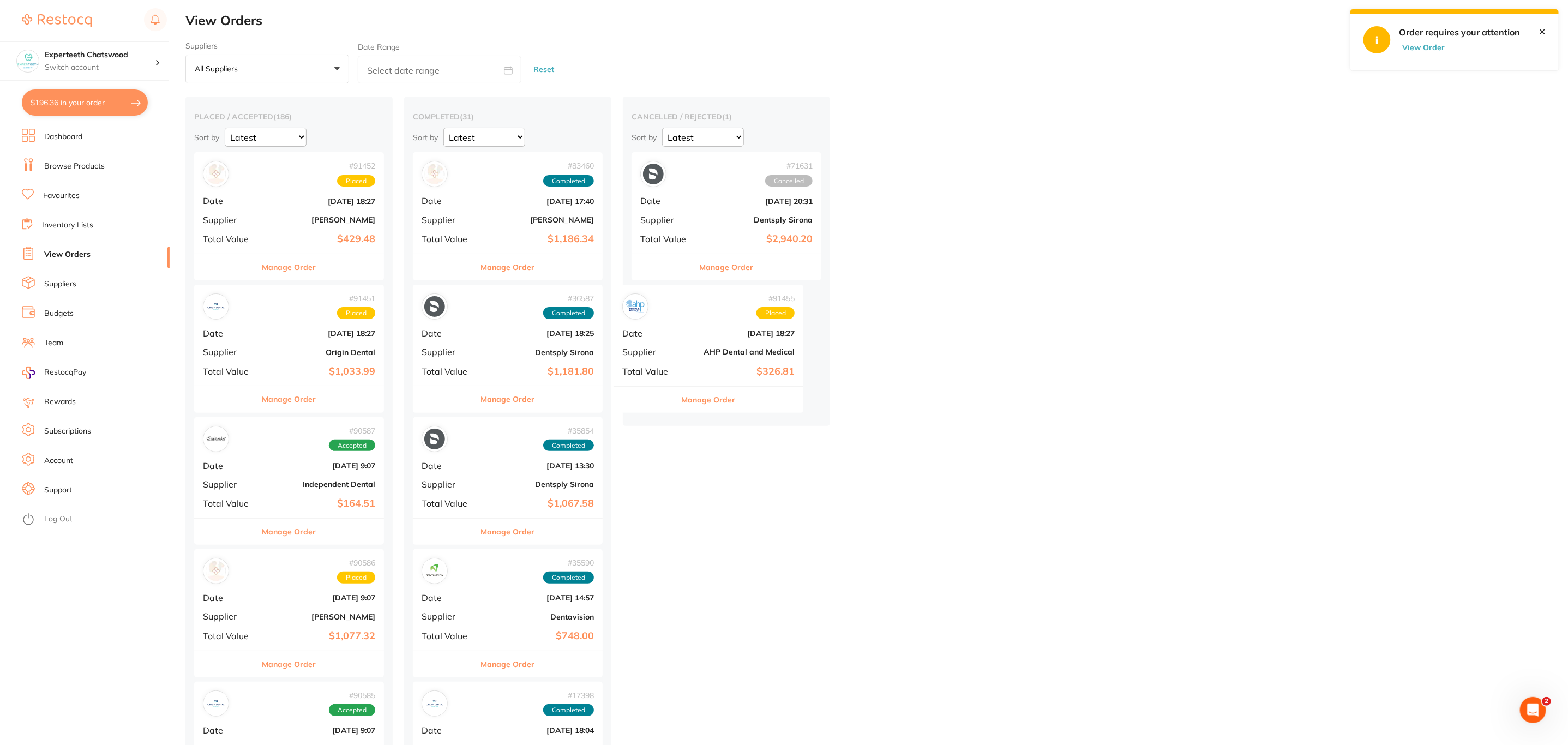
drag, startPoint x: 262, startPoint y: 210, endPoint x: 686, endPoint y: 341, distance: 443.8
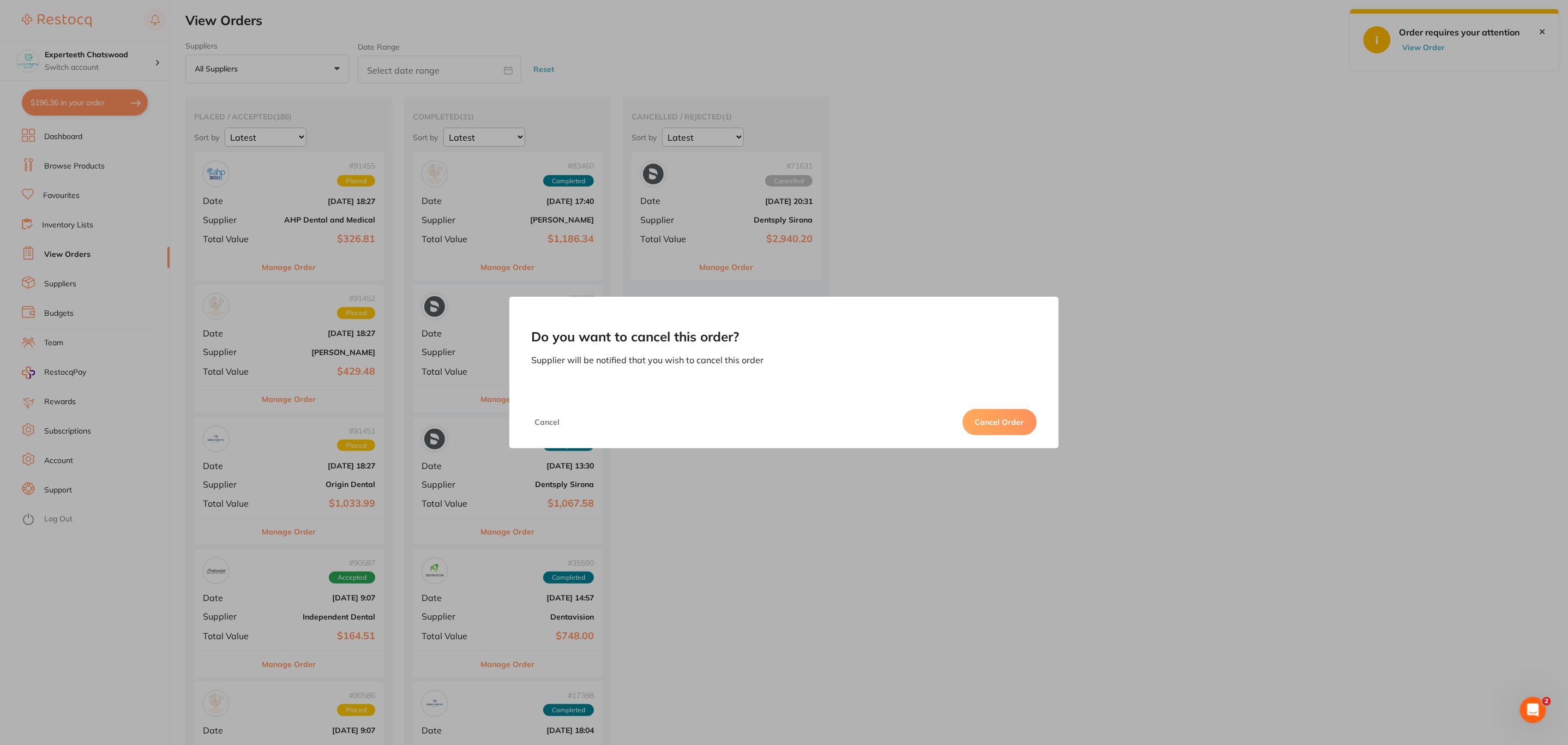
click at [992, 419] on button "Cancel Order" at bounding box center [1000, 422] width 74 height 26
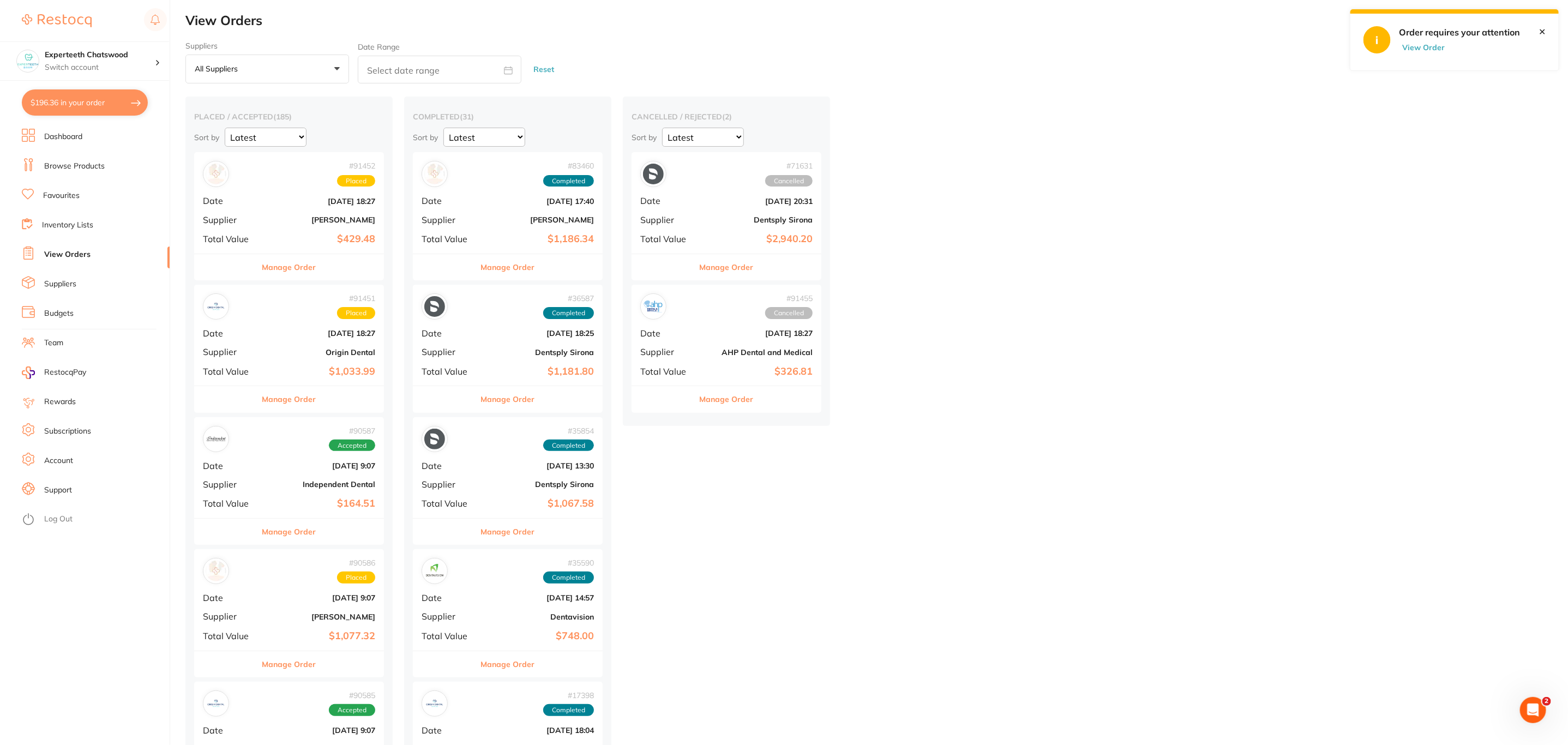
click at [745, 401] on button "Manage Order" at bounding box center [727, 399] width 54 height 26
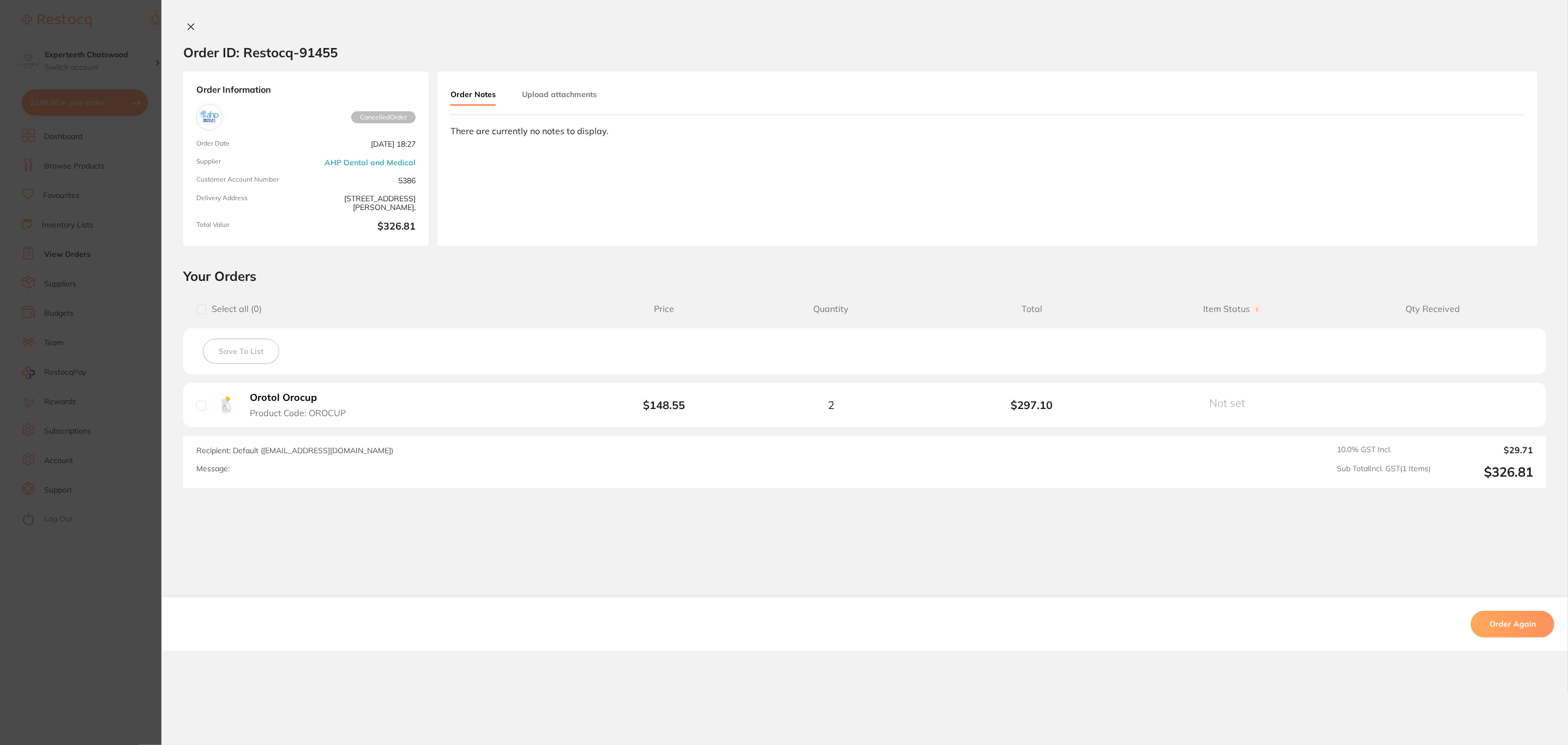
click at [1512, 629] on button "Order Again" at bounding box center [1512, 624] width 83 height 26
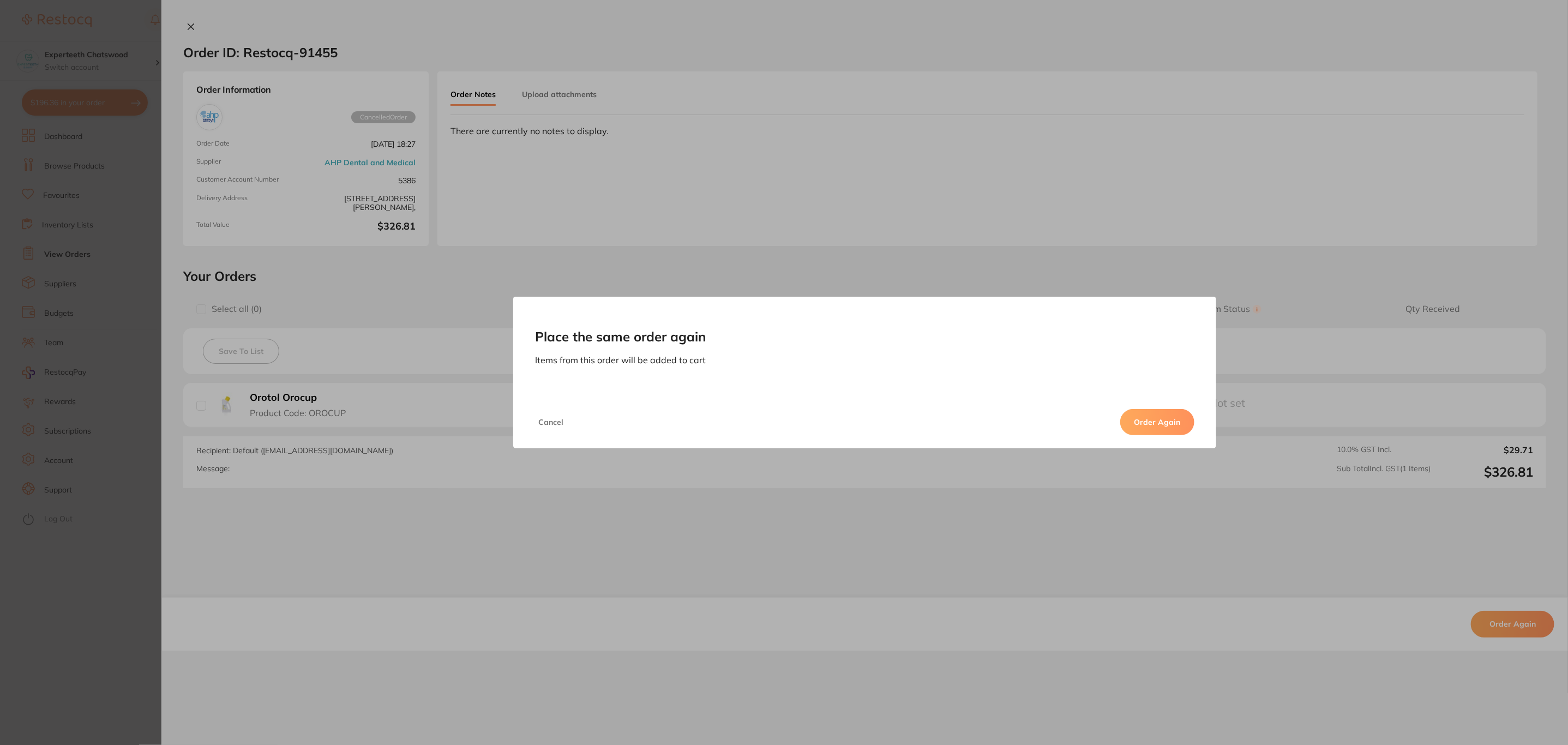
click at [1169, 426] on button "Order Again" at bounding box center [1157, 422] width 74 height 26
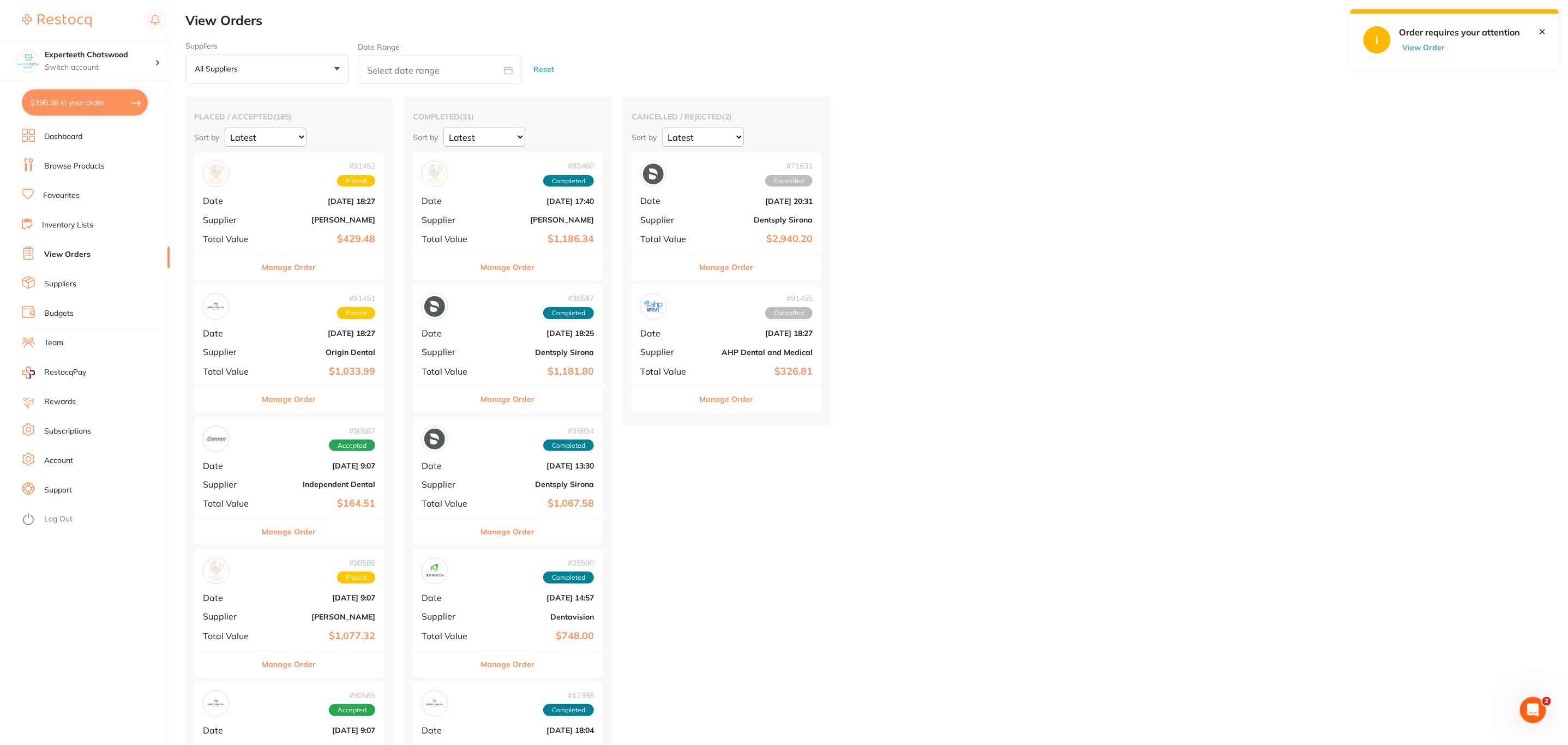
click at [101, 106] on button "$196.36 in your order" at bounding box center [85, 102] width 126 height 26
checkbox input "true"
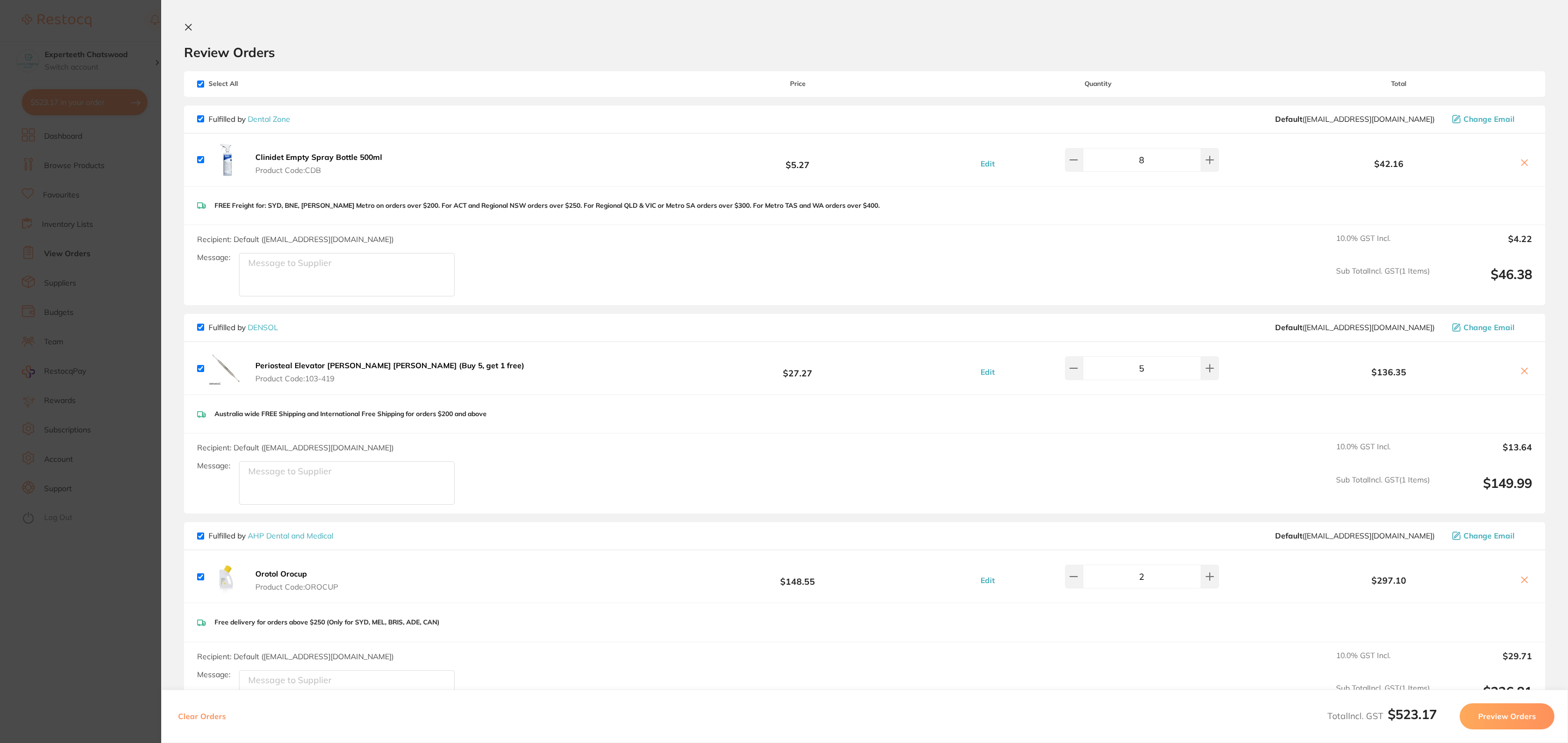
click at [123, 301] on section "Update RRP Set your pre negotiated price for this item. Item Agreed RRP (excl. …" at bounding box center [784, 371] width 1568 height 743
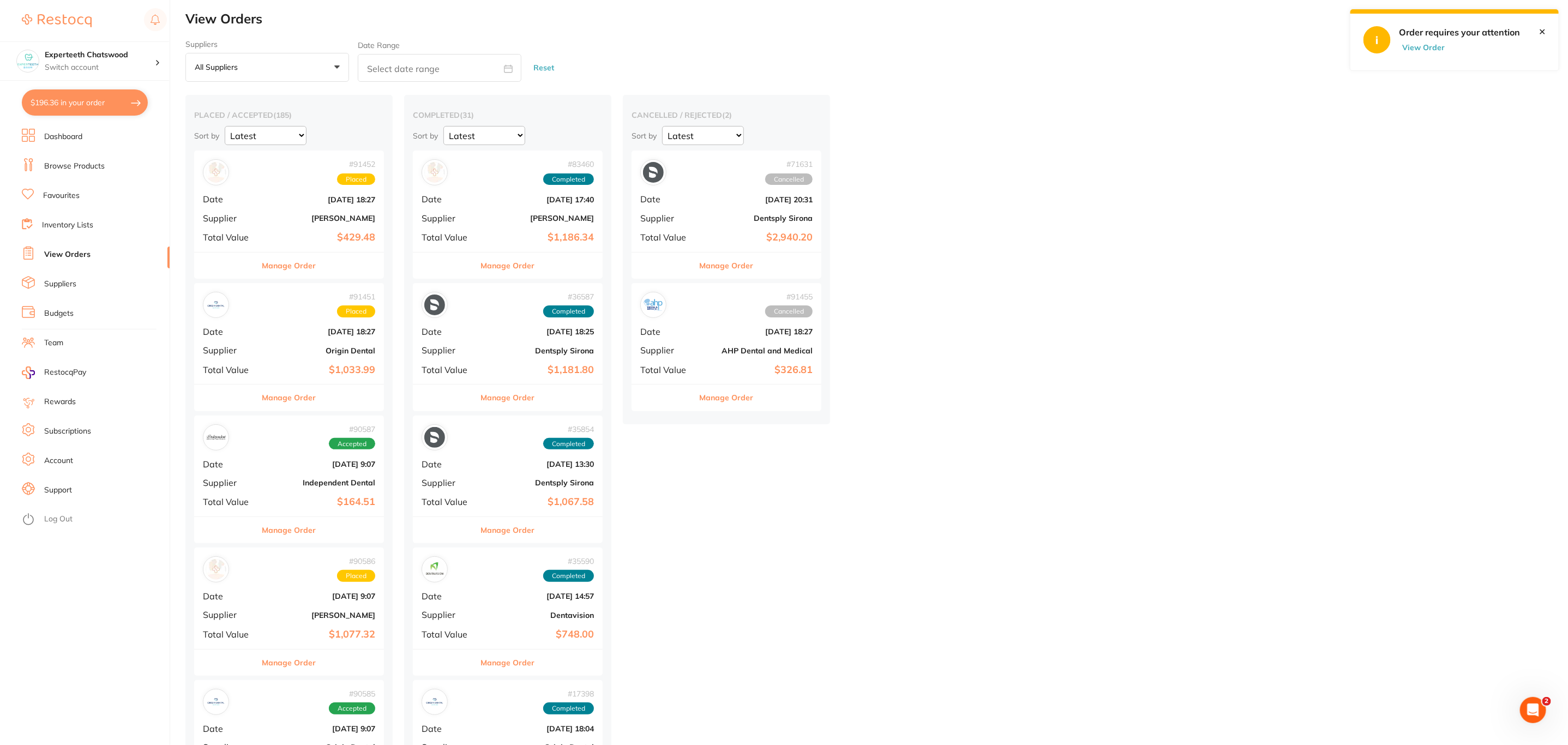
click at [74, 167] on link "Browse Products" at bounding box center [74, 166] width 61 height 11
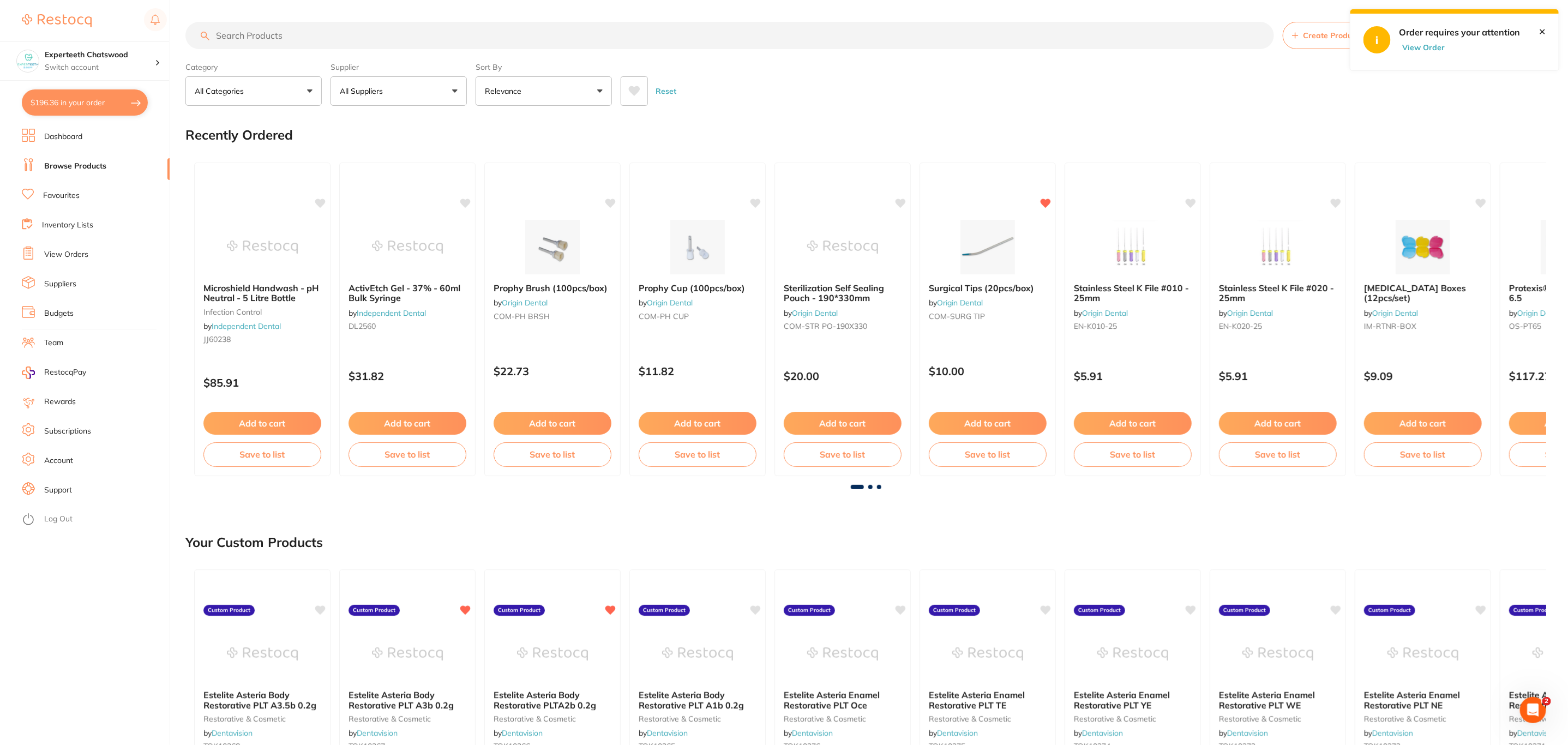
click at [383, 37] on input "search" at bounding box center [730, 35] width 1088 height 27
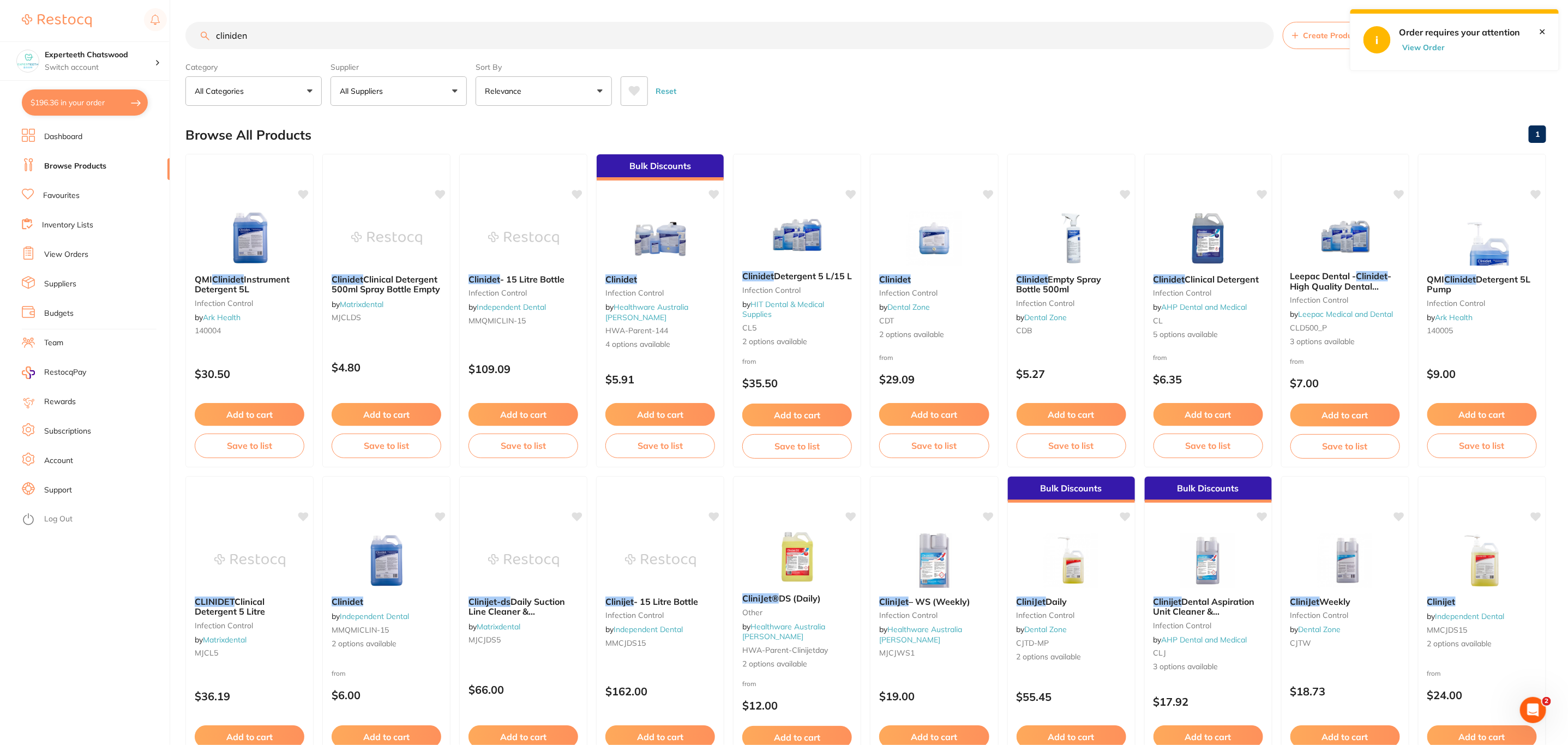
type input "cliniden"
click at [395, 94] on button "All Suppliers" at bounding box center [398, 91] width 136 height 29
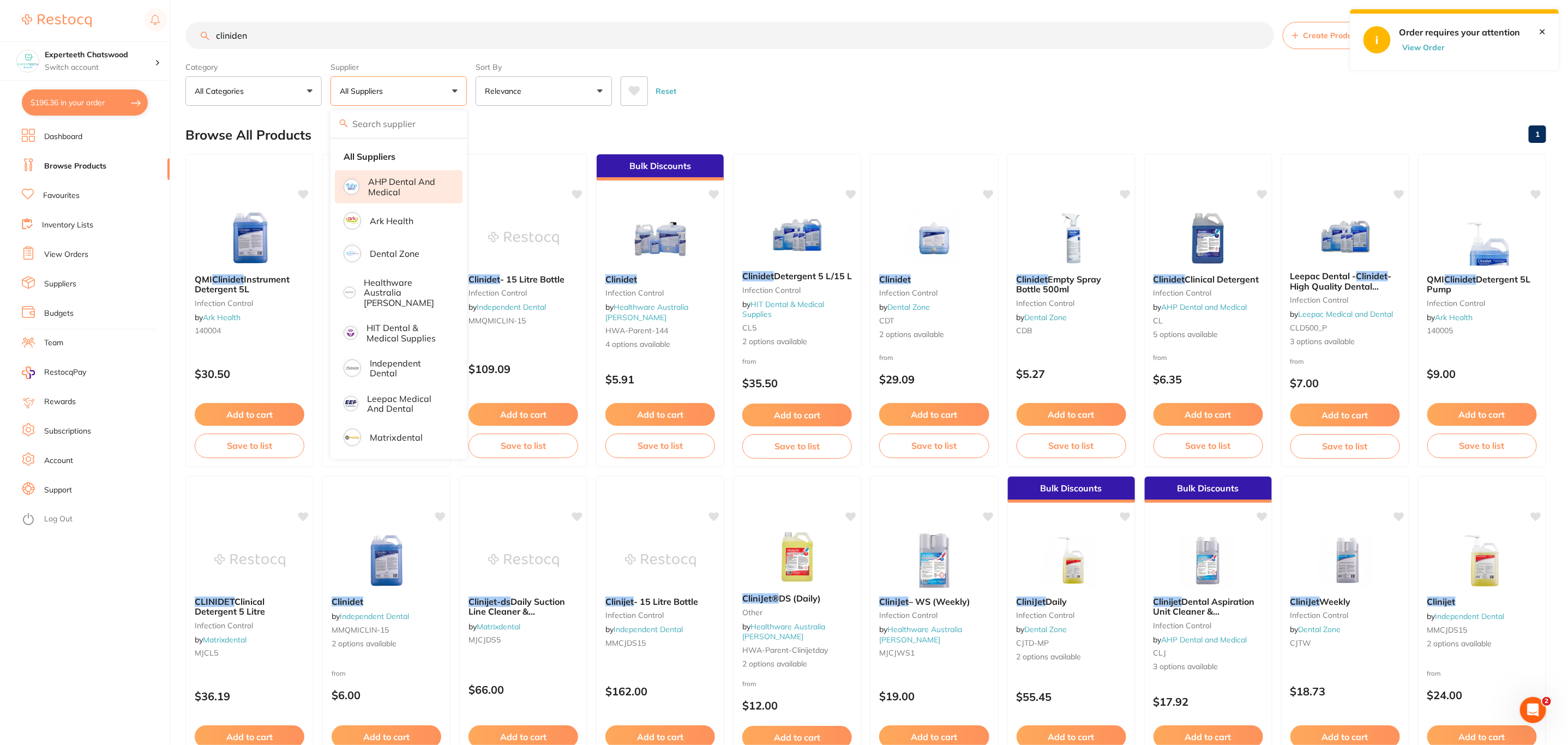
click at [410, 189] on p "AHP Dental and Medical" at bounding box center [407, 186] width 79 height 20
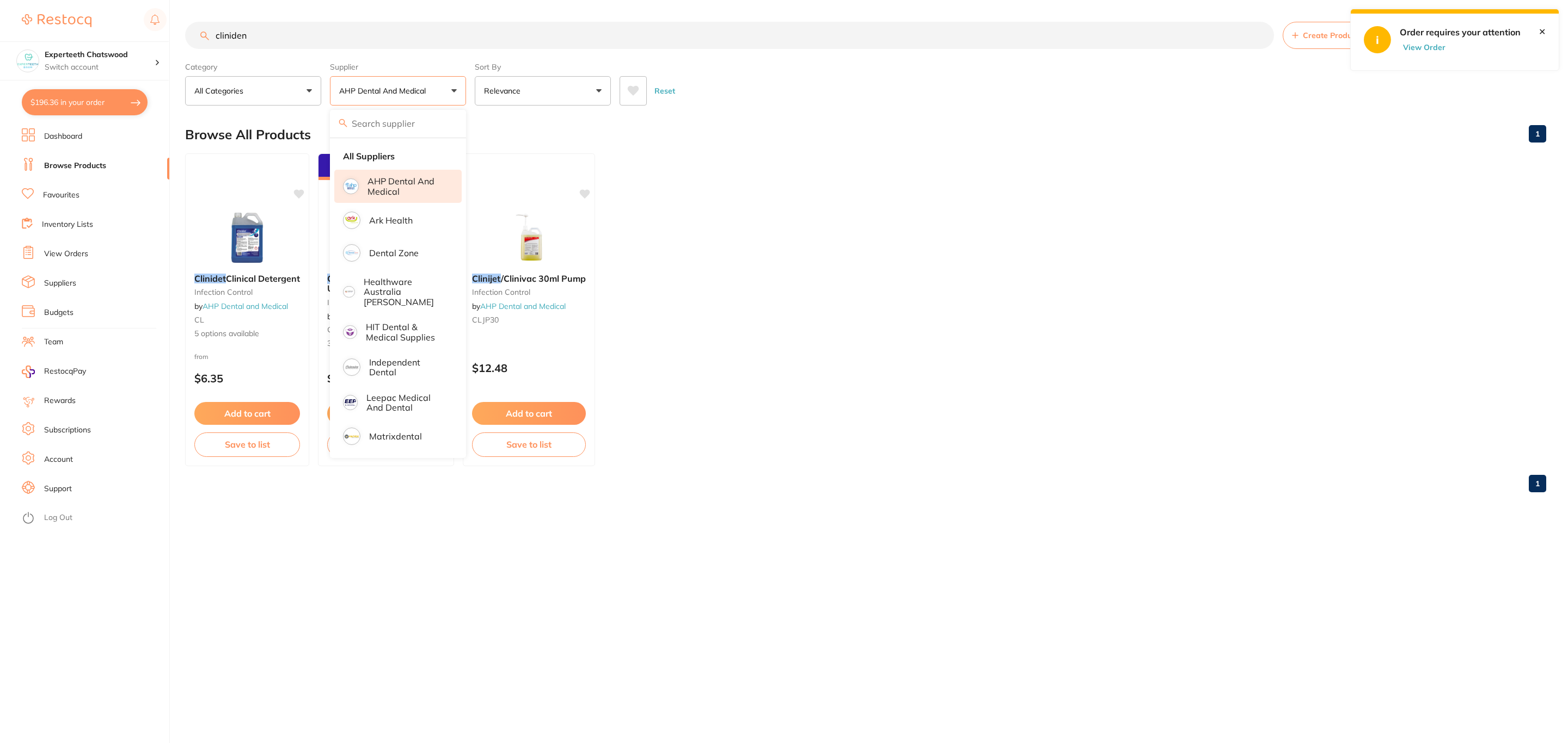
click at [960, 191] on ul "Clinidet Clinical Detergent infection control by AHP Dental and Medical CL 5 op…" at bounding box center [866, 310] width 1361 height 313
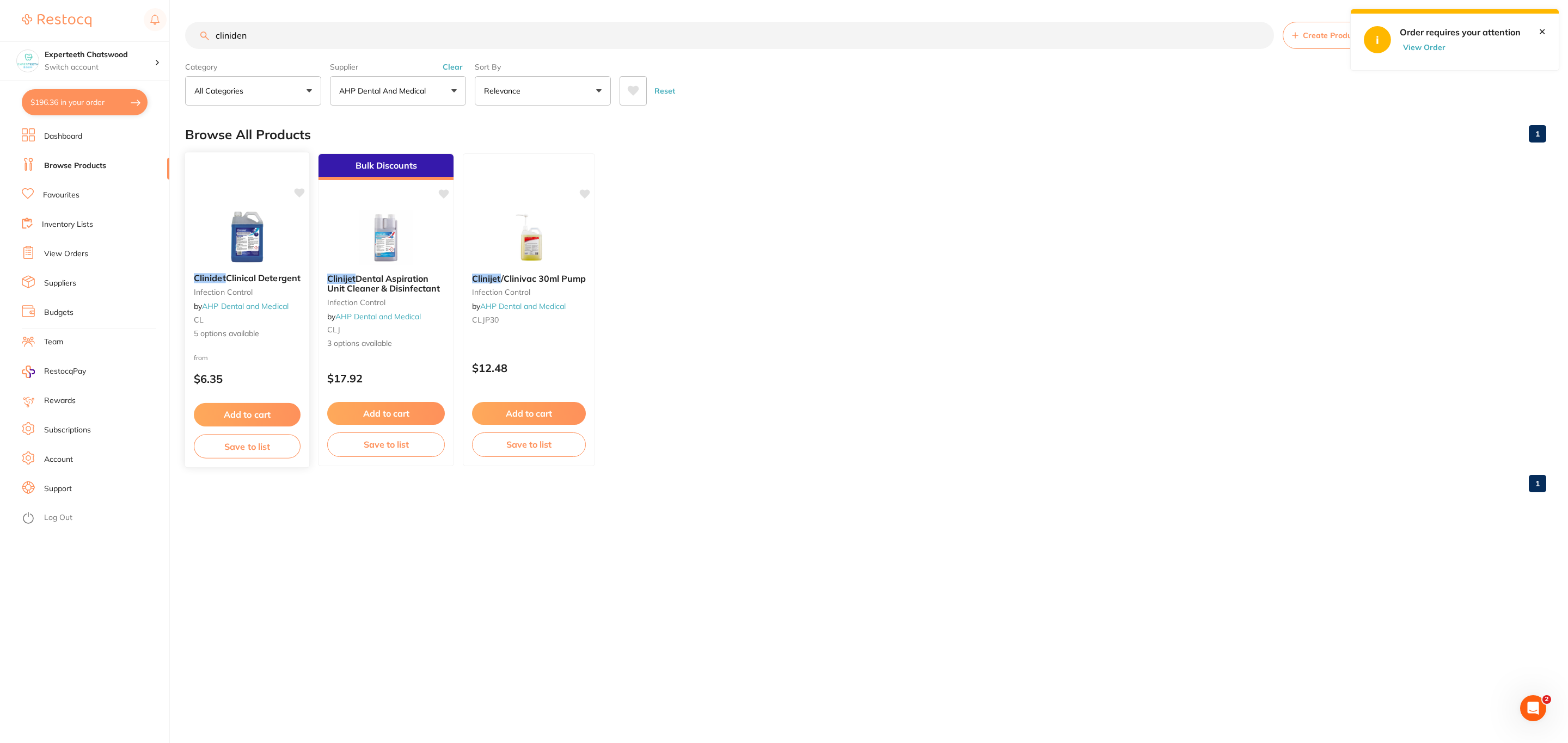
click at [272, 221] on img at bounding box center [247, 236] width 71 height 55
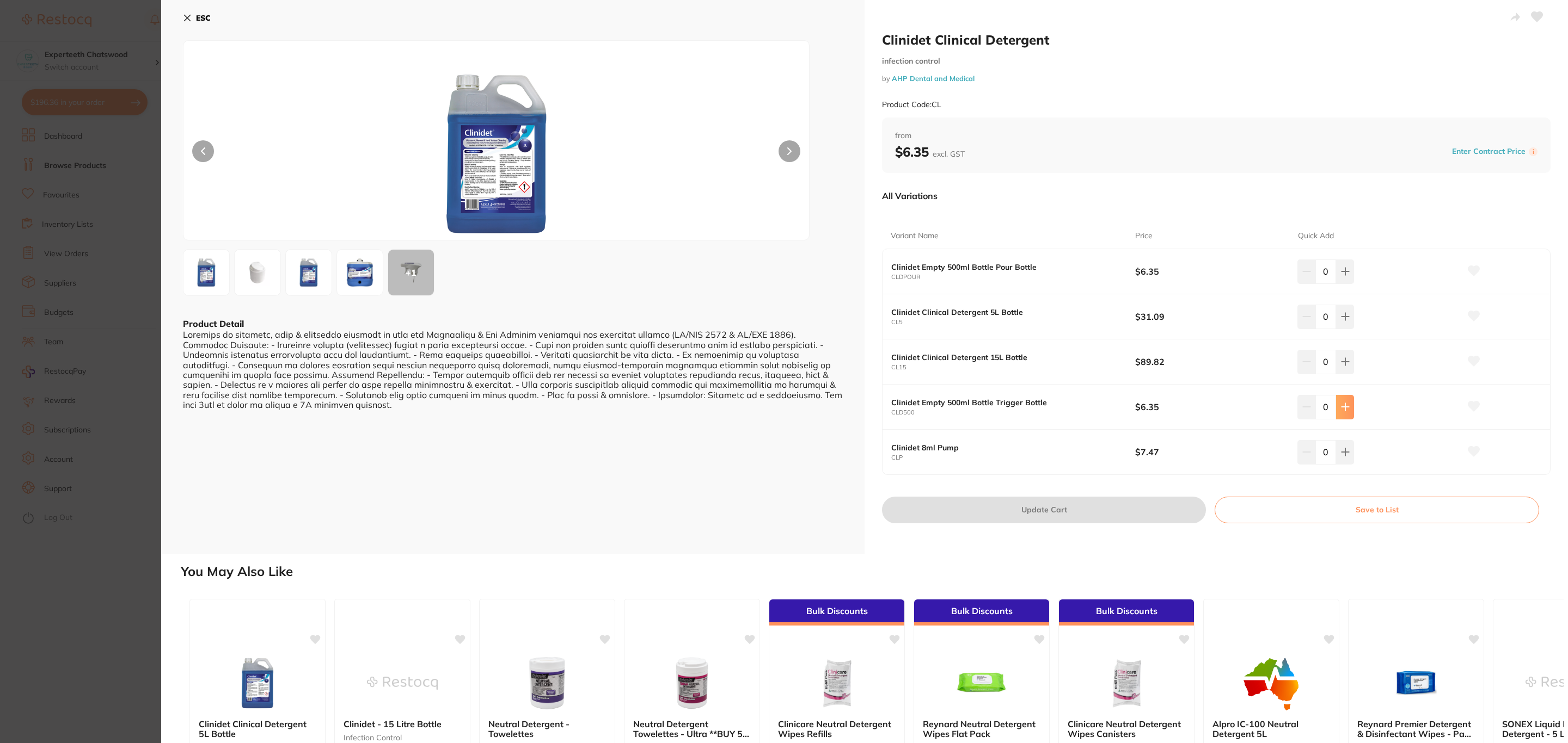
click at [1346, 406] on icon at bounding box center [1345, 407] width 9 height 9
type input "2"
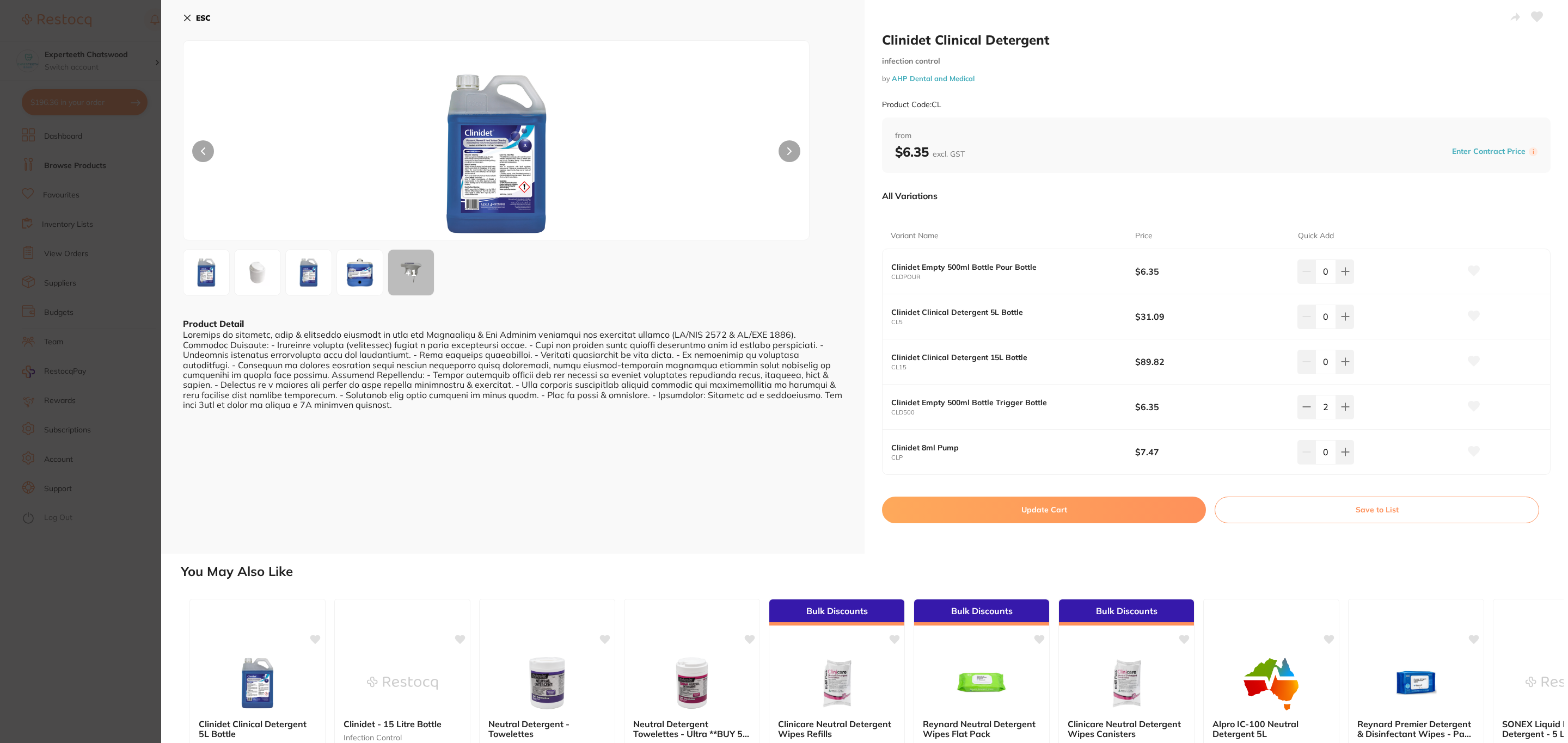
click at [1072, 508] on button "Update Cart" at bounding box center [1044, 509] width 324 height 26
checkbox input "false"
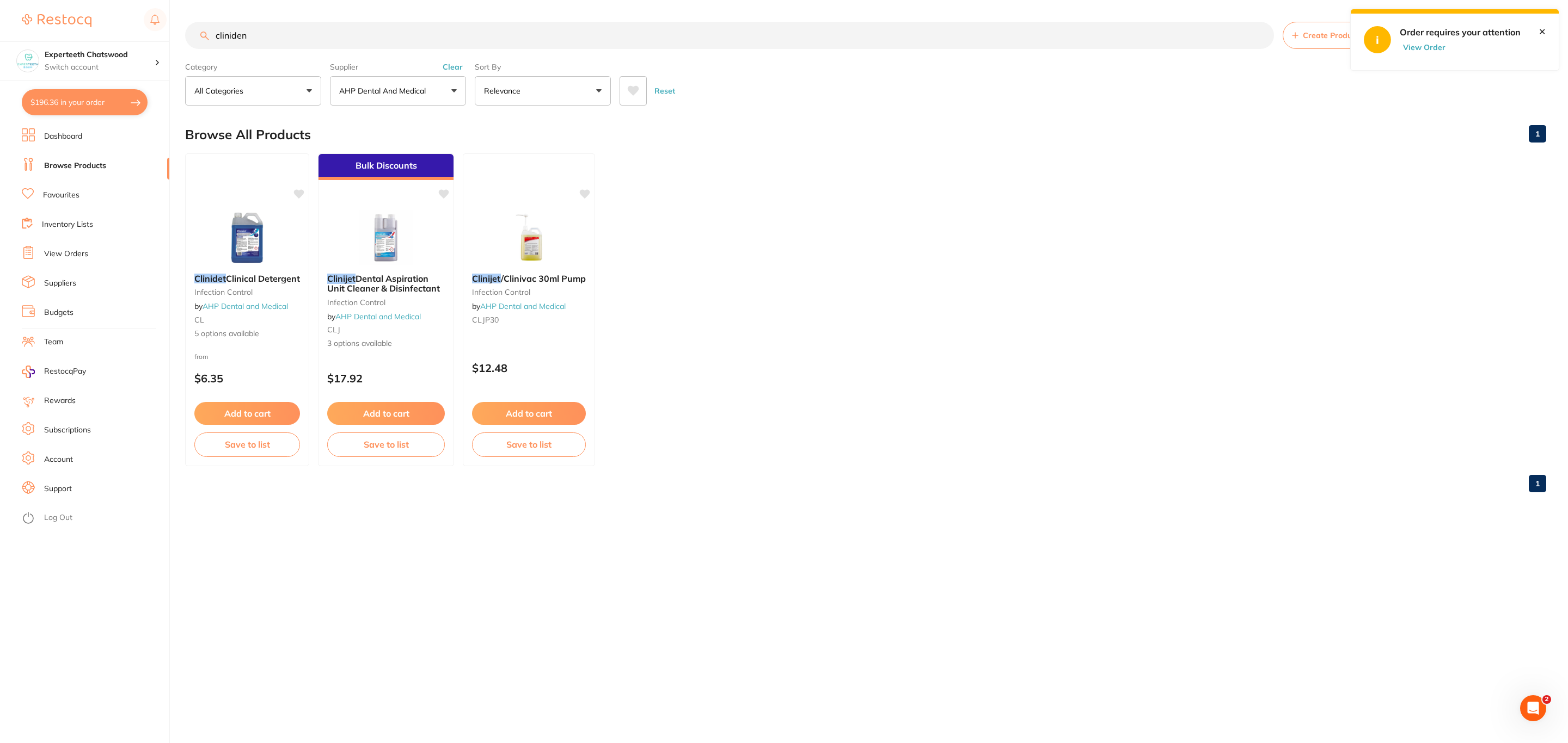
click at [79, 96] on button "$196.36 in your order" at bounding box center [85, 102] width 126 height 26
checkbox input "true"
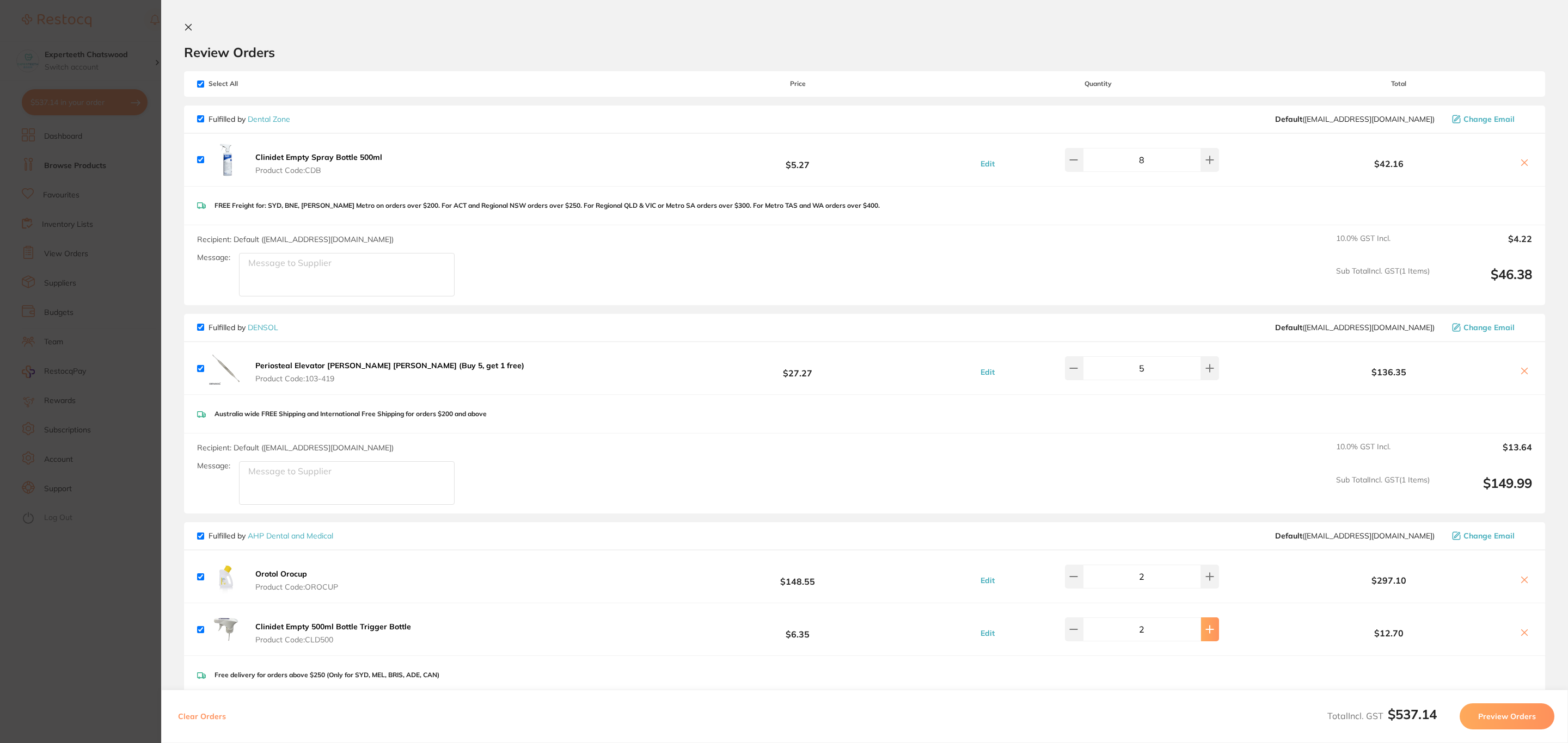
click at [1205, 631] on icon at bounding box center [1209, 630] width 9 height 9
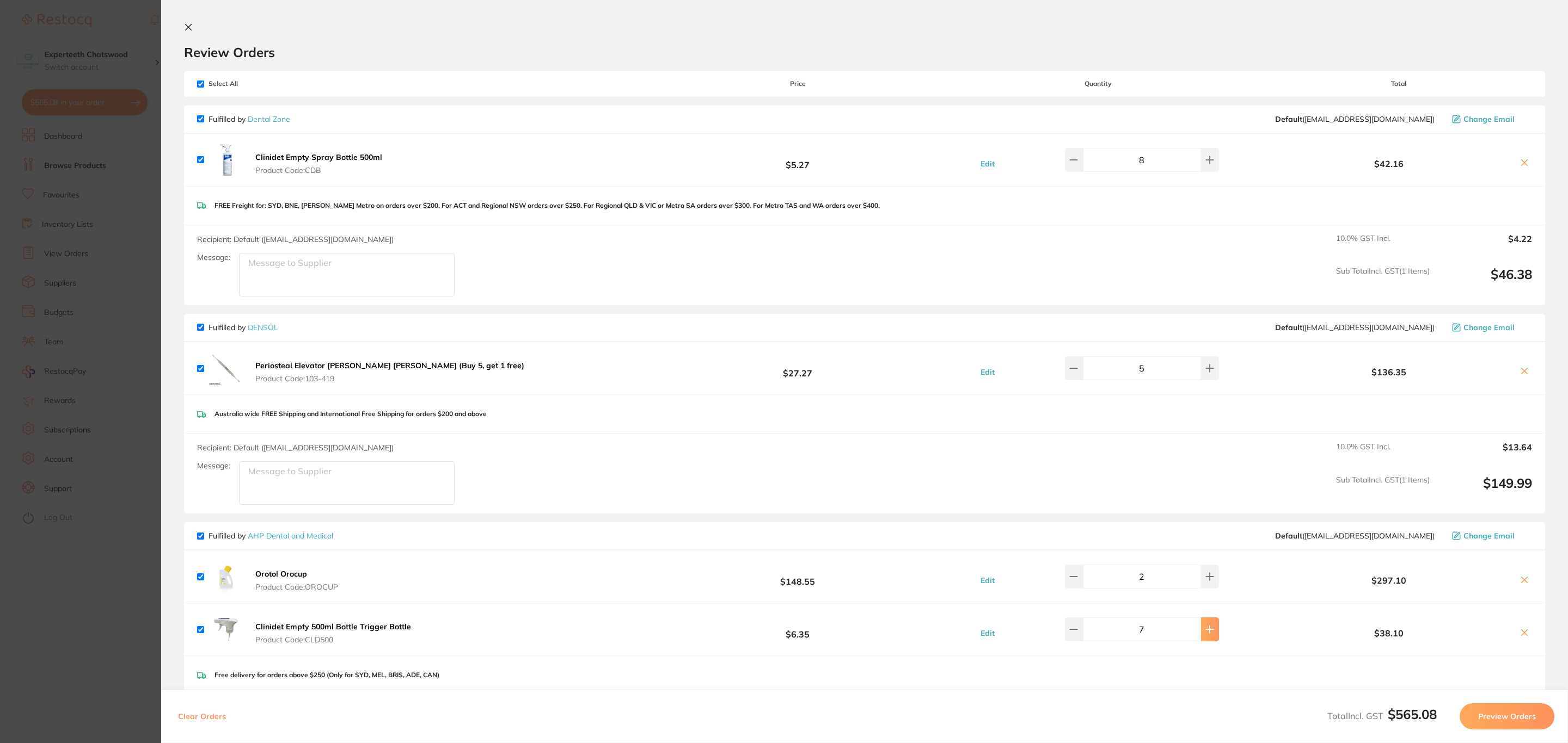
click at [1205, 631] on icon at bounding box center [1209, 630] width 9 height 9
type input "8"
click at [1525, 160] on icon at bounding box center [1524, 163] width 9 height 9
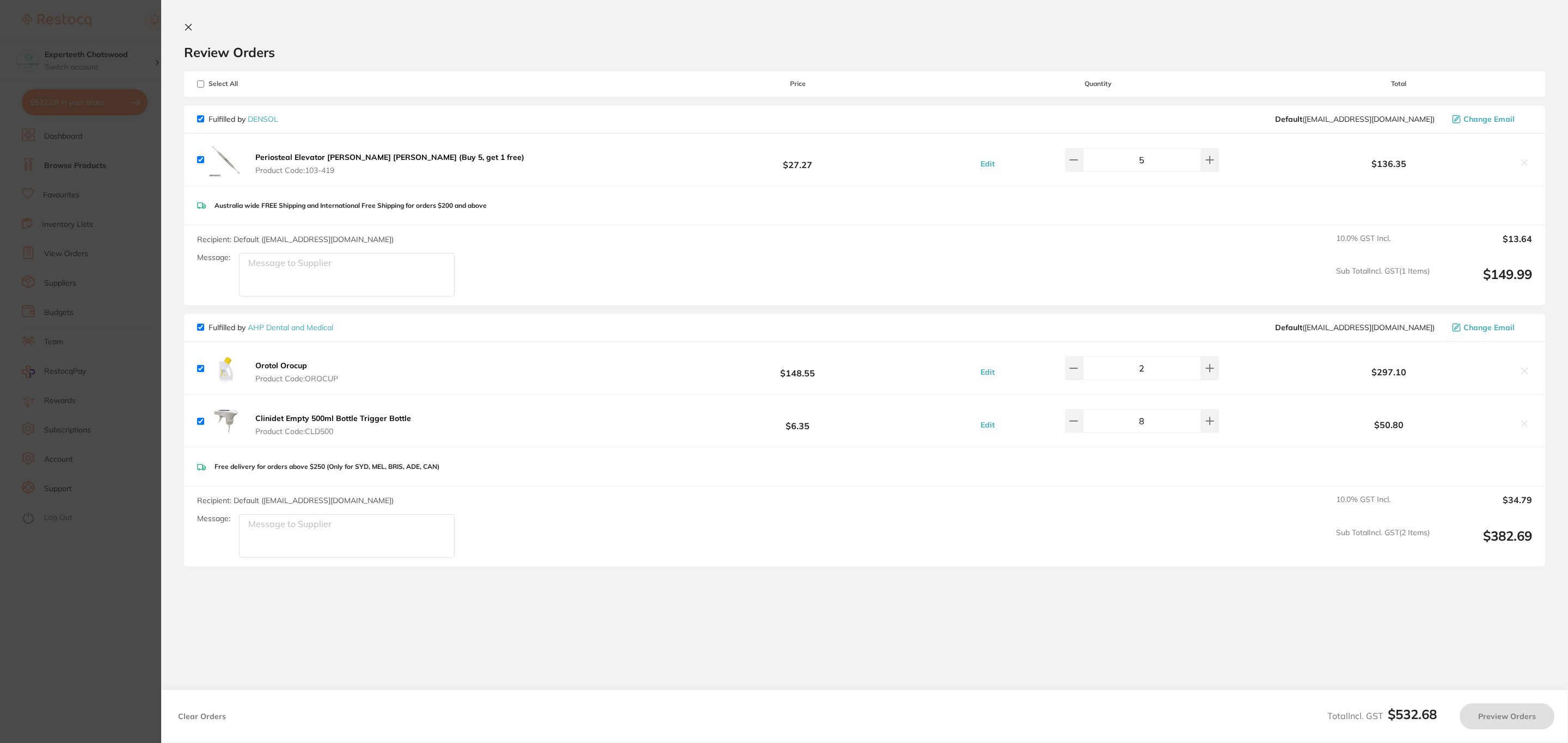
checkbox input "true"
click at [1491, 122] on span "Change Email" at bounding box center [1488, 119] width 51 height 9
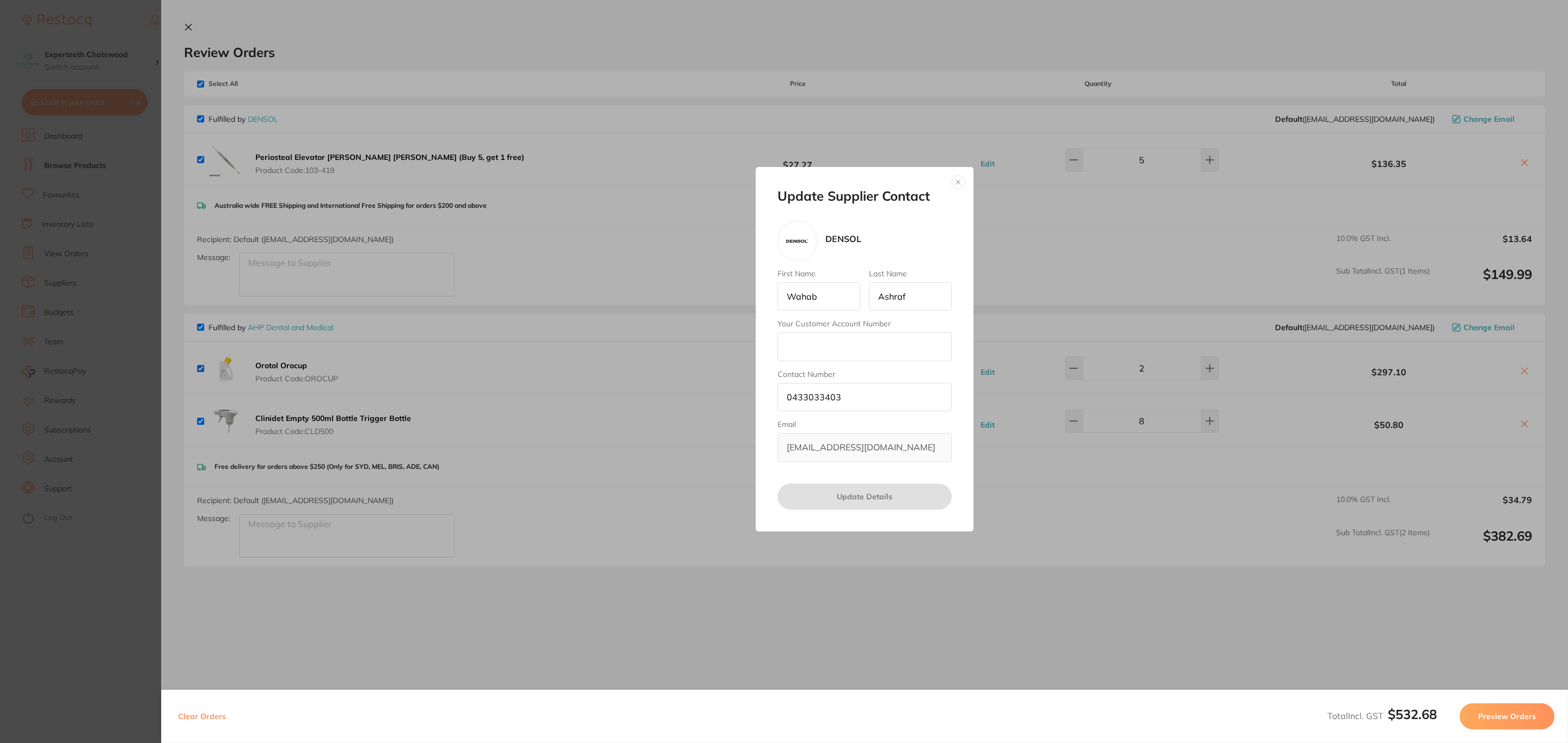
click at [855, 336] on input "Your Customer Account Number" at bounding box center [864, 346] width 174 height 28
type input "chatswood@experteeth.com.au"
click at [885, 501] on button "Update Details" at bounding box center [864, 496] width 174 height 26
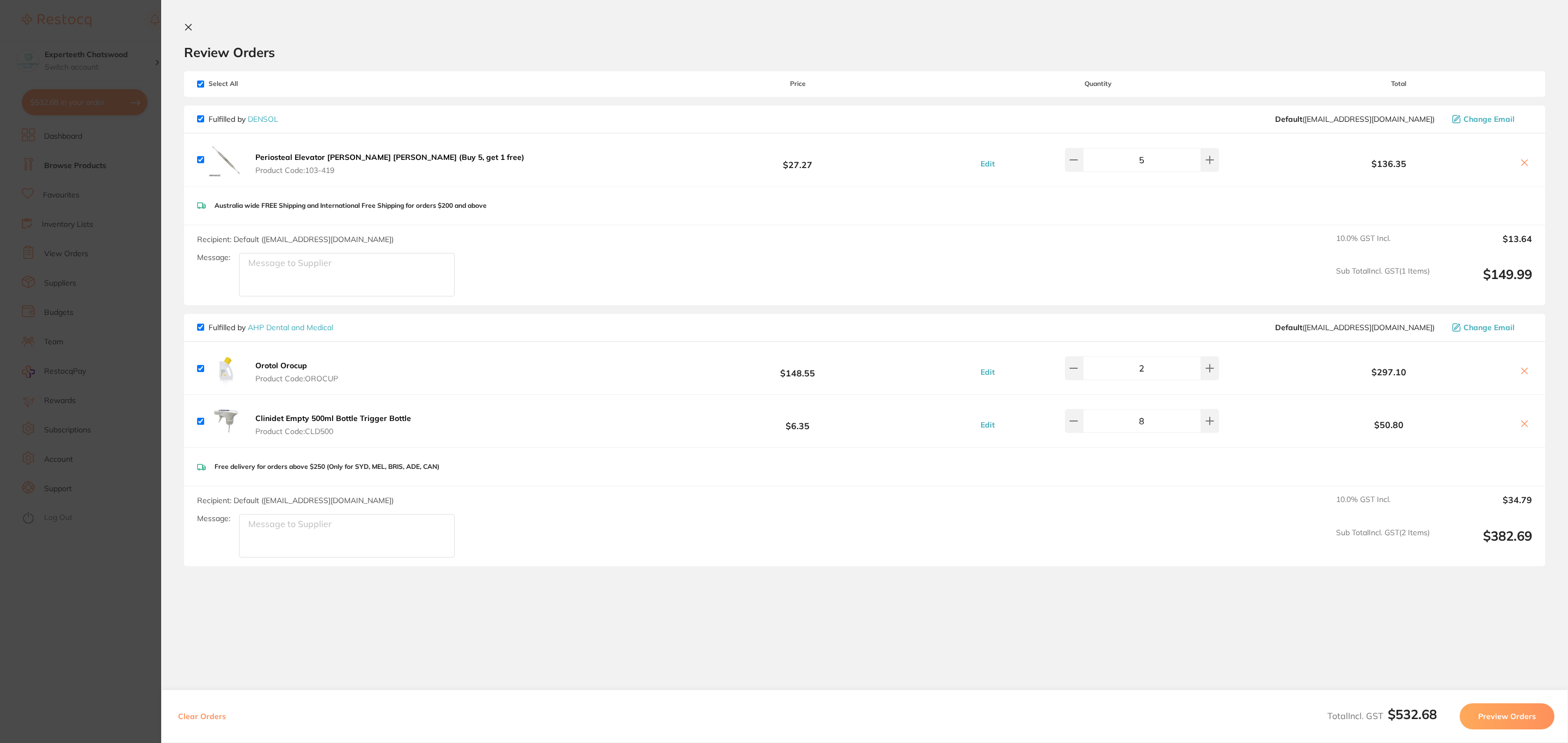
click at [1493, 709] on button "Preview Orders" at bounding box center [1506, 716] width 95 height 26
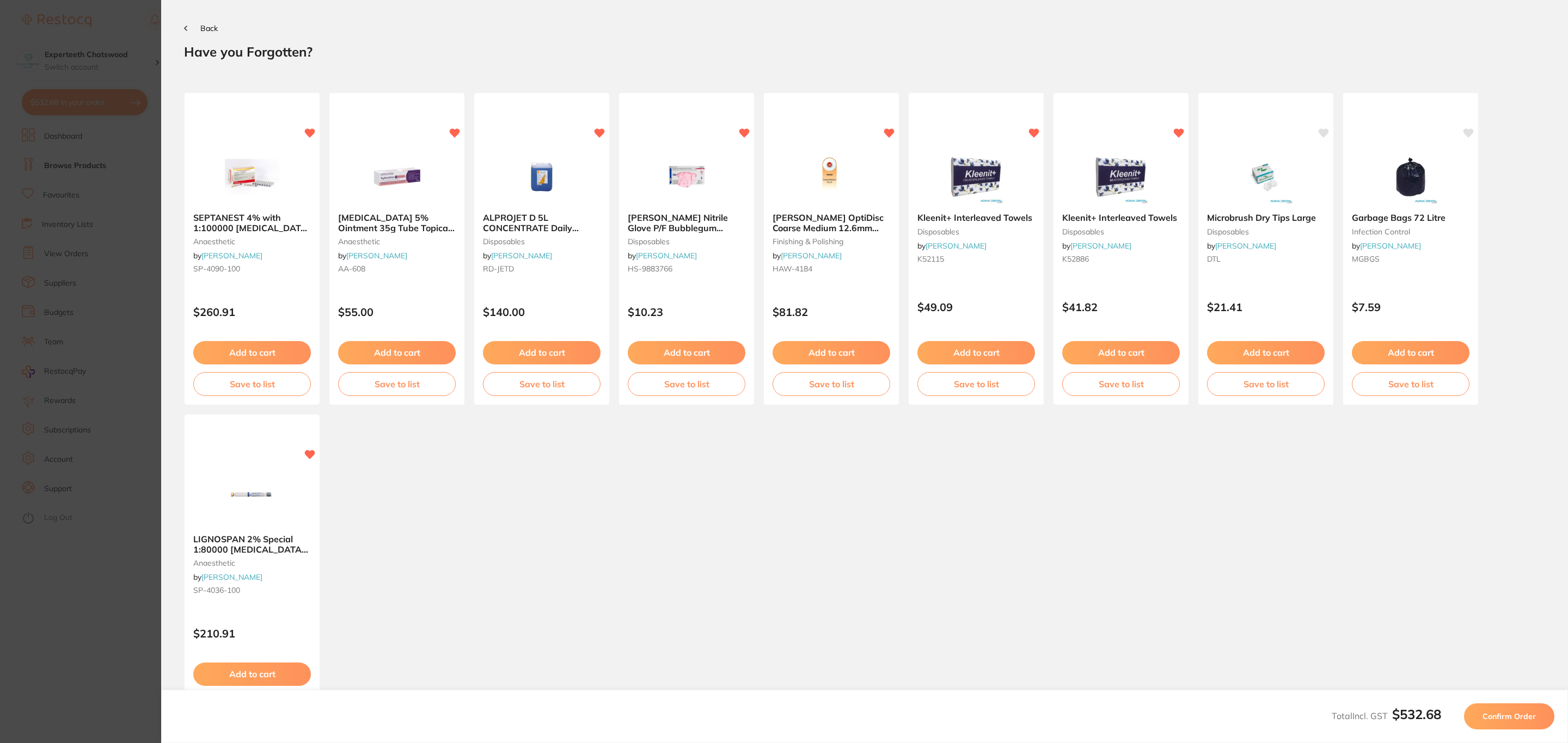
click at [1493, 709] on button "Confirm Order" at bounding box center [1509, 716] width 90 height 26
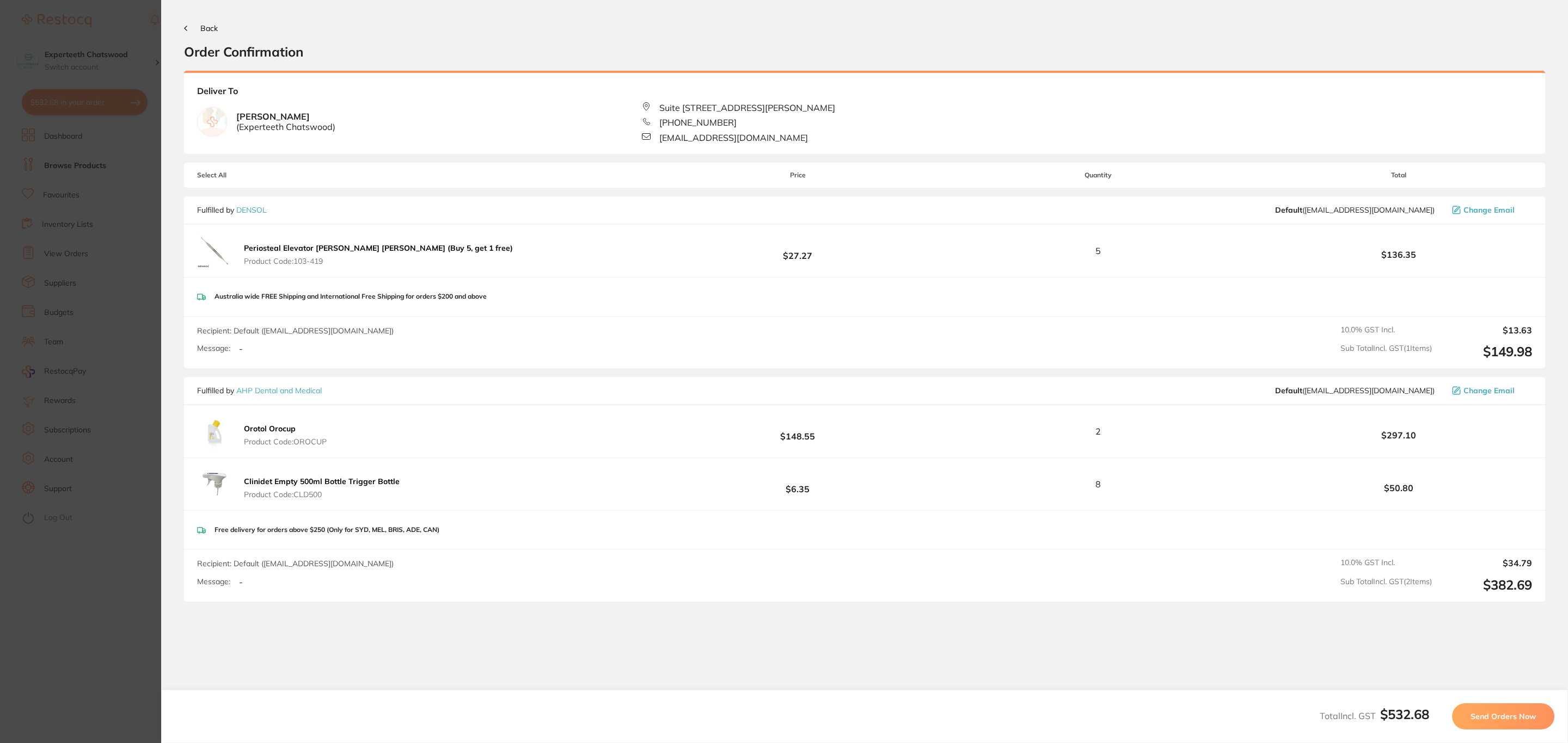
click at [1493, 709] on button "Send Orders Now" at bounding box center [1503, 716] width 102 height 26
